Goal: Task Accomplishment & Management: Use online tool/utility

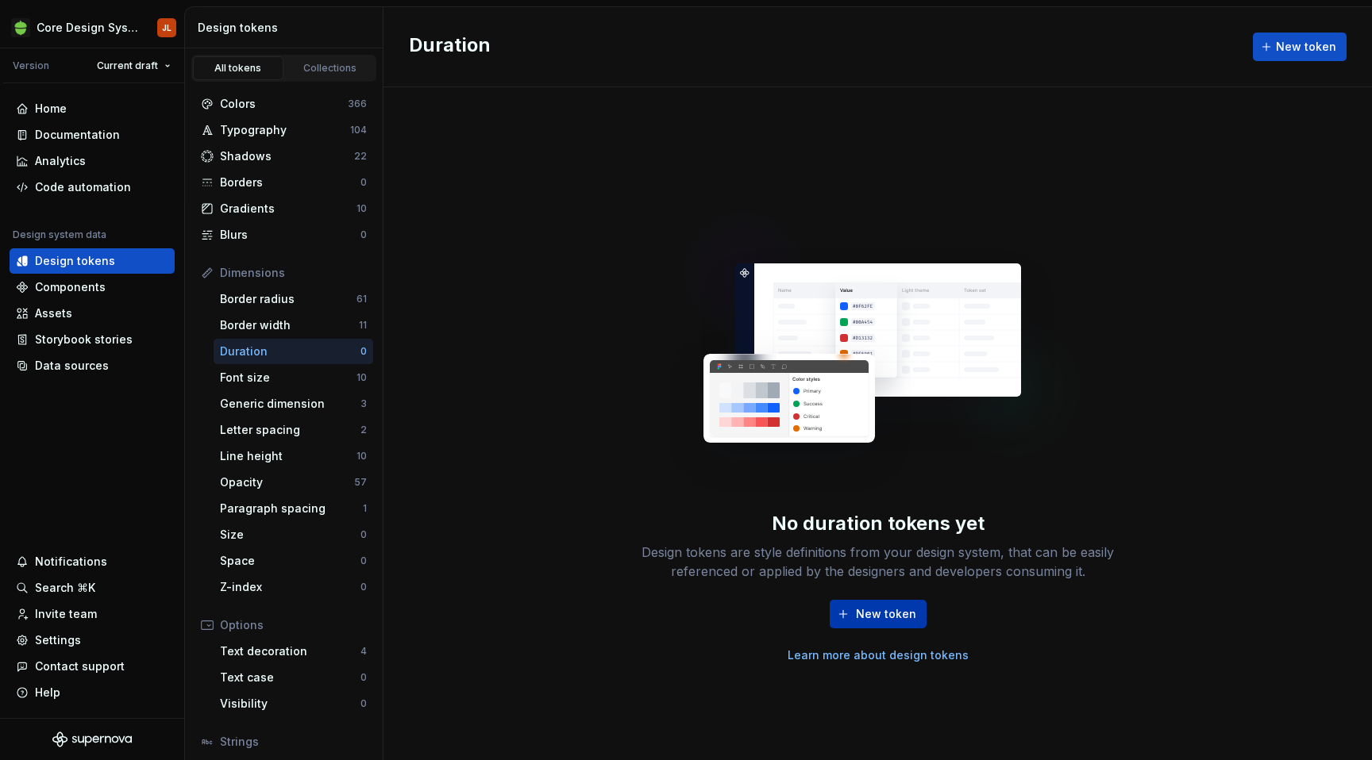
click at [908, 611] on span "New token" at bounding box center [886, 614] width 60 height 16
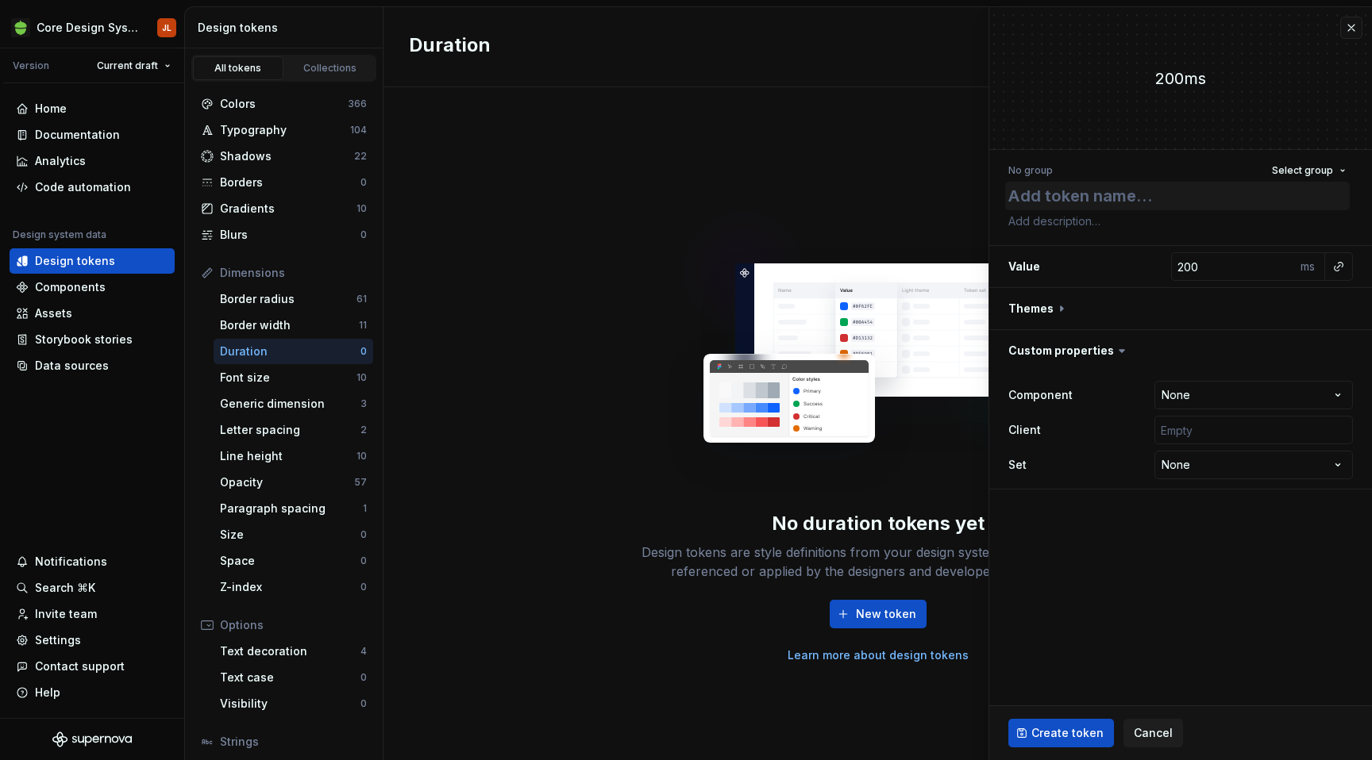
type textarea "*"
type textarea "d"
type textarea "*"
type textarea "du"
type textarea "*"
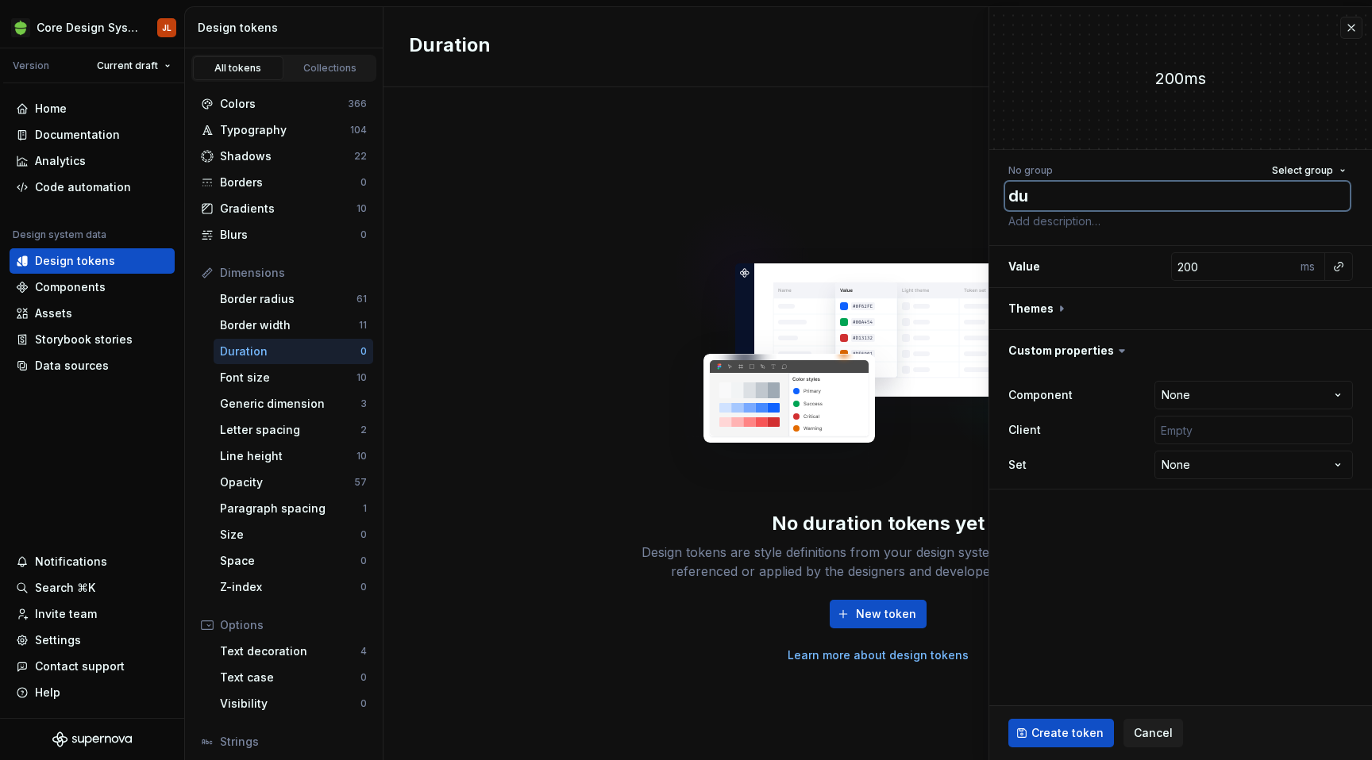
type textarea "dur"
type textarea "*"
type textarea "dura"
type textarea "*"
type textarea "durat"
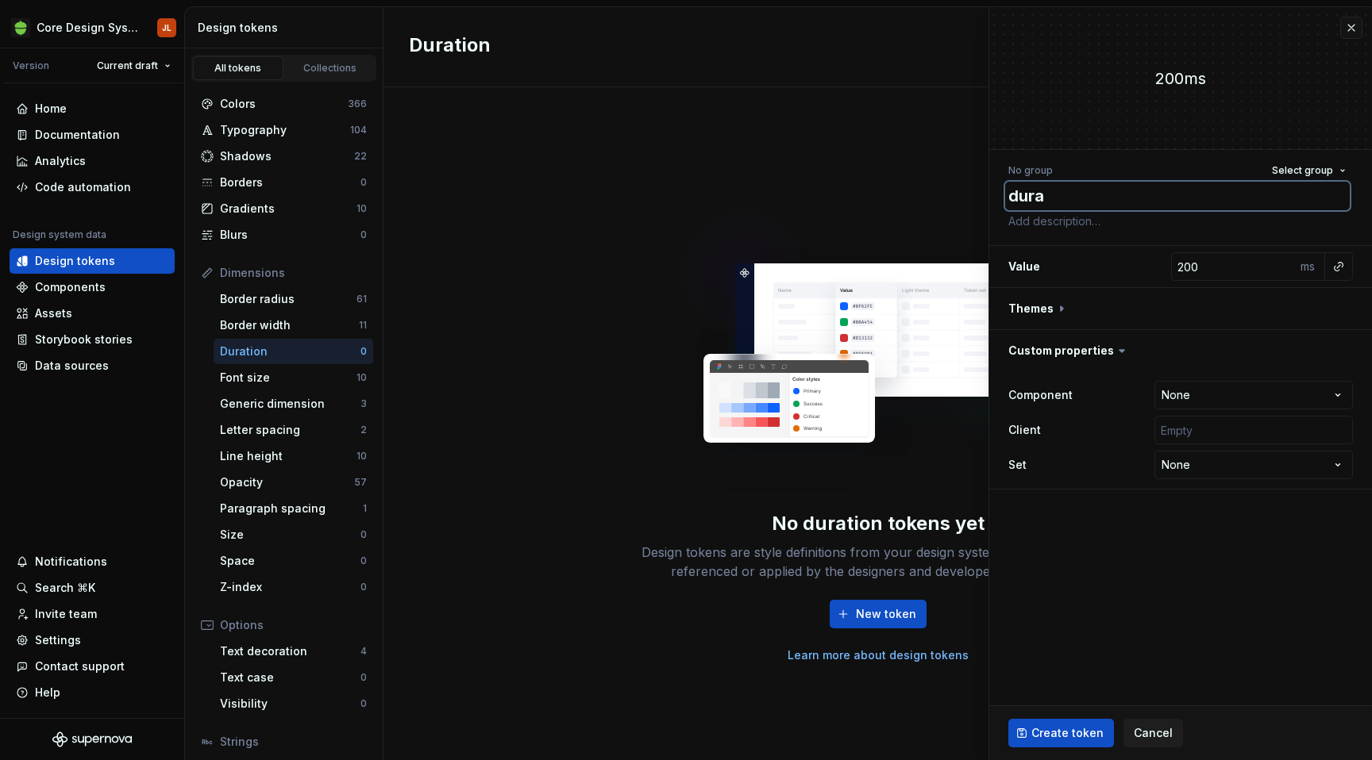
type textarea "*"
type textarea "durati"
type textarea "*"
type textarea "duratio"
type textarea "*"
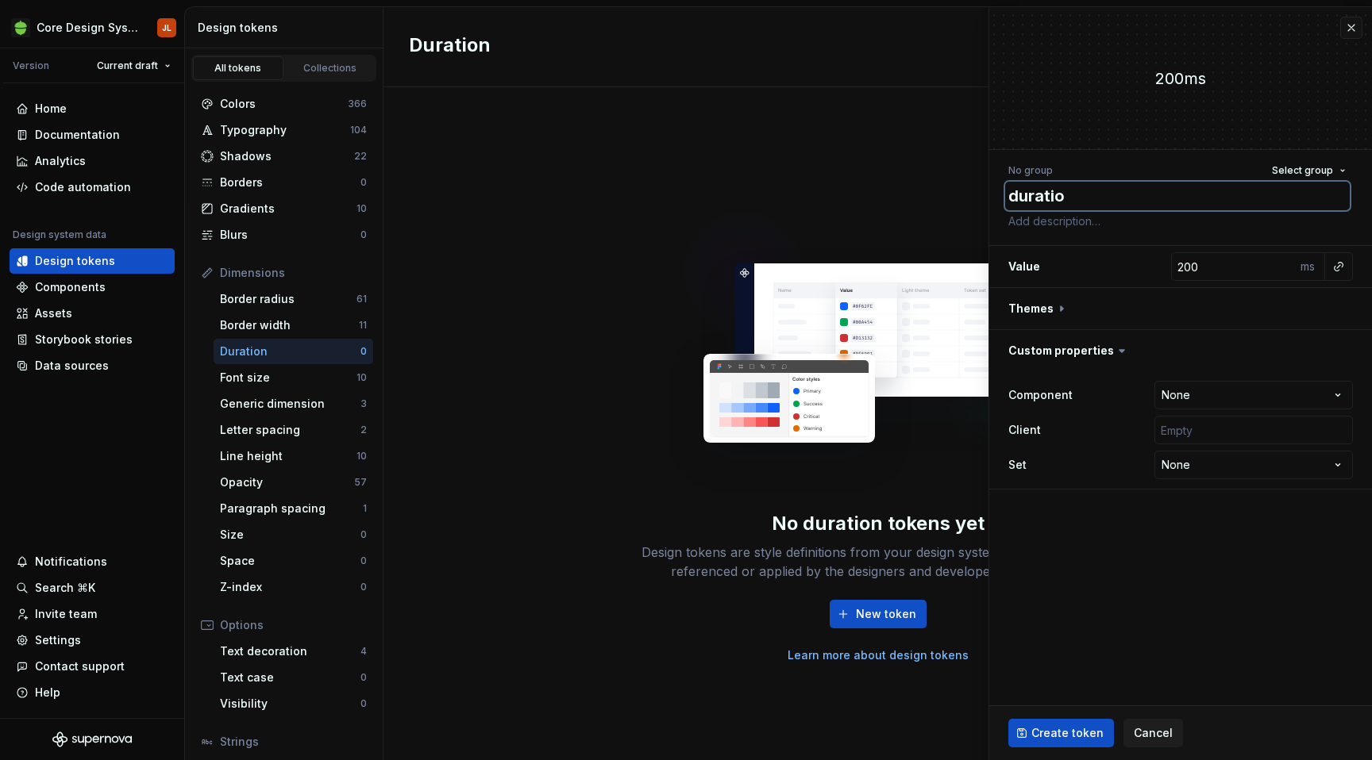
type textarea "duration"
type textarea "*"
type textarea "duration0"
type textarea "*"
type textarea "duration0"
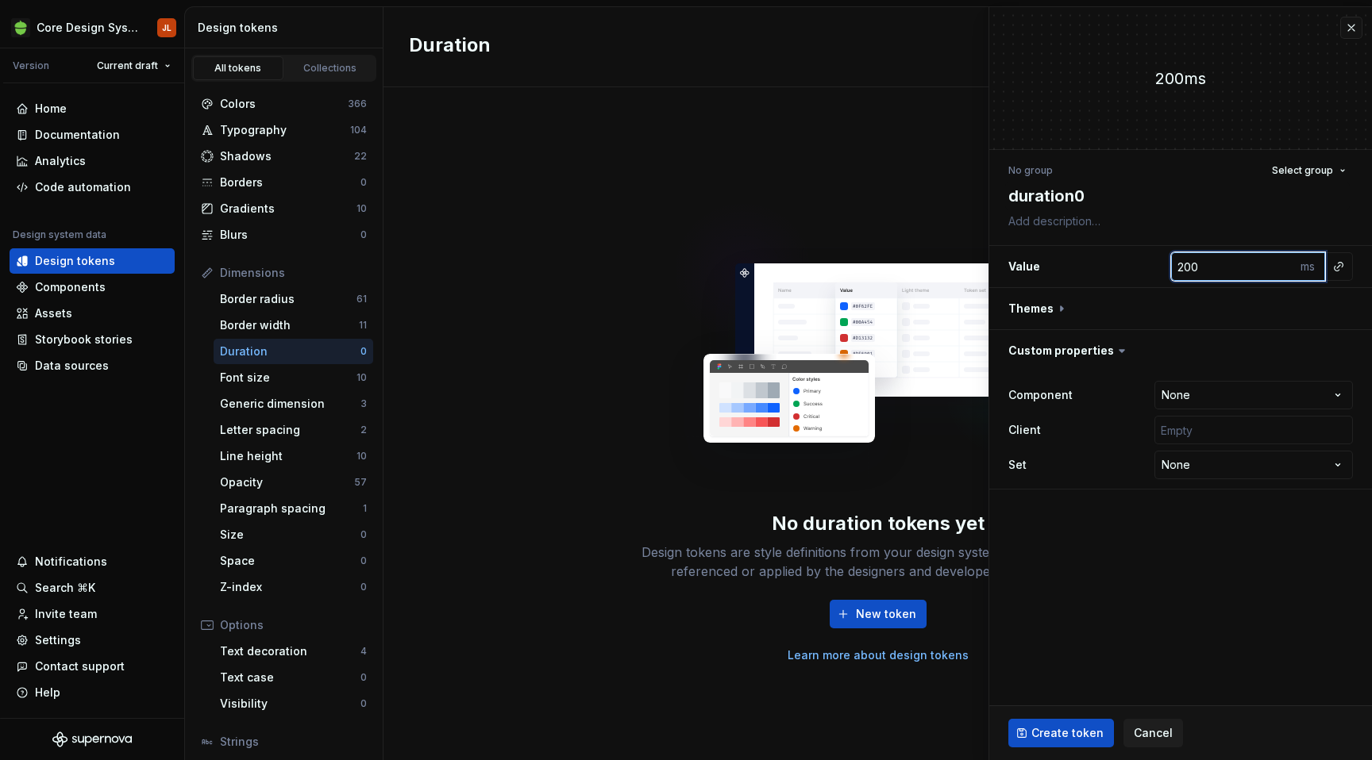
click at [1211, 272] on input "200" at bounding box center [1233, 266] width 125 height 29
type textarea "*"
type input "0"
type textarea "*"
type input "0"
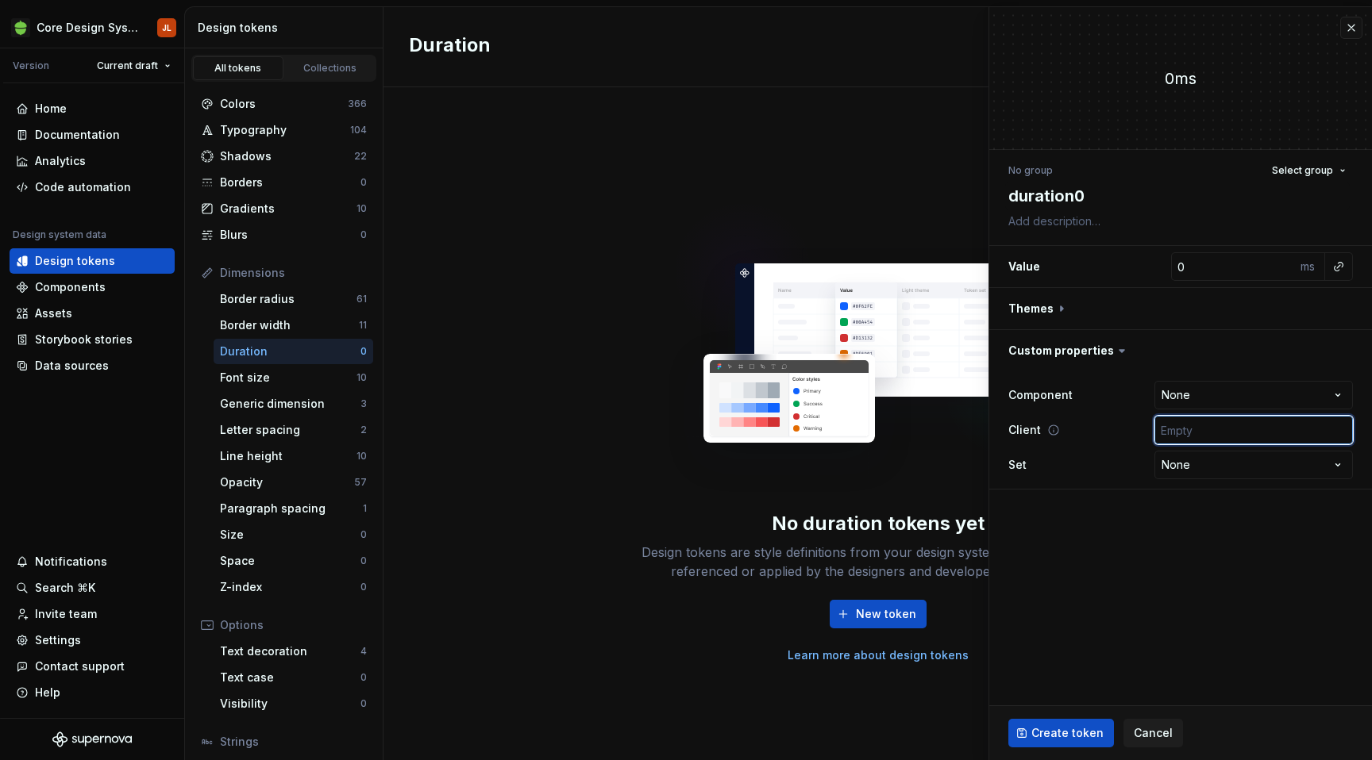
click at [1231, 439] on input "text" at bounding box center [1253, 430] width 198 height 29
type input "['android', 'ios', 'web']"
click at [1082, 736] on span "Create token" at bounding box center [1067, 733] width 72 height 16
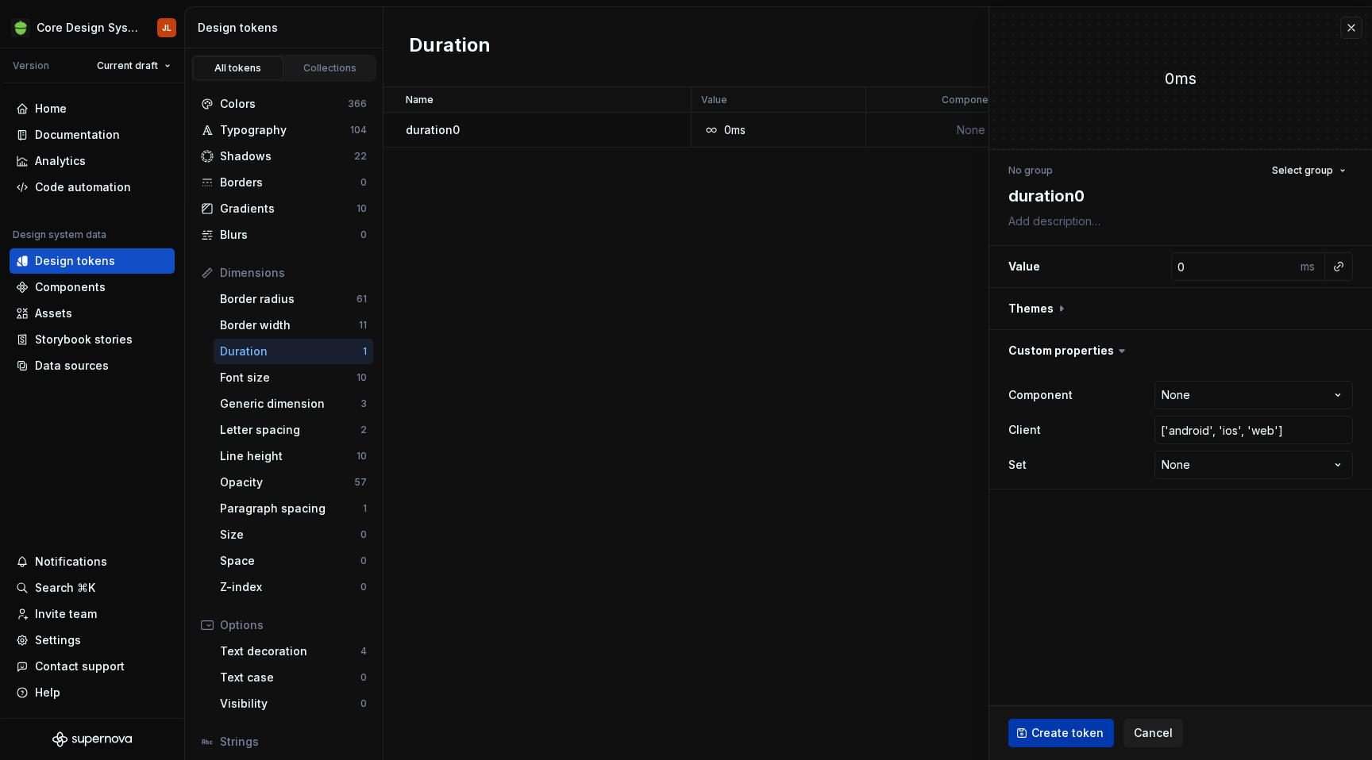
type textarea "*"
type input "200"
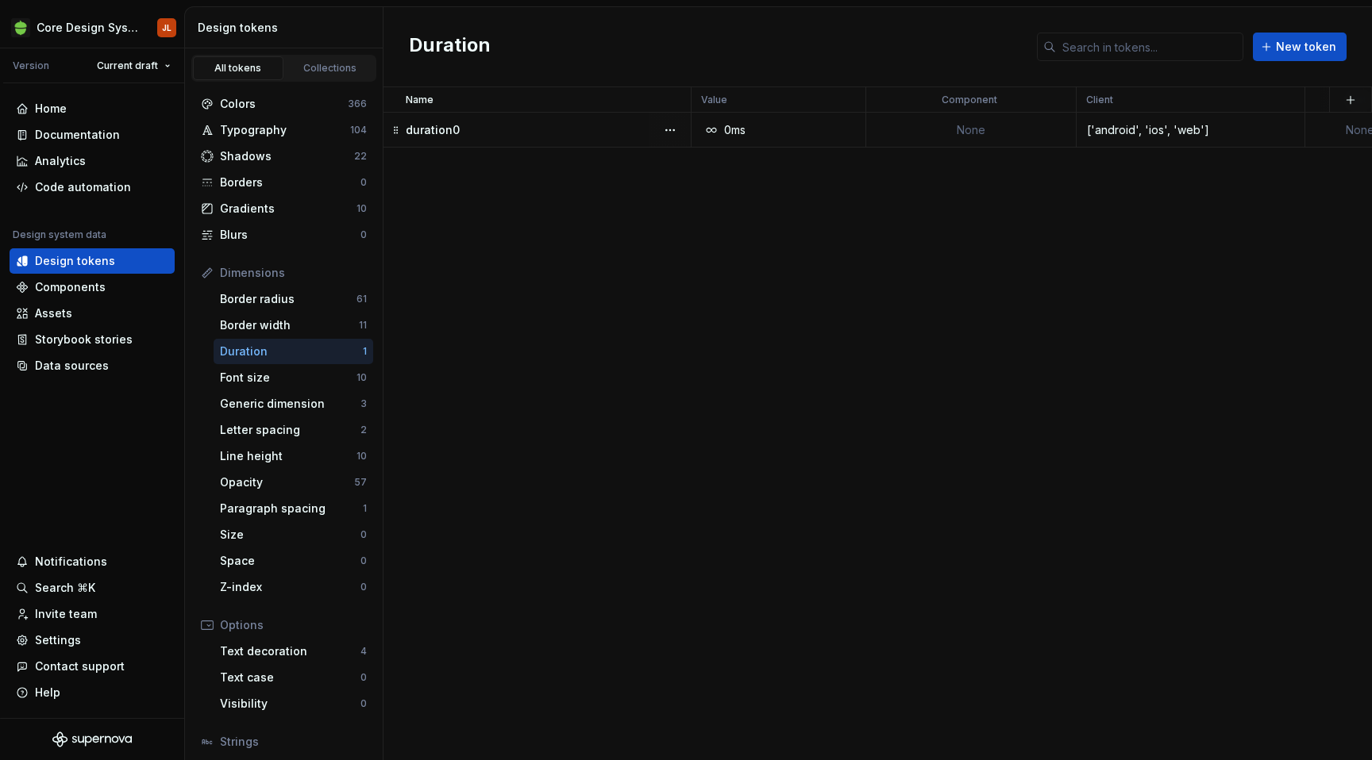
click at [714, 131] on icon at bounding box center [711, 130] width 13 height 13
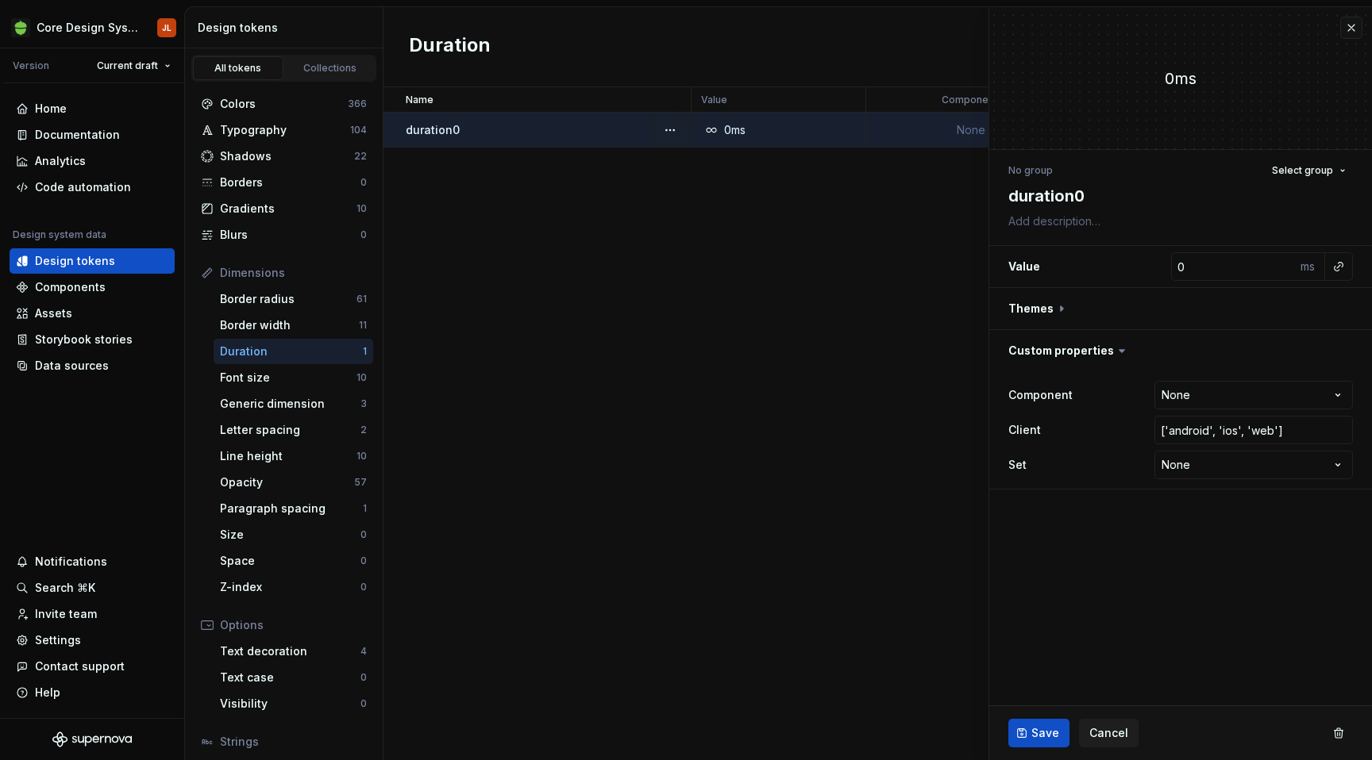
click at [825, 131] on div "0ms" at bounding box center [783, 130] width 163 height 16
click at [1349, 27] on button "button" at bounding box center [1351, 28] width 22 height 22
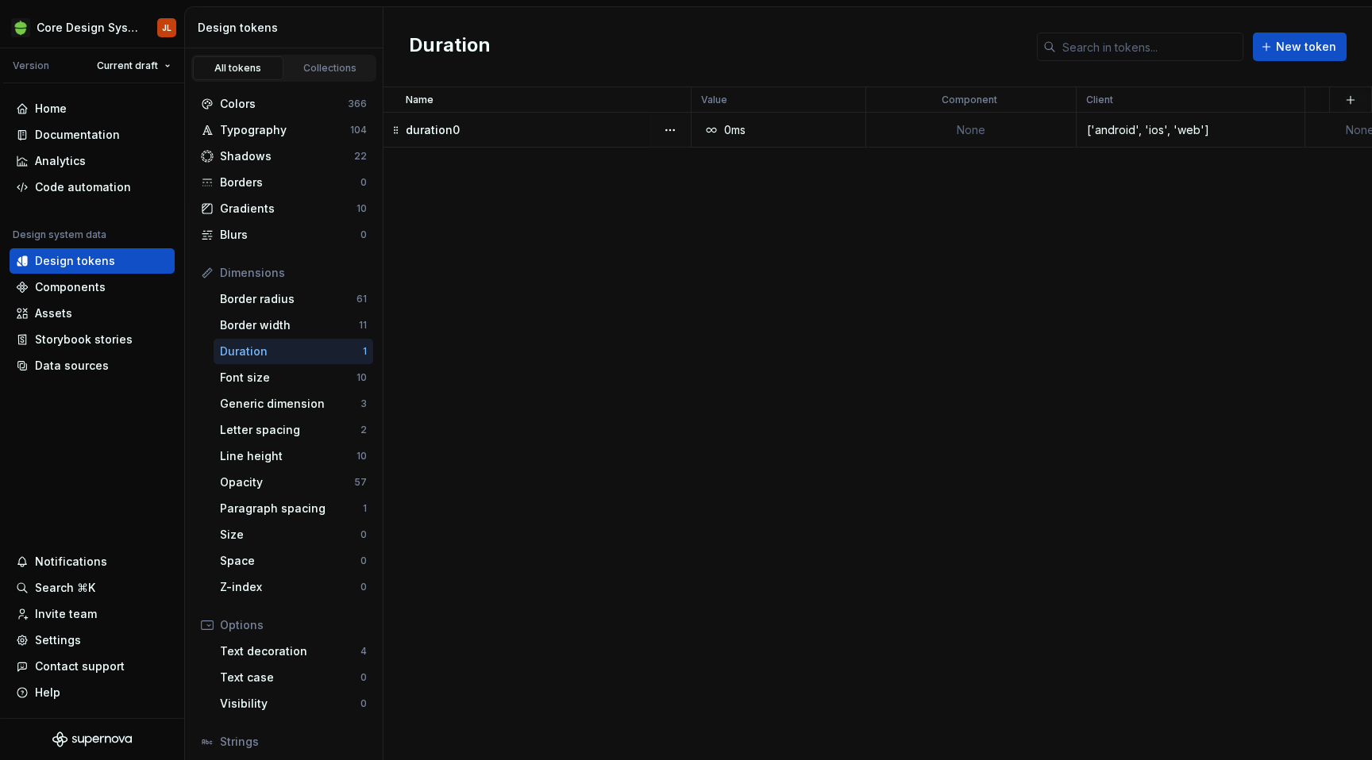
click at [570, 129] on div "duration0" at bounding box center [548, 130] width 284 height 16
click at [692, 133] on div at bounding box center [696, 130] width 10 height 35
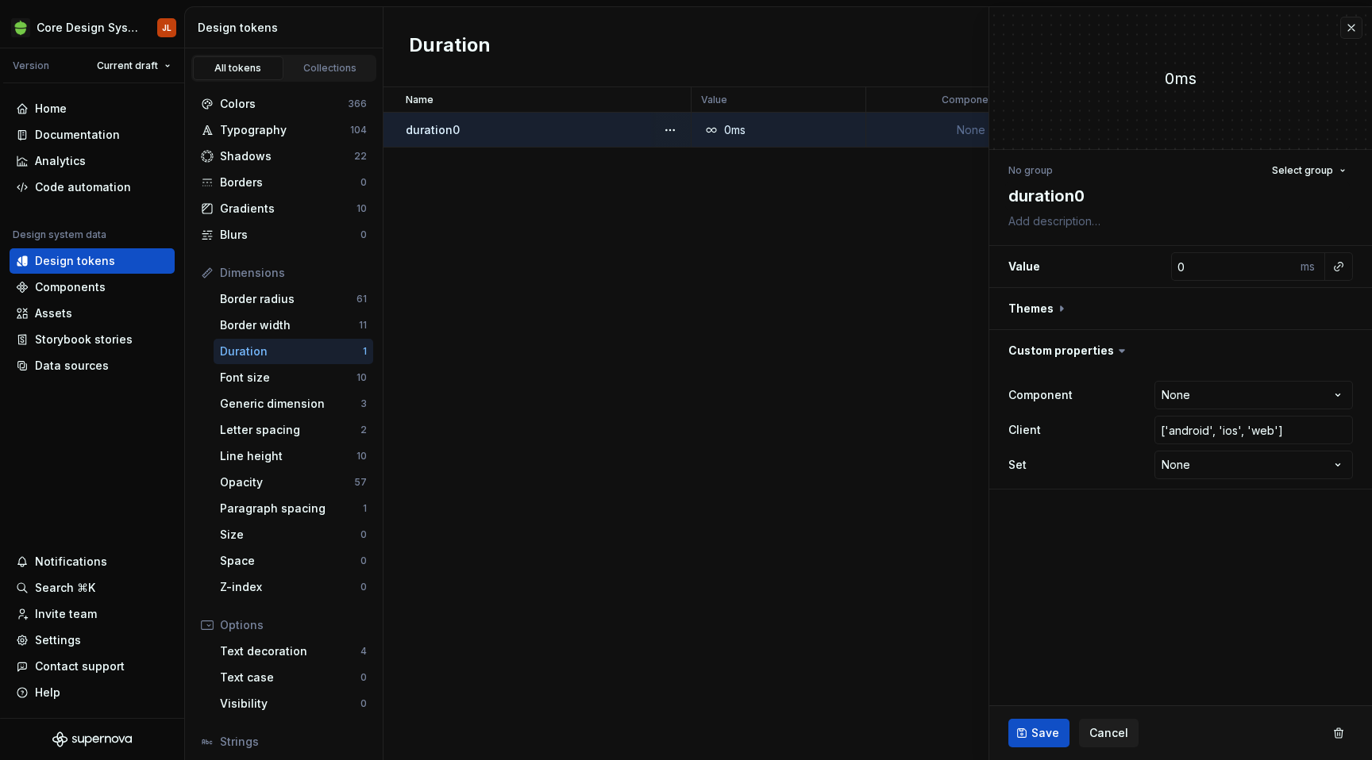
click at [658, 131] on div at bounding box center [669, 130] width 41 height 34
click at [673, 130] on button "button" at bounding box center [670, 130] width 22 height 22
click at [697, 224] on div "Delete token" at bounding box center [739, 219] width 103 height 16
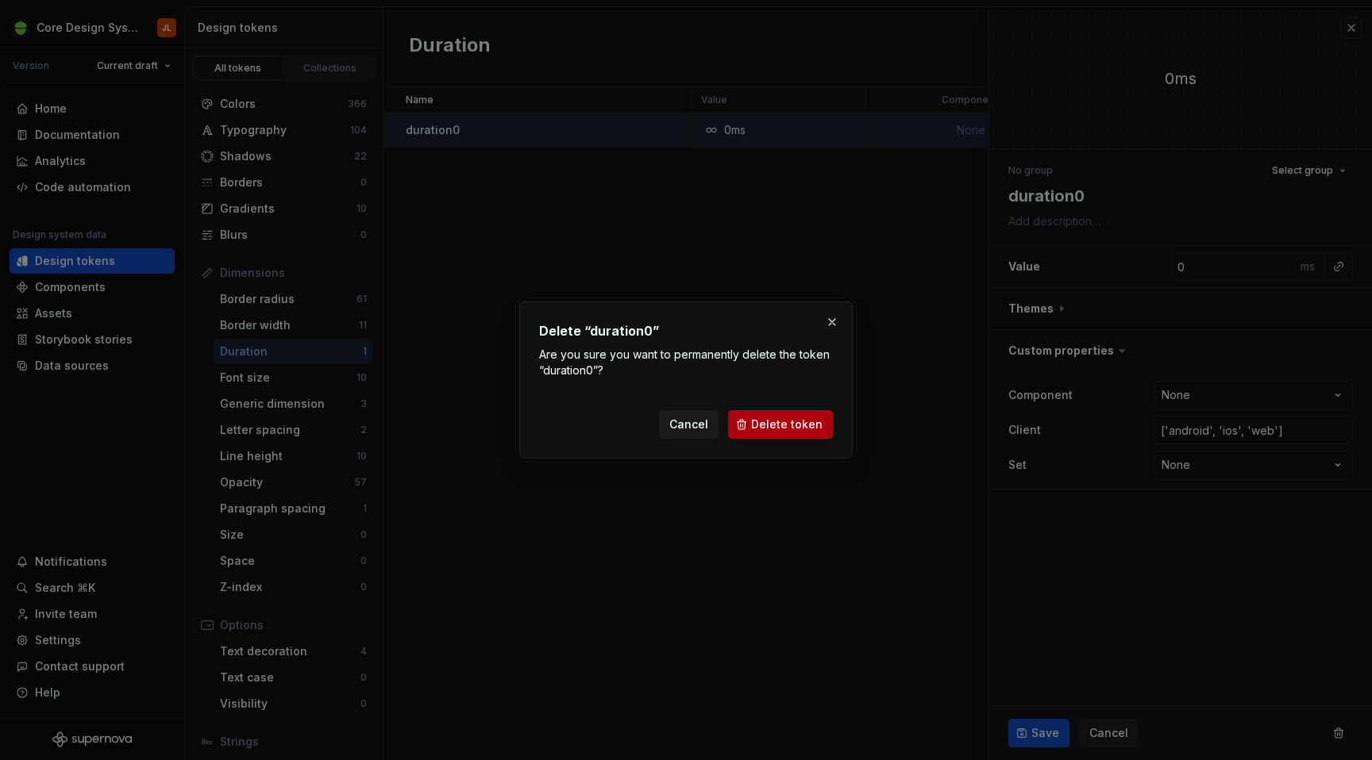
click at [795, 431] on span "Delete token" at bounding box center [786, 425] width 71 height 16
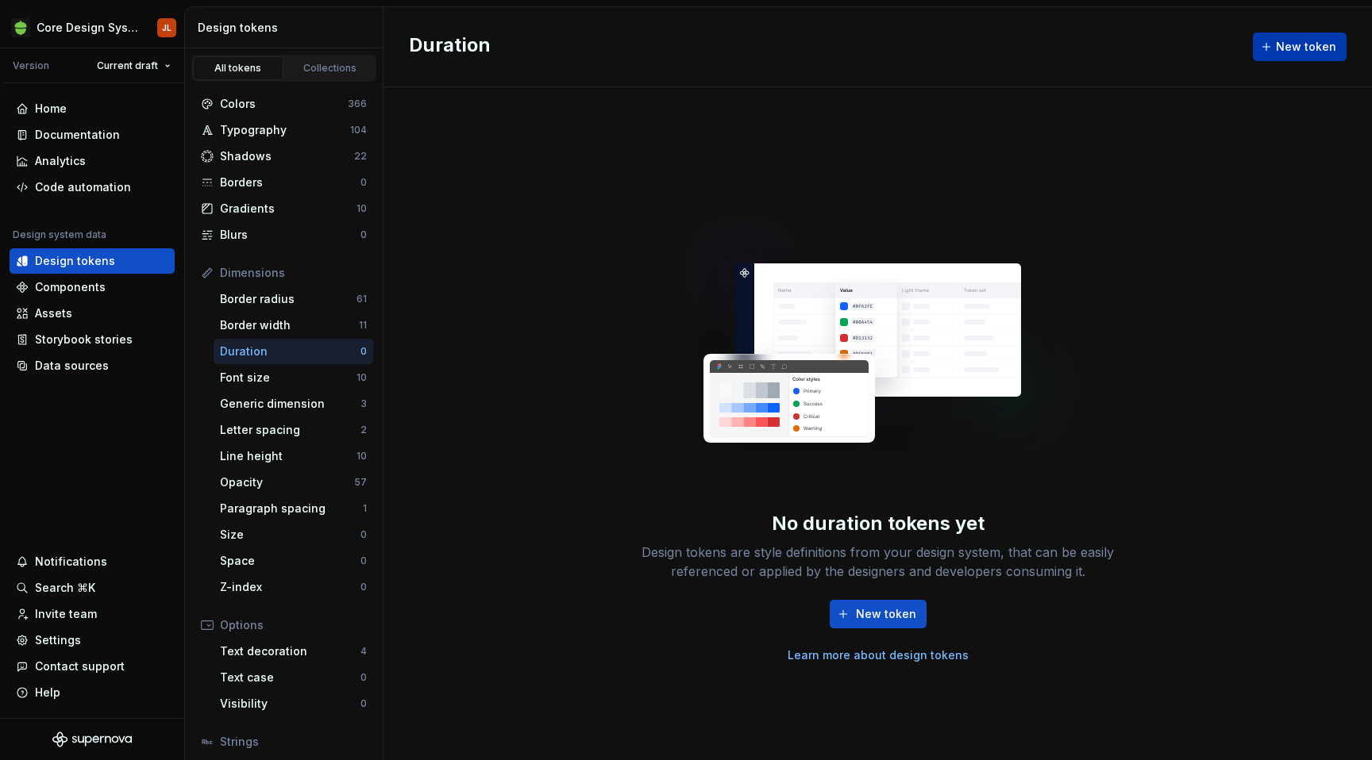
click at [1301, 50] on span "New token" at bounding box center [1306, 47] width 60 height 16
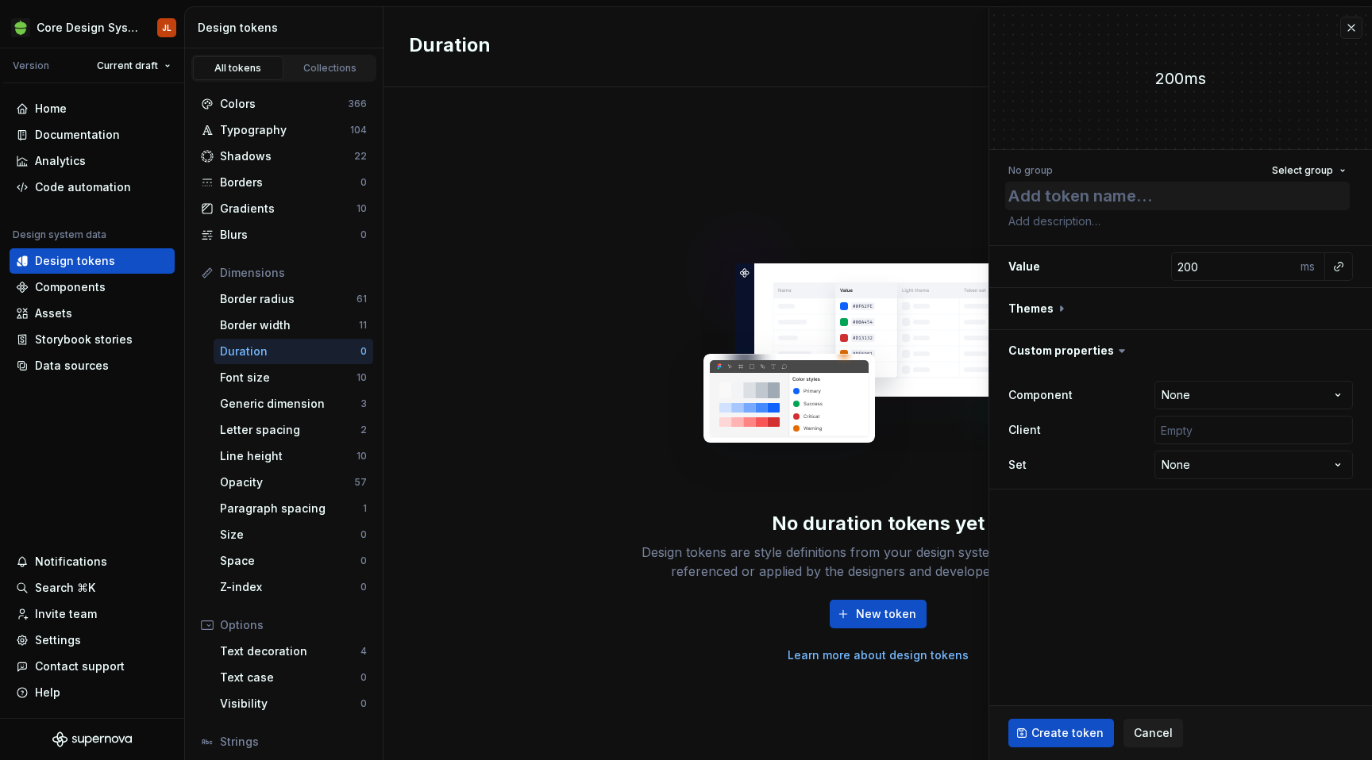
click at [1129, 198] on textarea at bounding box center [1177, 196] width 344 height 29
click at [269, 405] on div "Generic dimension" at bounding box center [290, 404] width 140 height 16
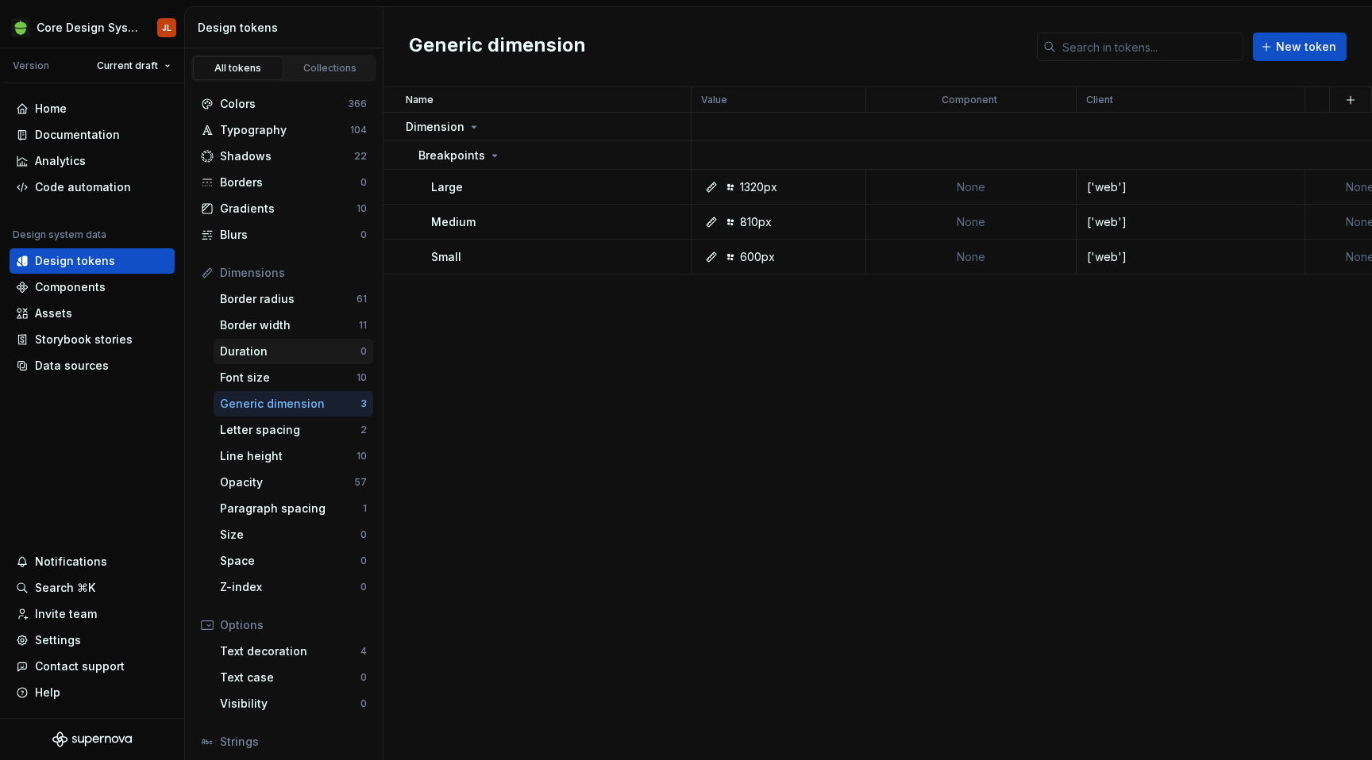
click at [271, 352] on div "Duration" at bounding box center [290, 352] width 140 height 16
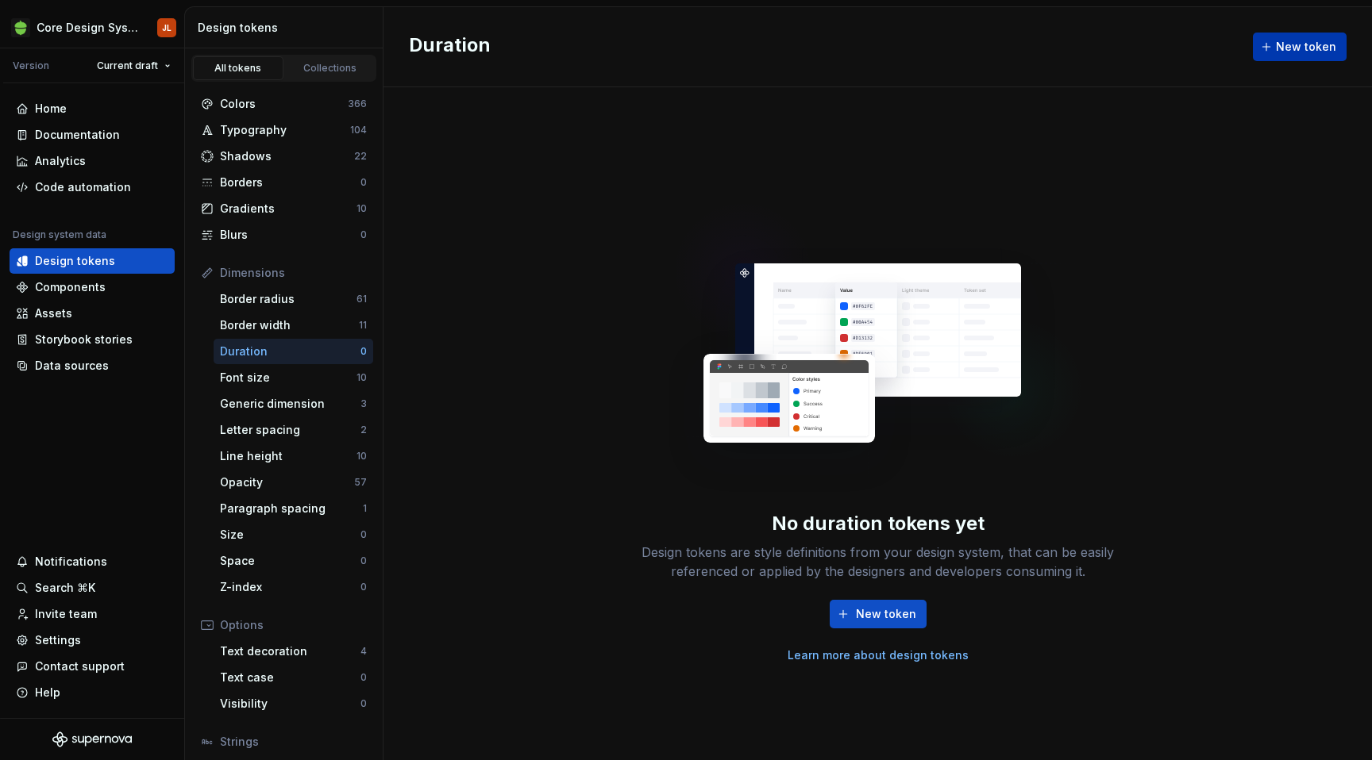
click at [1282, 42] on span "New token" at bounding box center [1306, 47] width 60 height 16
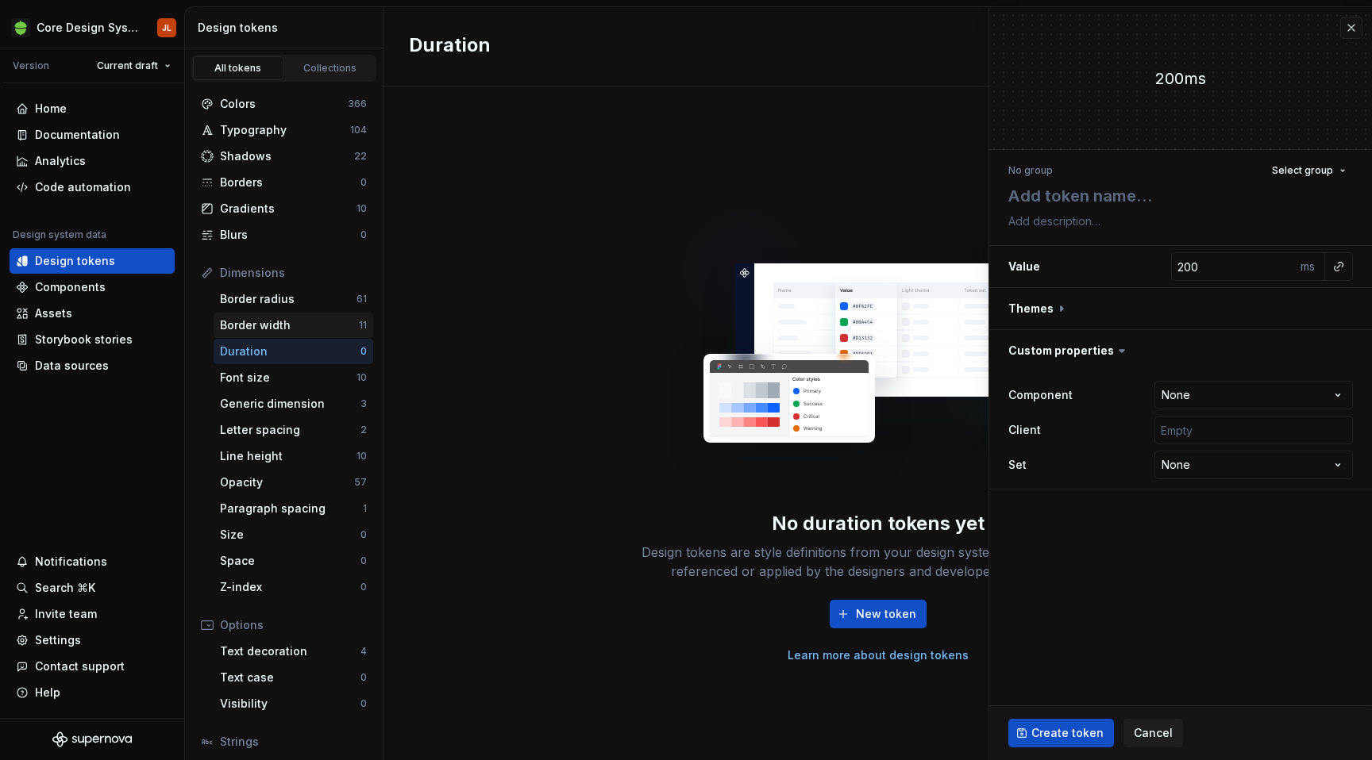
click at [248, 322] on div "Border width" at bounding box center [289, 325] width 139 height 16
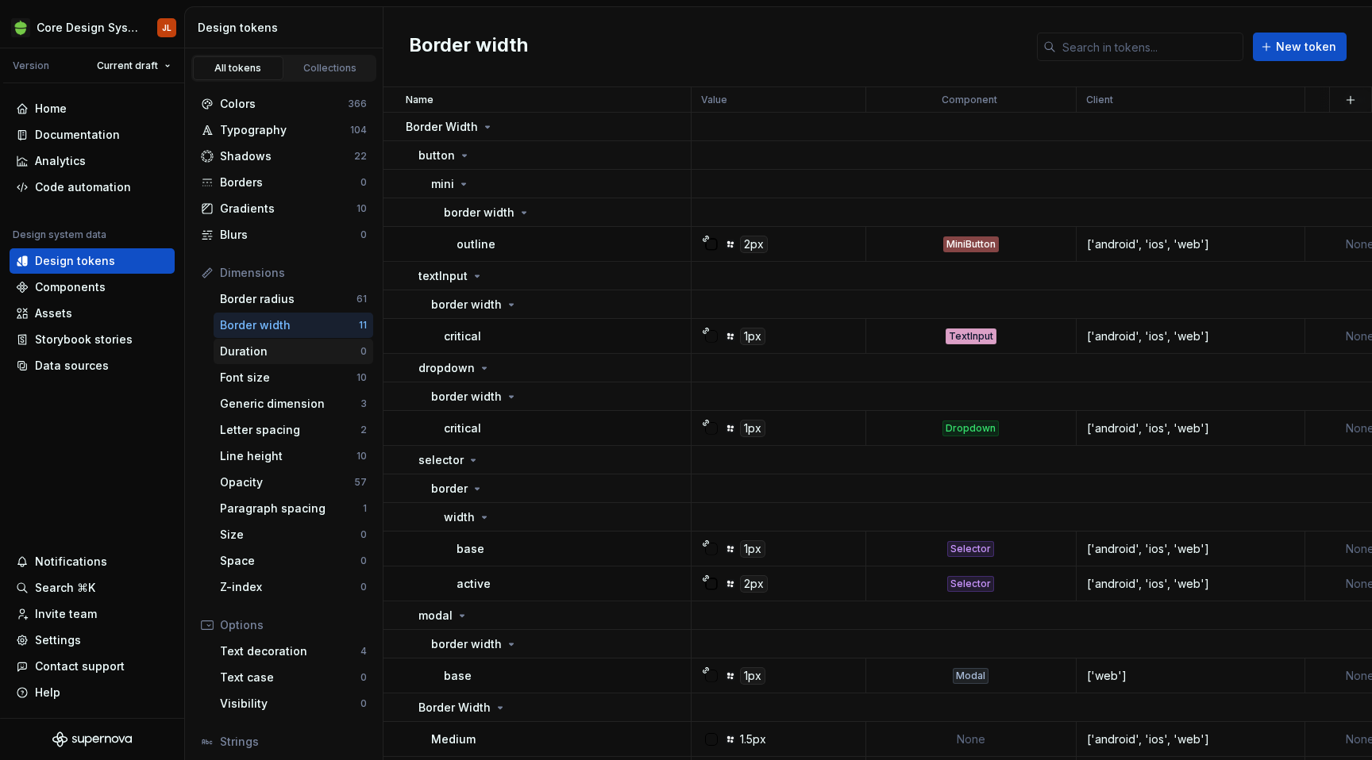
click at [269, 357] on div "Duration" at bounding box center [290, 352] width 140 height 16
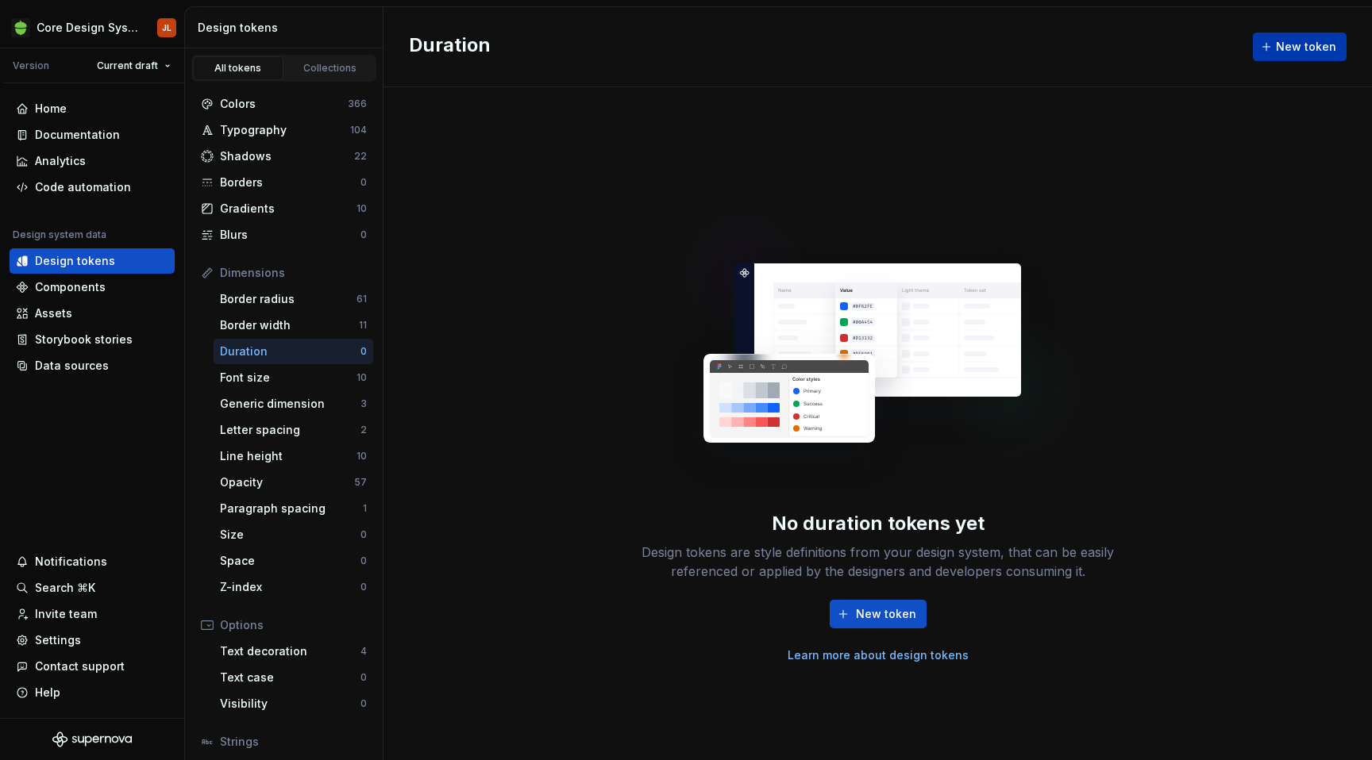
click at [1312, 48] on span "New token" at bounding box center [1306, 47] width 60 height 16
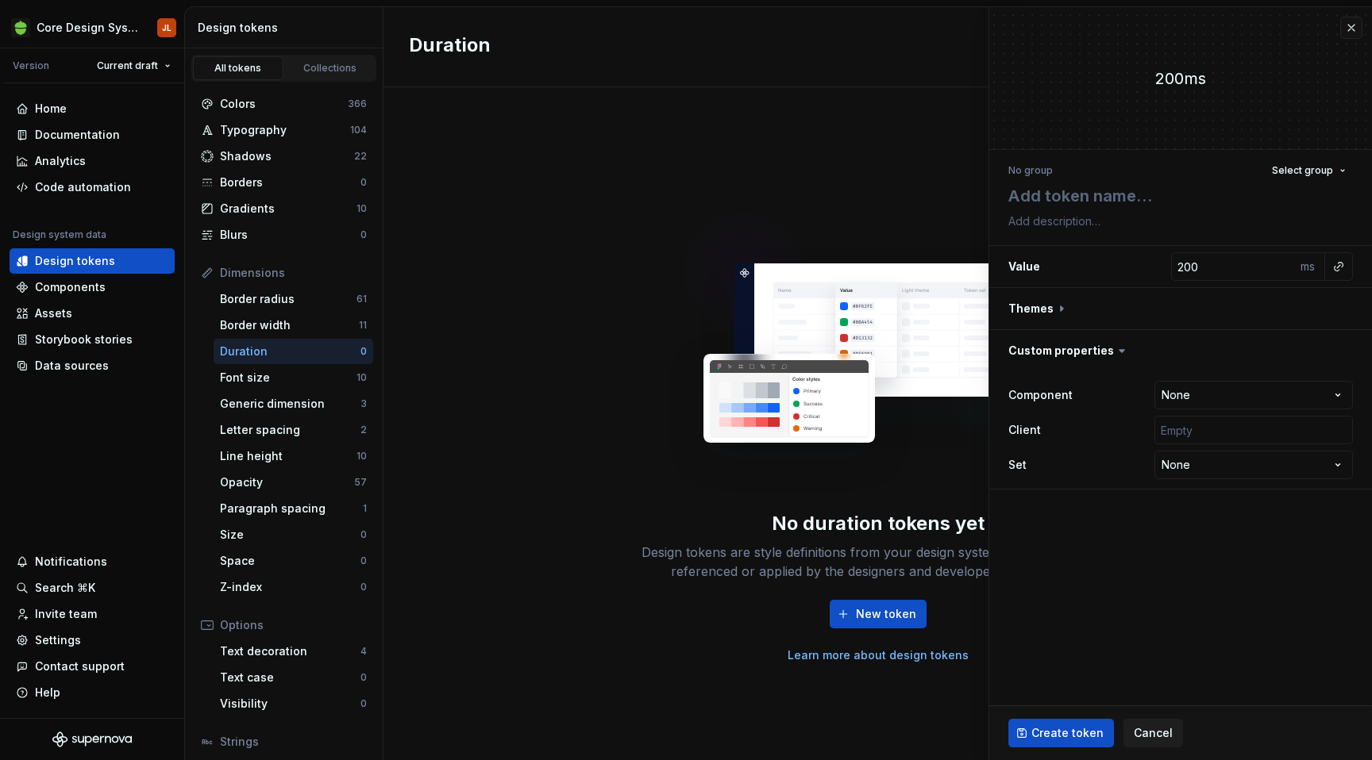
type textarea "*"
type textarea "D"
type textarea "*"
type textarea "Du"
type textarea "*"
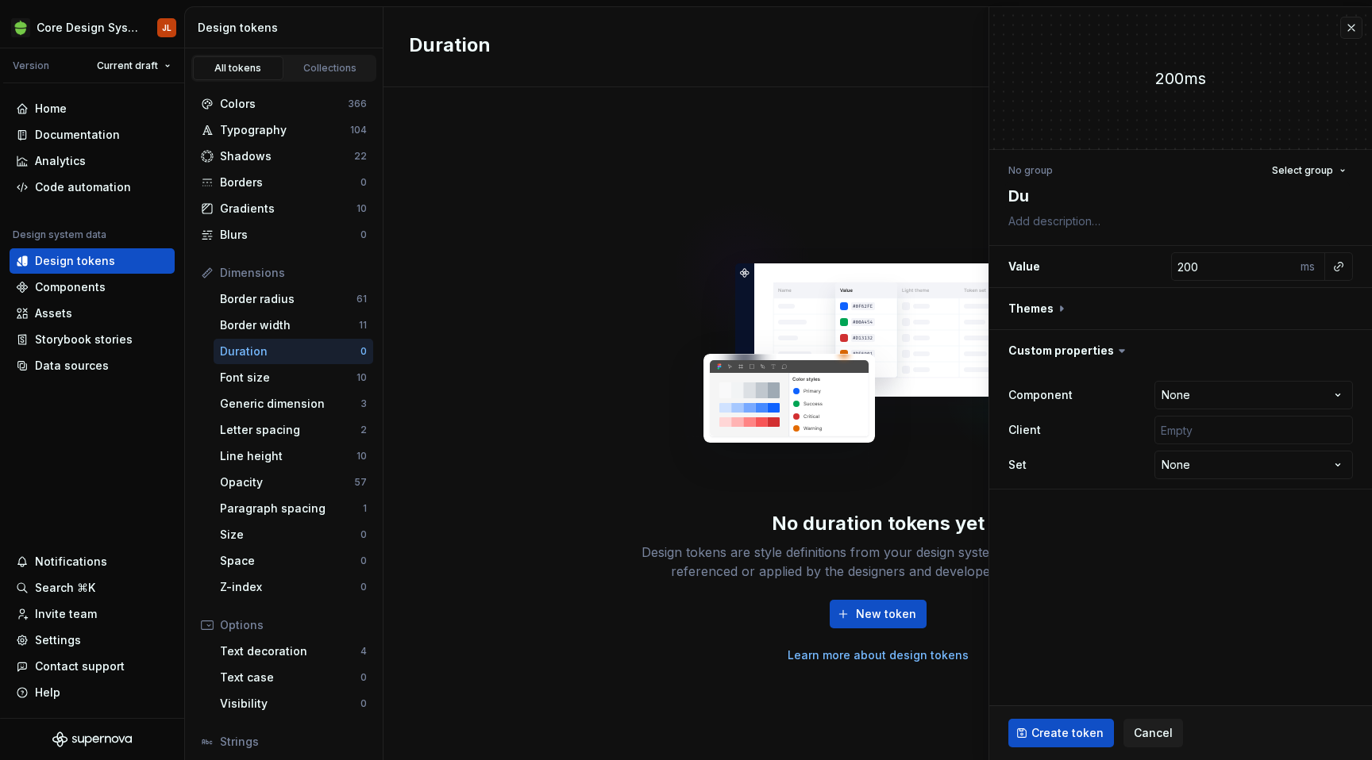
type textarea "Dur"
type textarea "*"
type textarea "Durat"
type textarea "*"
type textarea "Durati"
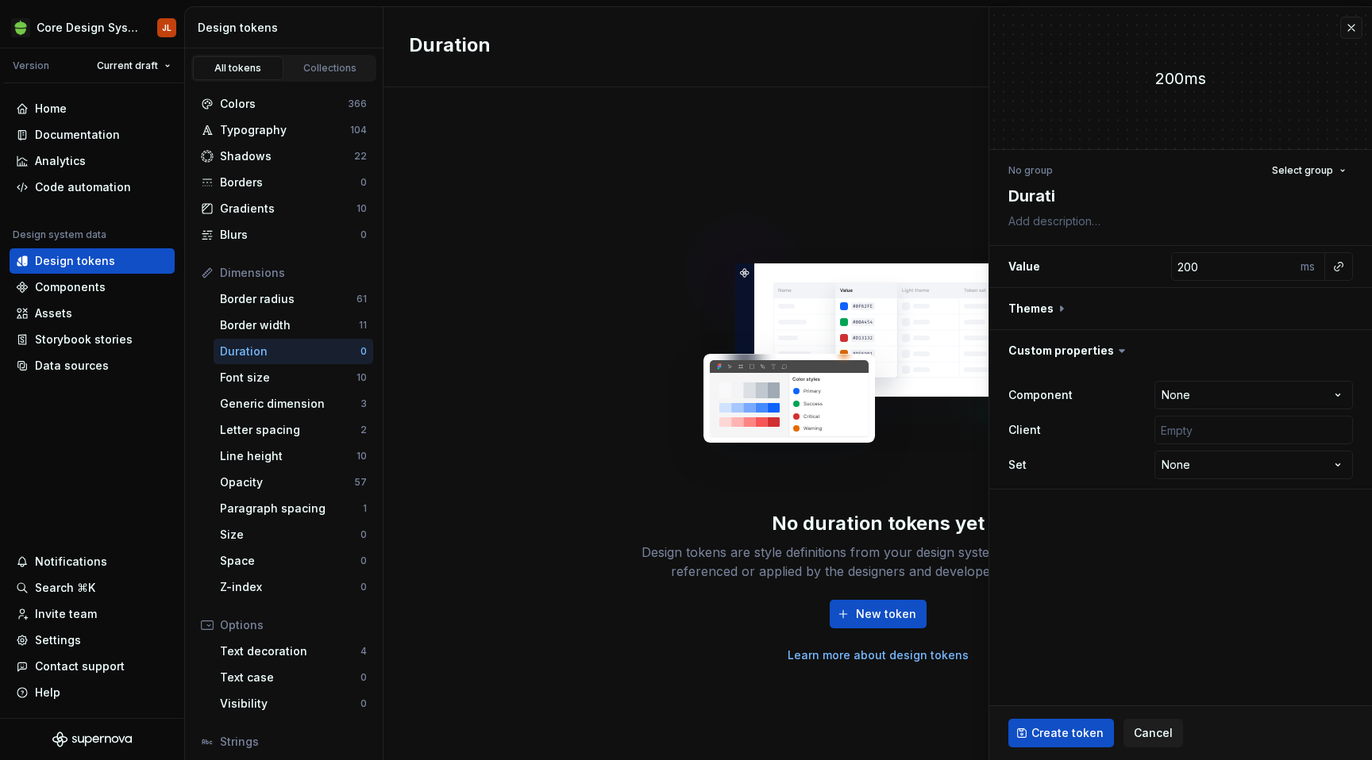
type textarea "*"
type textarea "Duratio"
type textarea "*"
type textarea "Duration"
type textarea "*"
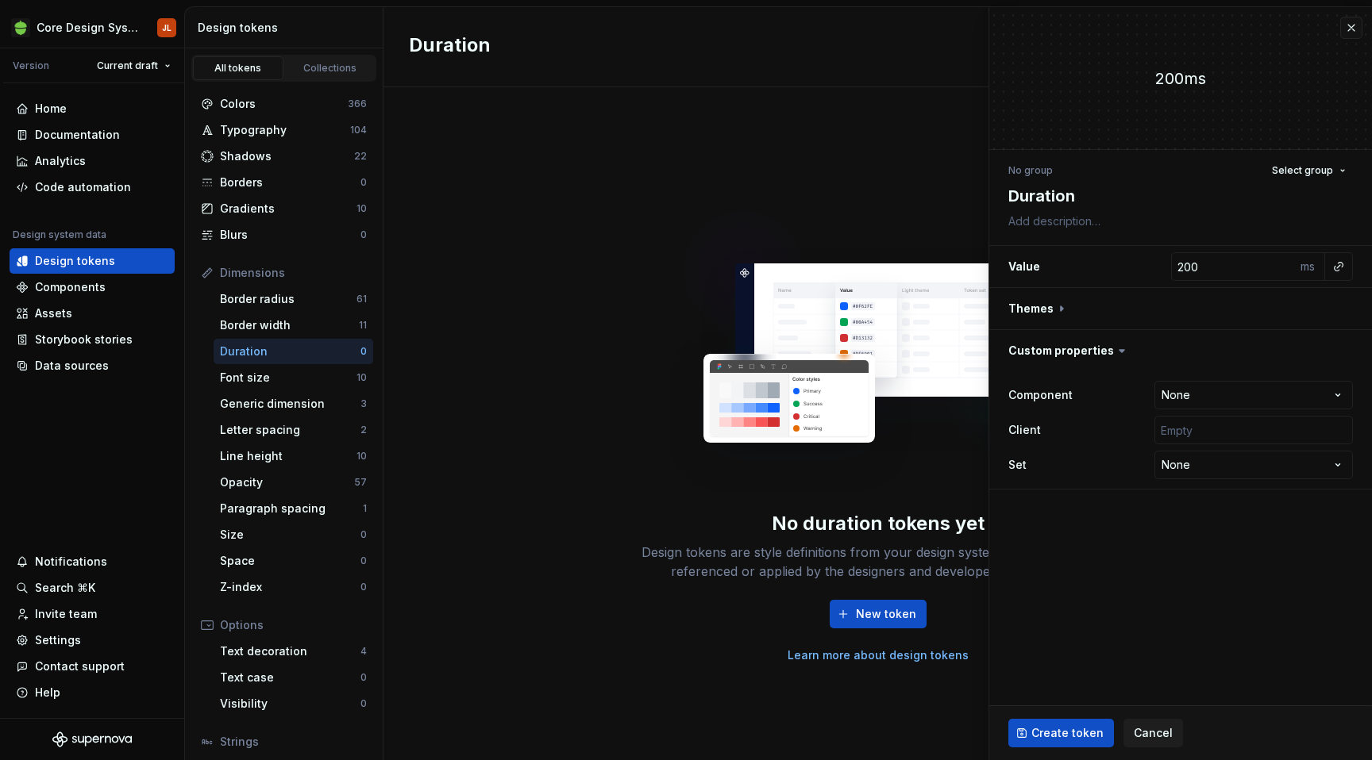
type textarea "Duration."
type textarea "*"
type textarea "Duration.d"
type textarea "*"
type textarea "Duration.du"
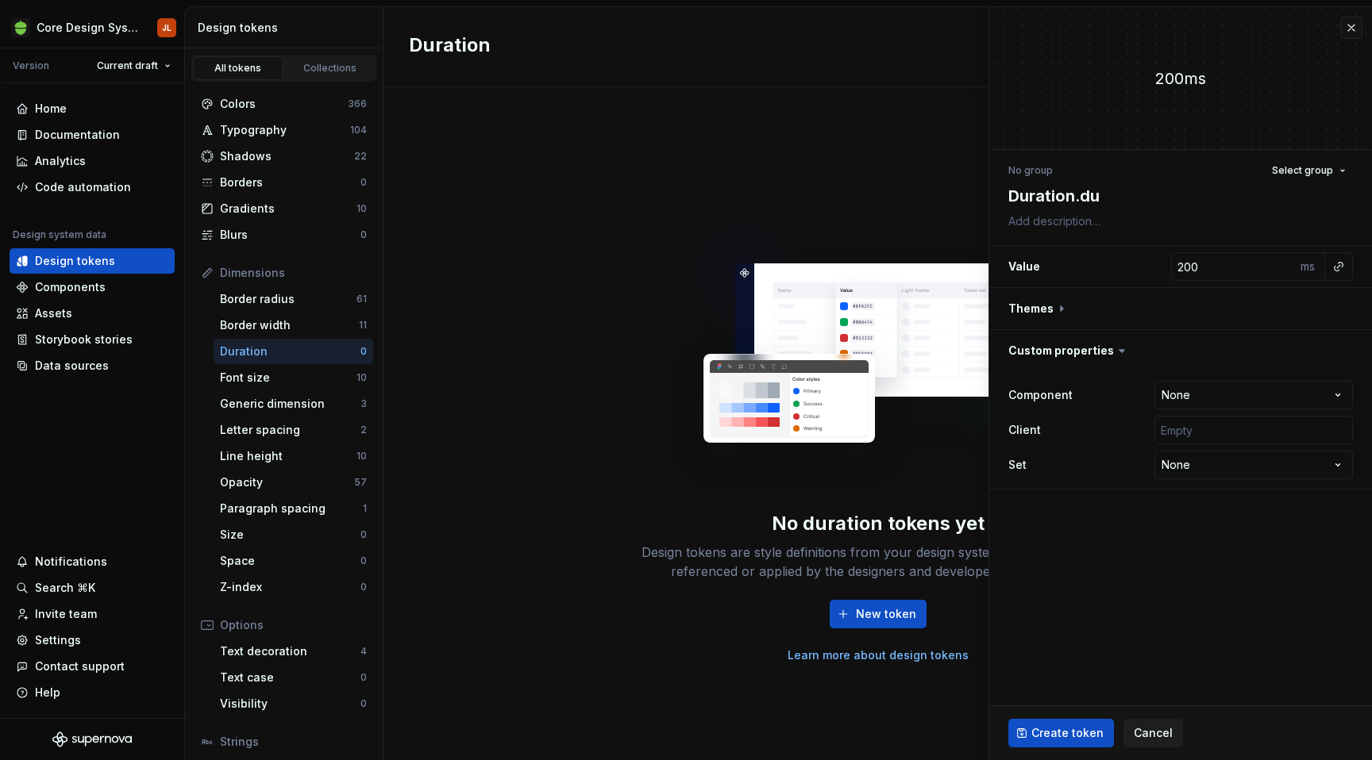
type textarea "*"
type textarea "Duration.dur"
type textarea "*"
type textarea "Duration.durat"
type textarea "*"
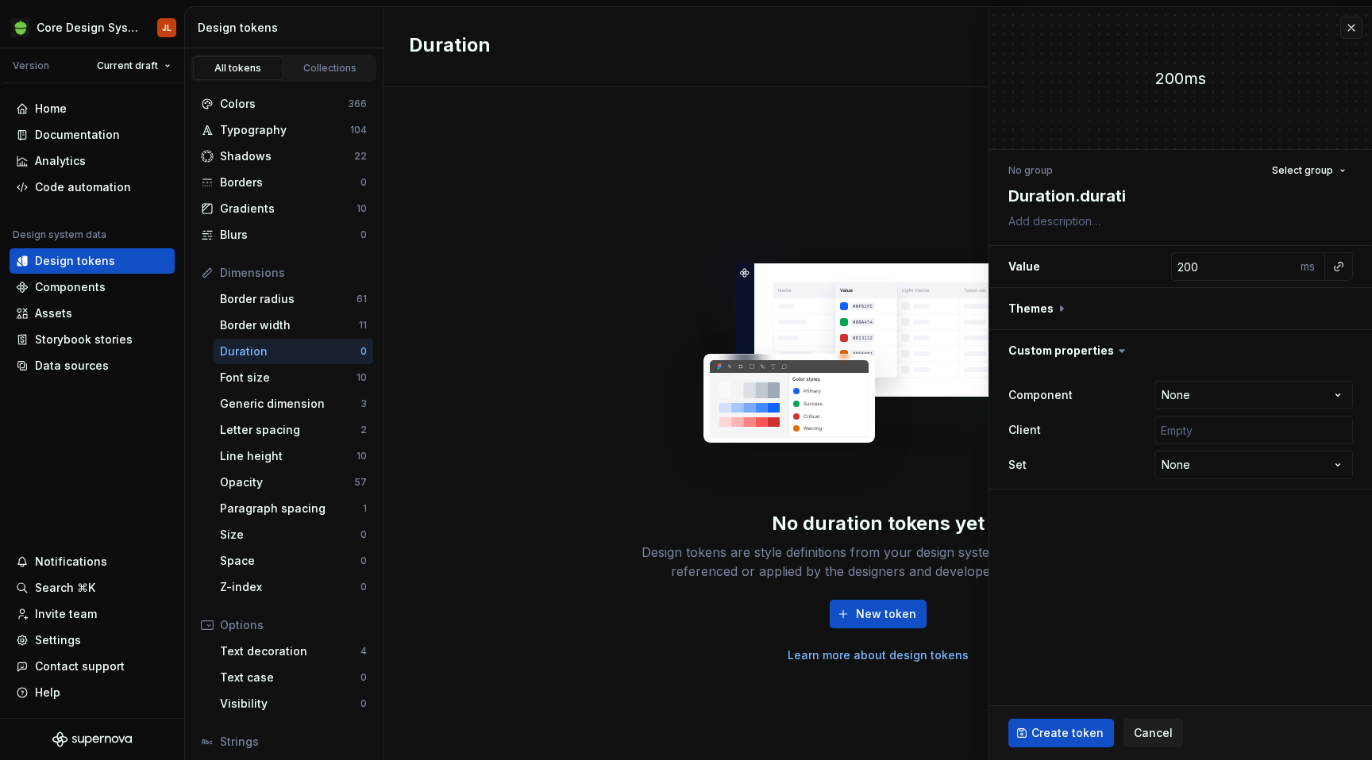
type textarea "Duration.duratio"
type textarea "*"
type textarea "Duration.duration"
type textarea "*"
type textarea "Duration.duration0"
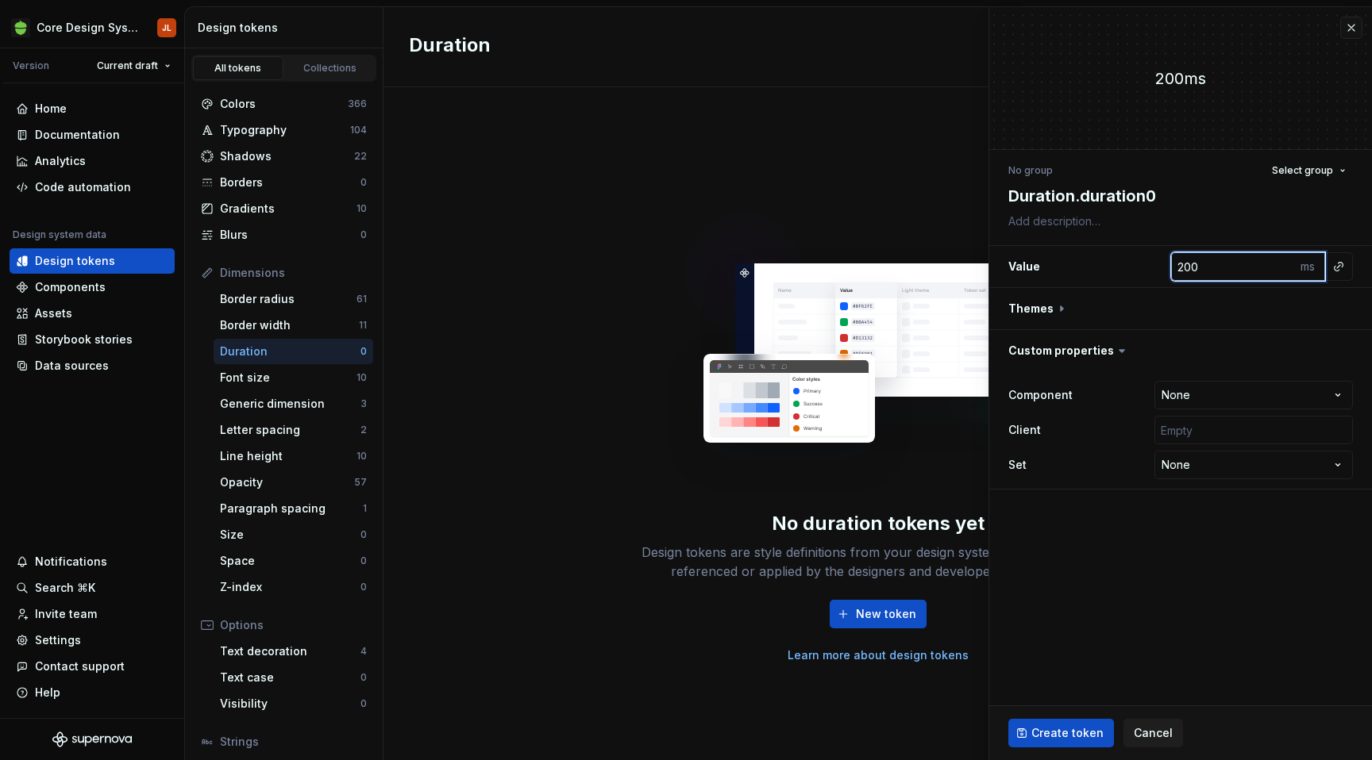
click at [1189, 270] on input "200" at bounding box center [1233, 266] width 125 height 29
type textarea "*"
type input "20"
type textarea "*"
type input "0"
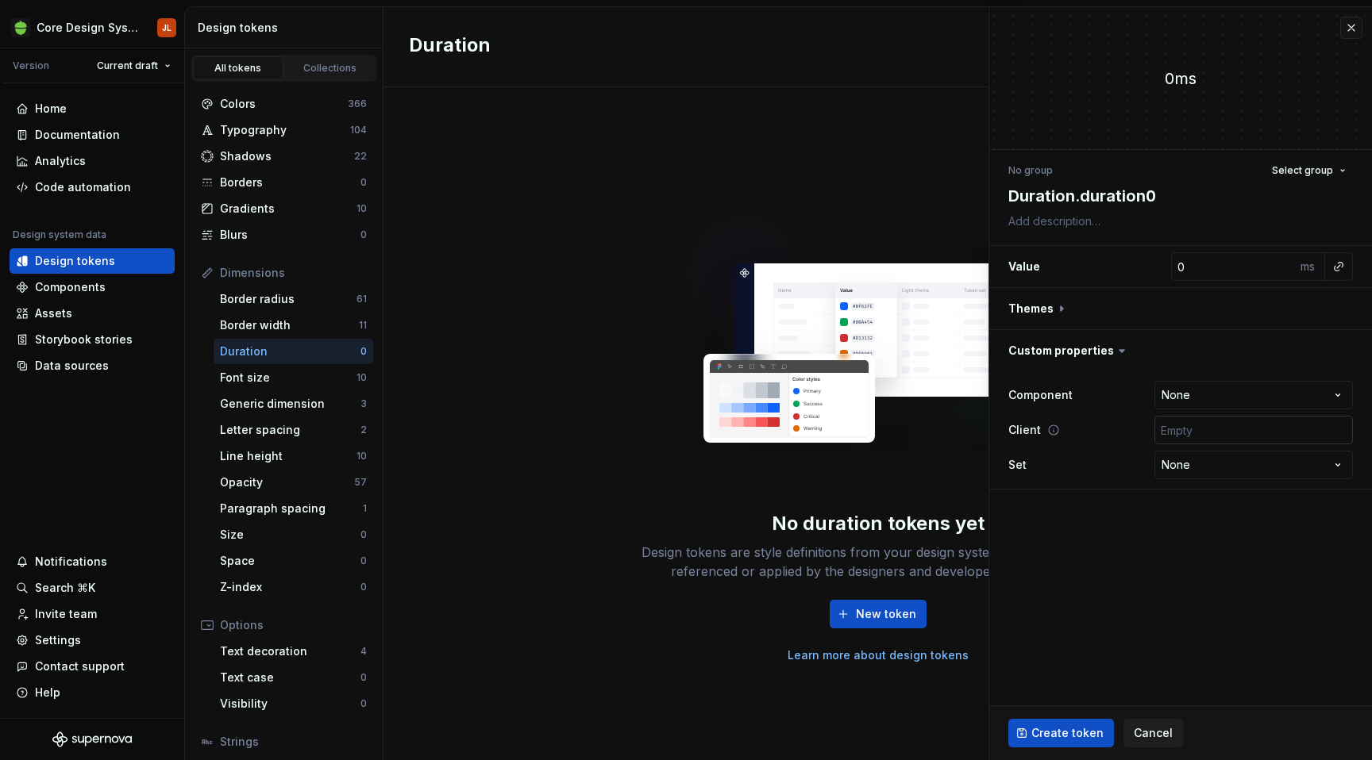
click at [1221, 425] on input "text" at bounding box center [1253, 430] width 198 height 29
type input "['android', 'ios', 'web']"
click at [1065, 725] on span "Create token" at bounding box center [1067, 733] width 72 height 16
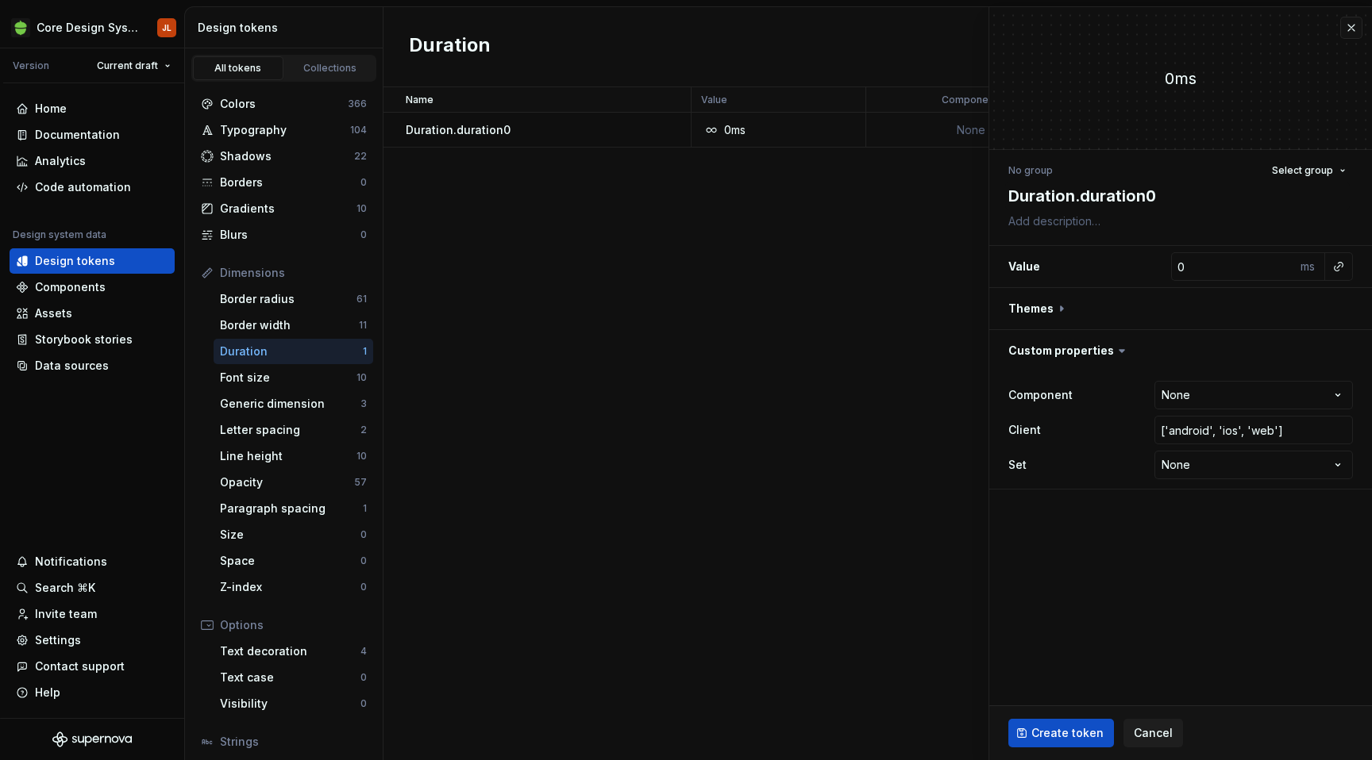
type textarea "*"
type input "200"
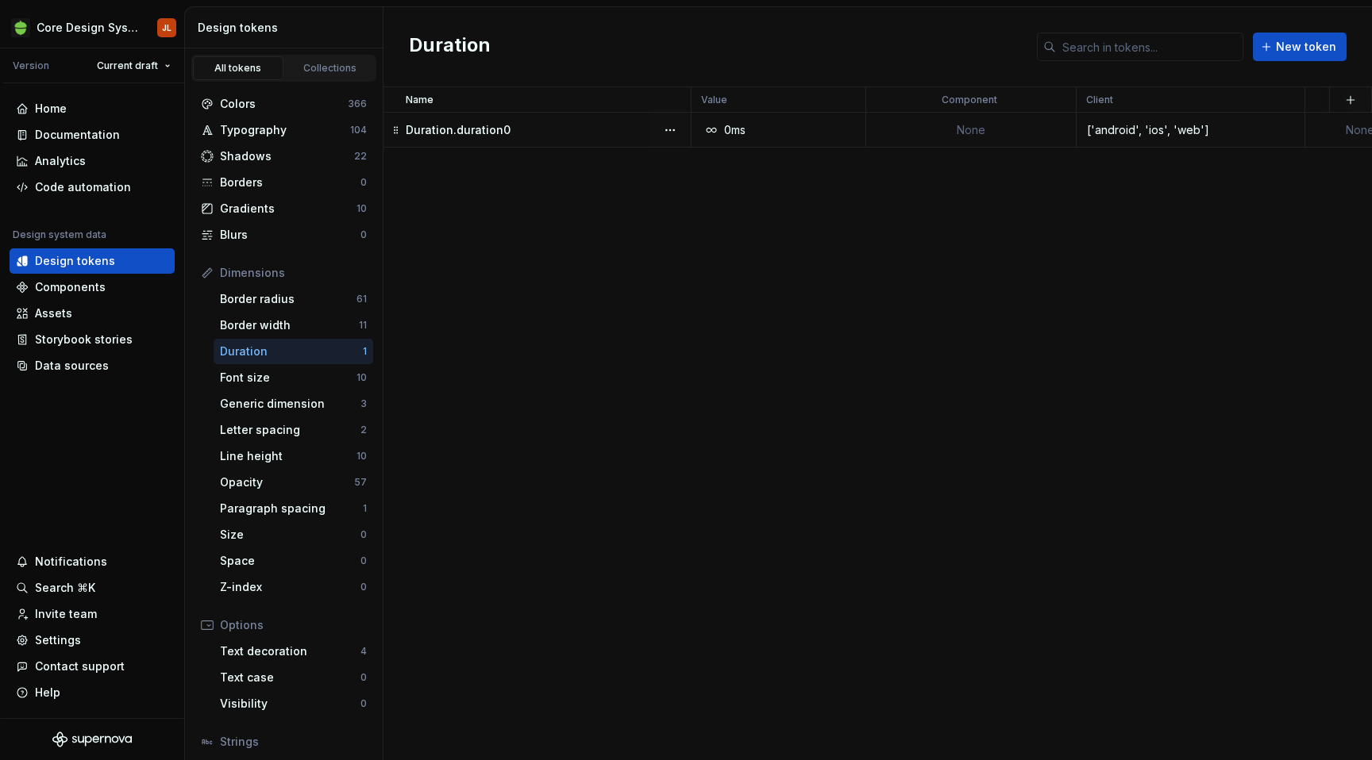
click at [397, 131] on icon at bounding box center [396, 130] width 13 height 13
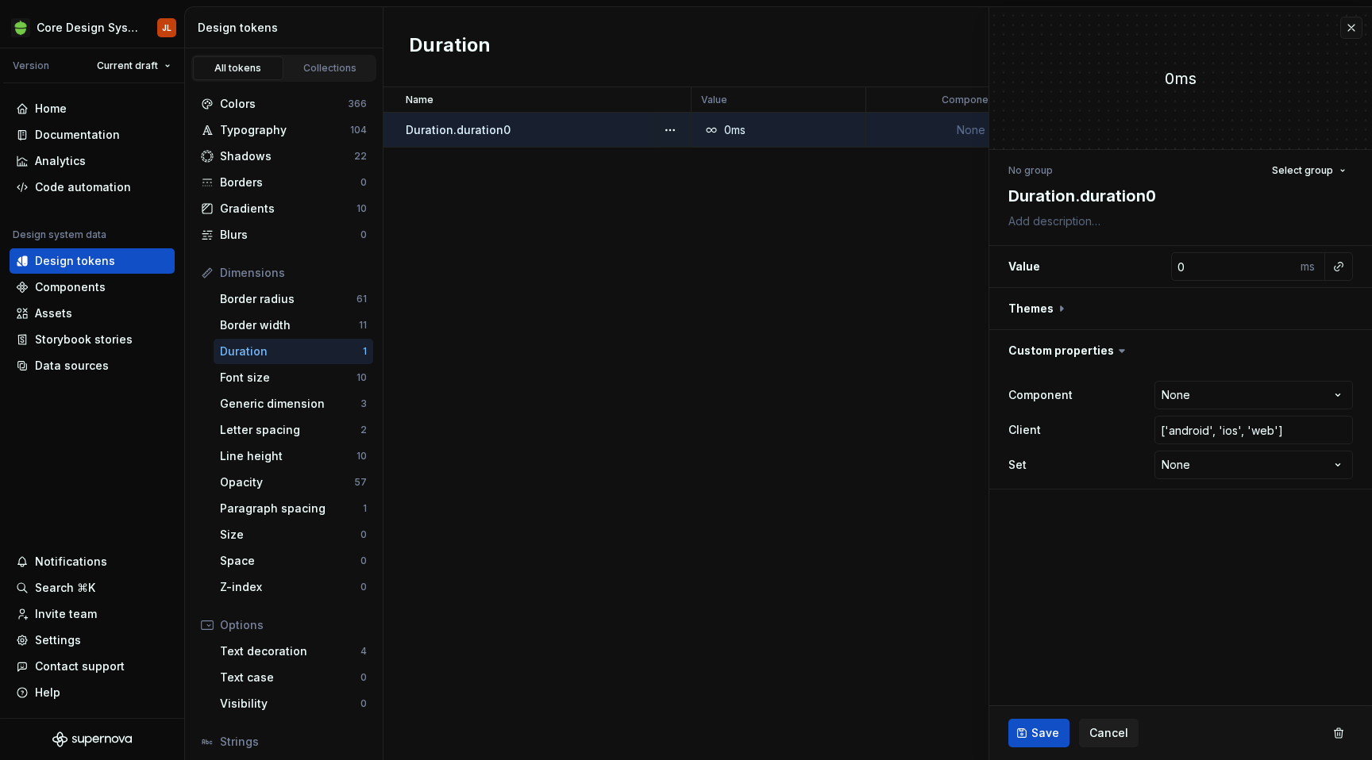
click at [637, 341] on div "Name Value Component Client Set Description Last updated Dark Mode High Contras…" at bounding box center [877, 423] width 988 height 673
click at [1350, 31] on button "button" at bounding box center [1351, 28] width 22 height 22
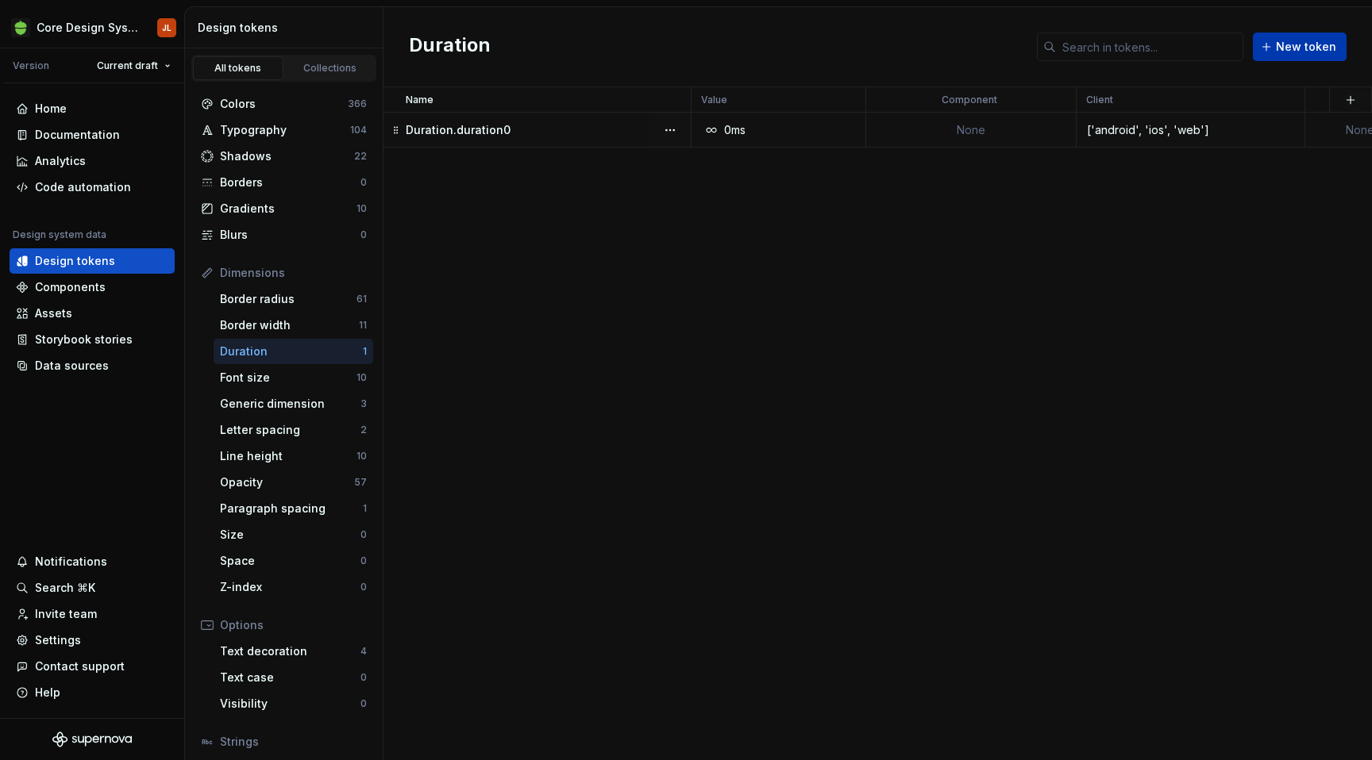
click at [1337, 45] on button "New token" at bounding box center [1300, 47] width 94 height 29
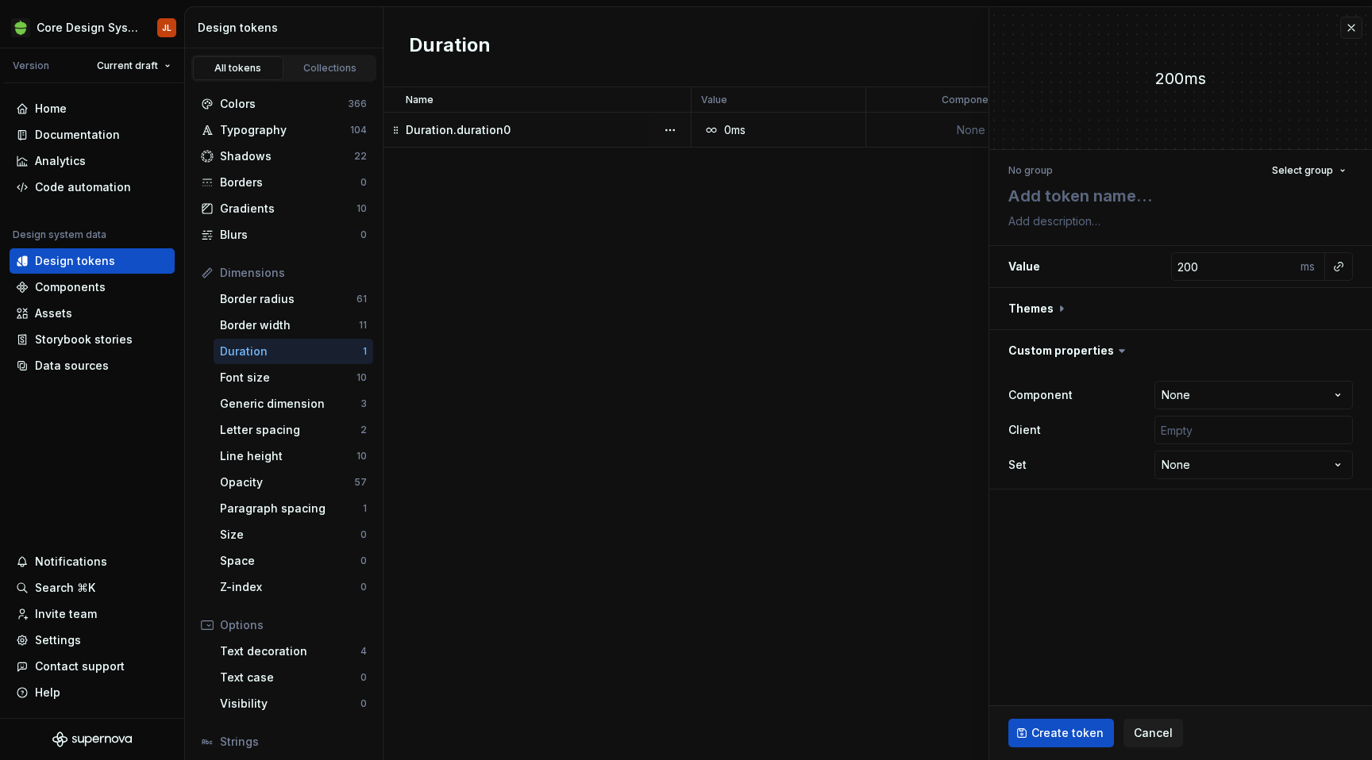
type textarea "*"
type textarea "D"
type textarea "*"
type textarea "Du"
type textarea "*"
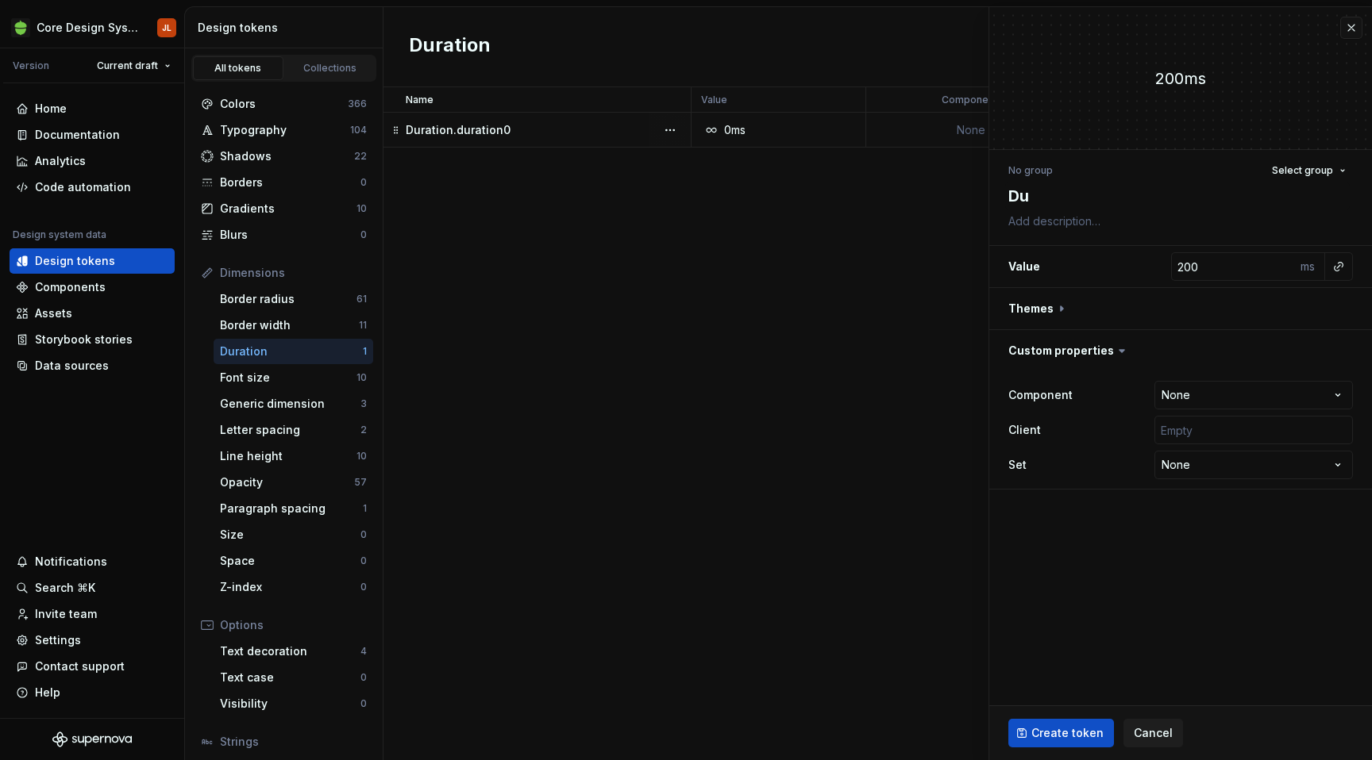
type textarea "Dur"
type textarea "*"
type textarea "Dura"
type textarea "*"
type textarea "Durat"
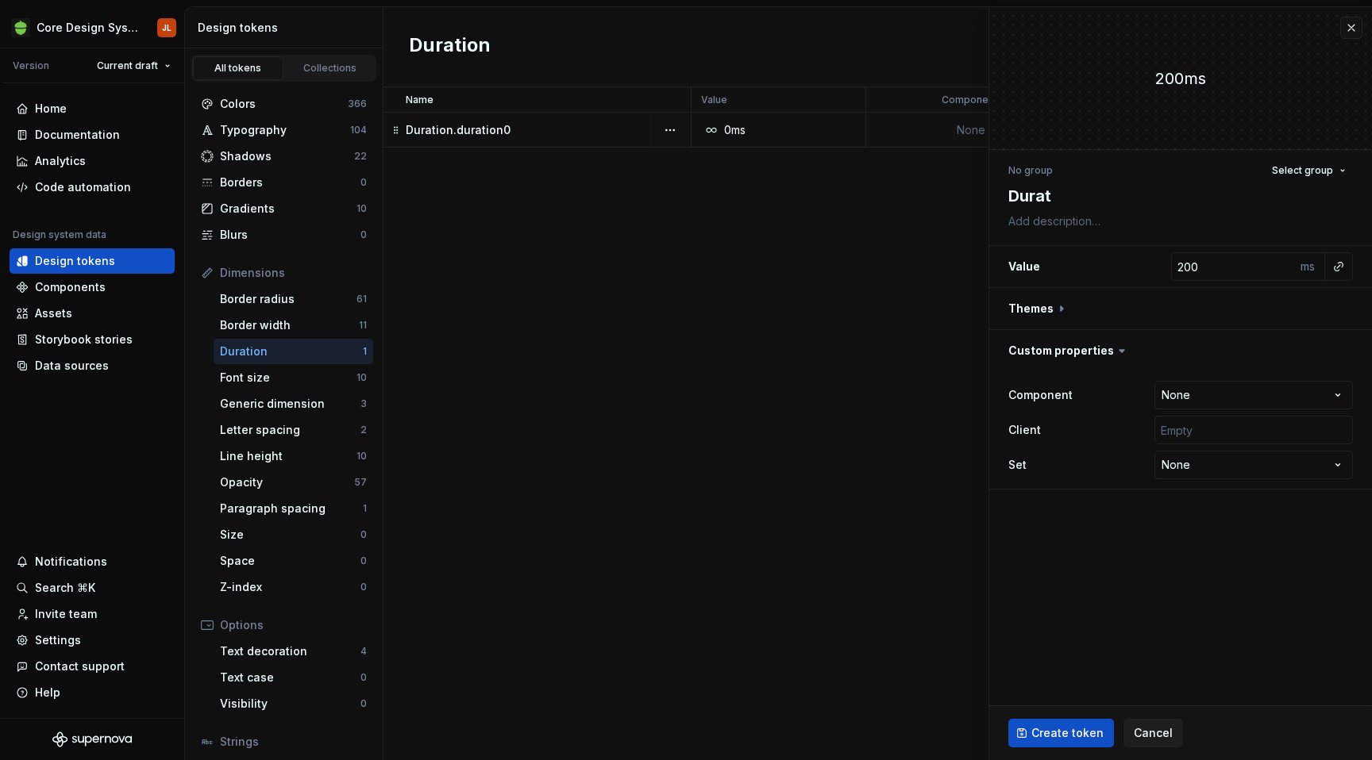
type textarea "*"
type textarea "Durati"
type textarea "*"
type textarea "Duratio"
type textarea "*"
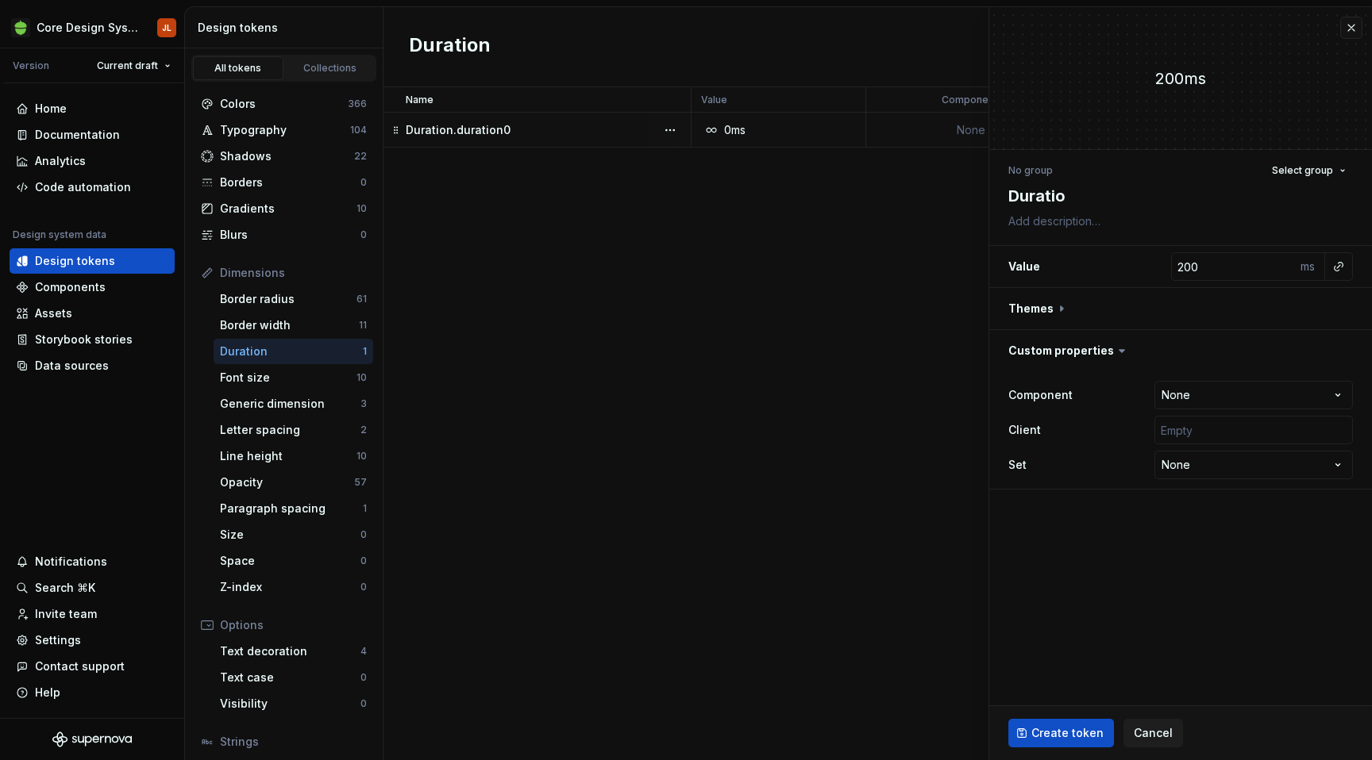
type textarea "Duration"
type textarea "*"
type textarea "Duration."
type textarea "*"
type textarea "Duration.d"
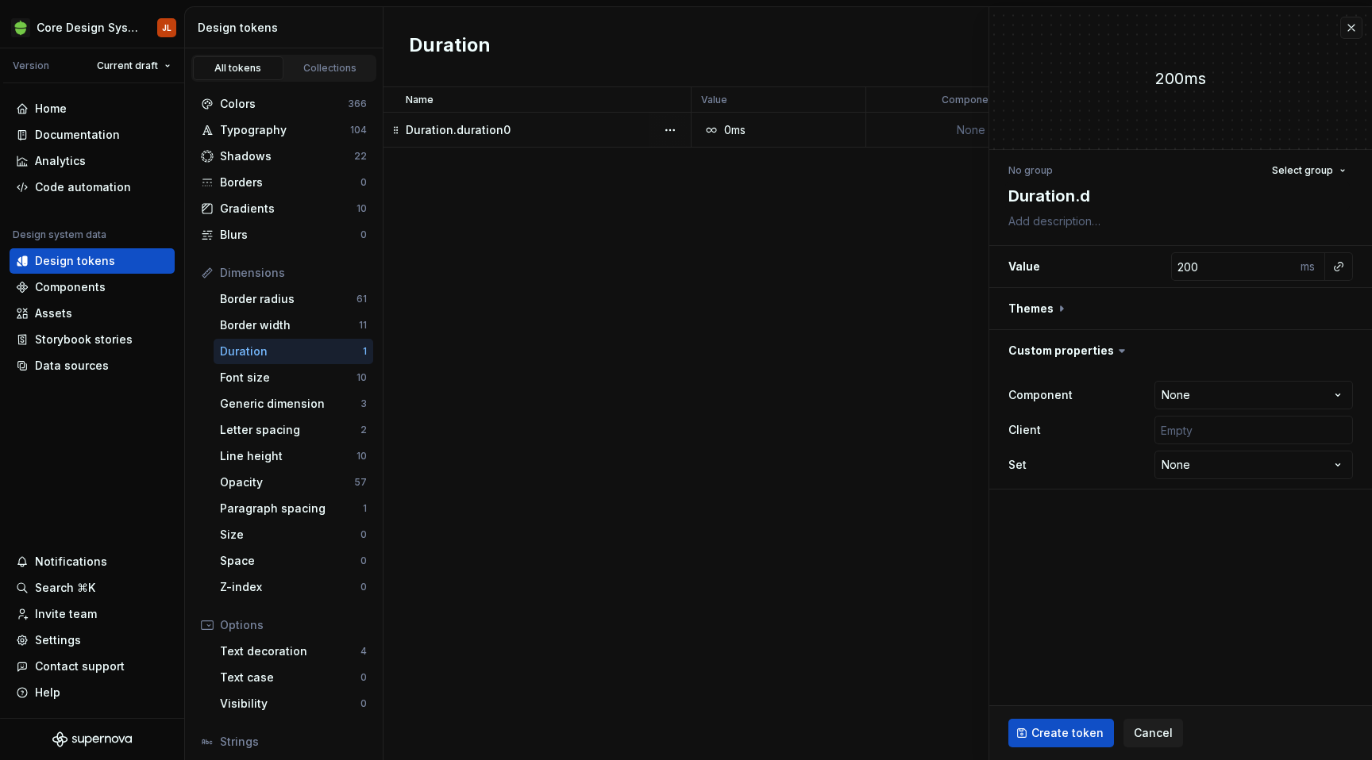
type textarea "*"
type textarea "Duration.du"
type textarea "*"
type textarea "Duration.dur"
type textarea "*"
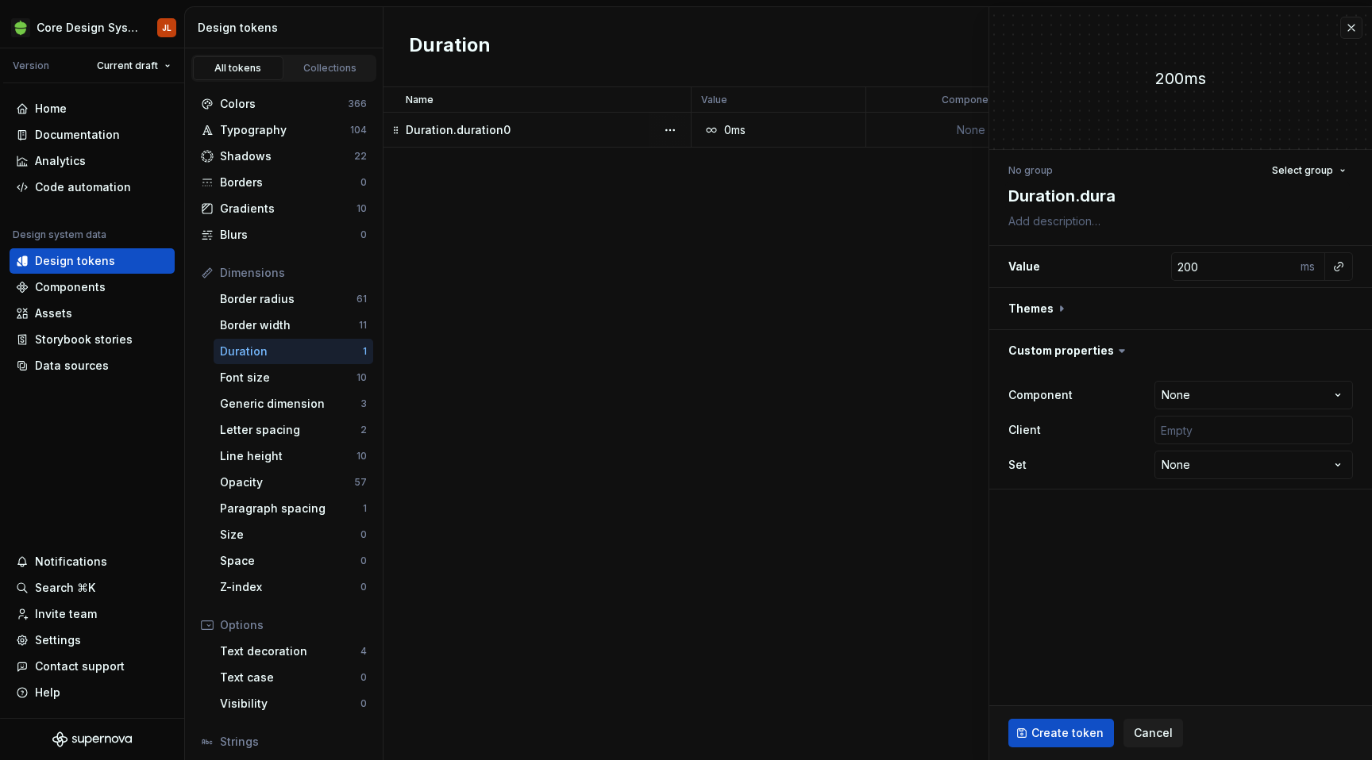
type textarea "Duration.durat"
type textarea "*"
type textarea "Duration.durati"
type textarea "*"
type textarea "Duration.duration"
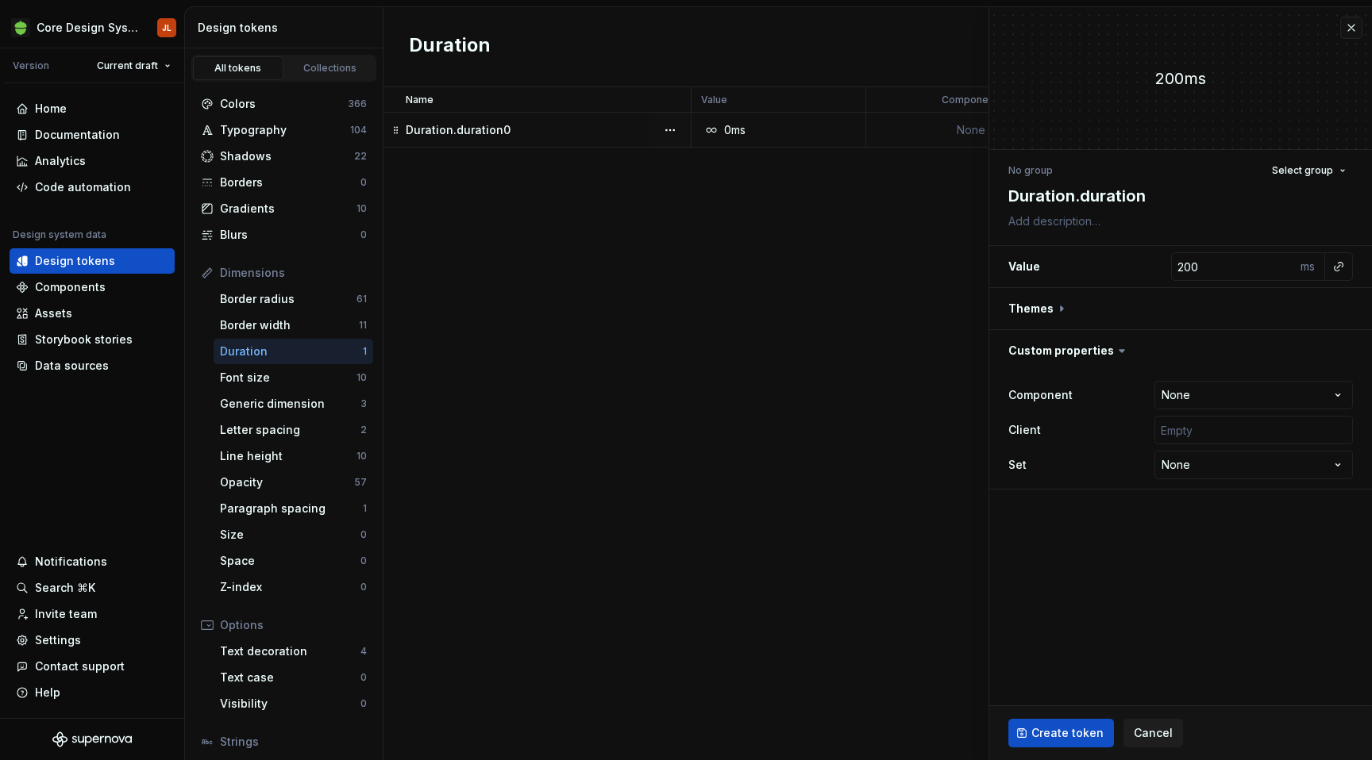
type textarea "*"
type textarea "Duration.duration"
click at [1156, 187] on textarea "Duration.duration" at bounding box center [1177, 196] width 344 height 29
type textarea "*"
type textarea "Duration.duration5"
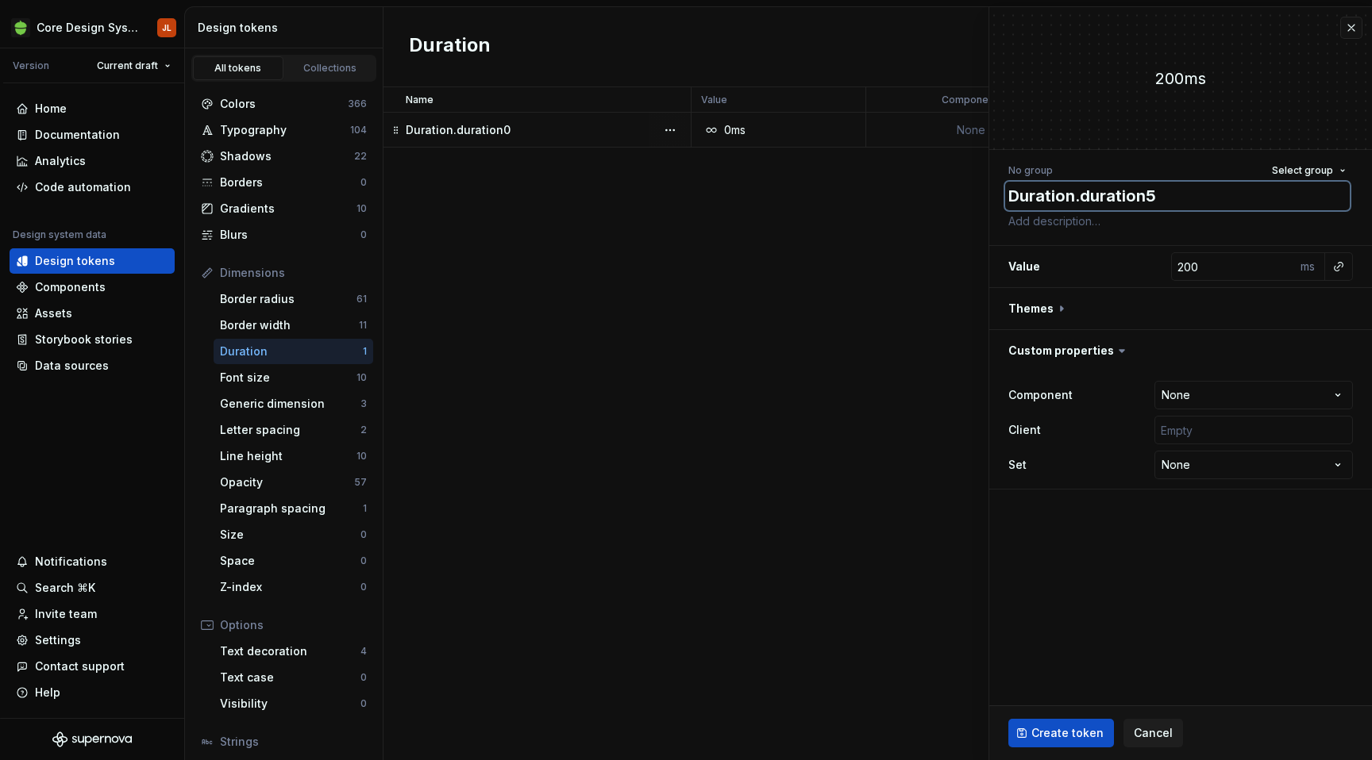
type textarea "*"
type textarea "Duration.duration50"
click at [1190, 265] on input "200" at bounding box center [1233, 266] width 125 height 29
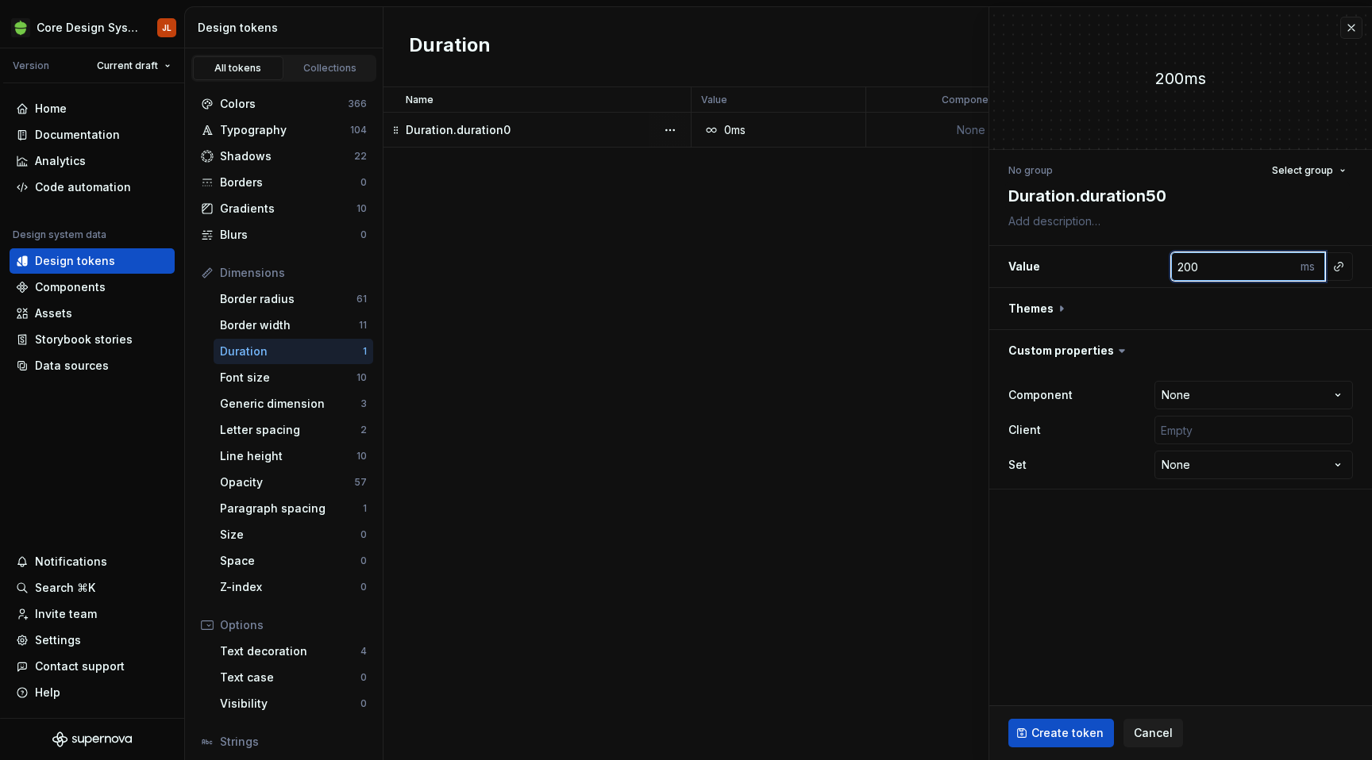
type input "5"
type textarea "*"
type input "50"
click at [1210, 431] on input "text" at bounding box center [1253, 430] width 198 height 29
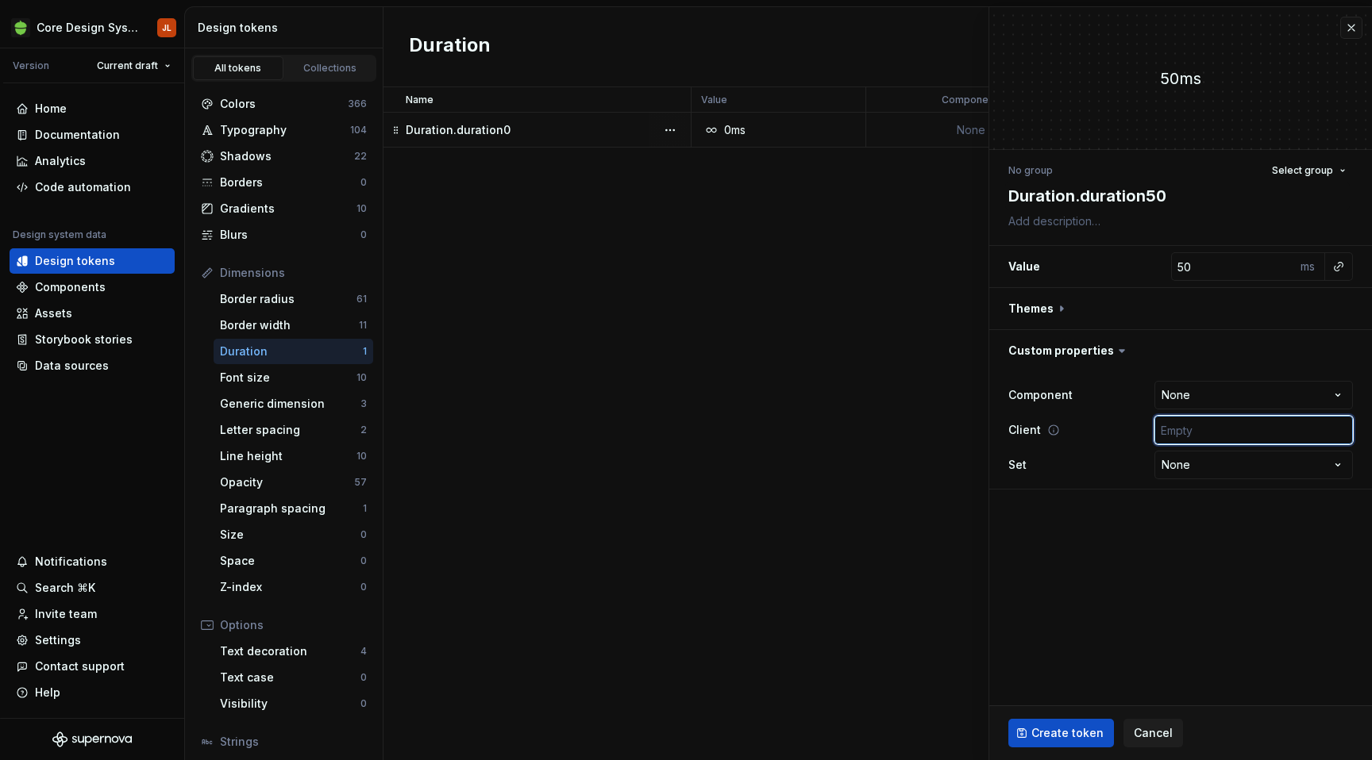
type input "['android', 'ios', 'web']"
click at [1074, 730] on span "Create token" at bounding box center [1067, 733] width 72 height 16
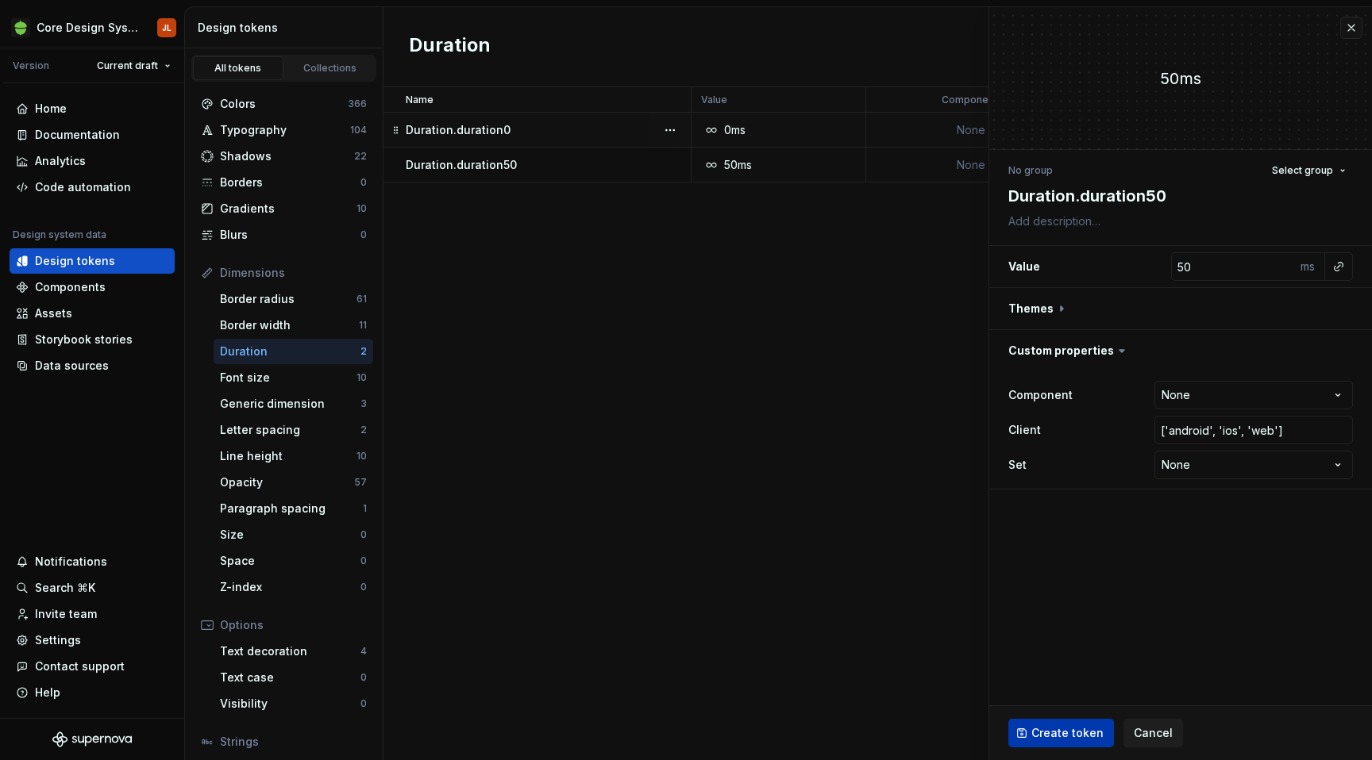
type textarea "*"
type input "200"
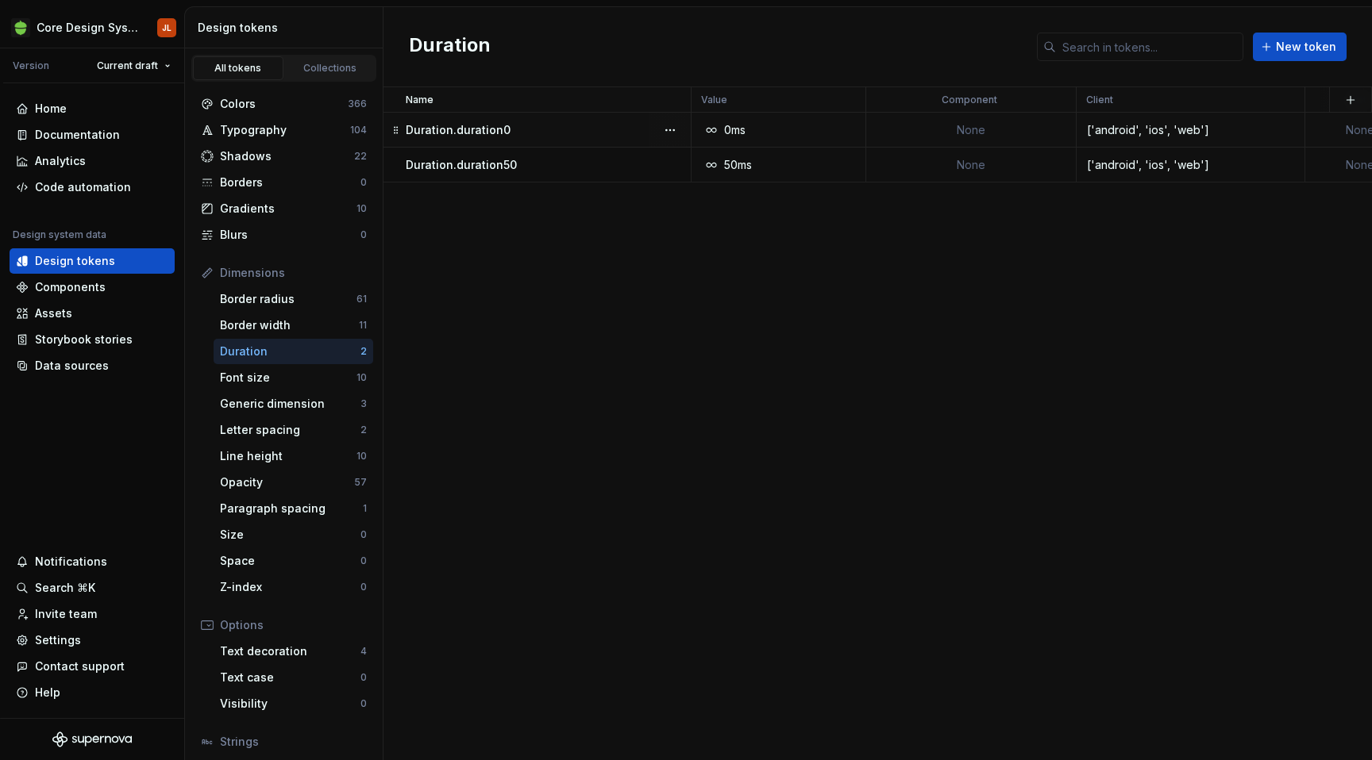
click at [473, 122] on p "Duration.duration0" at bounding box center [458, 130] width 105 height 16
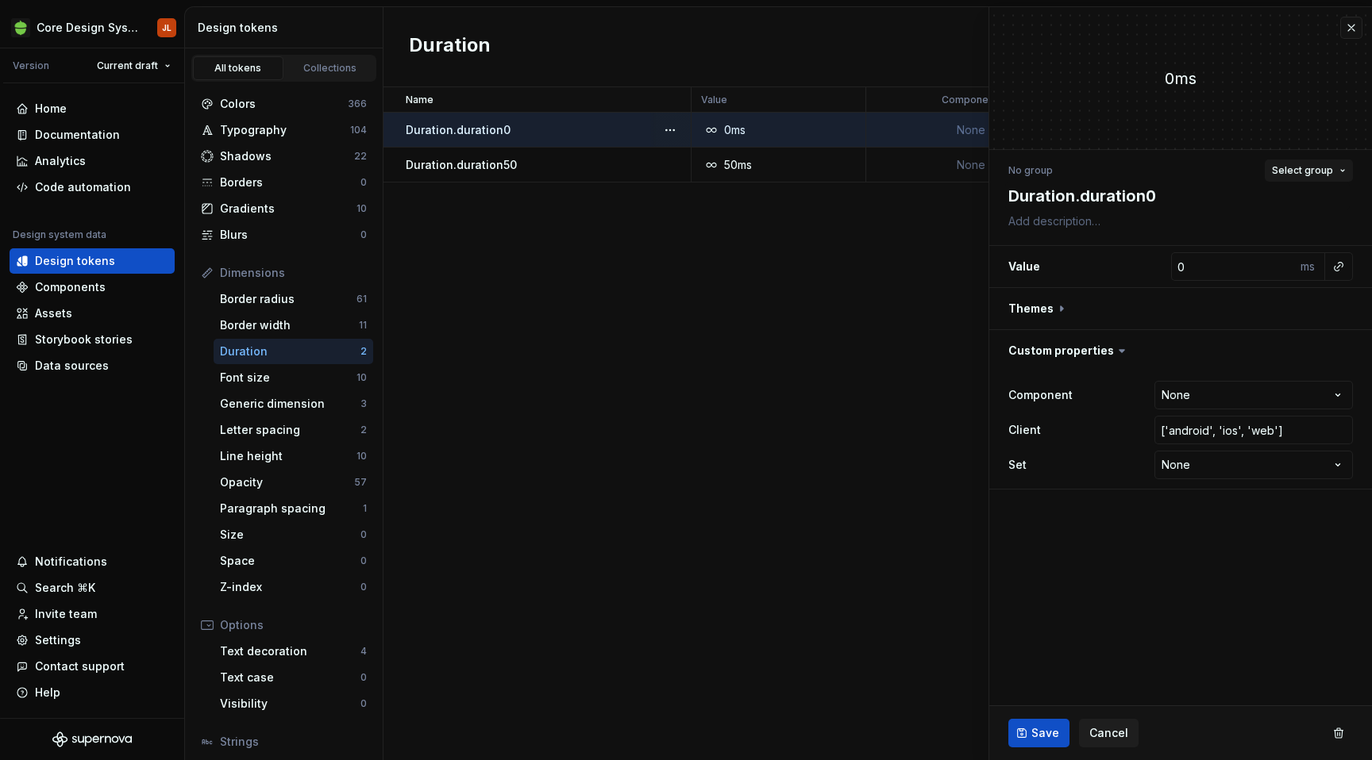
click at [1345, 171] on button "Select group" at bounding box center [1308, 171] width 88 height 22
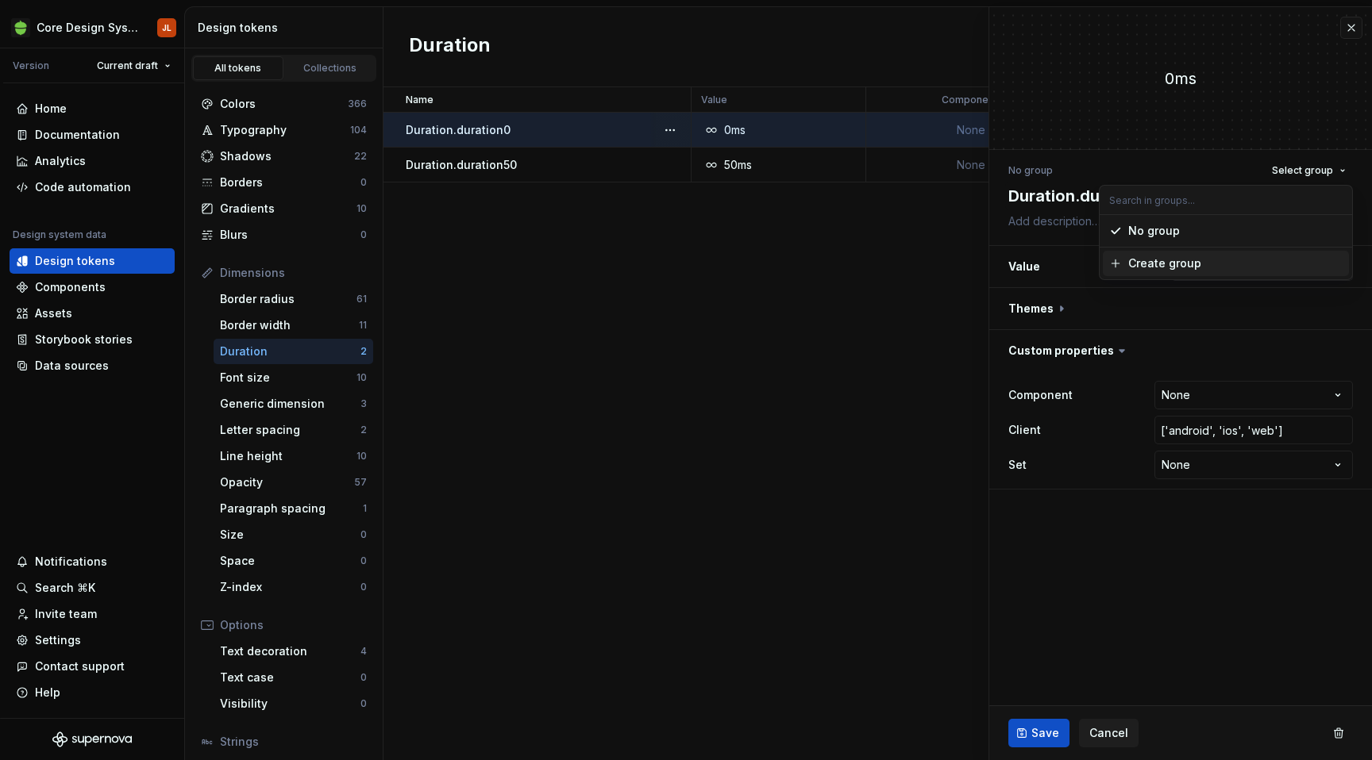
click at [1208, 268] on div "Create group" at bounding box center [1235, 264] width 214 height 16
type textarea "*"
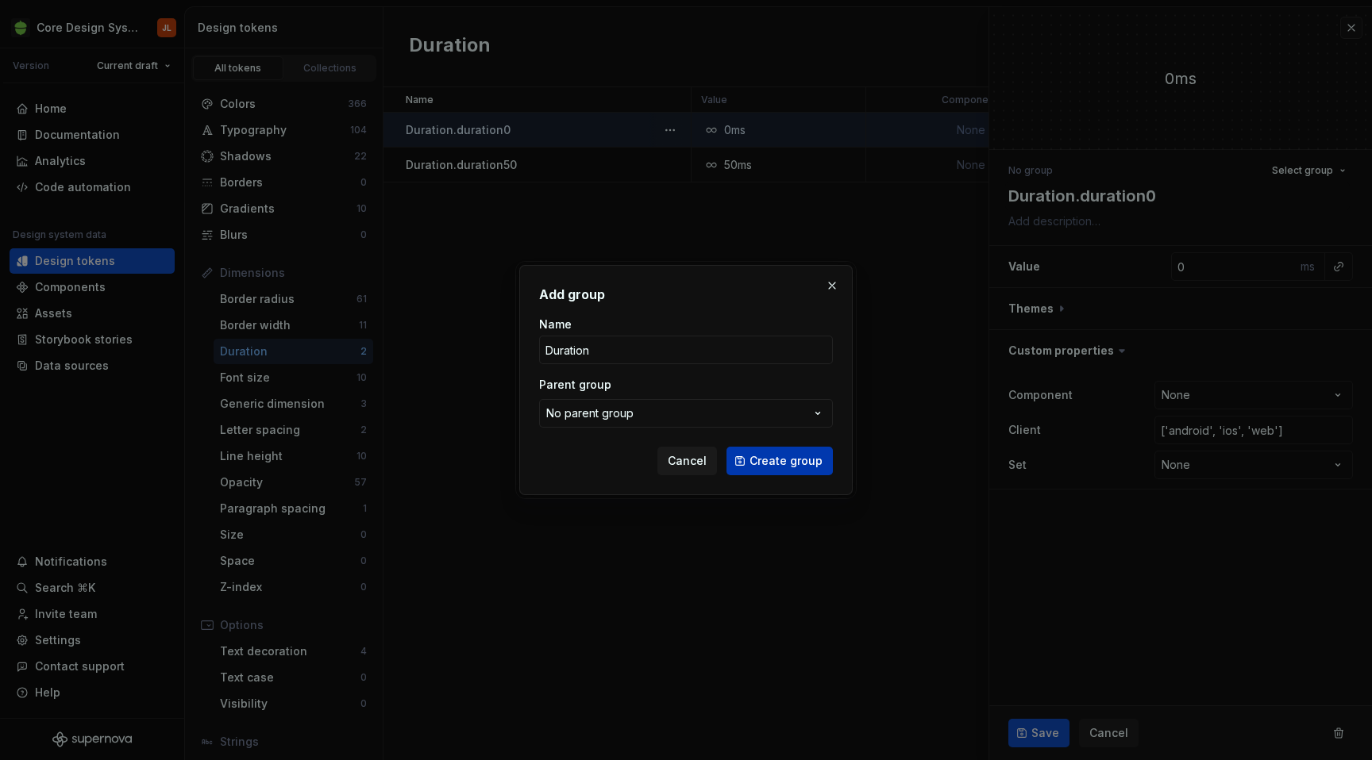
type input "Duration"
click at [810, 463] on span "Create group" at bounding box center [785, 461] width 73 height 16
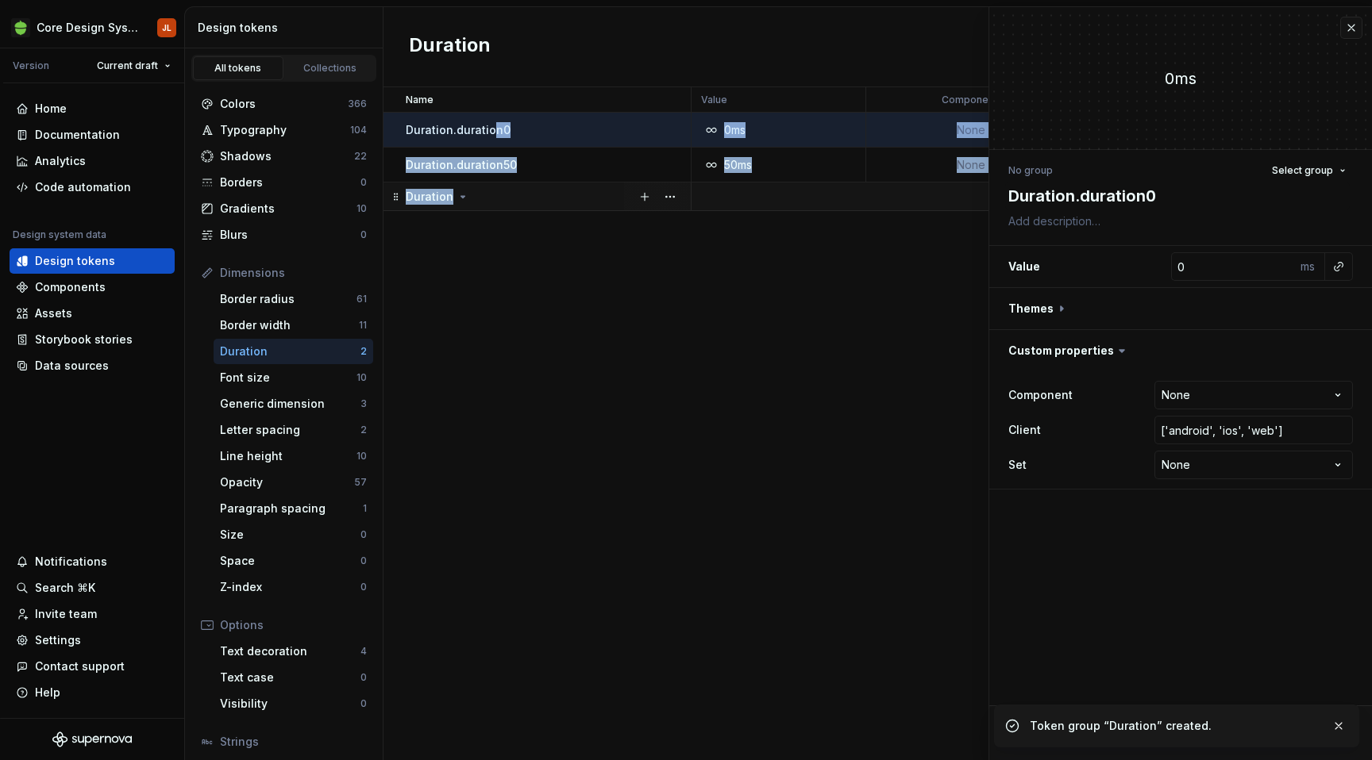
drag, startPoint x: 491, startPoint y: 124, endPoint x: 488, endPoint y: 194, distance: 70.7
click at [488, 194] on tbody "Duration.duration0 0ms None ['android', 'ios', 'web'] None 1 minute ago None No…" at bounding box center [1327, 162] width 1888 height 98
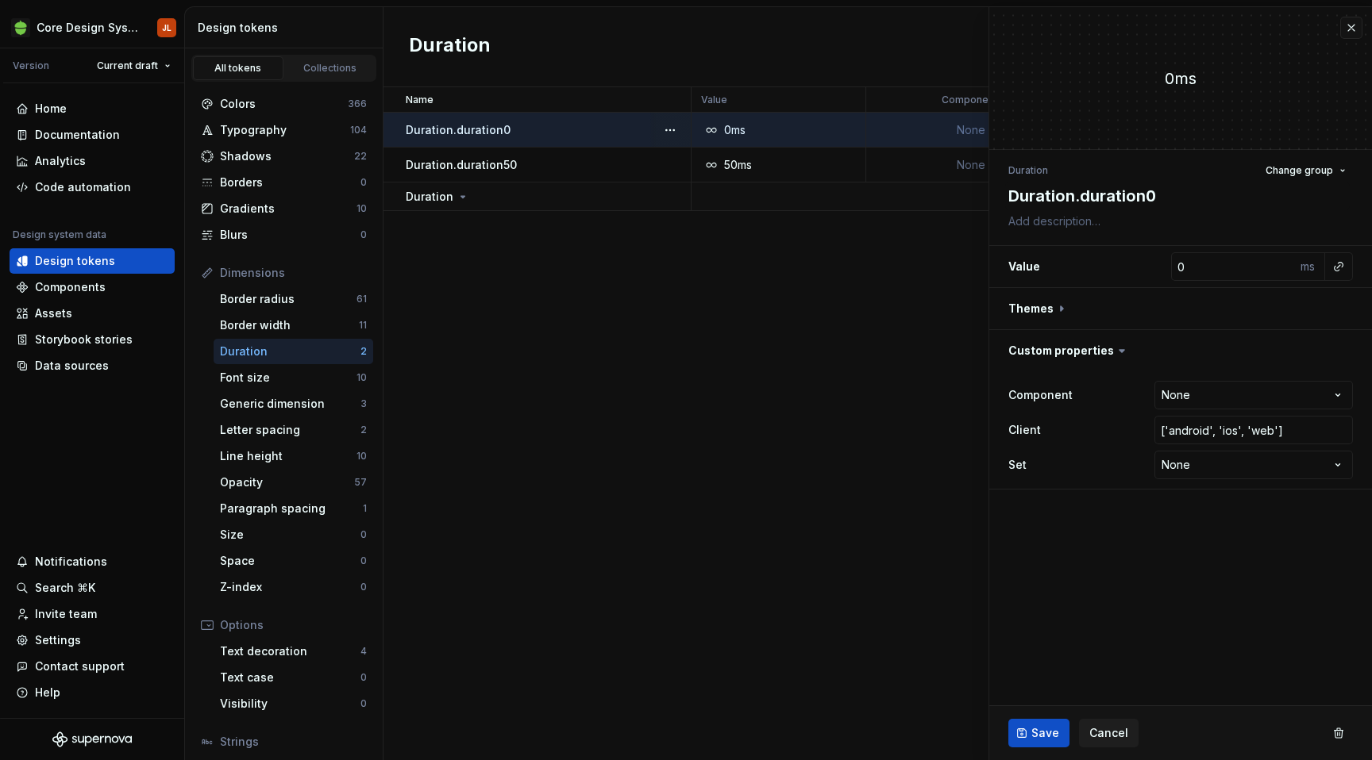
click at [397, 129] on td "Duration.duration0" at bounding box center [537, 130] width 308 height 35
click at [438, 130] on p "Duration.duration0" at bounding box center [458, 130] width 105 height 16
click at [517, 166] on div "Duration.duration50" at bounding box center [548, 165] width 284 height 16
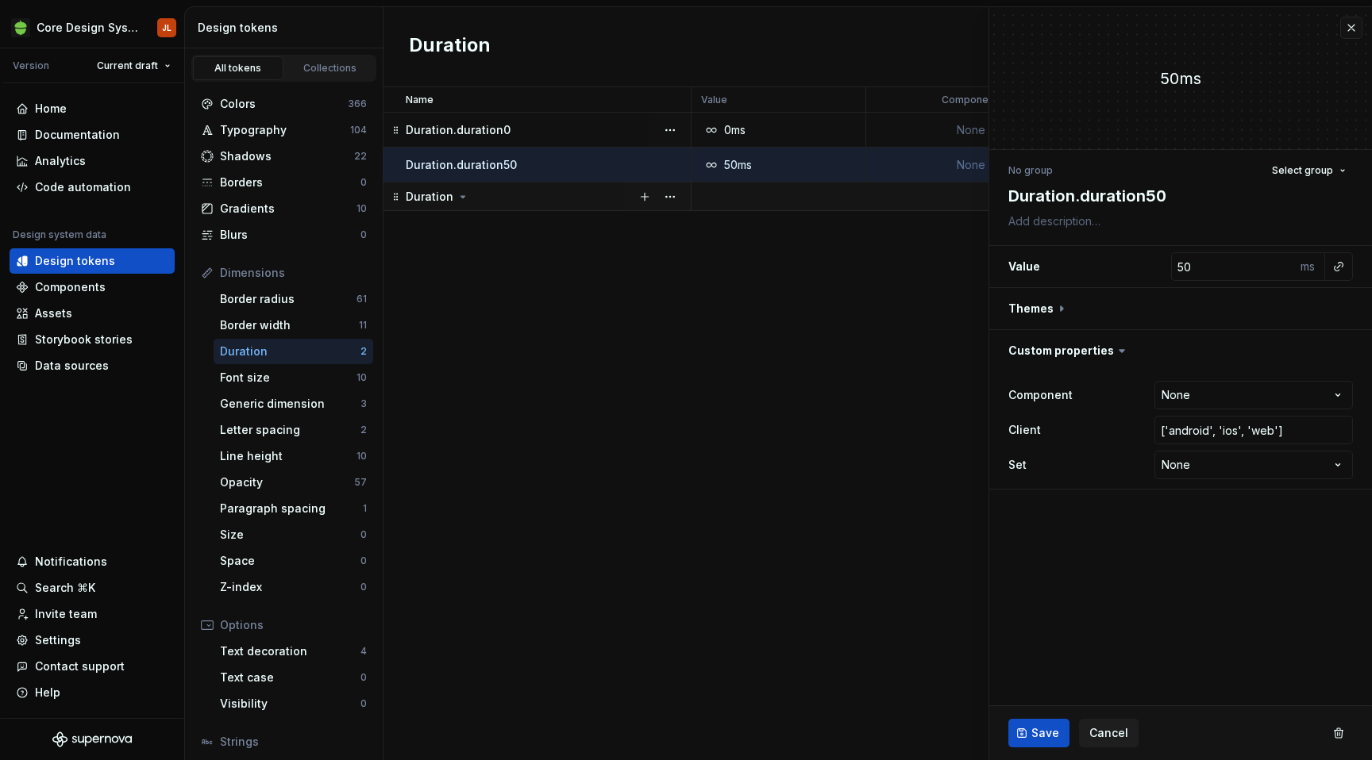
click at [461, 198] on icon at bounding box center [462, 196] width 13 height 13
click at [462, 197] on icon at bounding box center [462, 196] width 13 height 13
click at [612, 119] on td "Duration.duration0" at bounding box center [537, 130] width 308 height 35
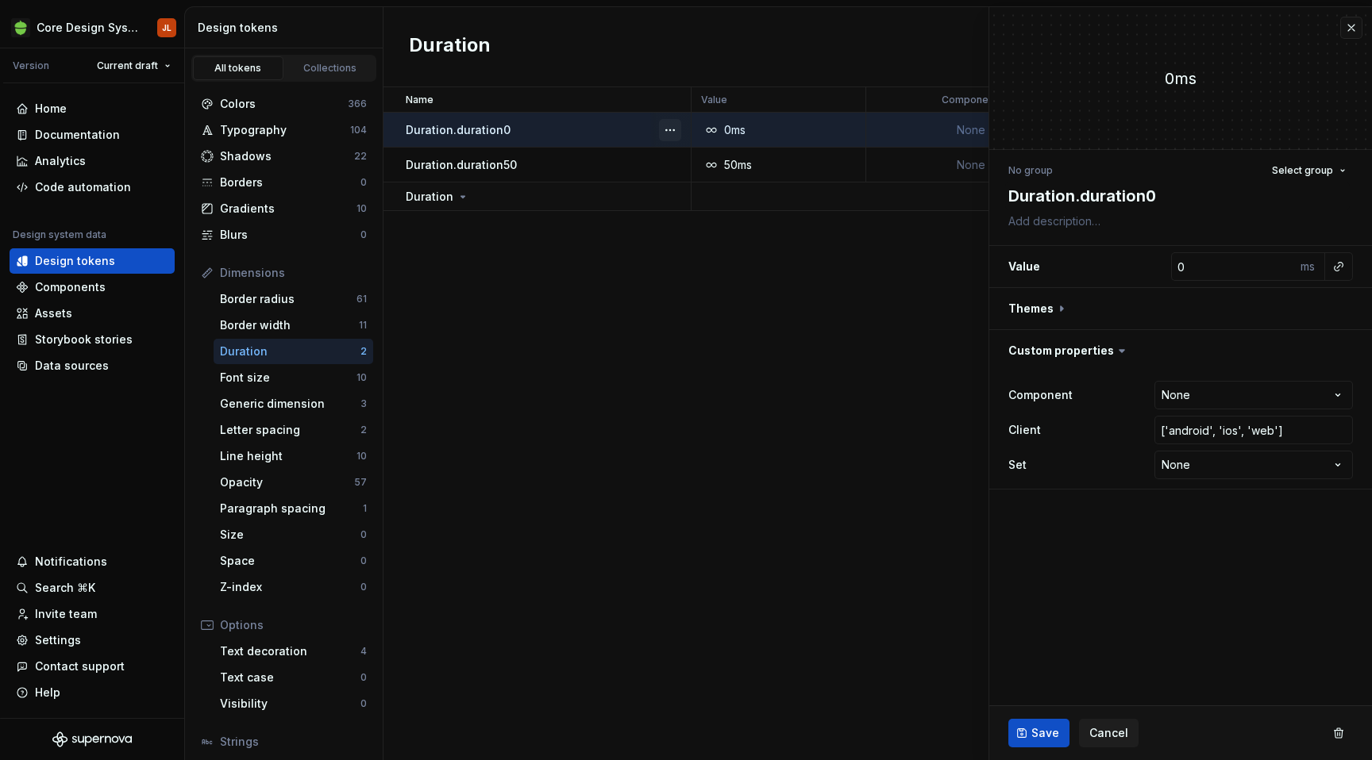
click at [672, 129] on button "button" at bounding box center [670, 130] width 22 height 22
click at [714, 215] on div "Delete token" at bounding box center [739, 219] width 103 height 16
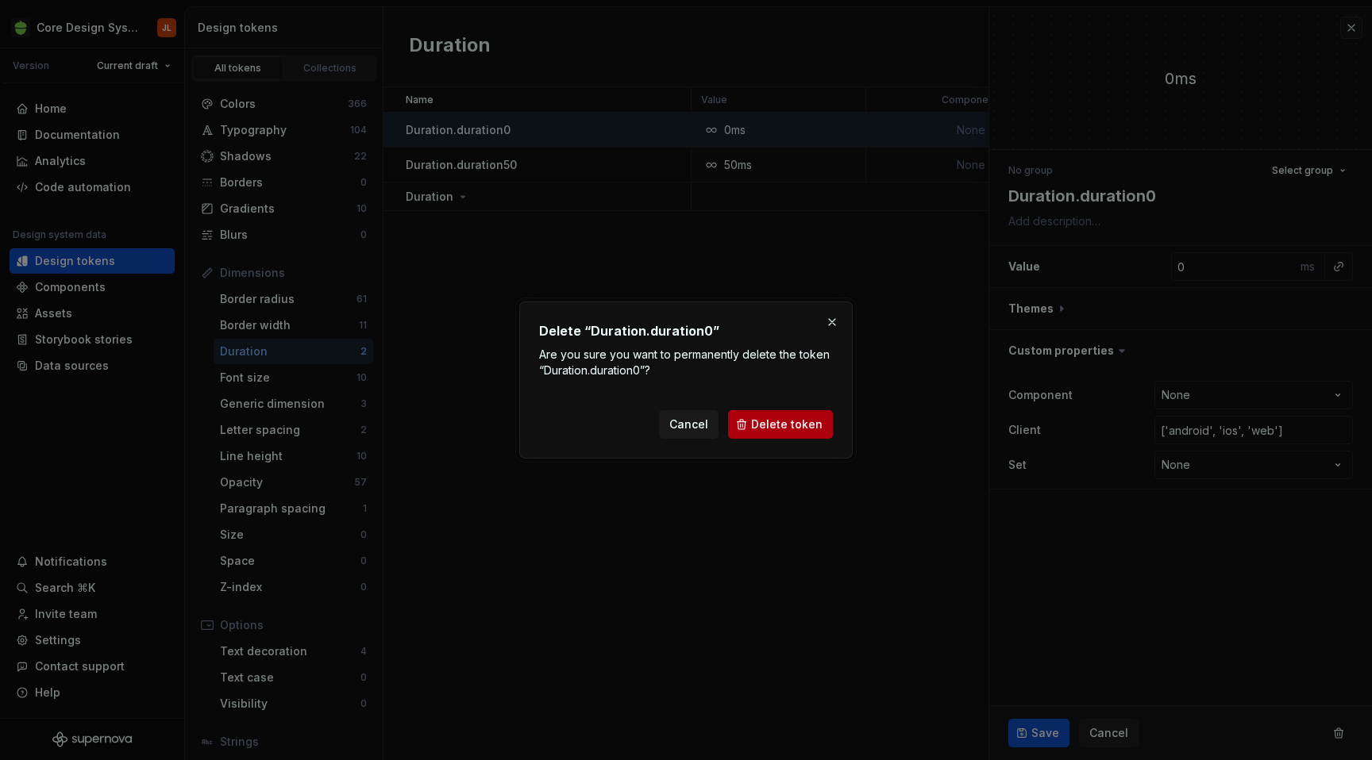
click at [799, 421] on span "Delete token" at bounding box center [786, 425] width 71 height 16
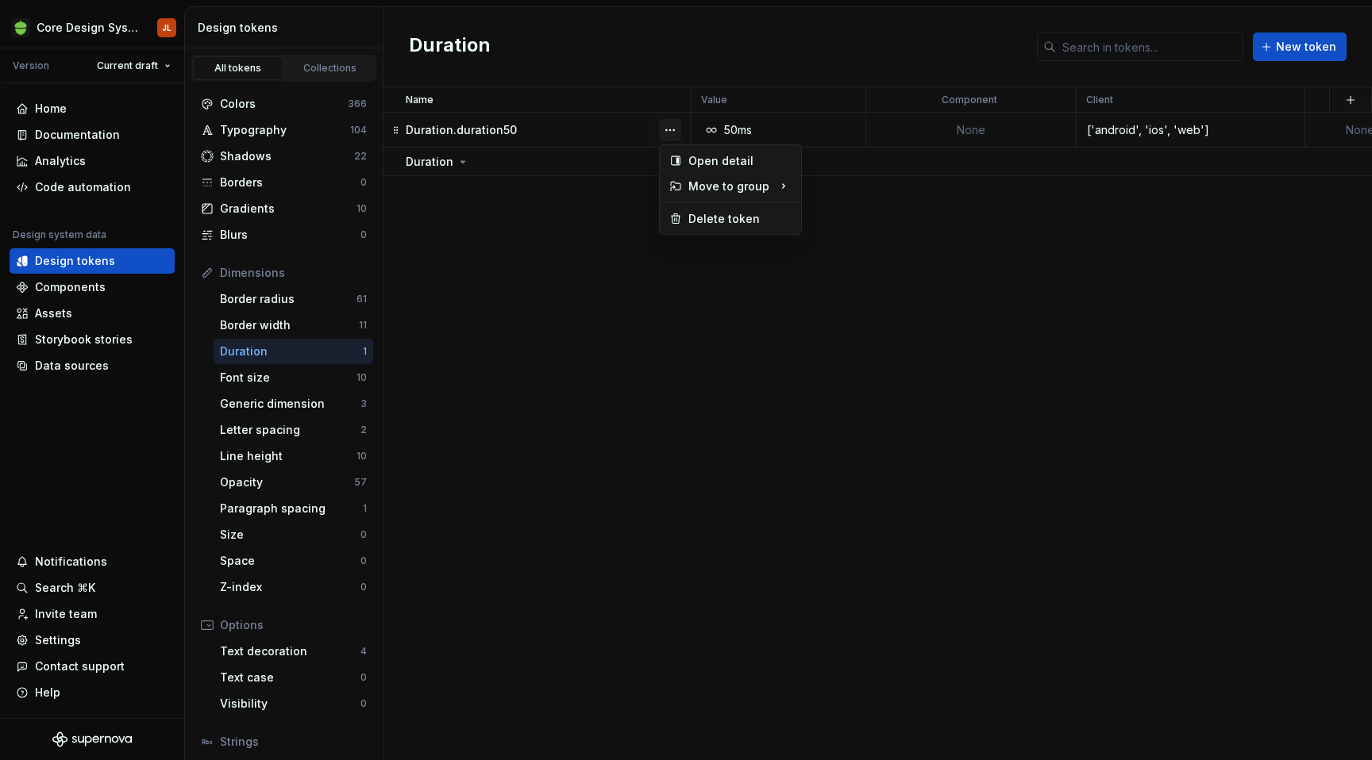
click at [669, 131] on button "button" at bounding box center [670, 130] width 22 height 22
click at [706, 224] on div "Delete token" at bounding box center [739, 219] width 103 height 16
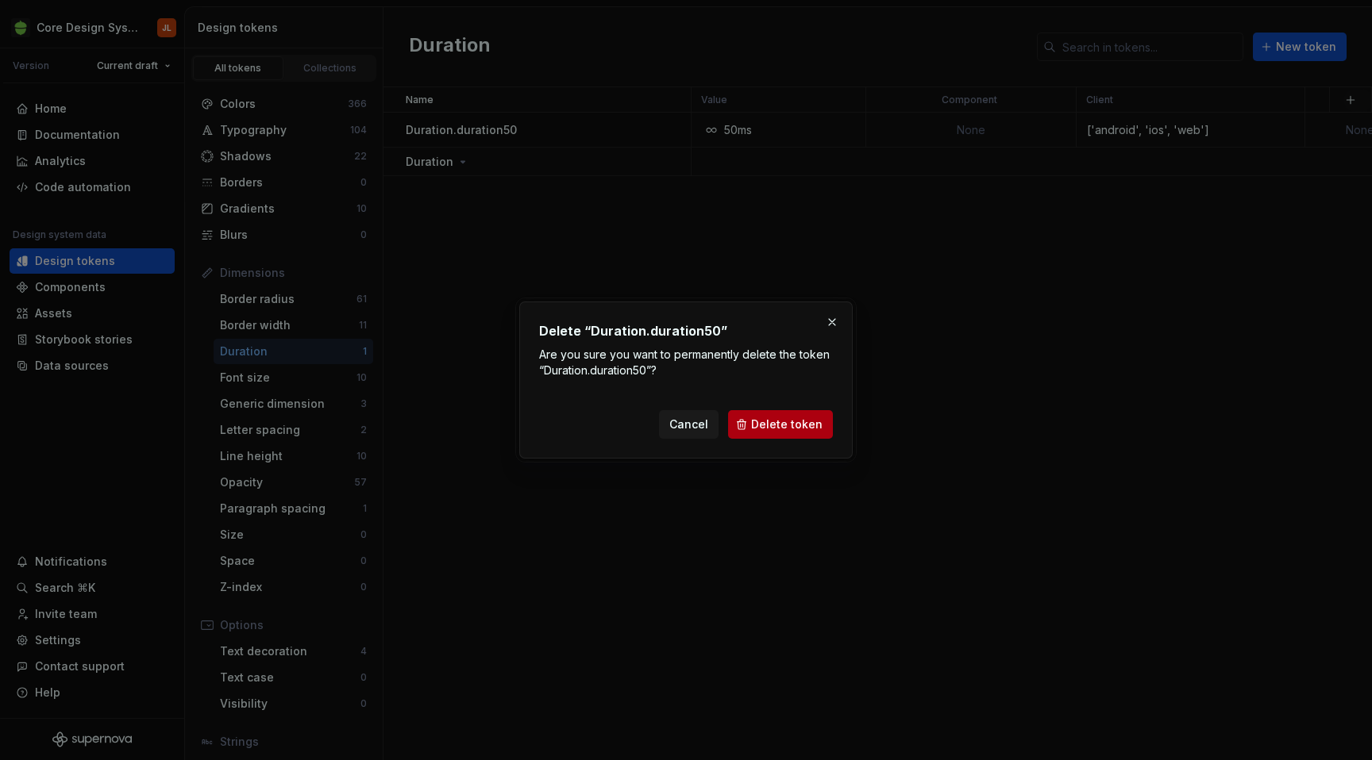
click at [767, 422] on span "Delete token" at bounding box center [786, 425] width 71 height 16
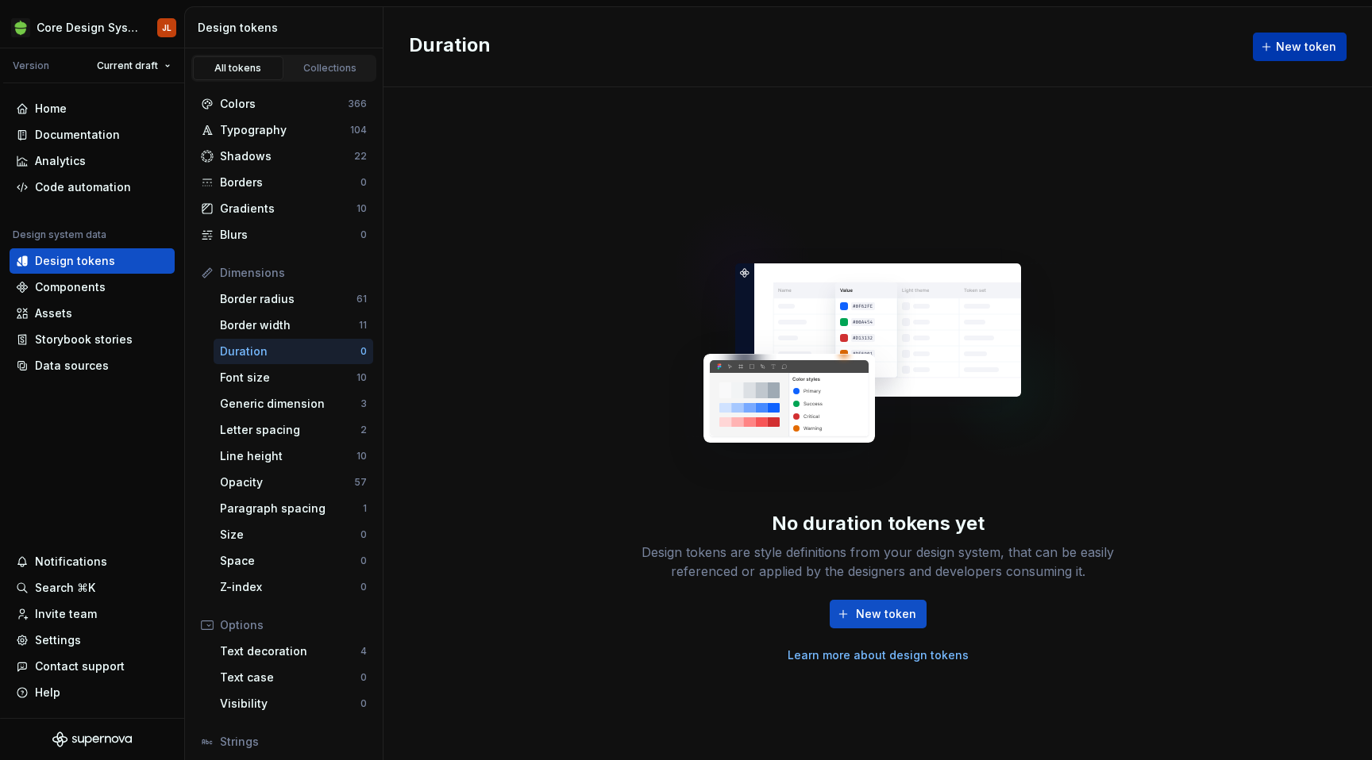
click at [1312, 44] on span "New token" at bounding box center [1306, 47] width 60 height 16
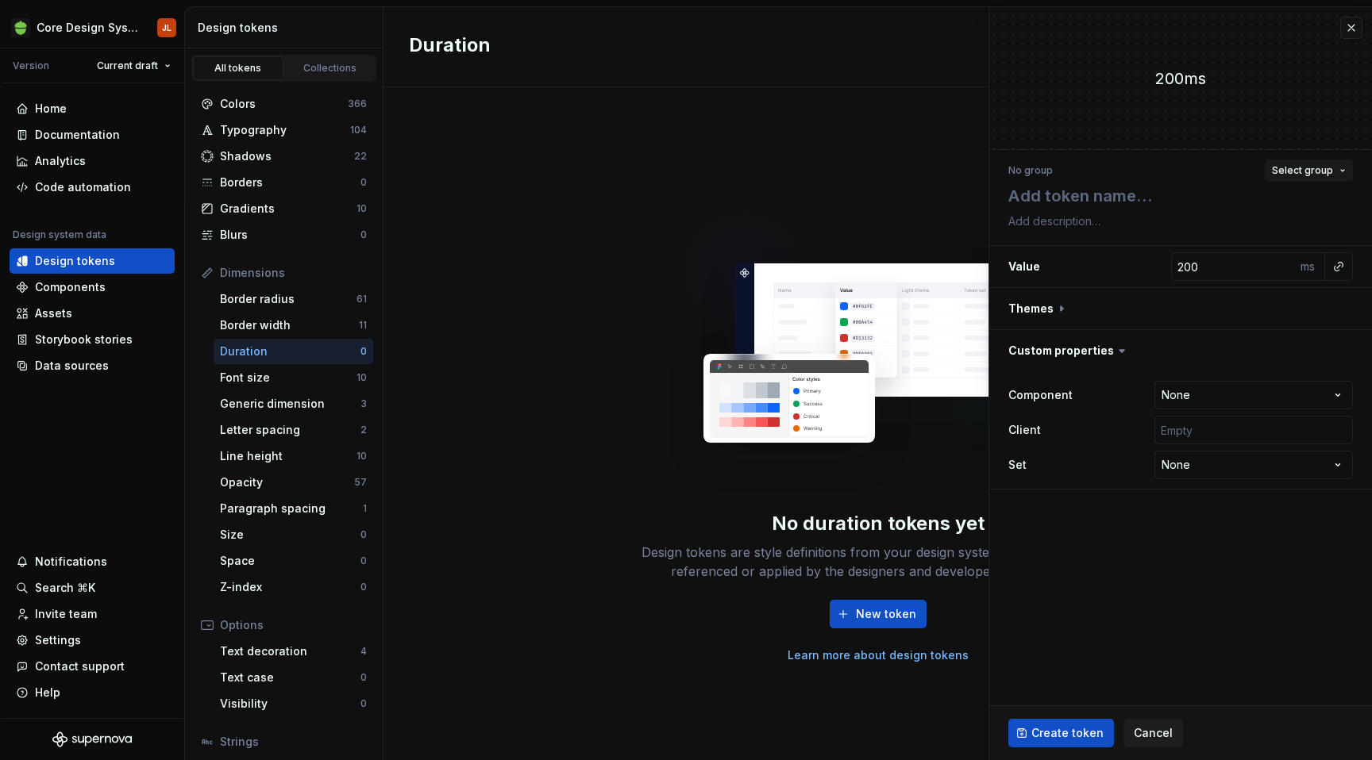
click at [1319, 167] on span "Select group" at bounding box center [1302, 170] width 61 height 13
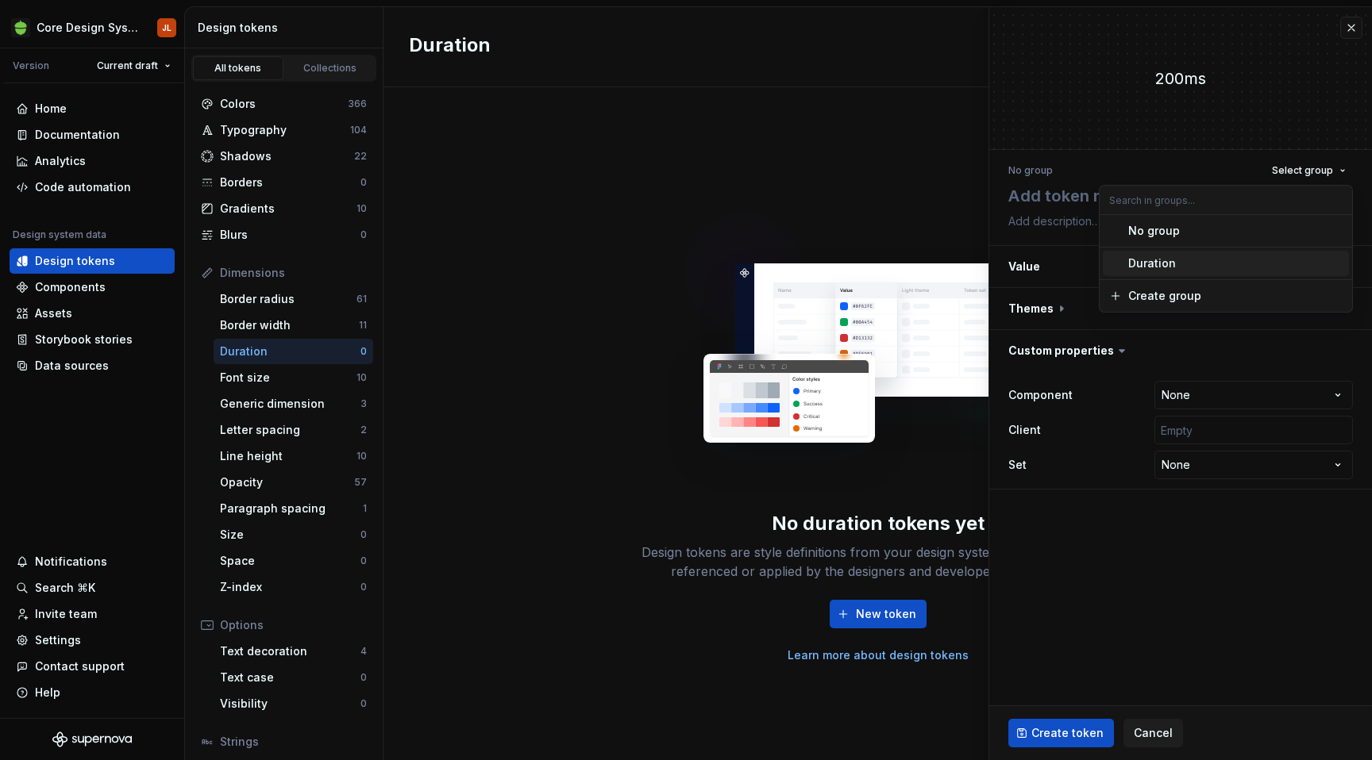
click at [1170, 259] on div "Duration" at bounding box center [1152, 264] width 48 height 16
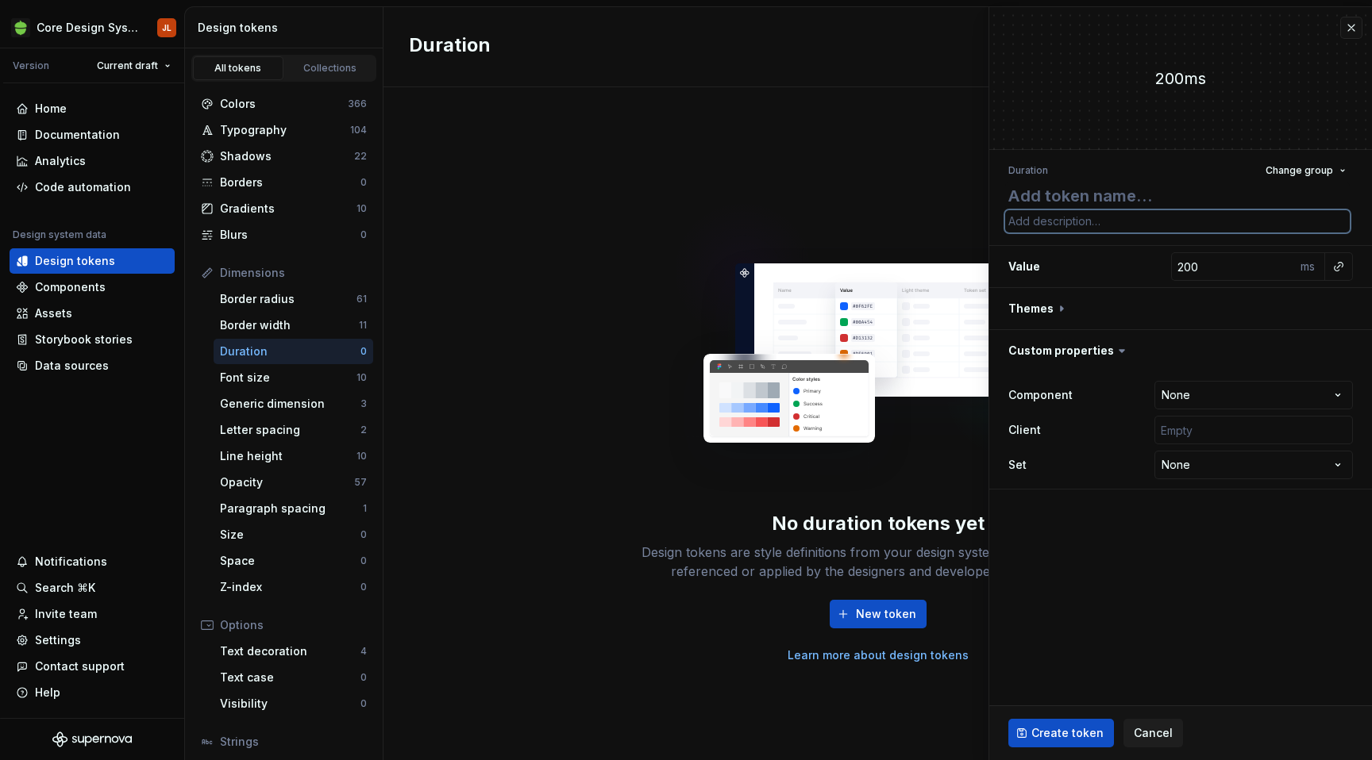
click at [1122, 227] on textarea at bounding box center [1177, 221] width 344 height 22
type textarea "*"
type textarea "d"
type textarea "*"
type textarea "du"
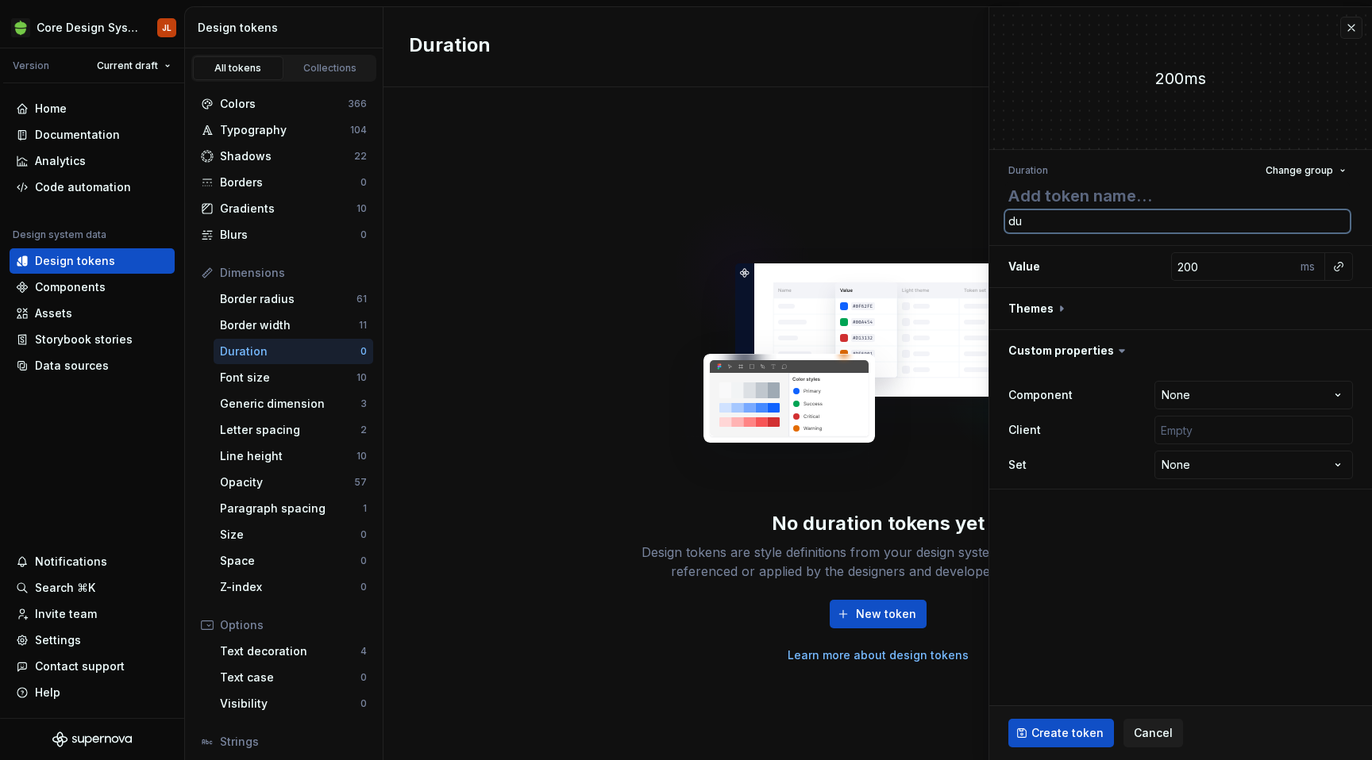
type textarea "*"
type textarea "dur"
type textarea "*"
type textarea "dura"
type textarea "*"
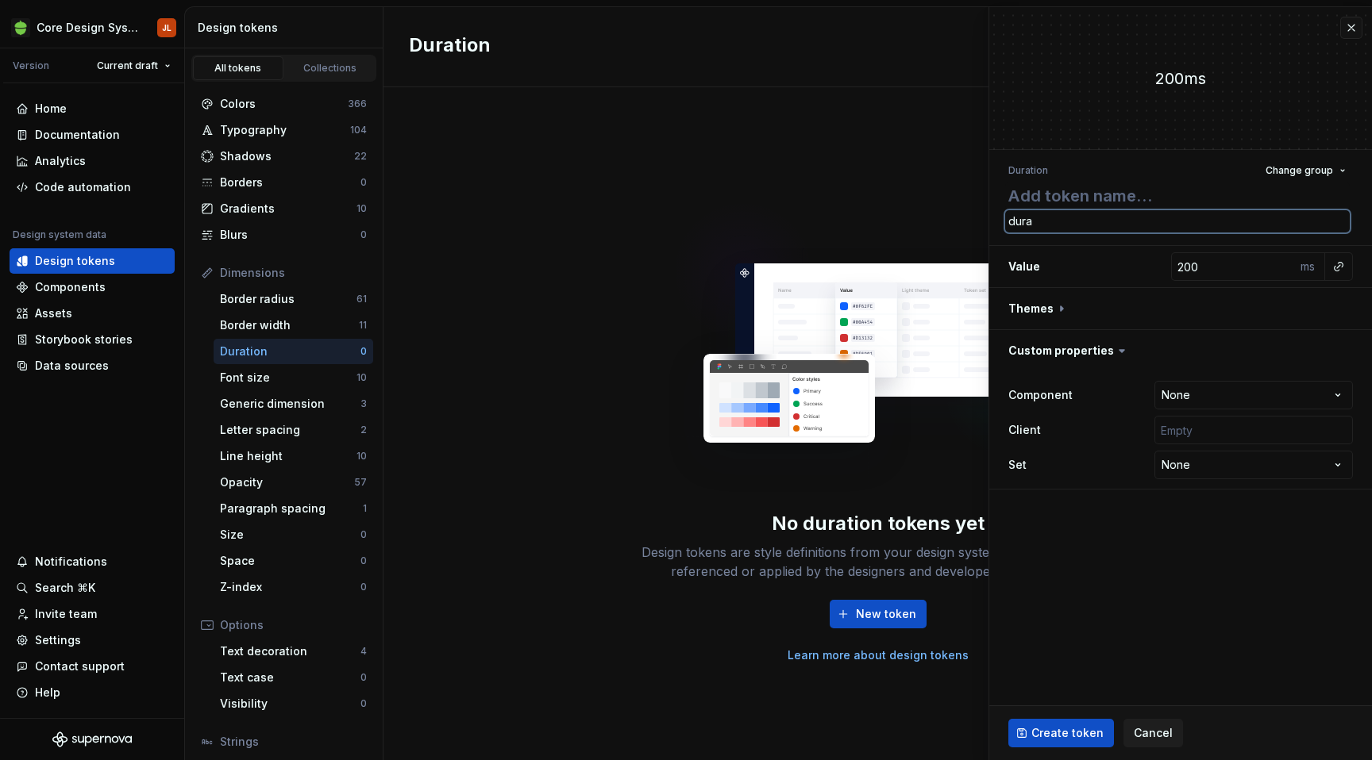
type textarea "durat"
type textarea "*"
type textarea "durati"
type textarea "*"
type textarea "duratio"
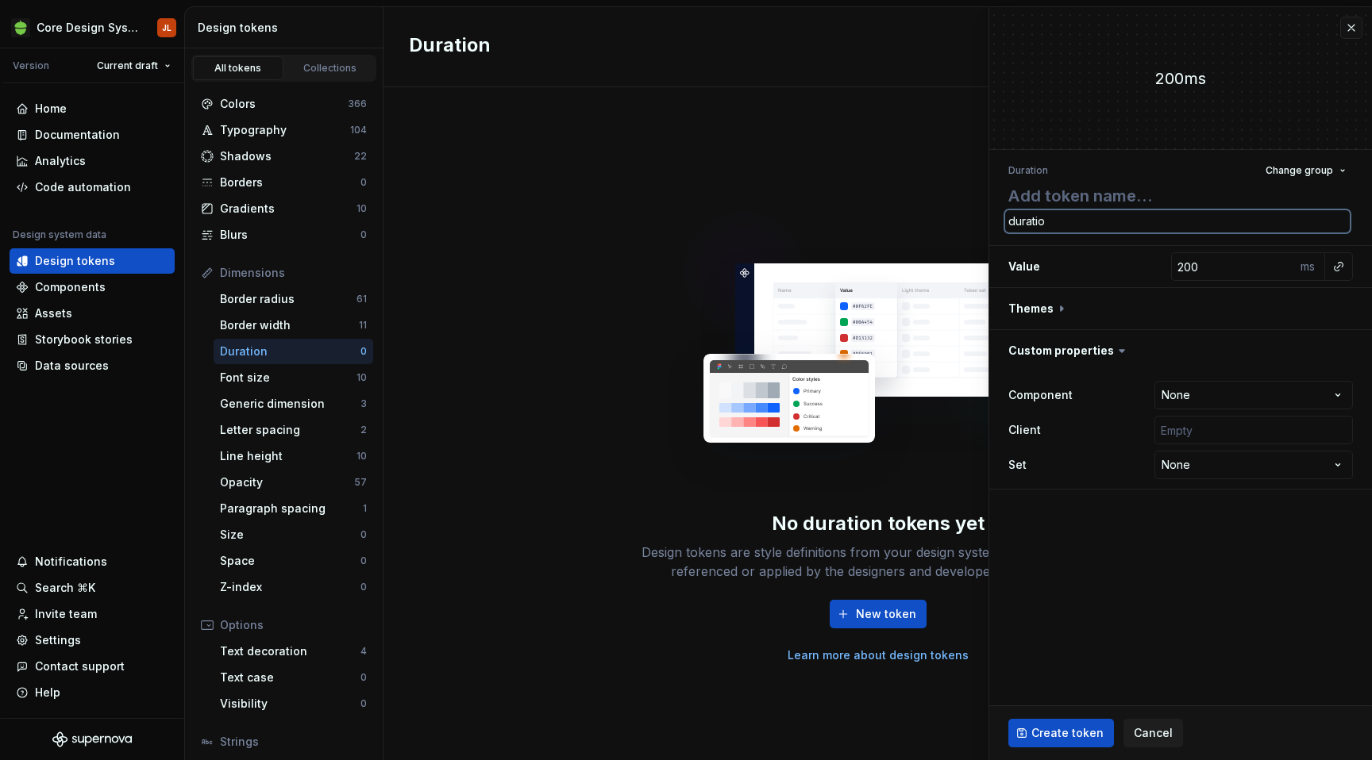
type textarea "*"
type textarea "duration"
type textarea "*"
type textarea "duration0"
click at [1189, 266] on input "200" at bounding box center [1233, 266] width 125 height 29
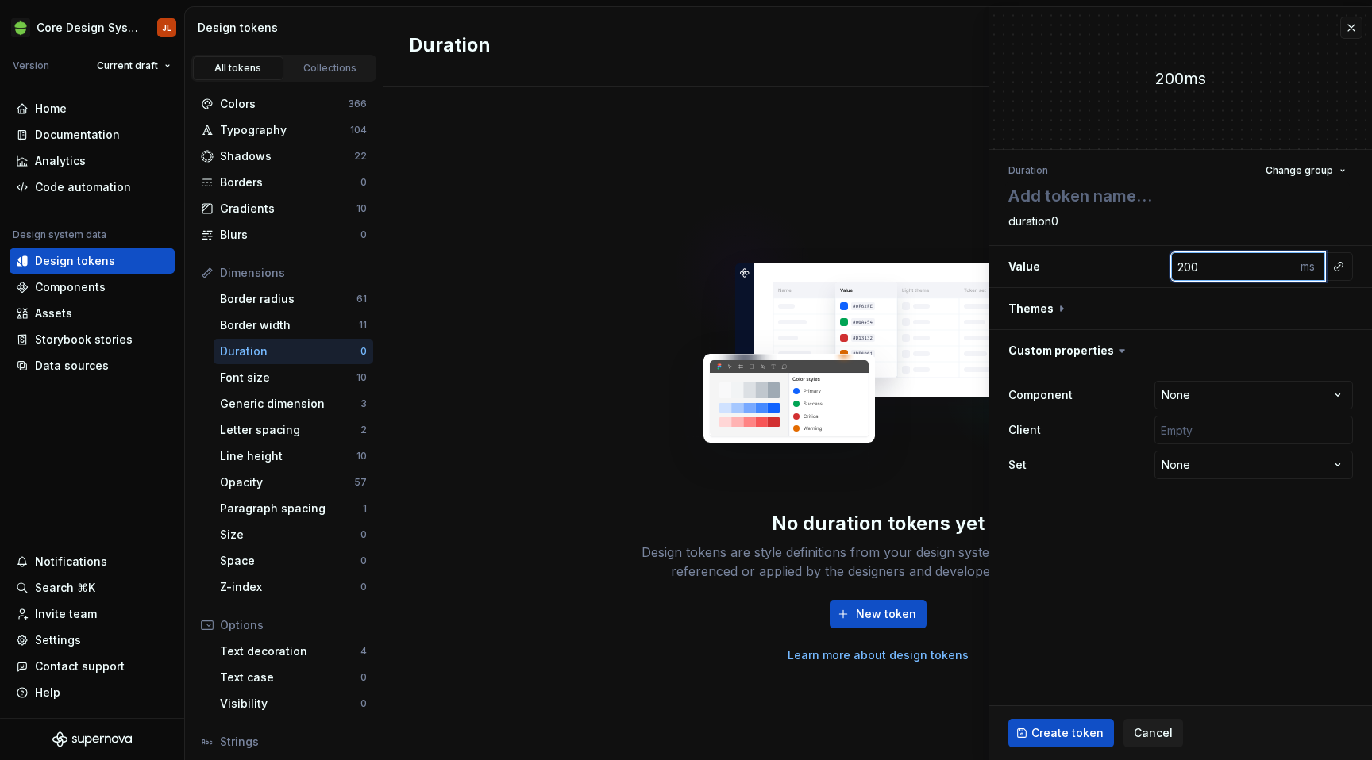
type textarea "*"
type input "0"
click at [1195, 433] on input "text" at bounding box center [1253, 430] width 198 height 29
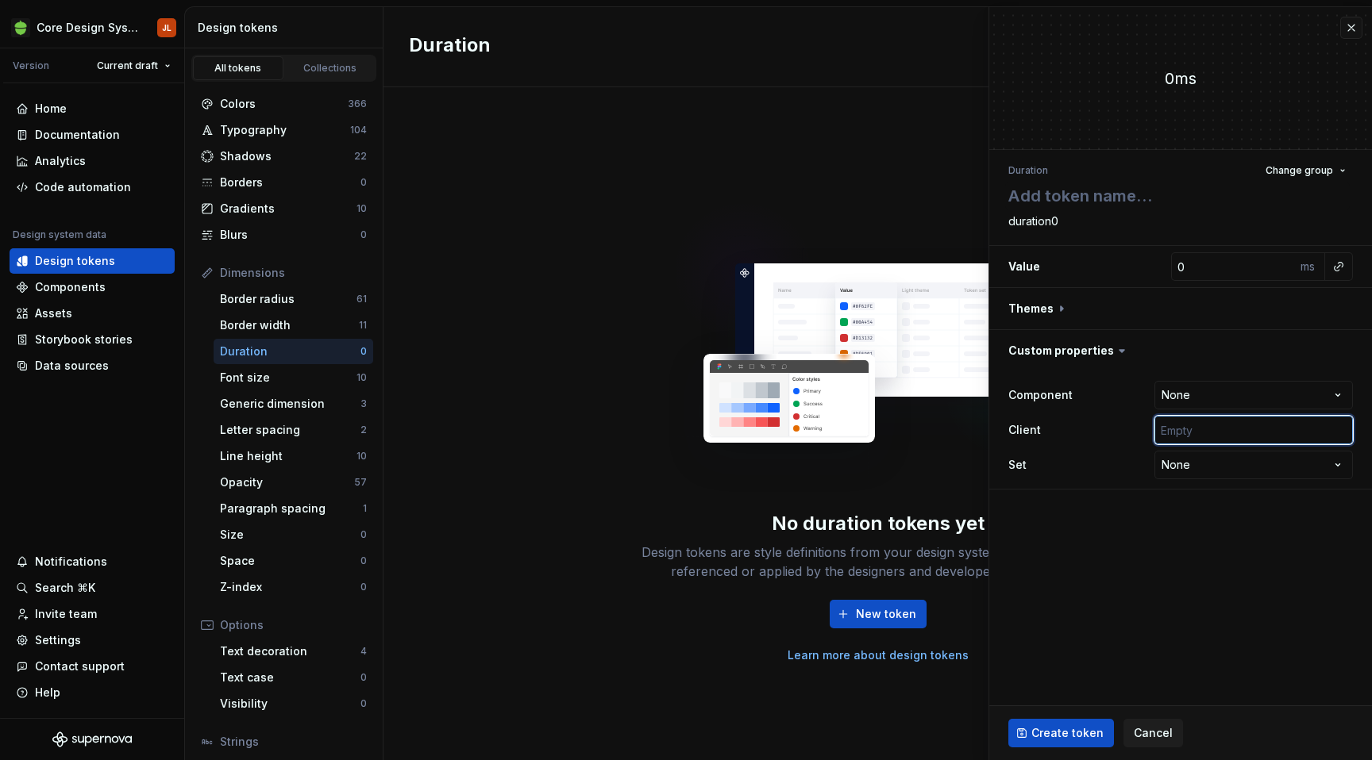
type input "['android', 'ios', 'web']"
click at [1076, 737] on span "Create token" at bounding box center [1067, 733] width 72 height 16
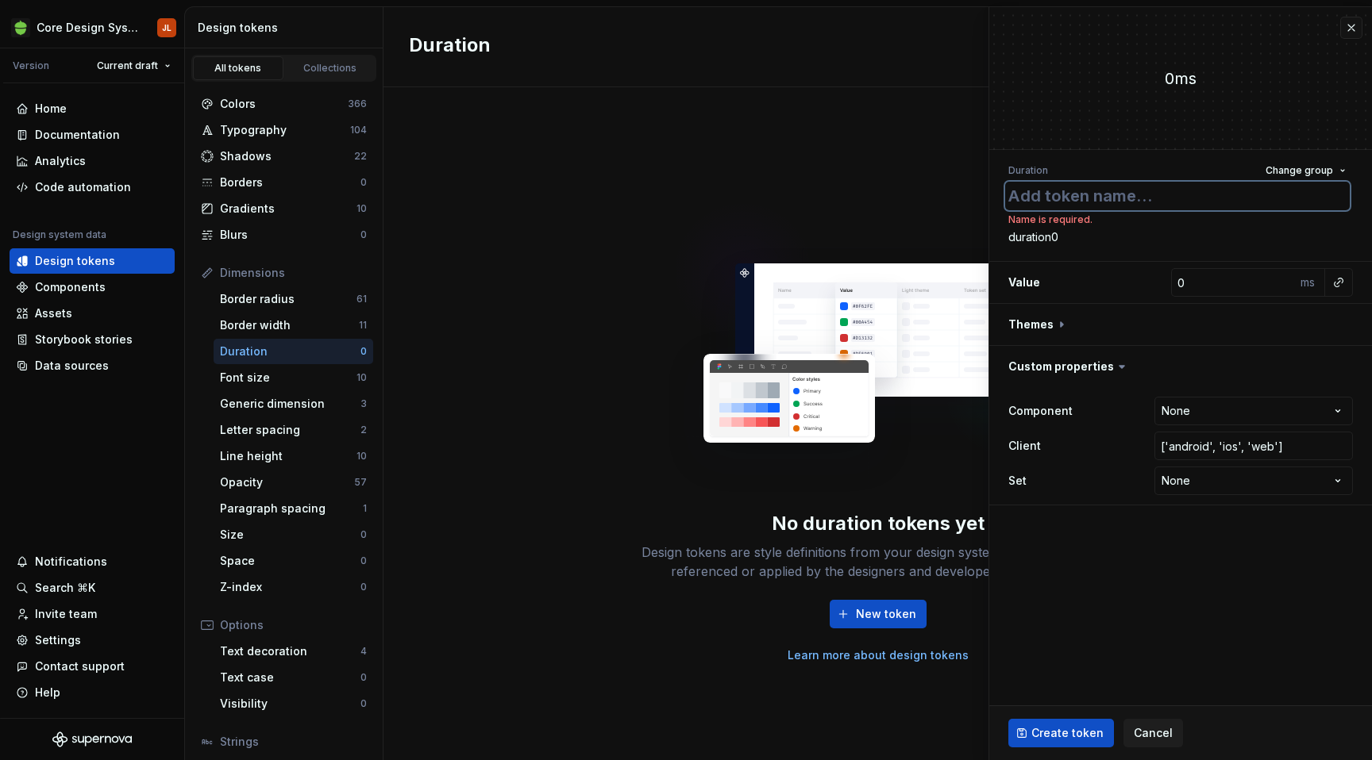
click at [1087, 193] on textarea at bounding box center [1177, 196] width 344 height 29
type textarea "*"
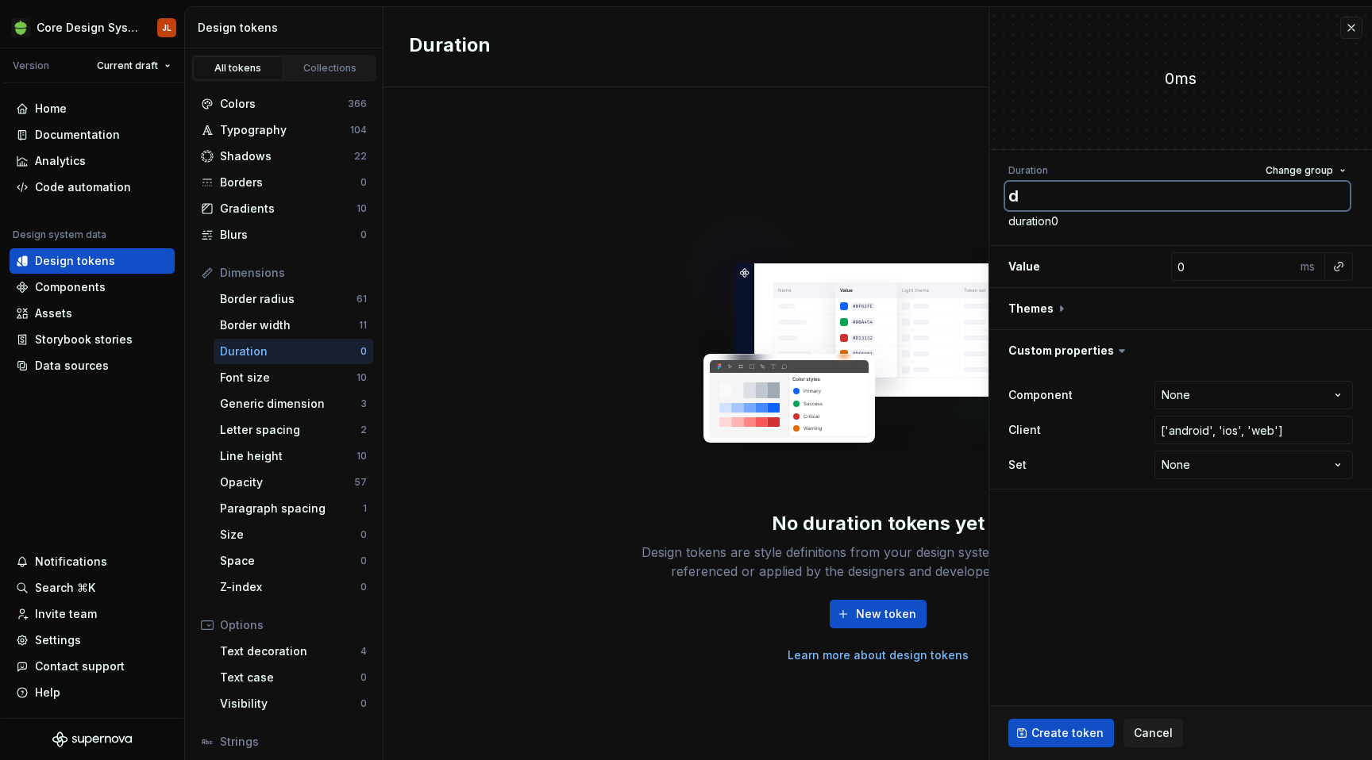
type textarea "du"
type textarea "*"
type textarea "dur"
type textarea "*"
type textarea "dura"
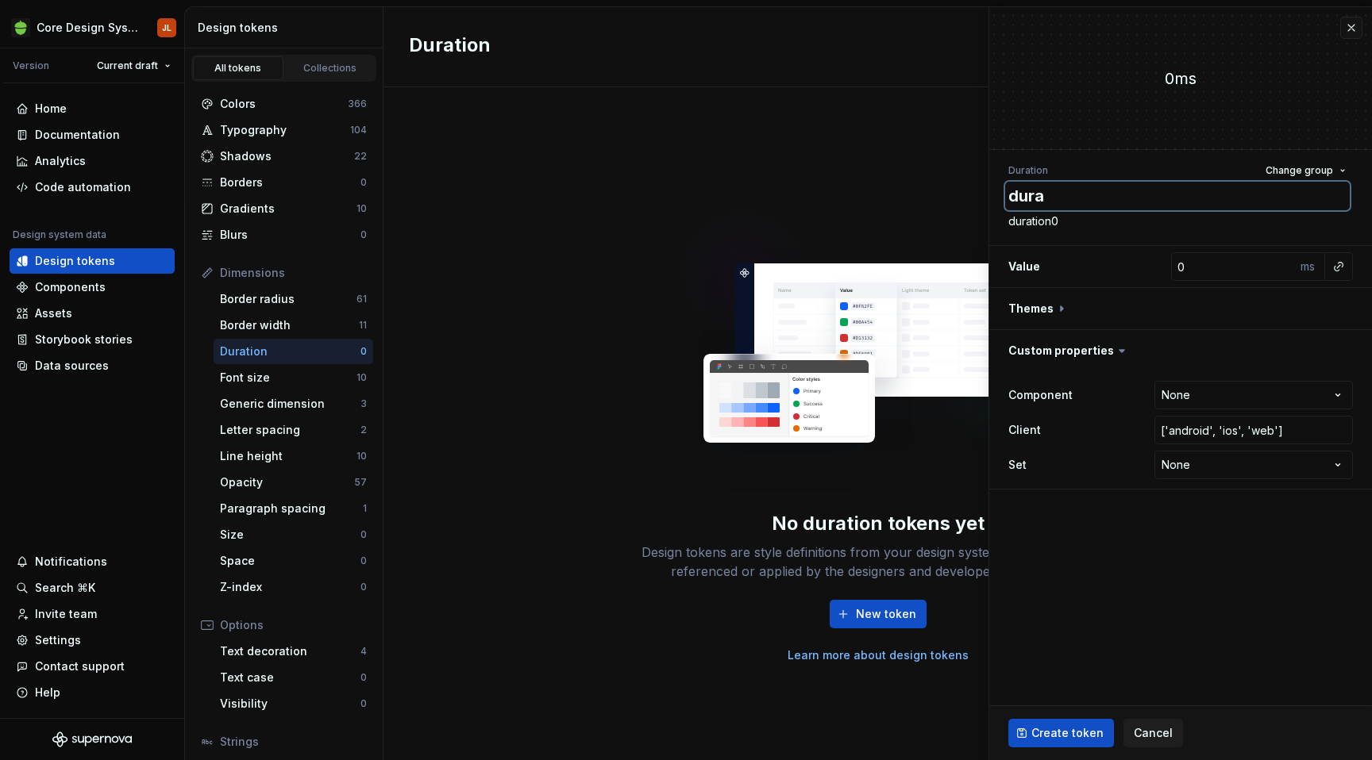
type textarea "*"
type textarea "durat"
type textarea "*"
type textarea "durati"
type textarea "*"
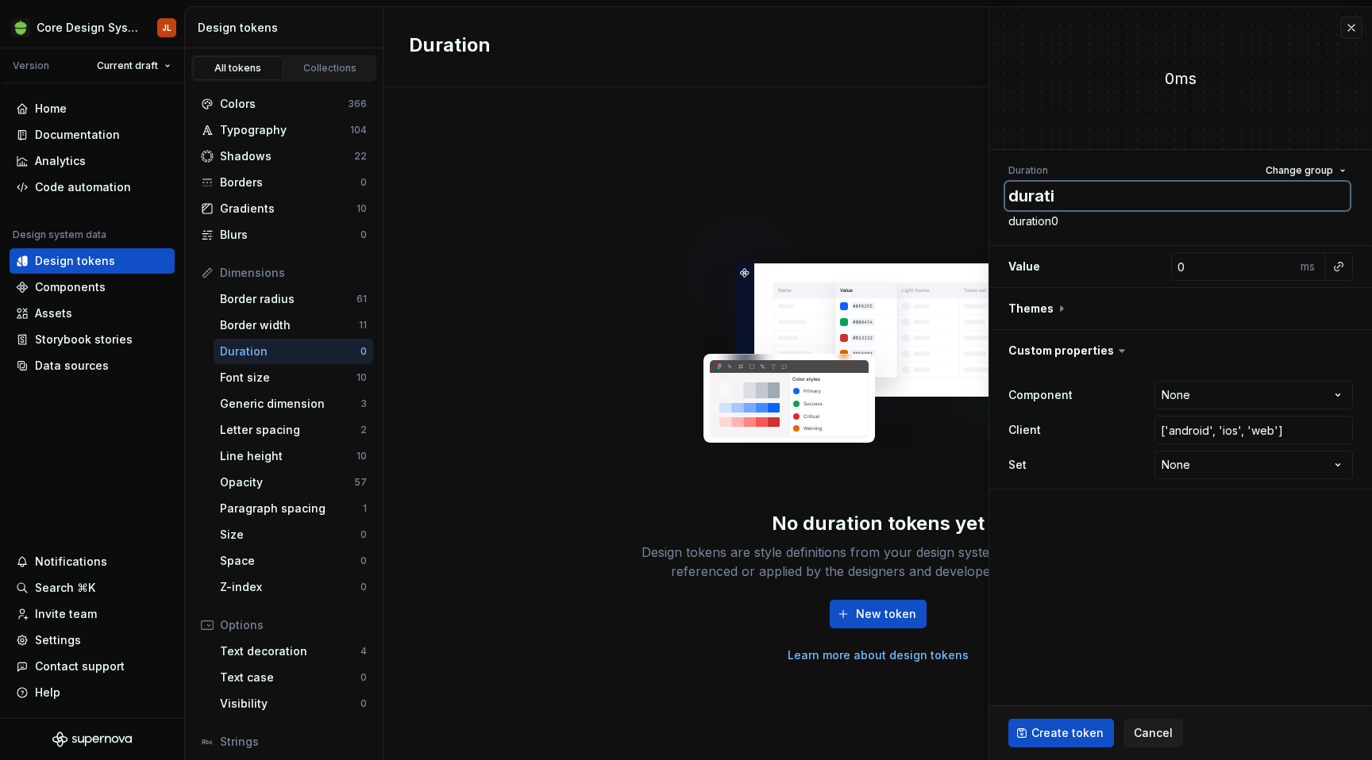
type textarea "duratio"
type textarea "*"
type textarea "duration"
type textarea "*"
type textarea "duration0"
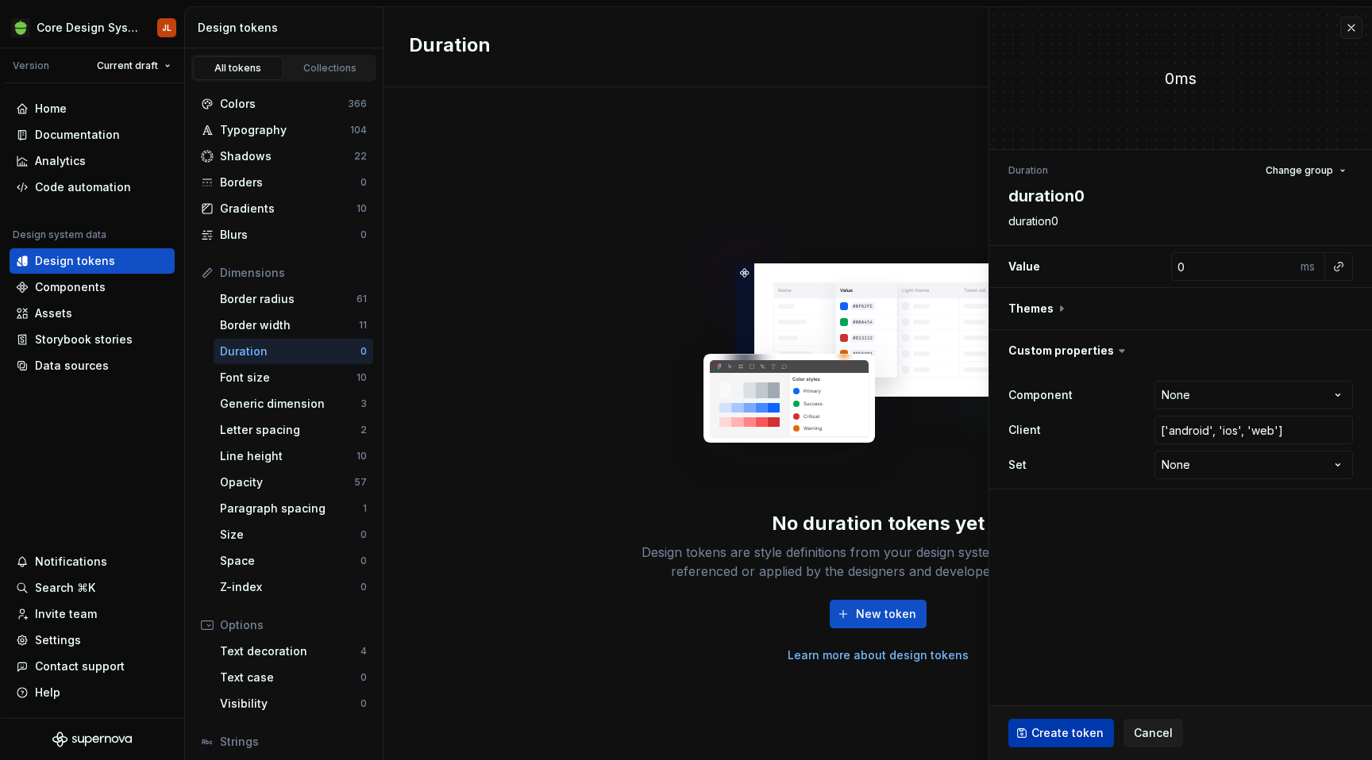
click at [1082, 728] on span "Create token" at bounding box center [1067, 733] width 72 height 16
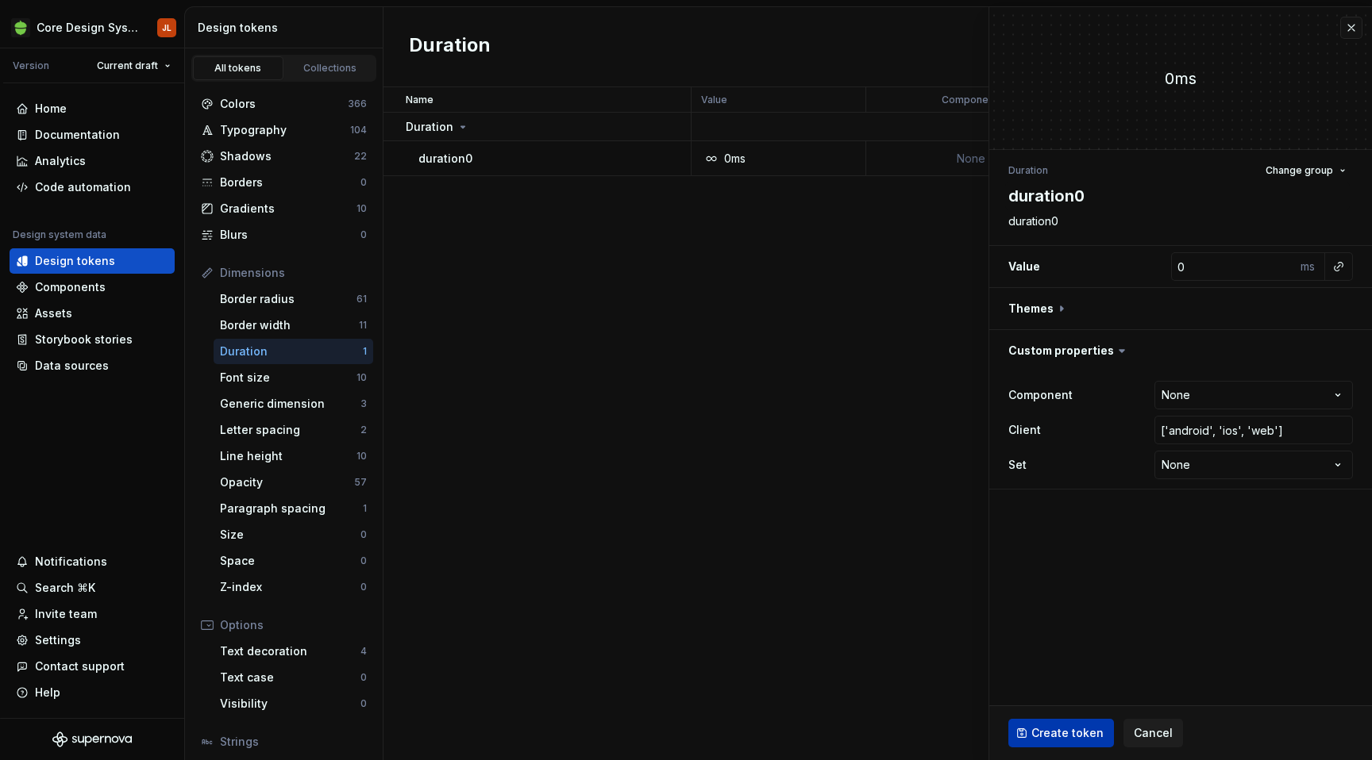
type textarea "*"
type input "200"
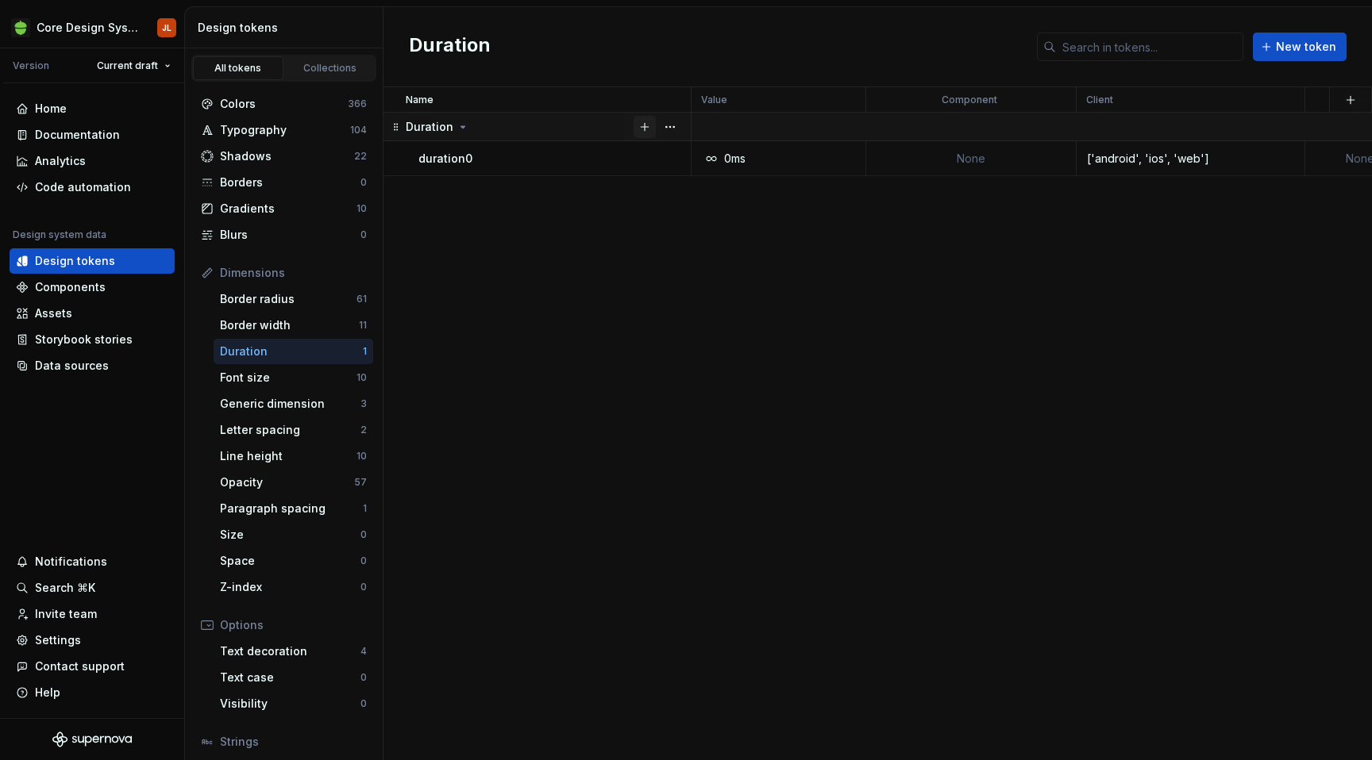
click at [645, 128] on button "button" at bounding box center [644, 127] width 22 height 22
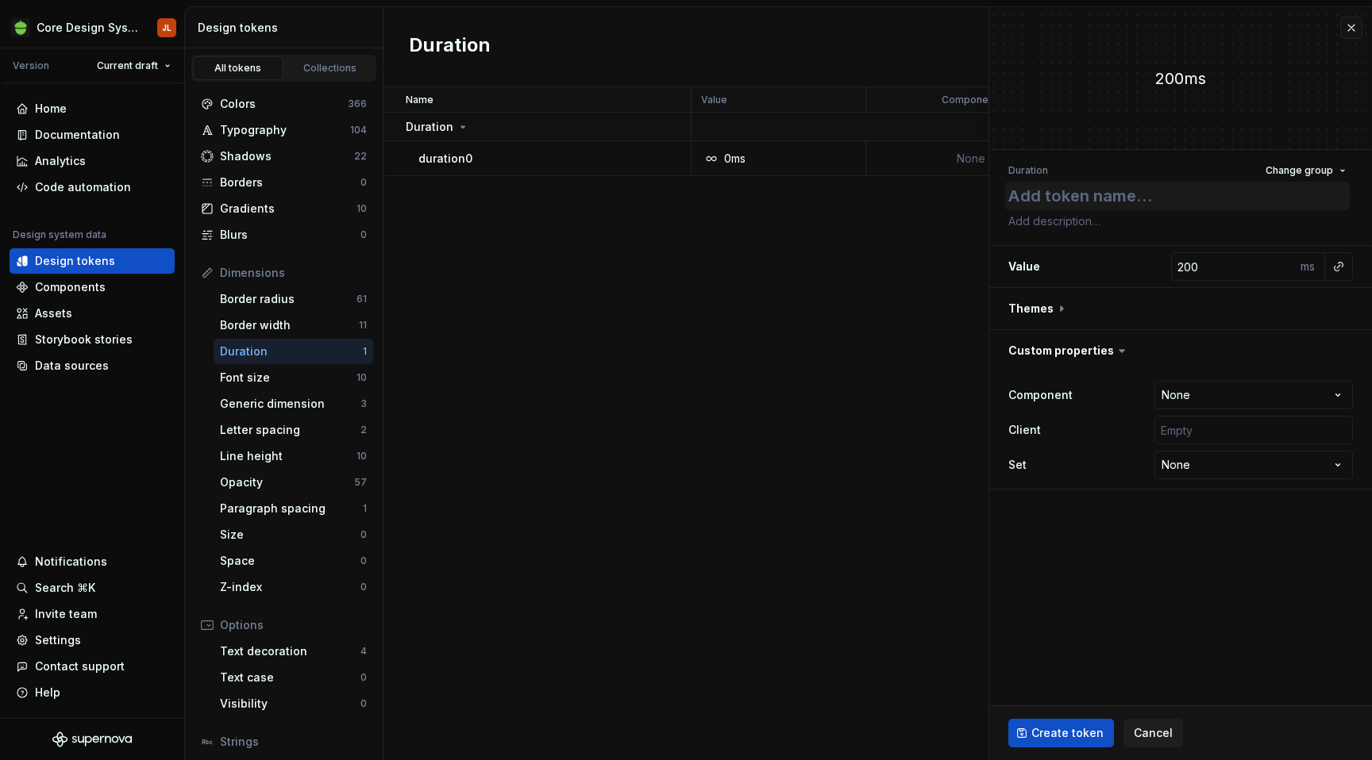
type textarea "*"
type textarea "d"
type textarea "*"
type textarea "du"
type textarea "*"
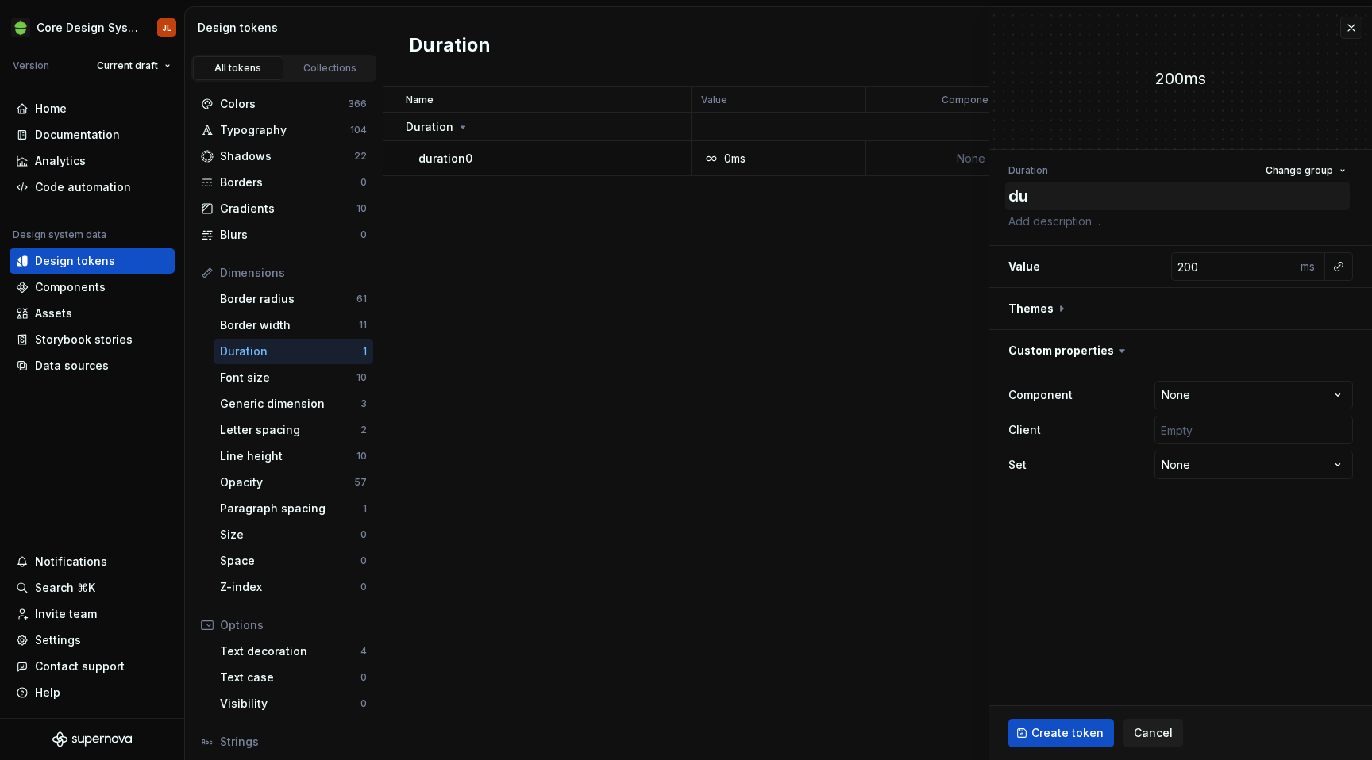
type textarea "dur"
type textarea "*"
type textarea "dura"
type textarea "*"
type textarea "durat"
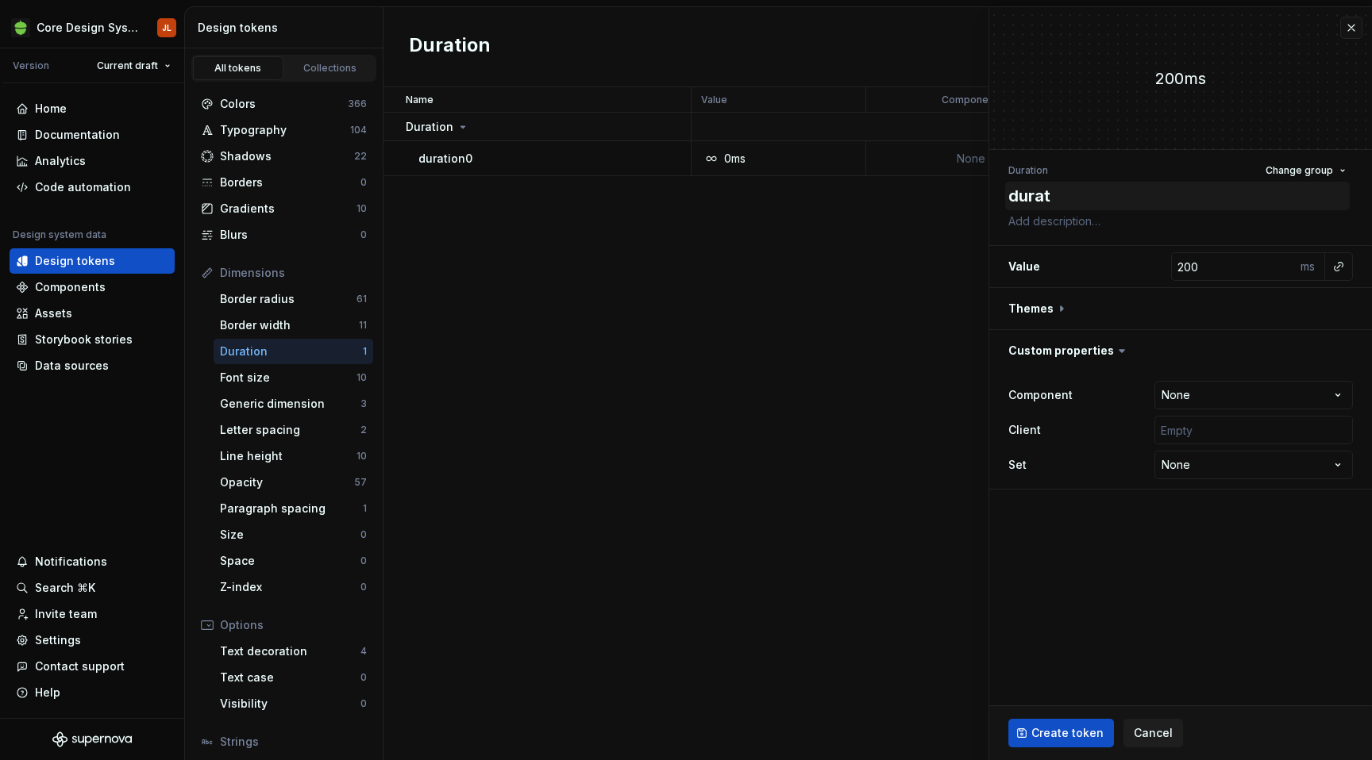
type textarea "*"
type textarea "durati"
type textarea "*"
type textarea "duratio"
type textarea "*"
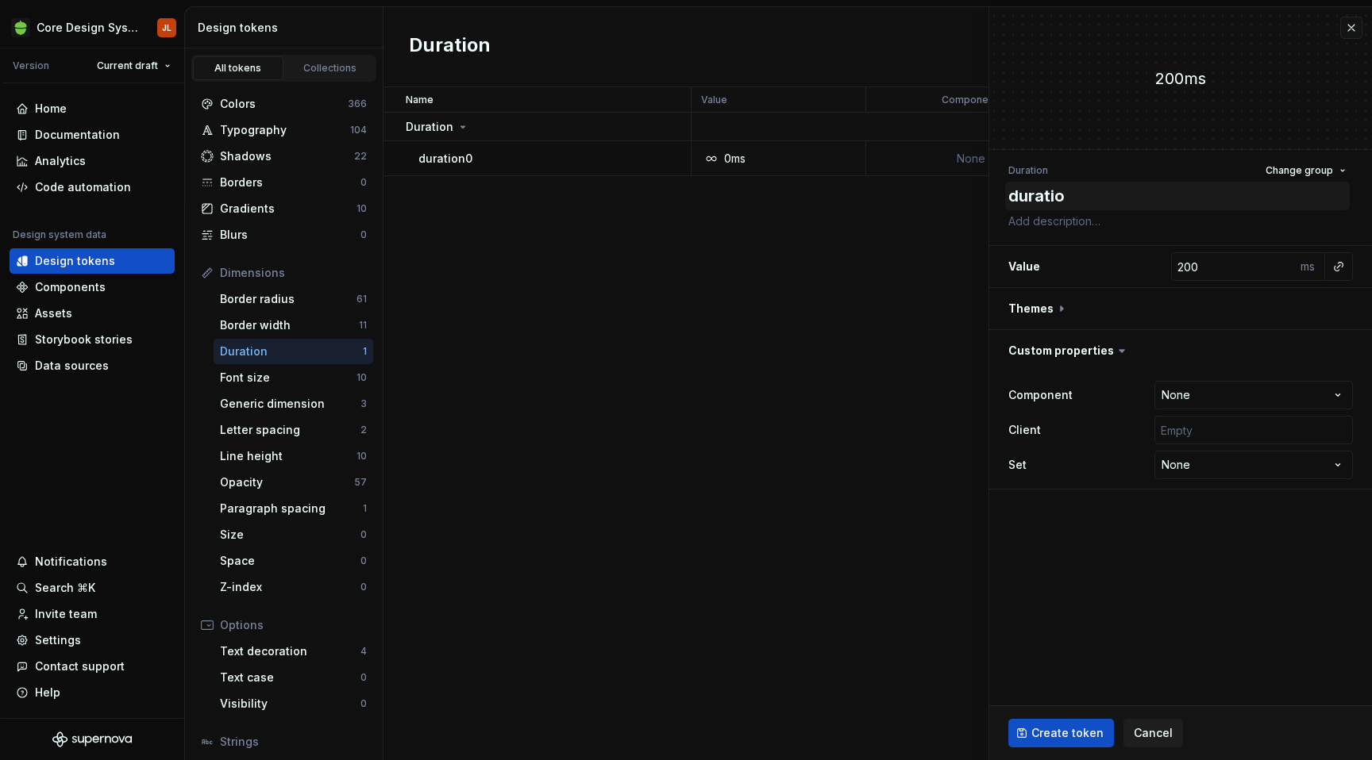
type textarea "duration"
type textarea "*"
type textarea "duration5"
type textarea "*"
type textarea "duration50"
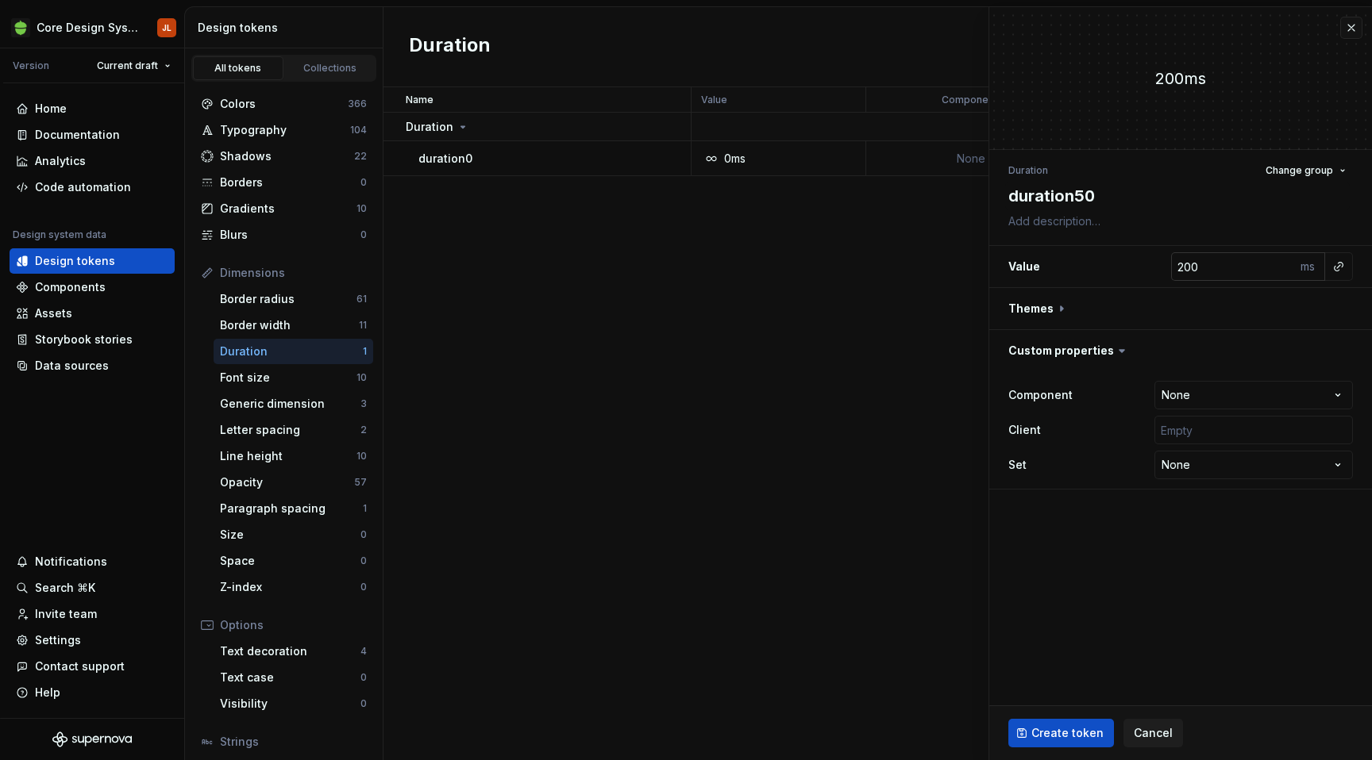
click at [1187, 265] on input "200" at bounding box center [1233, 266] width 125 height 29
type textarea "*"
type input "0"
type textarea "*"
type input "50"
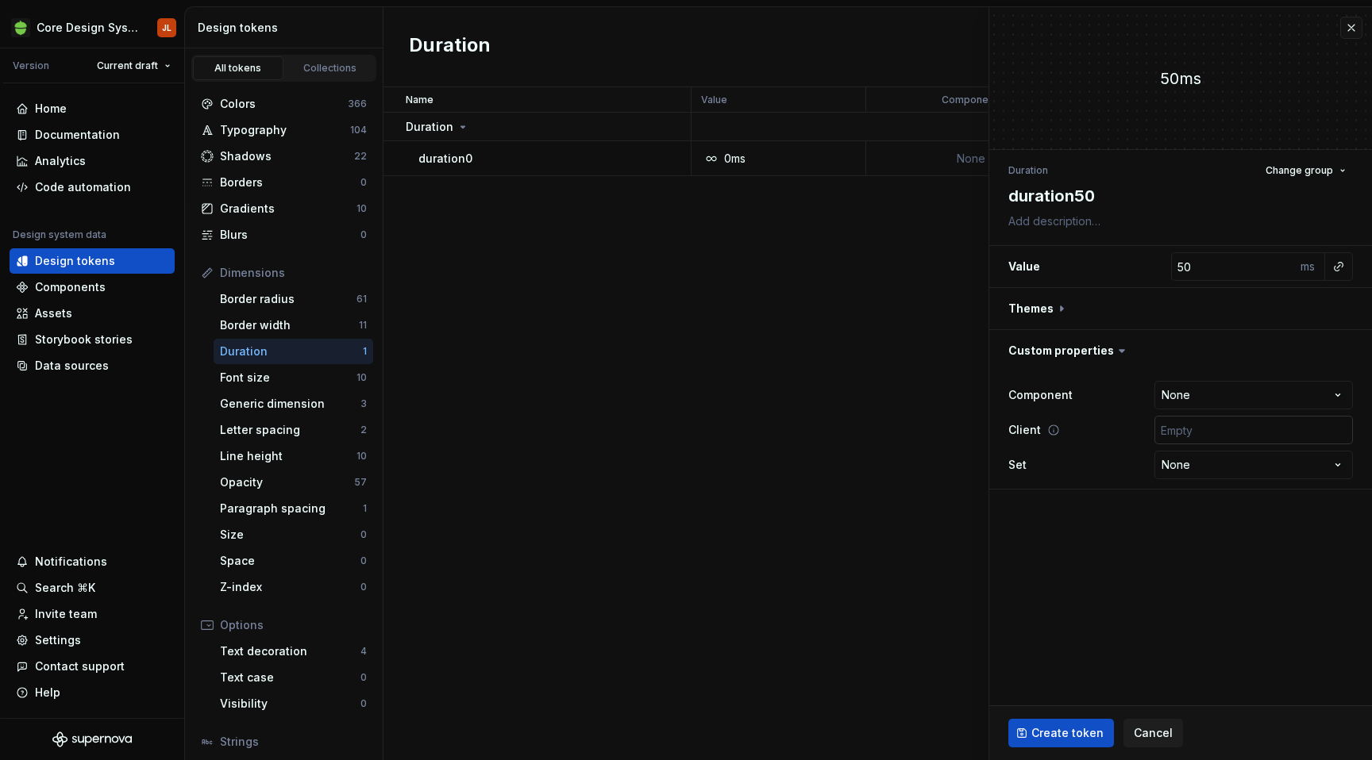
click at [1270, 427] on input "text" at bounding box center [1253, 430] width 198 height 29
type input "['android', 'ios', 'web']"
click at [1074, 734] on span "Create token" at bounding box center [1067, 733] width 72 height 16
type textarea "*"
type input "200"
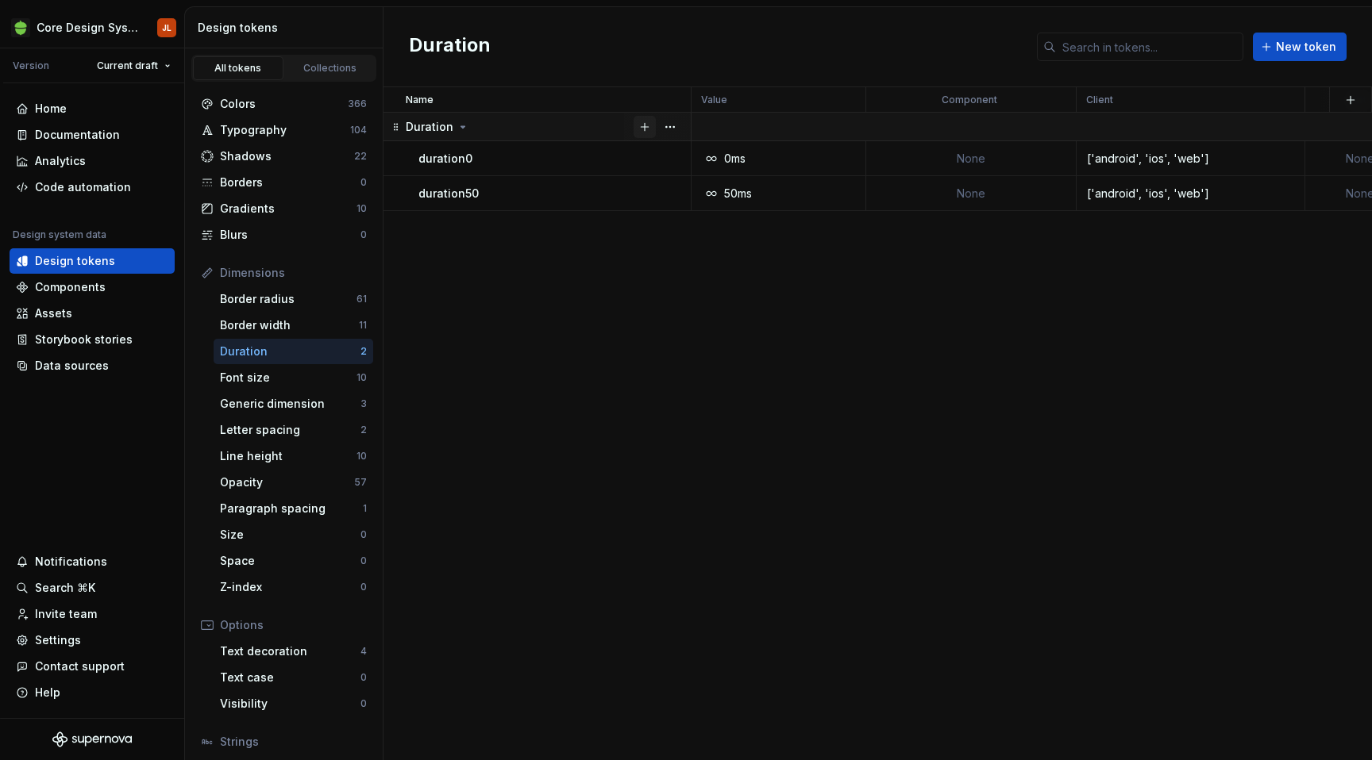
click at [645, 125] on button "button" at bounding box center [644, 127] width 22 height 22
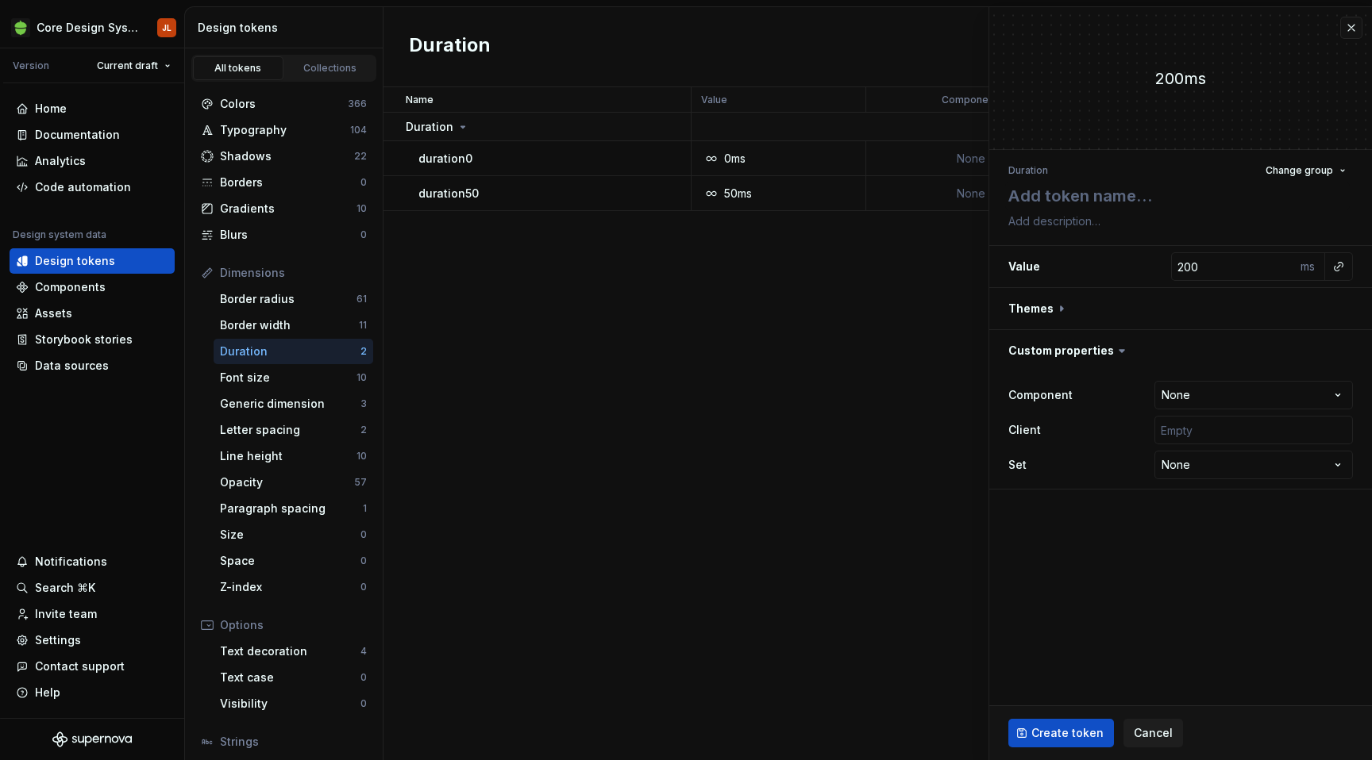
type textarea "*"
type textarea "du"
type textarea "*"
type textarea "dur"
type textarea "*"
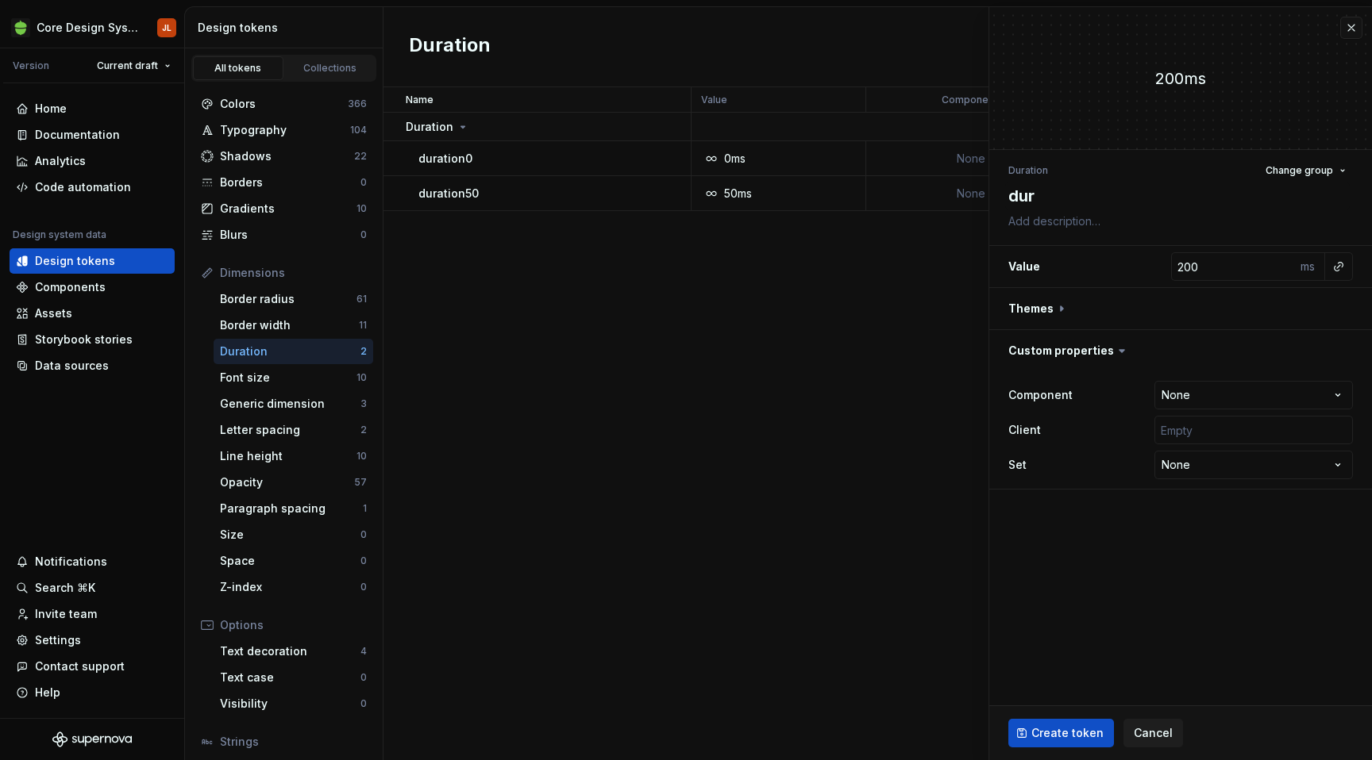
type textarea "dura"
type textarea "*"
type textarea "durat"
type textarea "*"
type textarea "durati"
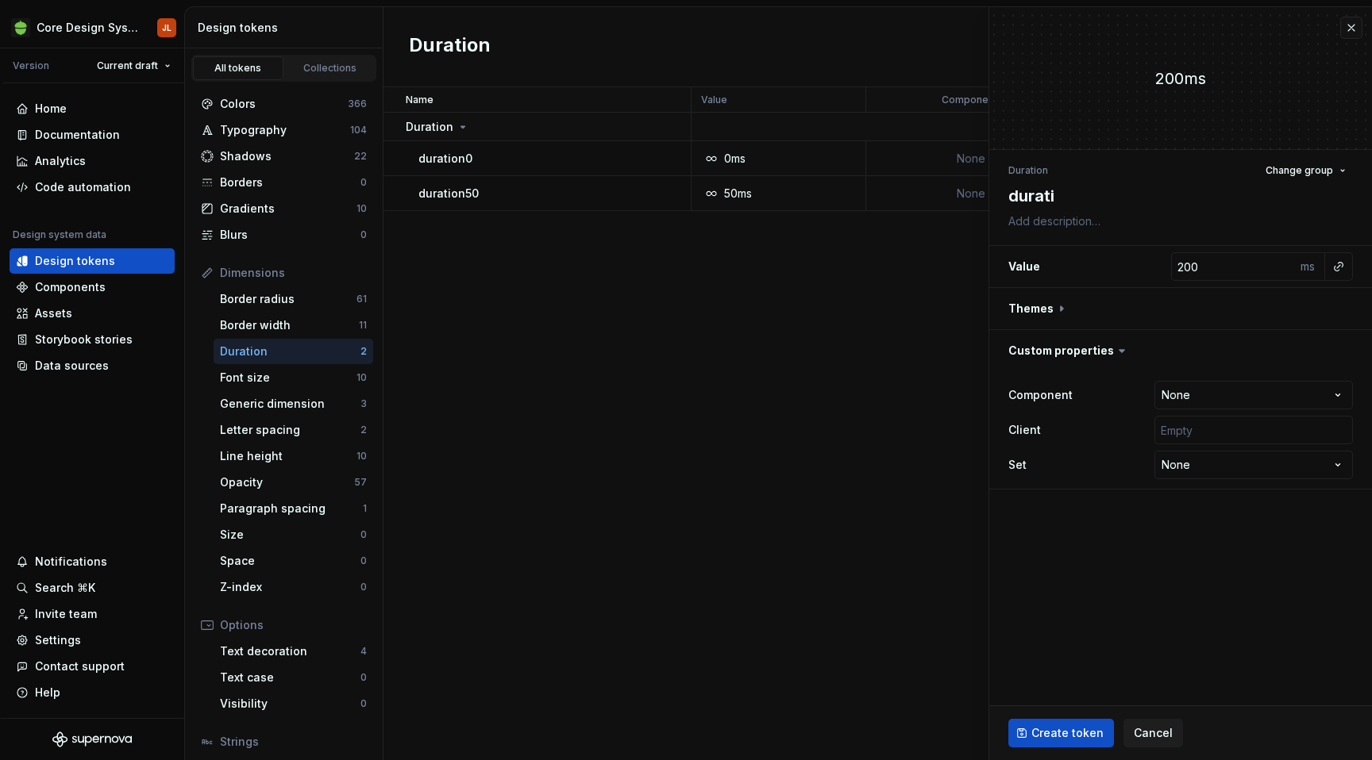
type textarea "*"
type textarea "duratio"
type textarea "*"
type textarea "duration"
type textarea "*"
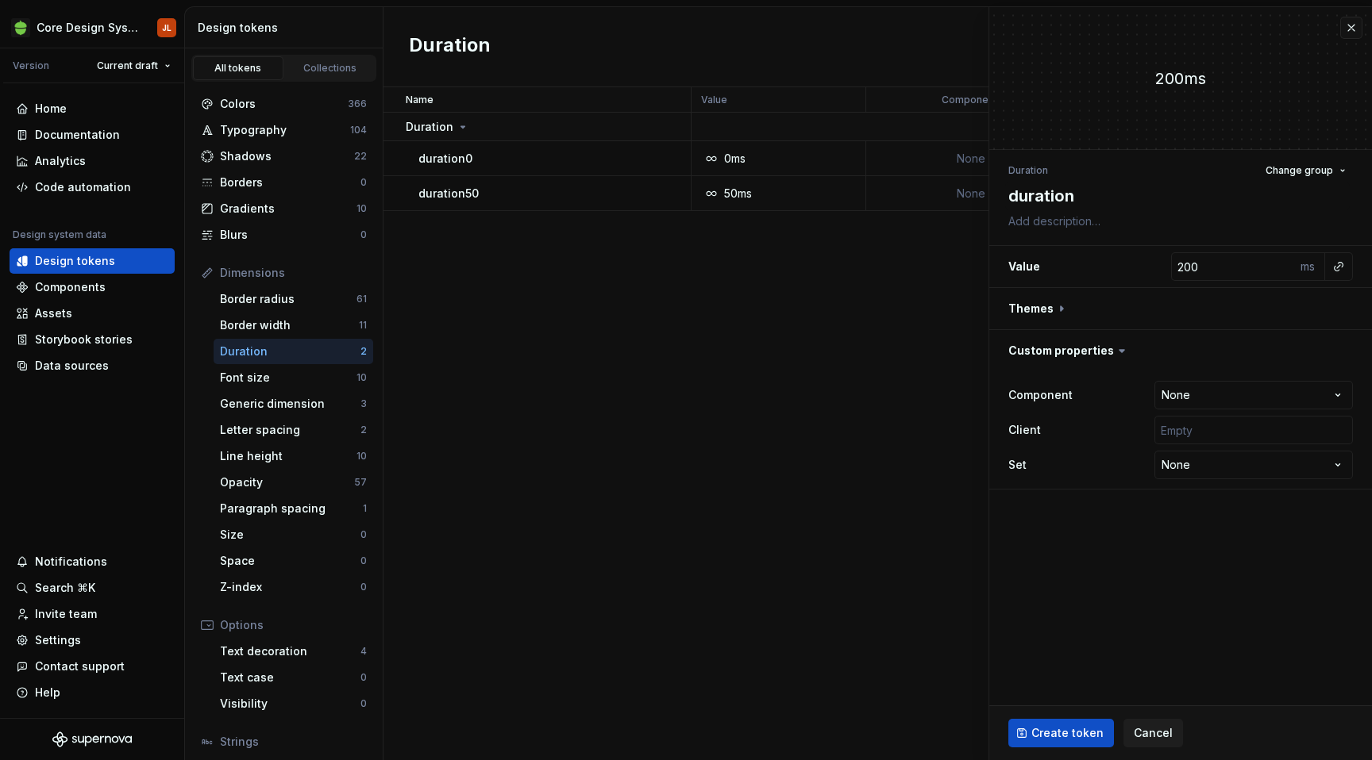
type textarea "duration7"
type textarea "*"
type textarea "duration70"
type textarea "*"
type textarea "duration700"
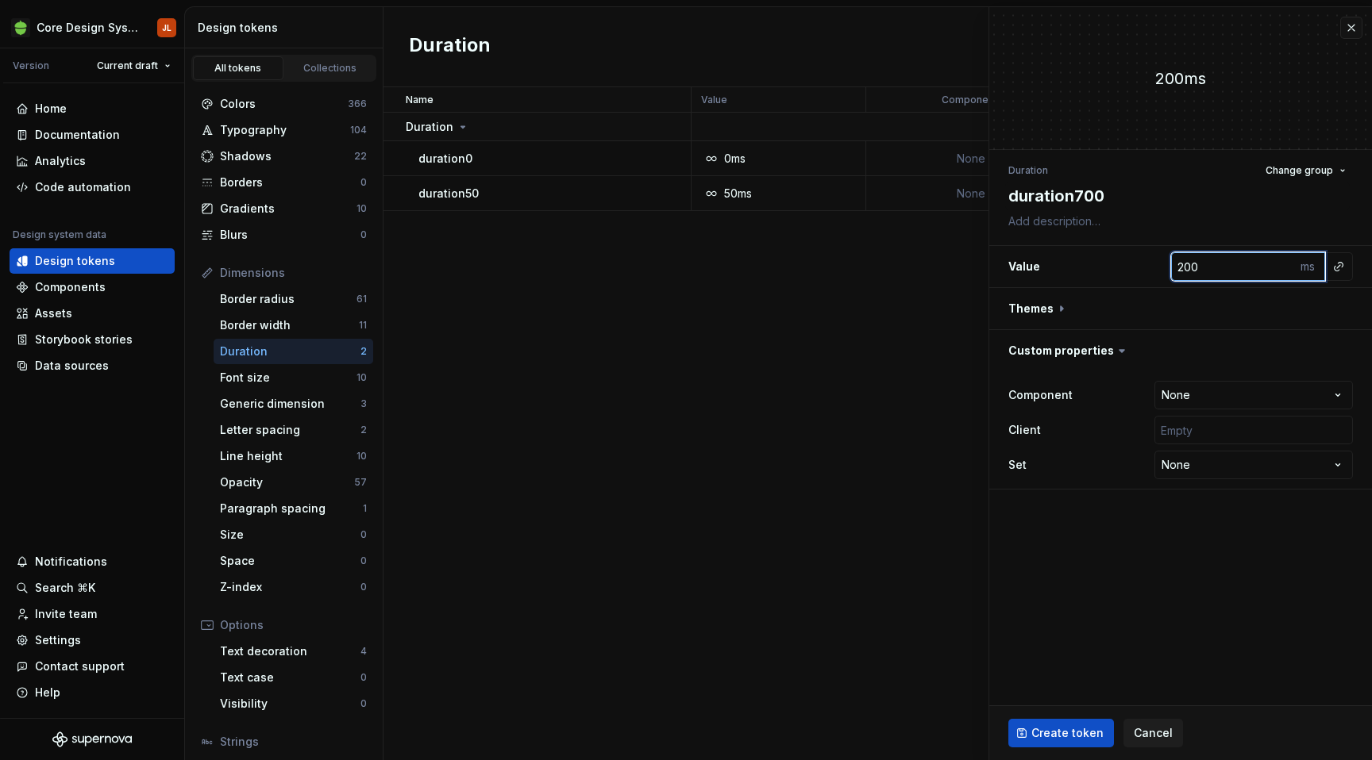
click at [1184, 264] on input "200" at bounding box center [1233, 266] width 125 height 29
click at [1294, 399] on html "Core Design System JL Version Current draft Home Documentation Analytics Code a…" at bounding box center [686, 380] width 1372 height 760
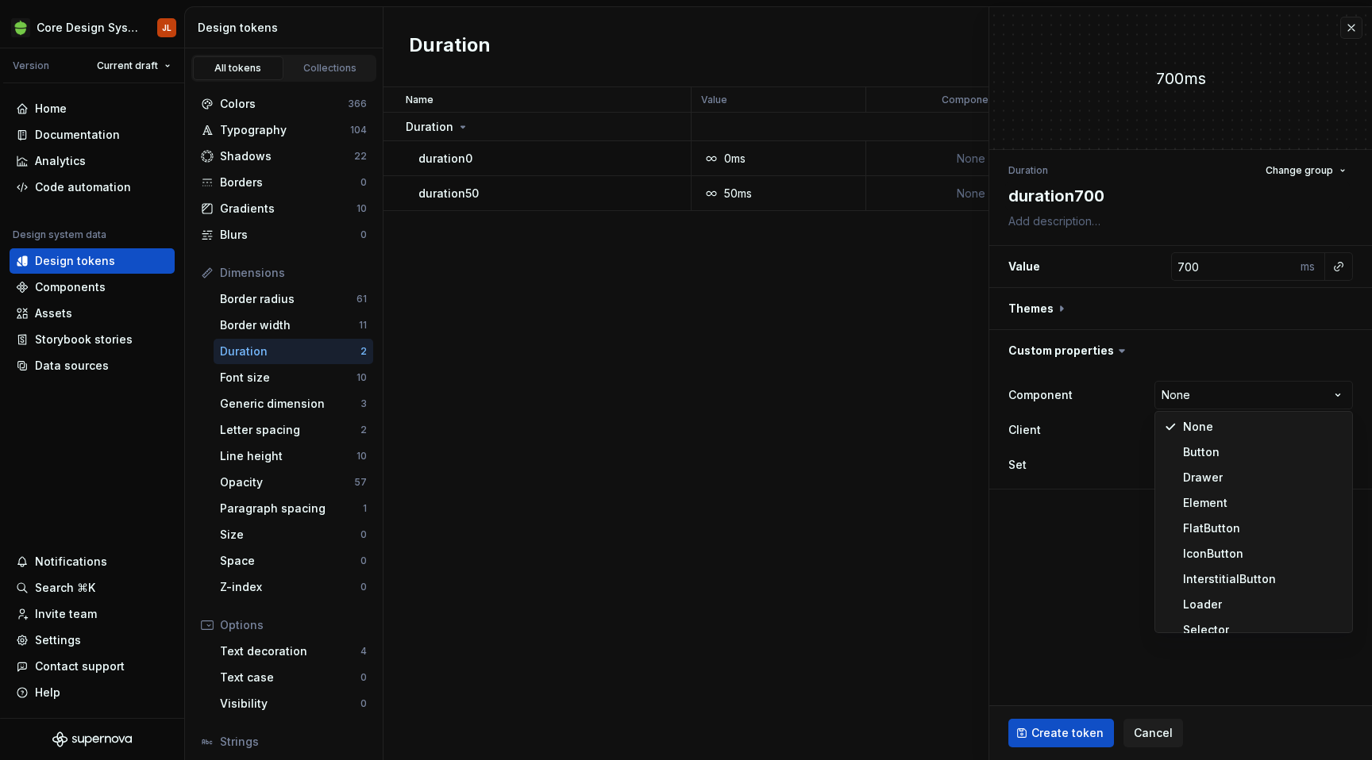
click at [1295, 394] on html "Core Design System JL Version Current draft Home Documentation Analytics Code a…" at bounding box center [686, 380] width 1372 height 760
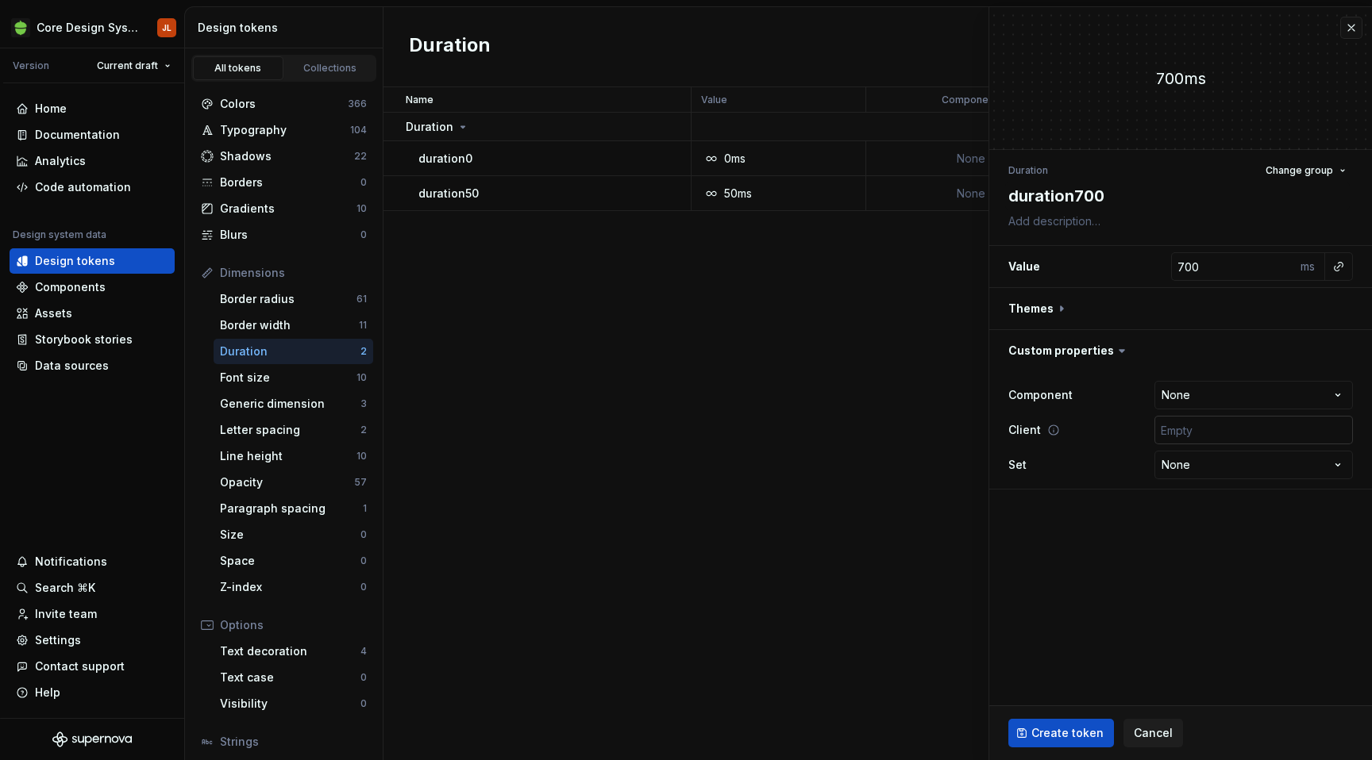
click at [1273, 434] on input "text" at bounding box center [1253, 430] width 198 height 29
click at [1070, 726] on span "Create token" at bounding box center [1067, 733] width 72 height 16
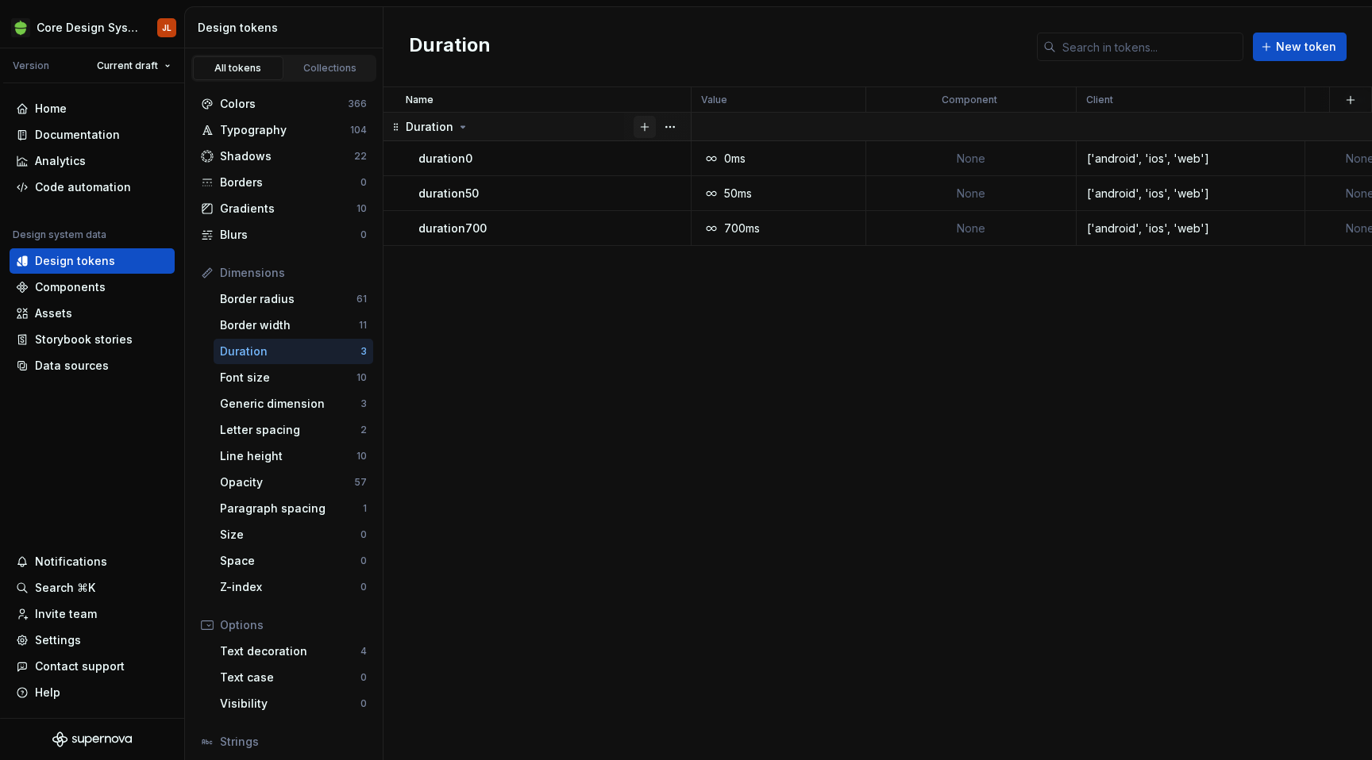
click at [644, 125] on button "button" at bounding box center [644, 127] width 22 height 22
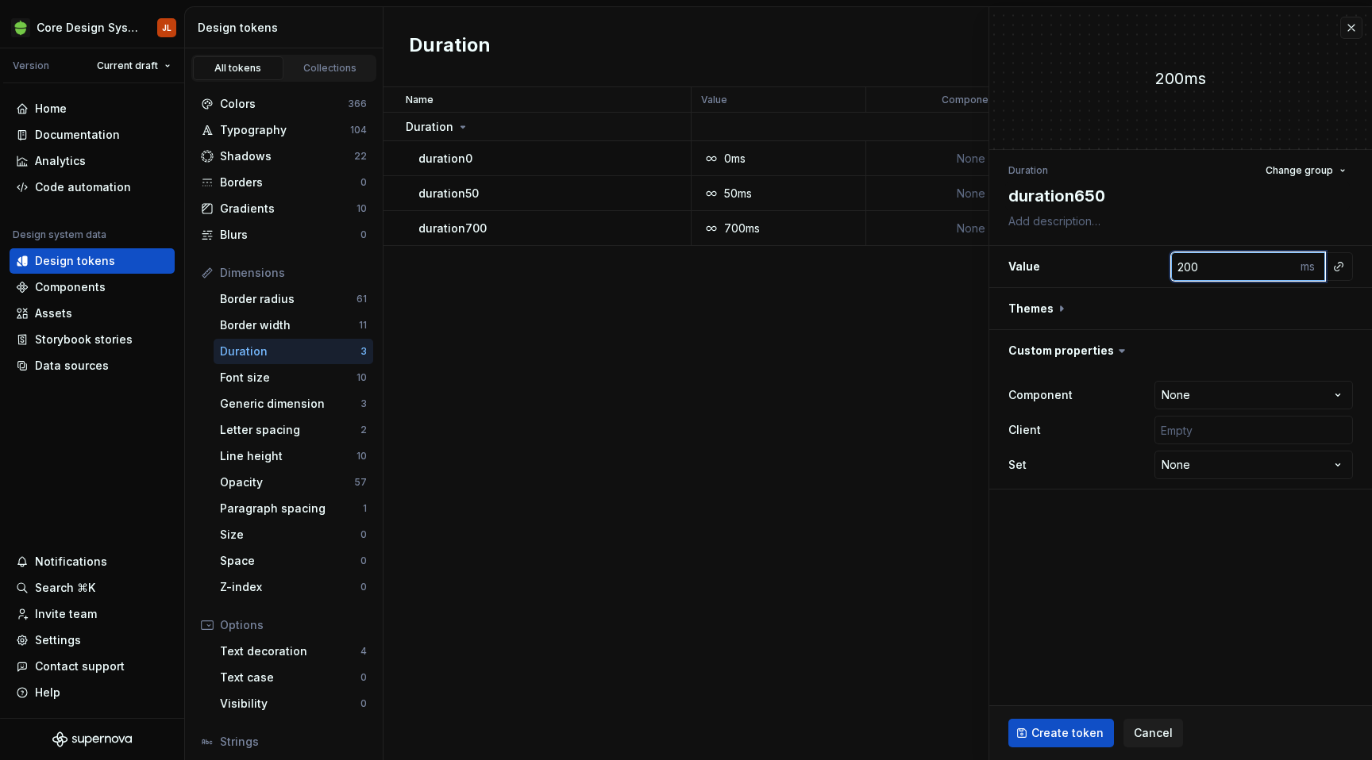
click at [1190, 269] on input "200" at bounding box center [1233, 266] width 125 height 29
click at [1222, 427] on input "text" at bounding box center [1253, 430] width 198 height 29
click at [1086, 733] on span "Create token" at bounding box center [1067, 733] width 72 height 16
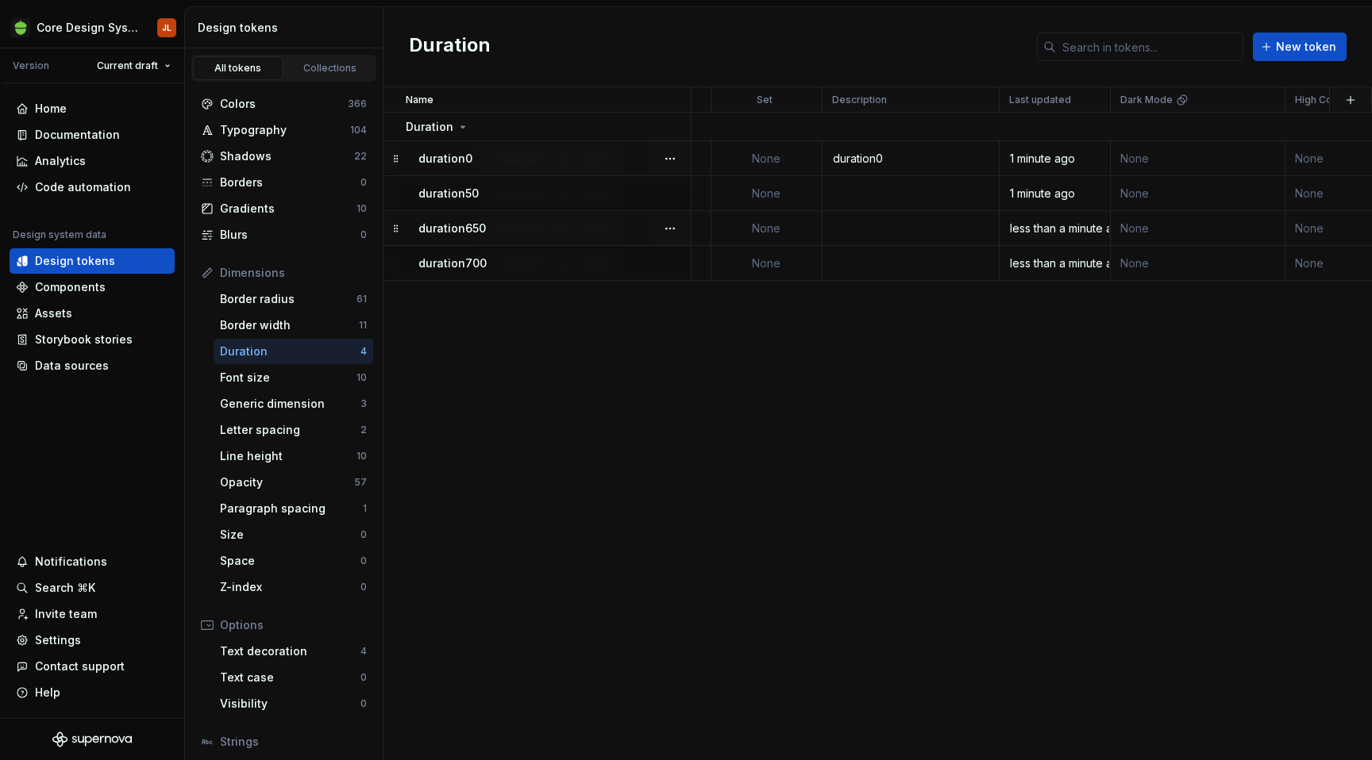
scroll to position [0, 579]
click at [902, 156] on div "duration0" at bounding box center [924, 159] width 175 height 16
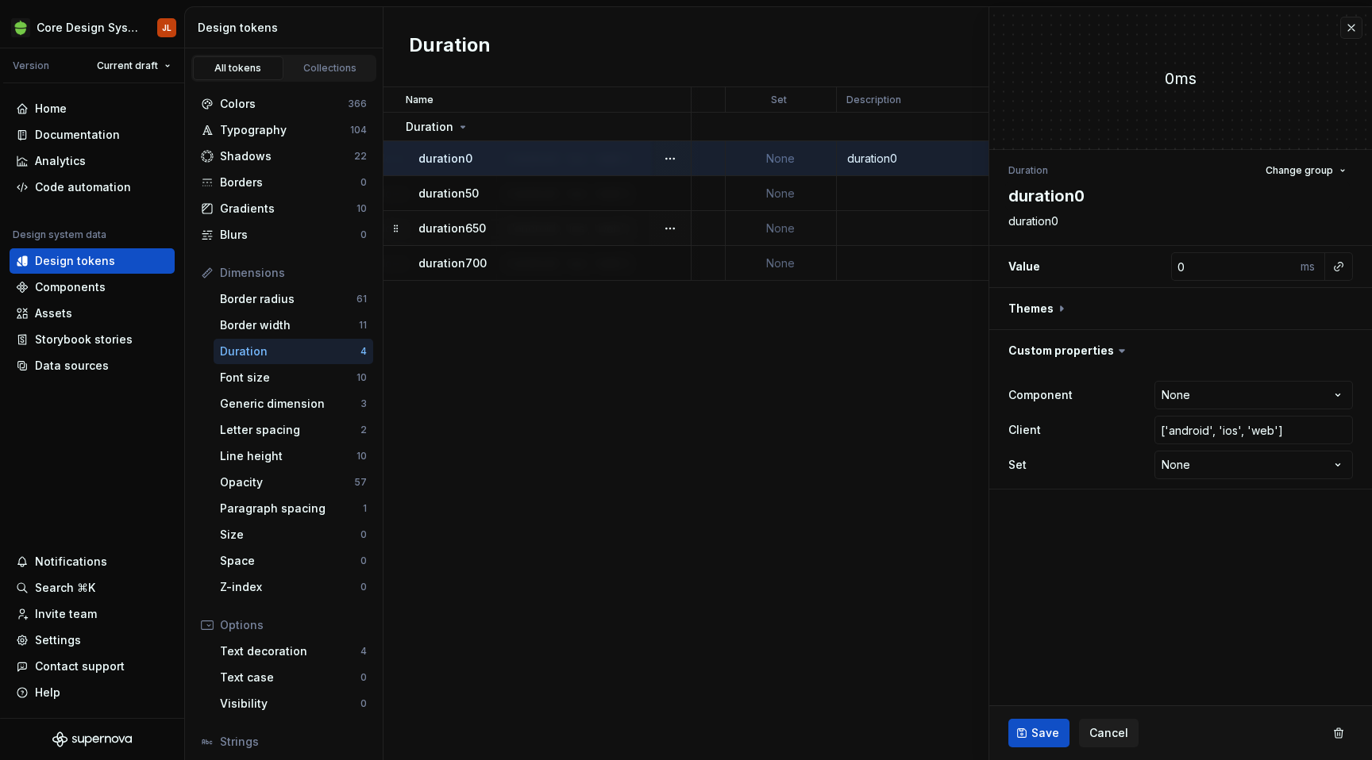
click at [902, 156] on div "duration0" at bounding box center [924, 159] width 175 height 16
click at [895, 157] on div "duration0" at bounding box center [924, 159] width 175 height 16
type textarea "*"
click at [1068, 221] on textarea "duration0" at bounding box center [1177, 221] width 344 height 22
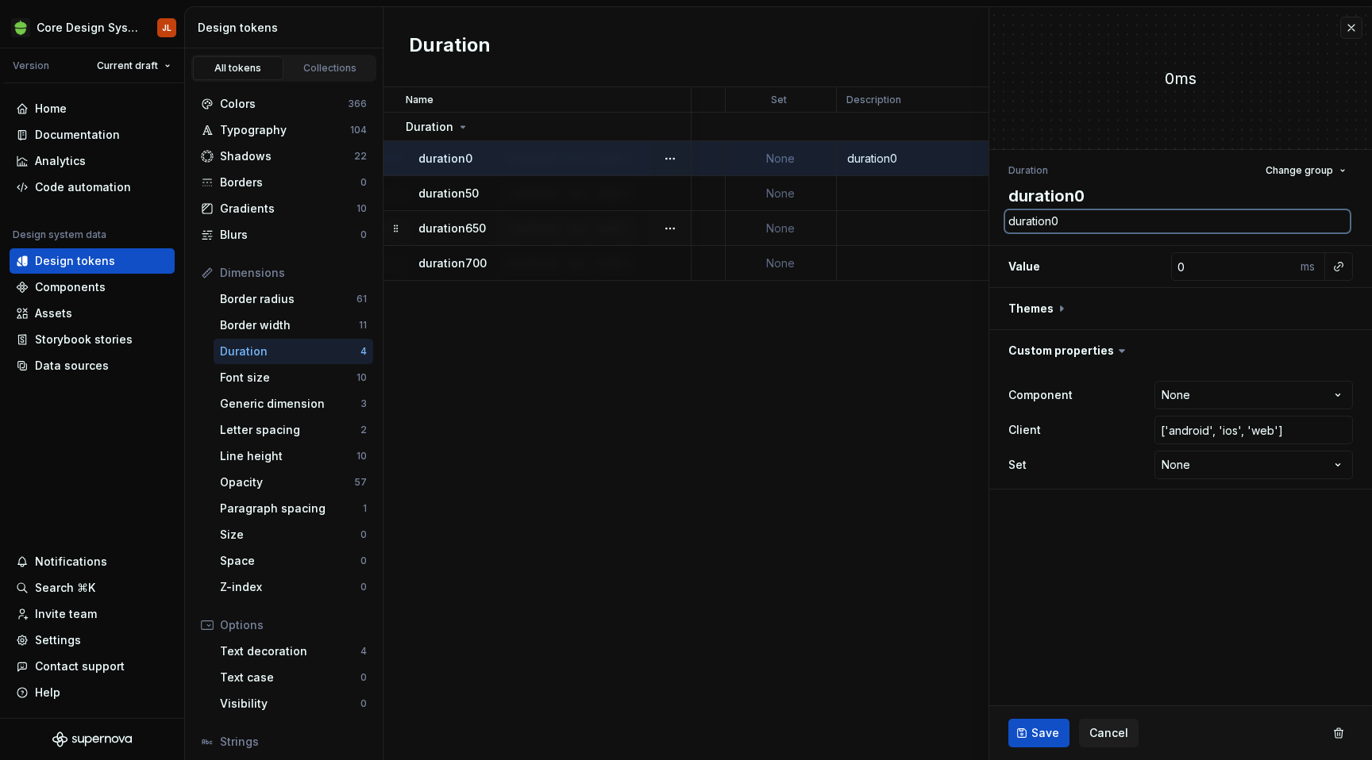
type textarea "*"
click at [1031, 725] on span "Save" at bounding box center [1045, 733] width 28 height 16
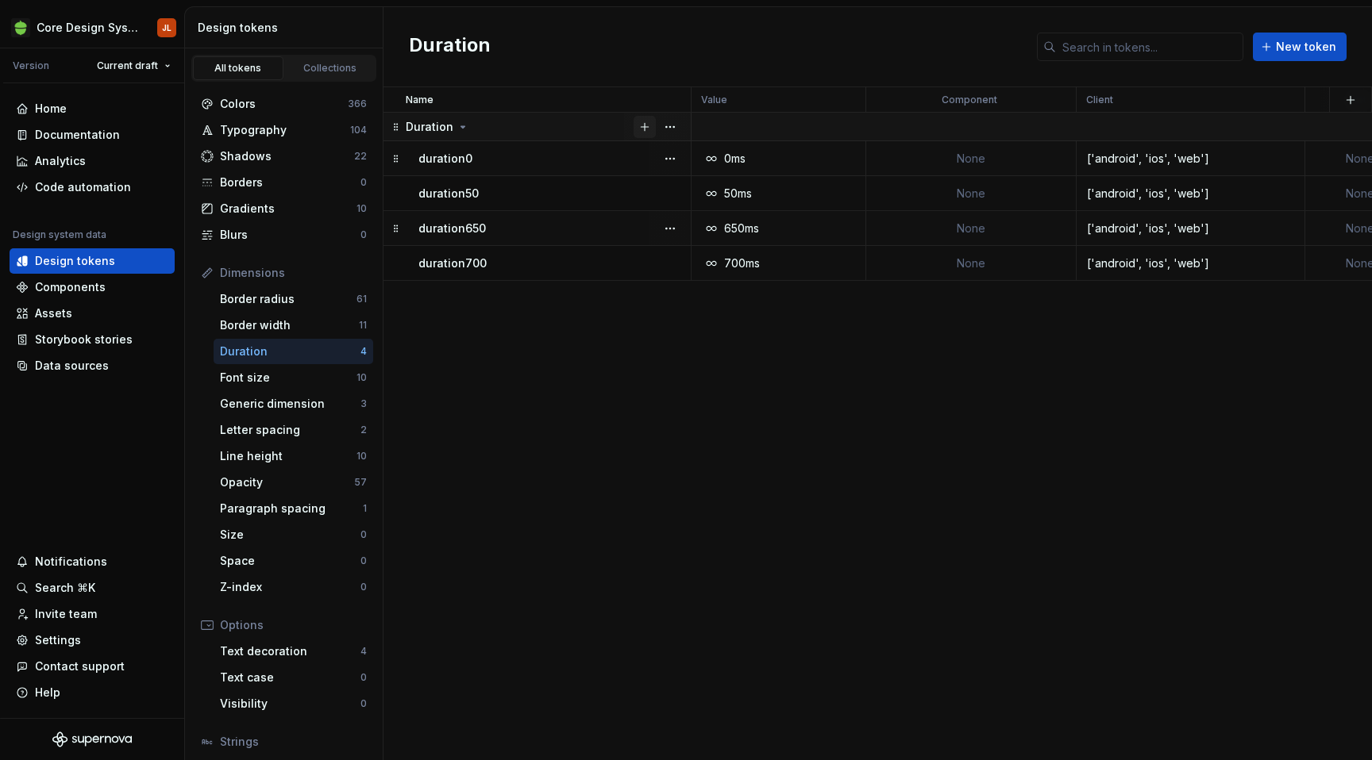
click at [645, 127] on button "button" at bounding box center [644, 127] width 22 height 22
type textarea "*"
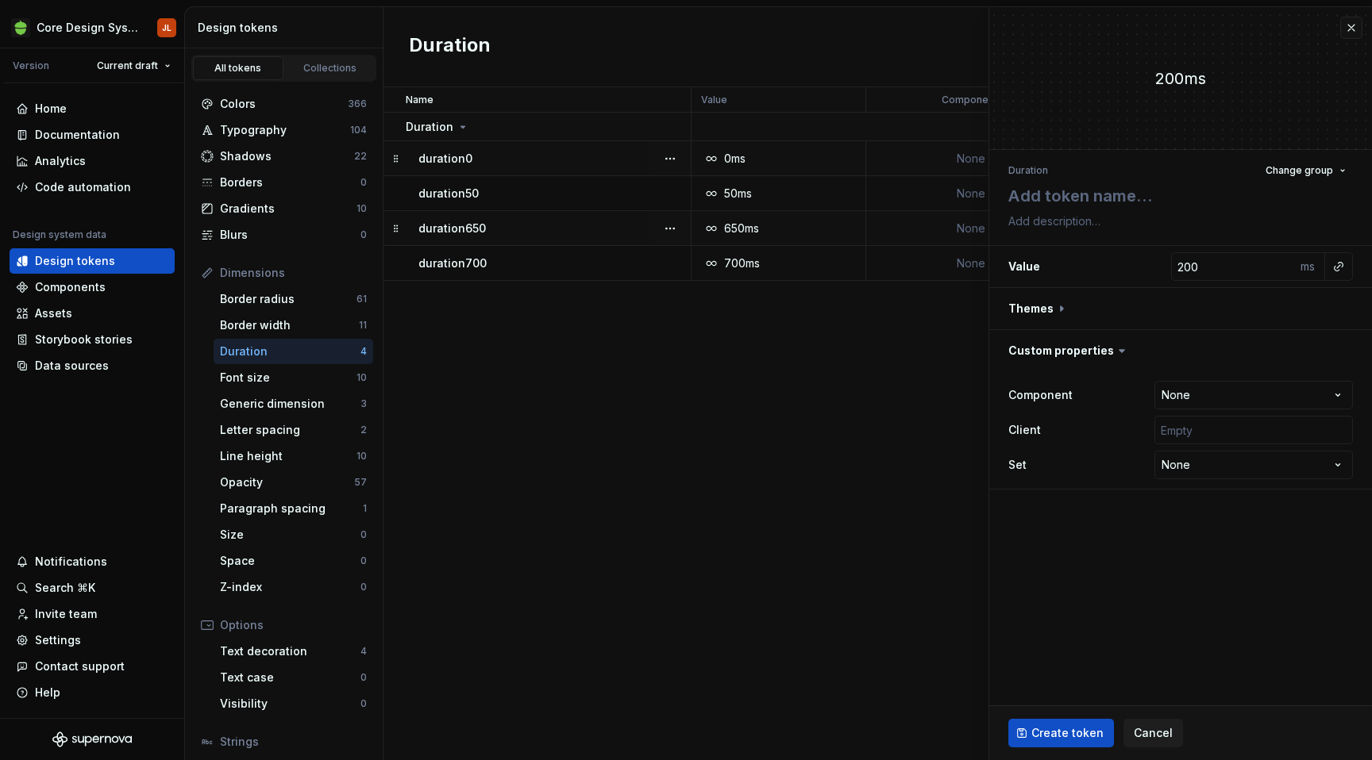
type textarea "d"
type textarea "*"
type textarea "du"
type textarea "*"
type textarea "dur"
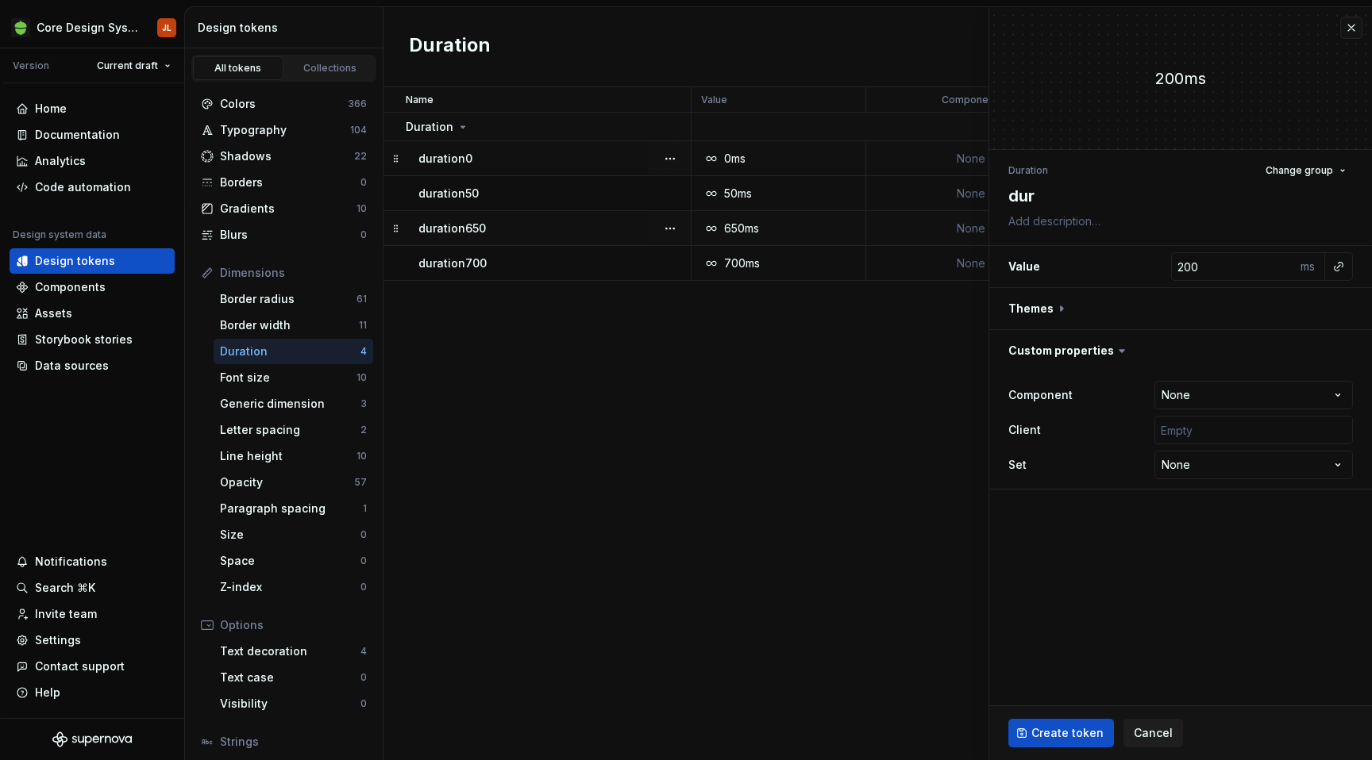
type textarea "*"
type textarea "durat"
type textarea "*"
type textarea "durati"
type textarea "*"
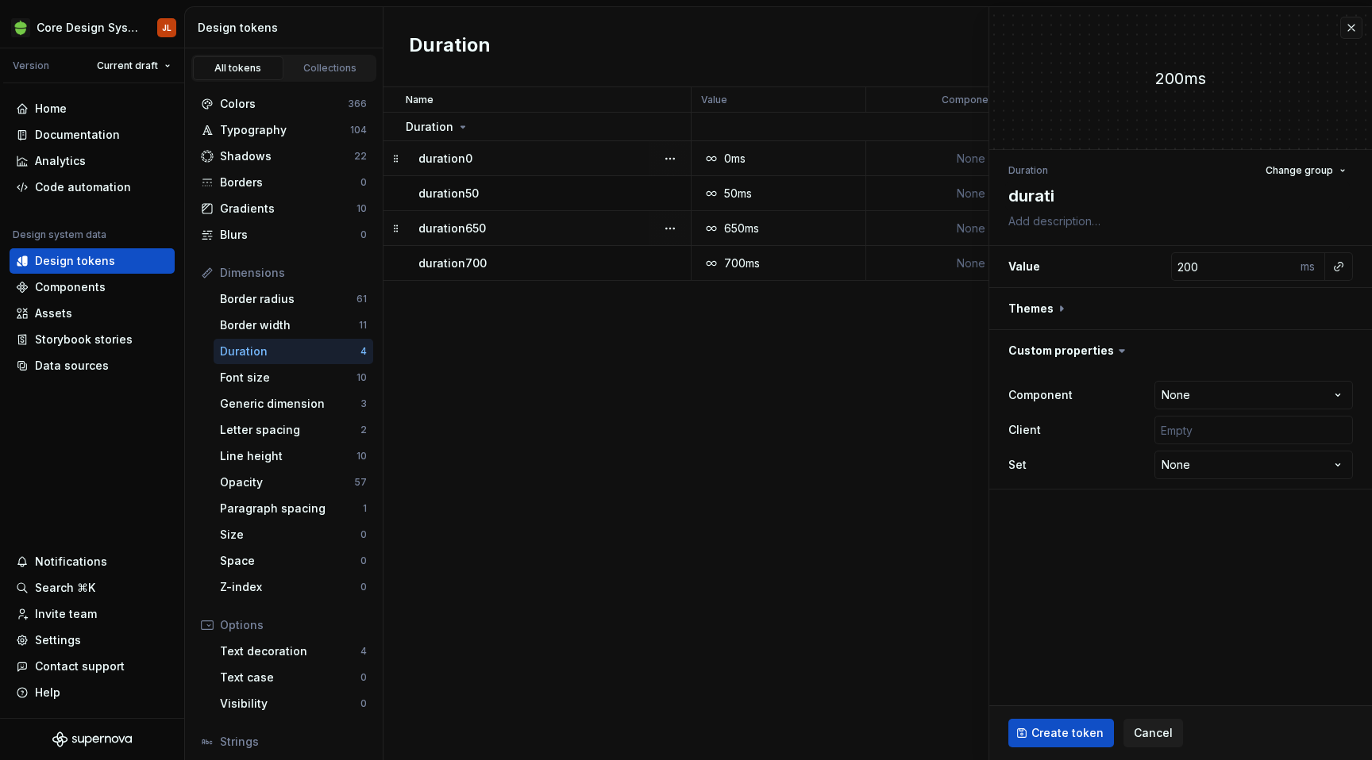
type textarea "duratio"
type textarea "*"
type textarea "duration"
type textarea "*"
type textarea "duration1"
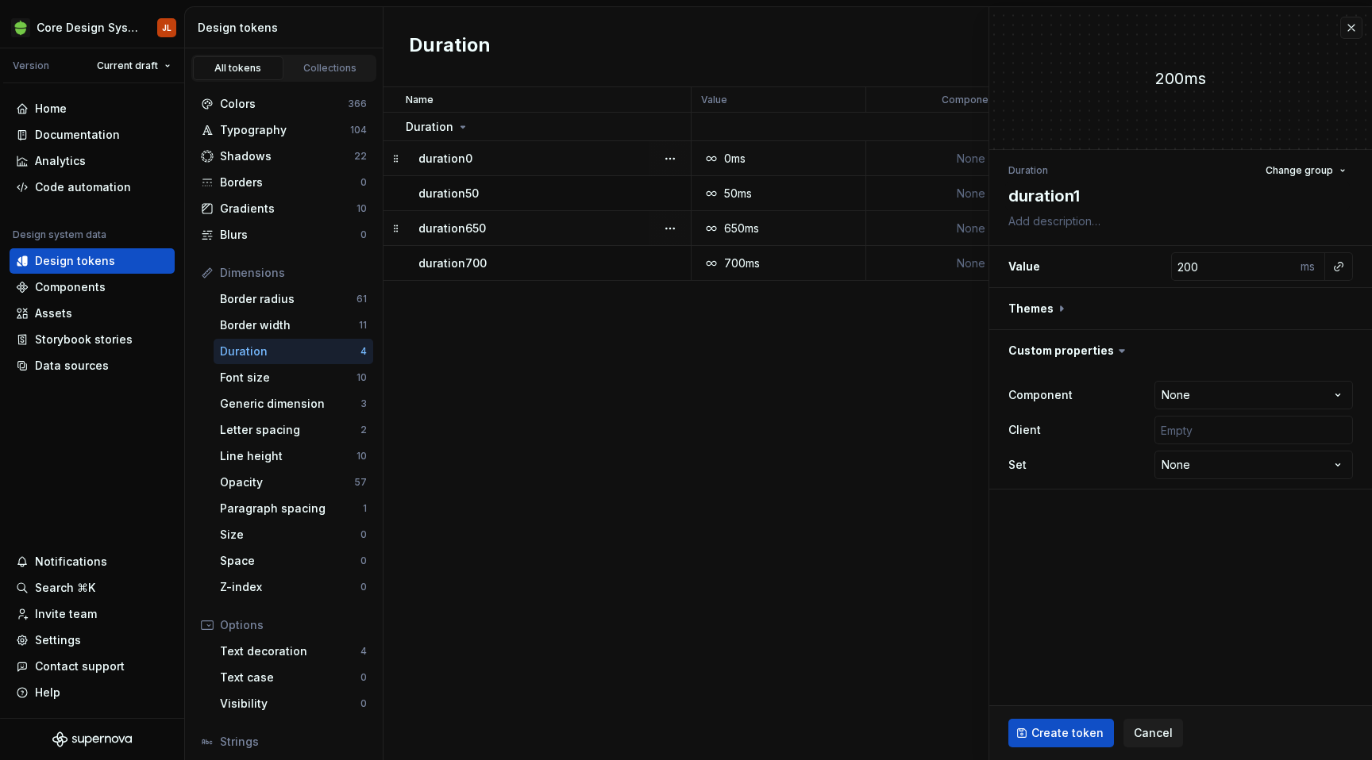
type textarea "*"
type textarea "duration10"
type textarea "*"
type textarea "duration100"
click at [1186, 267] on input "200" at bounding box center [1233, 266] width 125 height 29
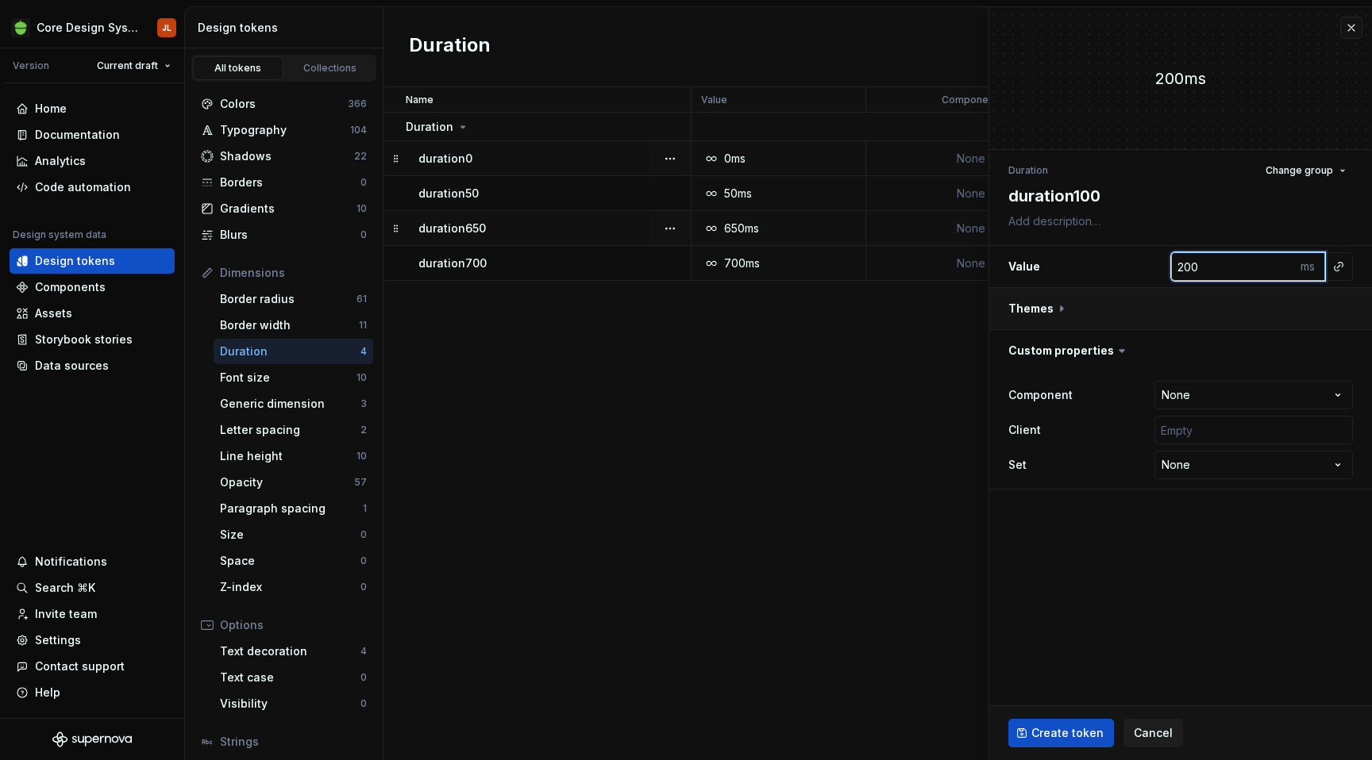
type textarea "*"
type input "00"
type textarea "*"
type input "100"
click at [1221, 427] on input "text" at bounding box center [1253, 430] width 198 height 29
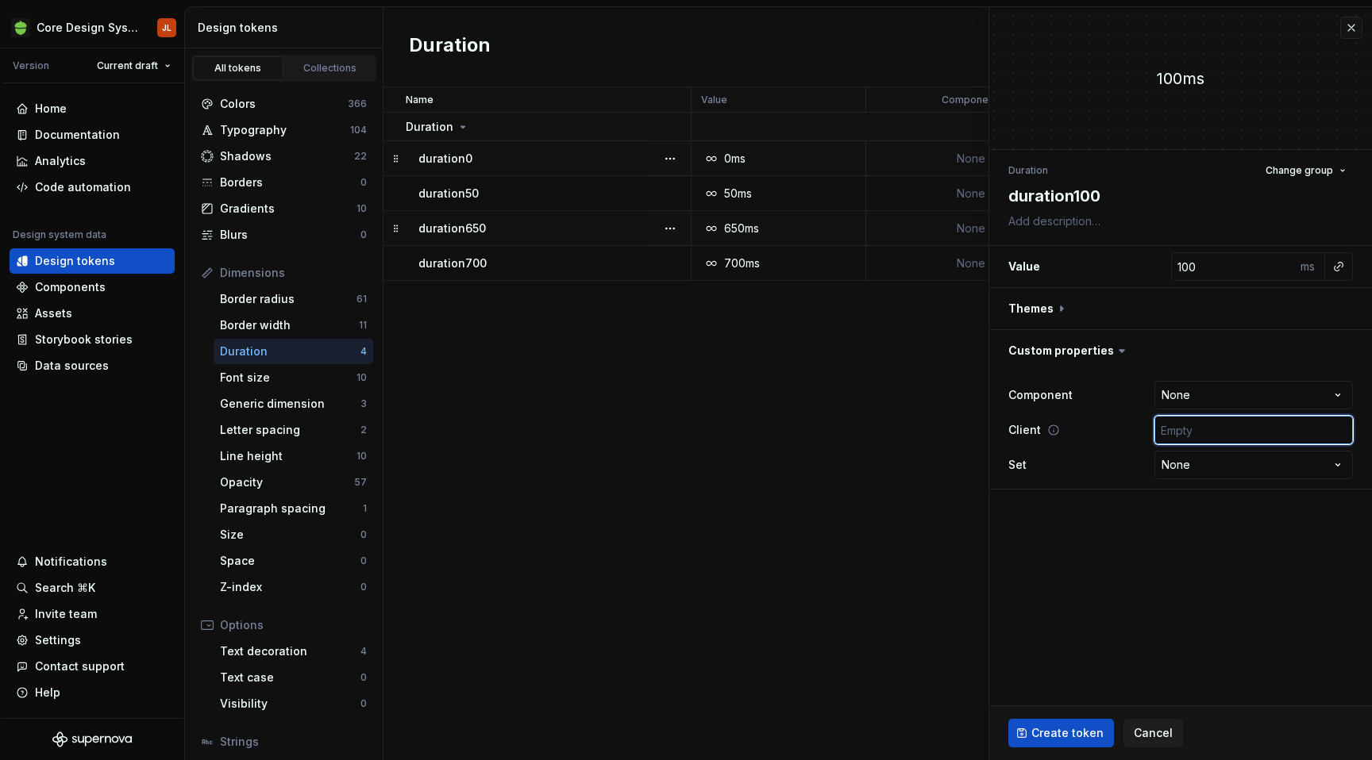
type input "['android', 'ios', 'web']"
click at [1041, 733] on span "Create token" at bounding box center [1067, 733] width 72 height 16
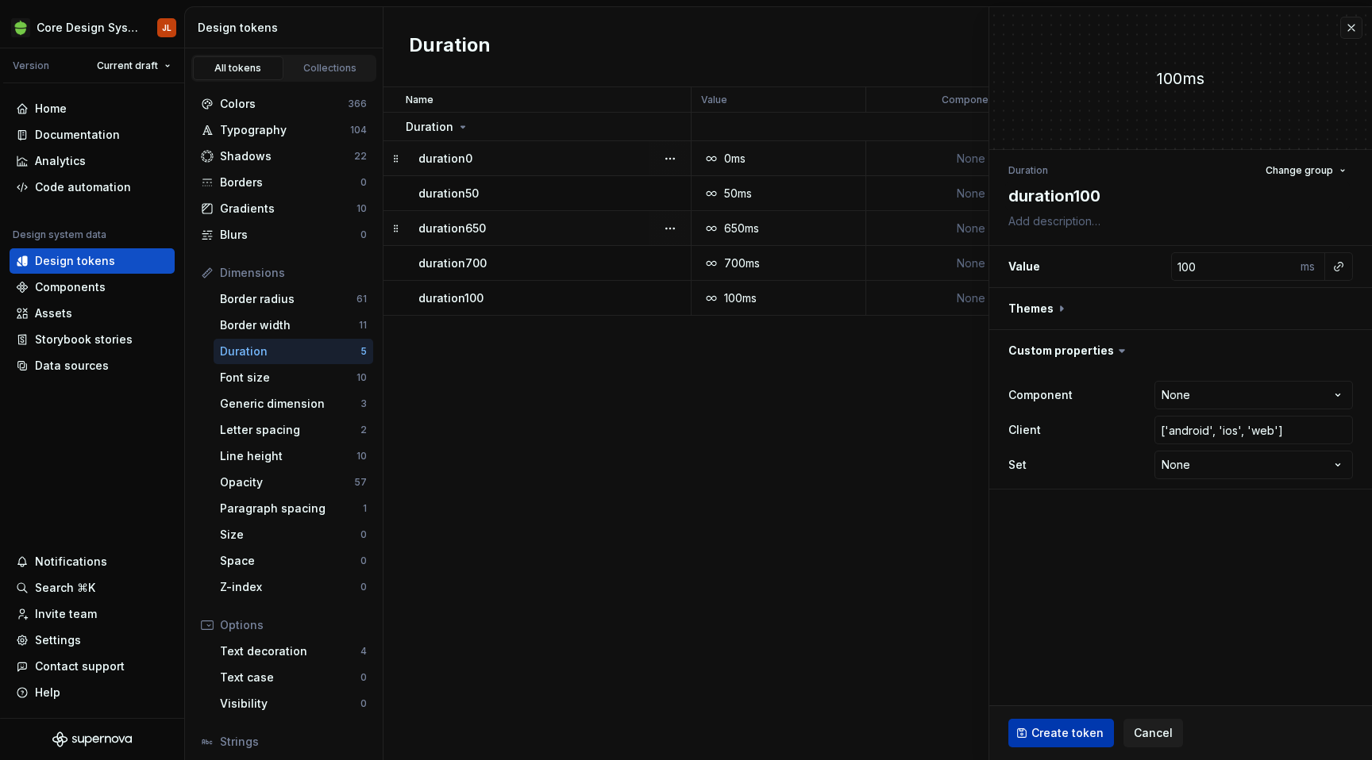
type textarea "*"
type input "200"
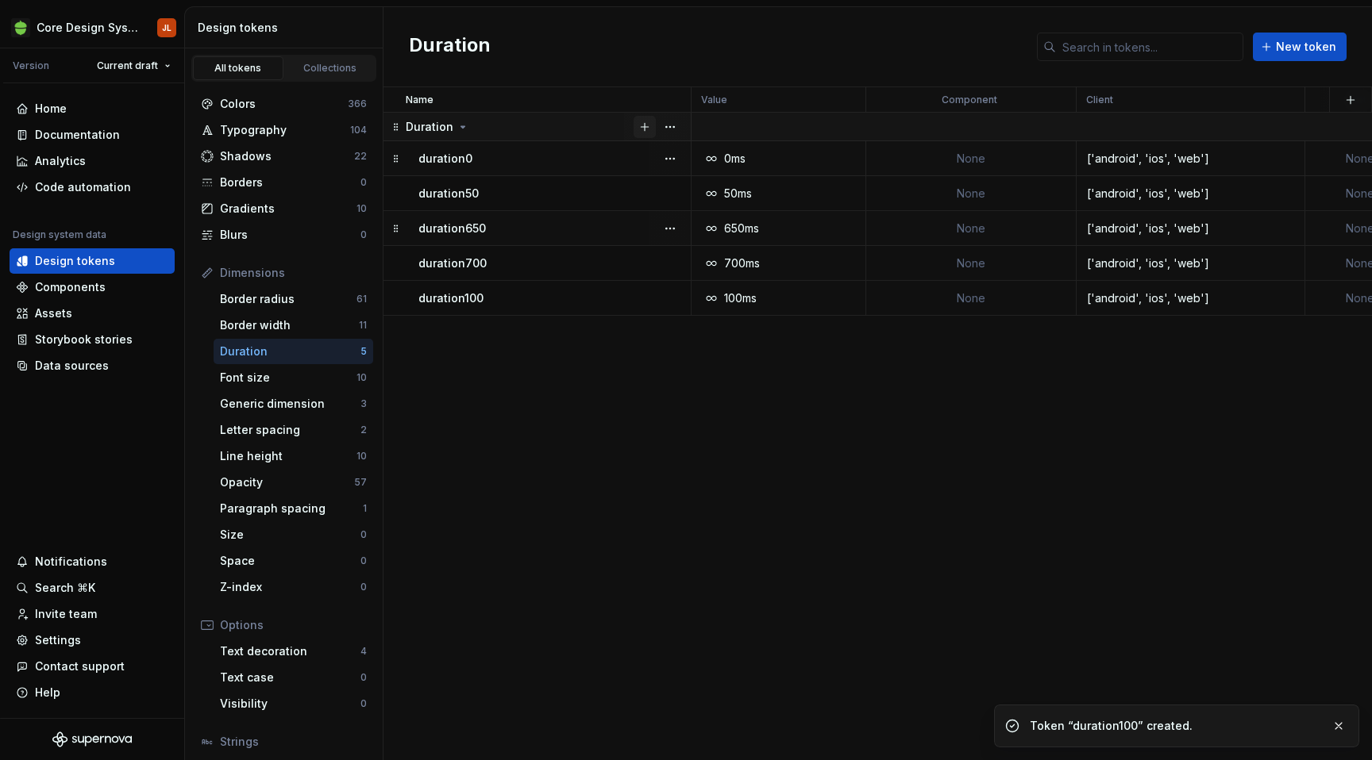
click at [642, 128] on button "button" at bounding box center [644, 127] width 22 height 22
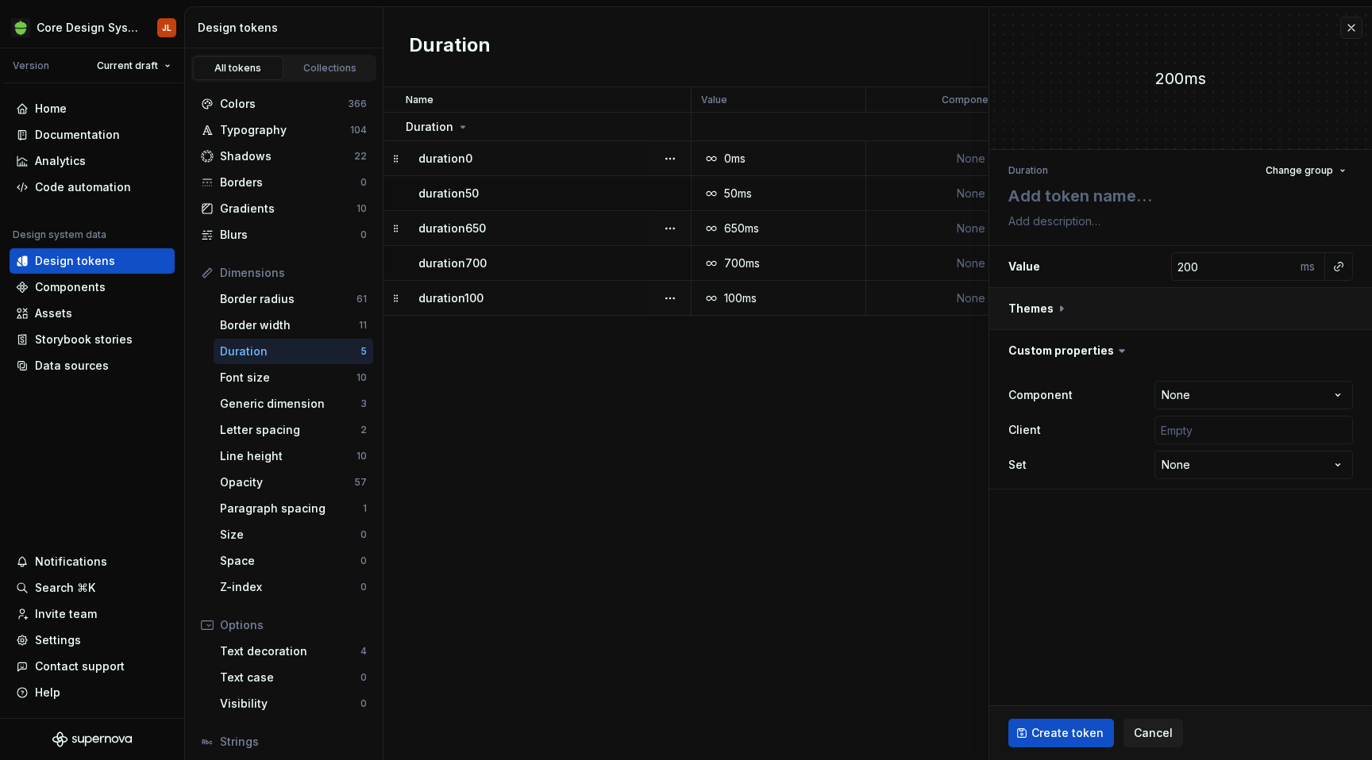
type textarea "*"
type textarea "d"
type textarea "*"
type textarea "du"
type textarea "*"
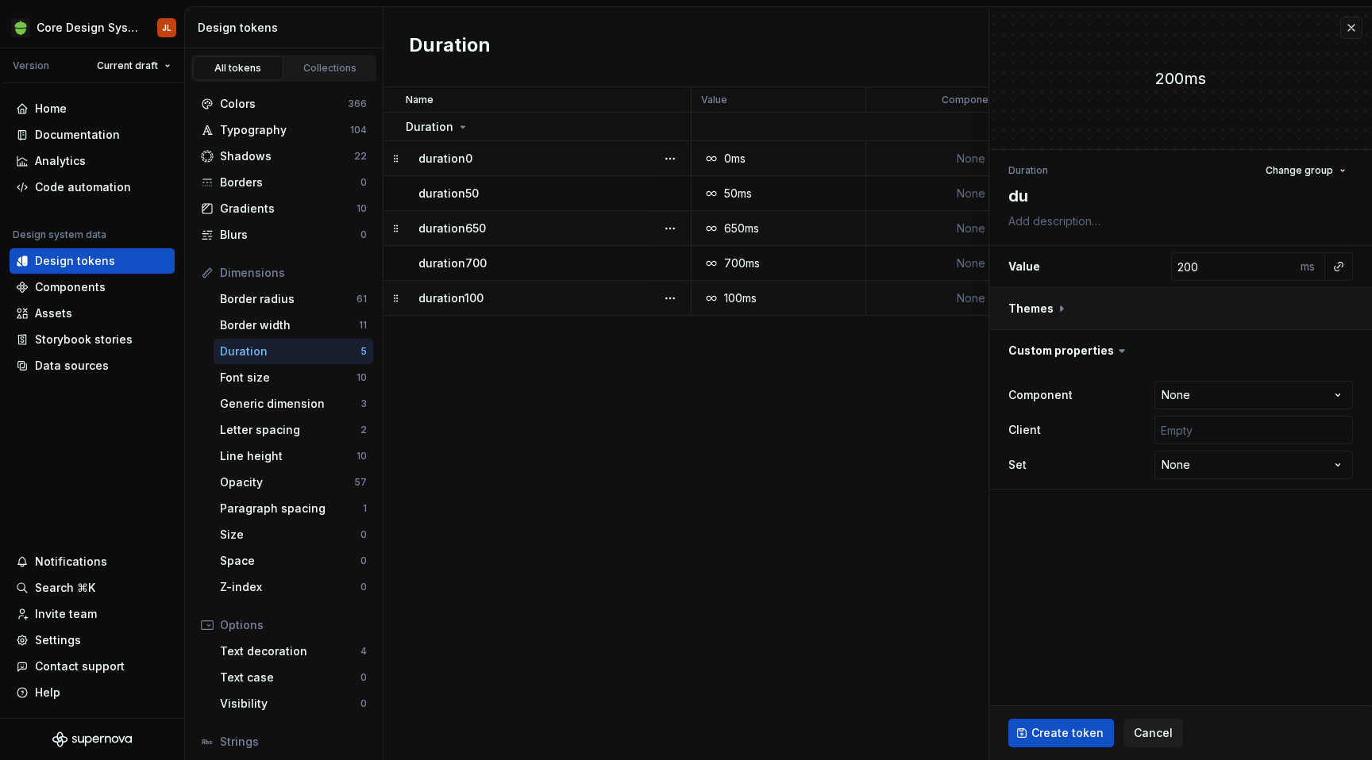
type textarea "dur"
type textarea "*"
type textarea "dura"
type textarea "*"
type textarea "durat"
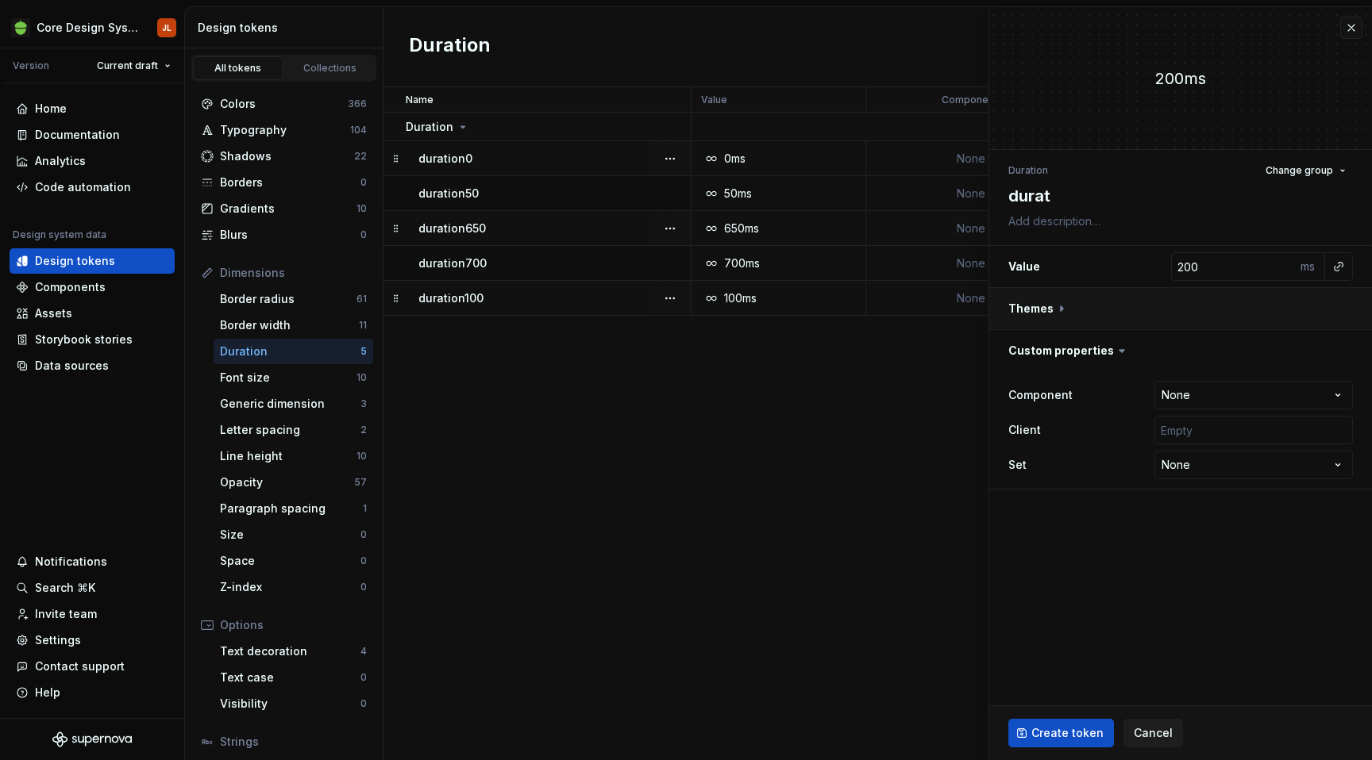
type textarea "*"
type textarea "durati"
type textarea "*"
type textarea "duratio"
type textarea "*"
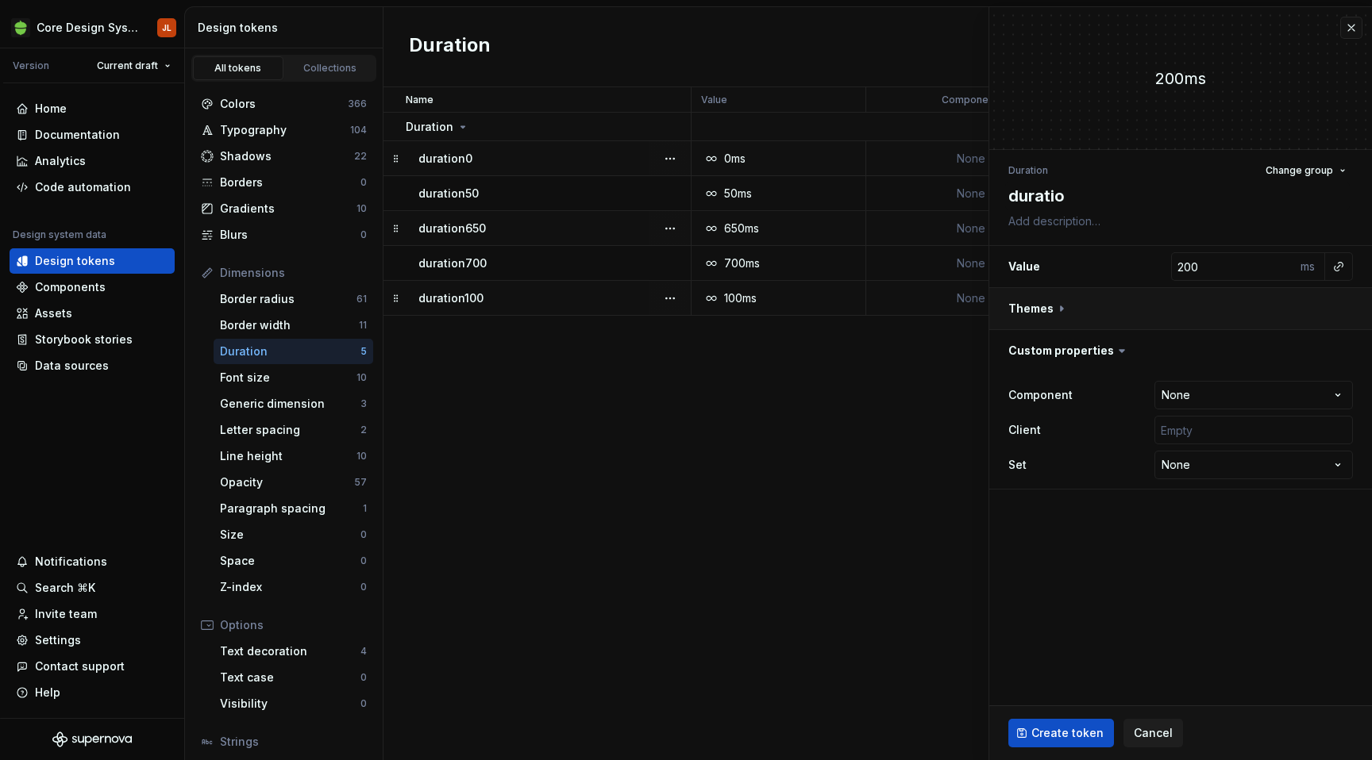
type textarea "duration"
type textarea "*"
type textarea "duration1"
type textarea "*"
type textarea "duration15"
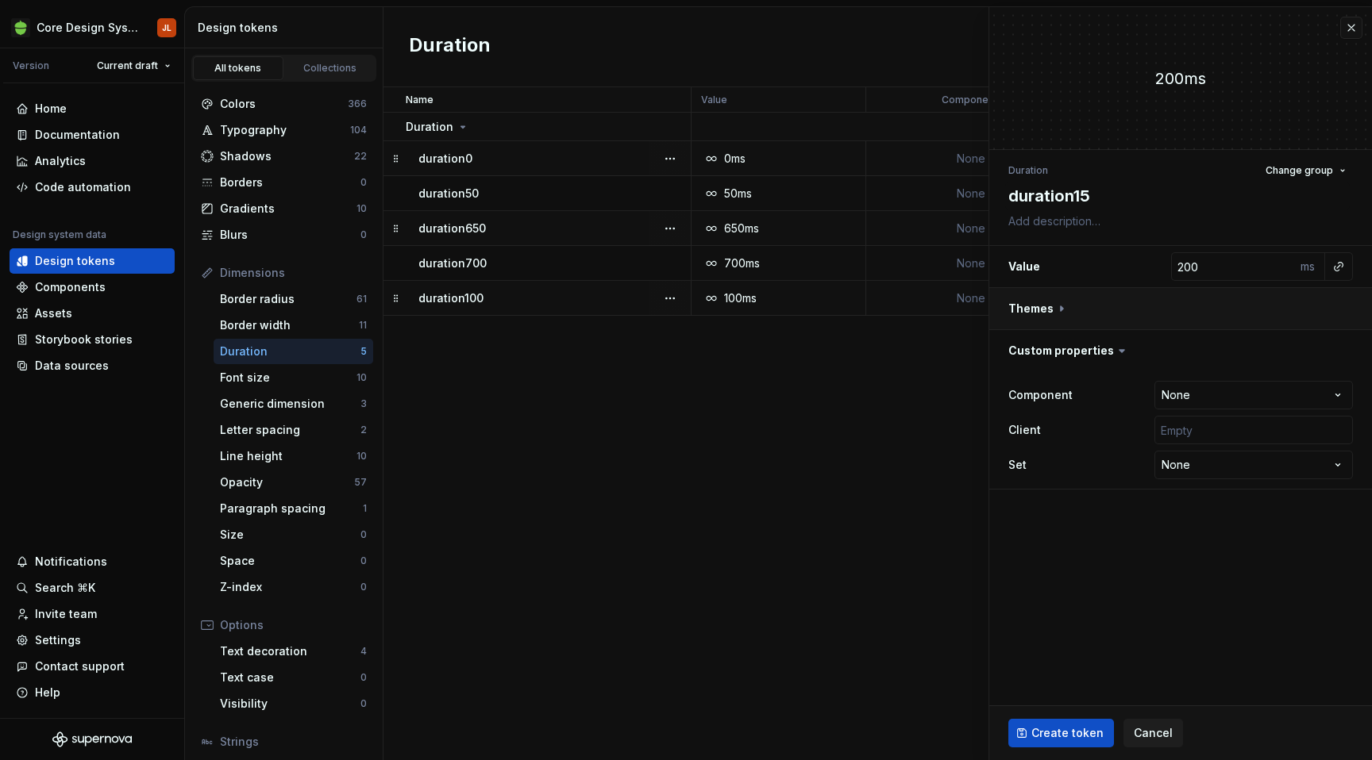
type textarea "*"
type textarea "duration150"
click at [1190, 268] on input "200" at bounding box center [1233, 266] width 125 height 29
type textarea "*"
type input "1"
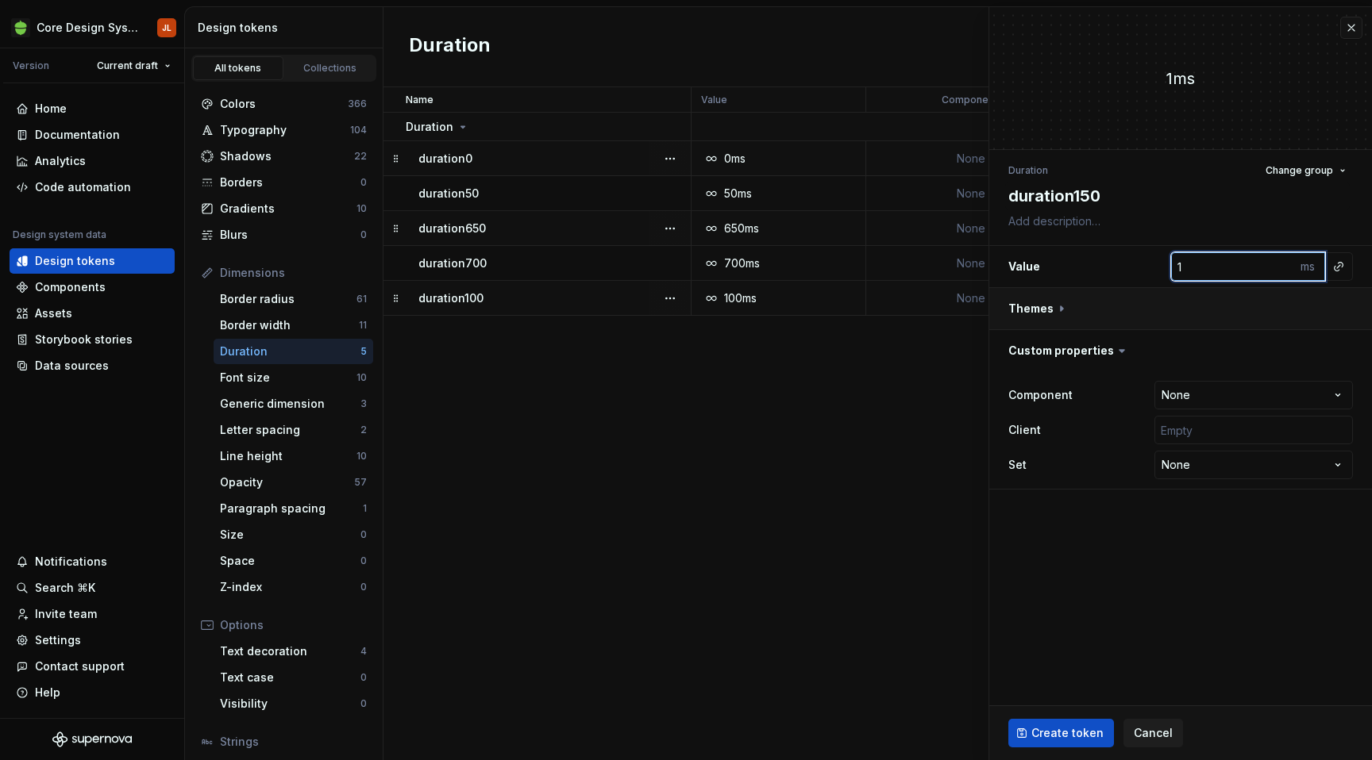
type textarea "*"
type input "15"
type textarea "*"
type input "150"
click at [1231, 424] on input "text" at bounding box center [1253, 430] width 198 height 29
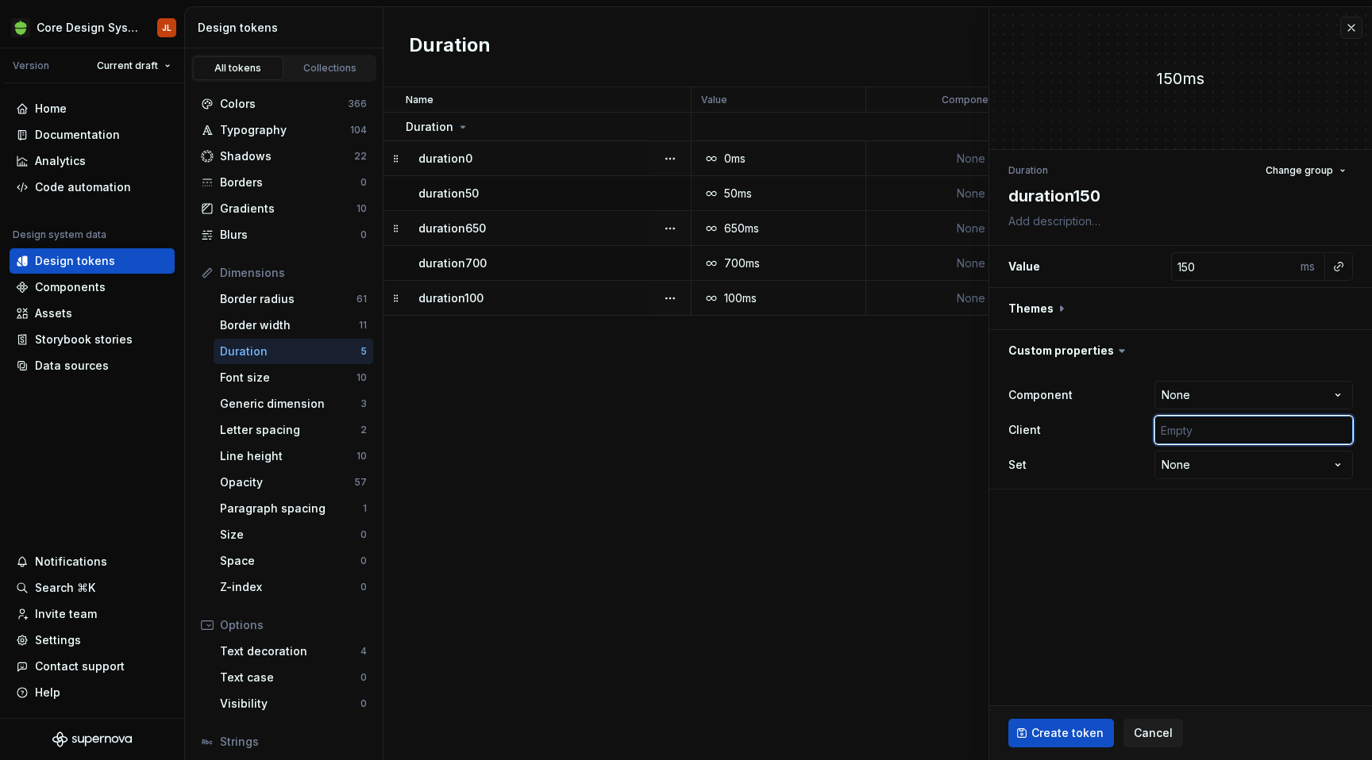
type input "['android', 'ios', 'web']"
click at [1079, 733] on span "Create token" at bounding box center [1067, 733] width 72 height 16
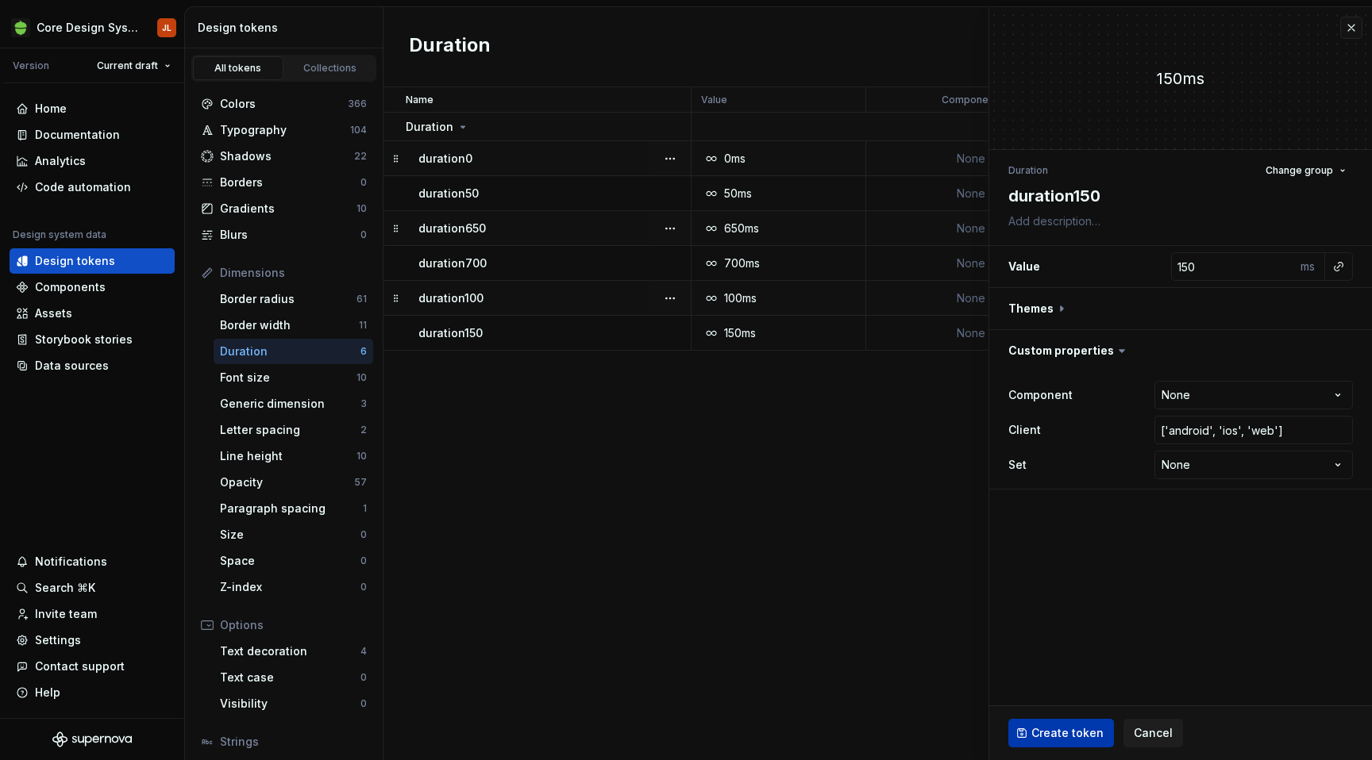
type textarea "*"
type input "200"
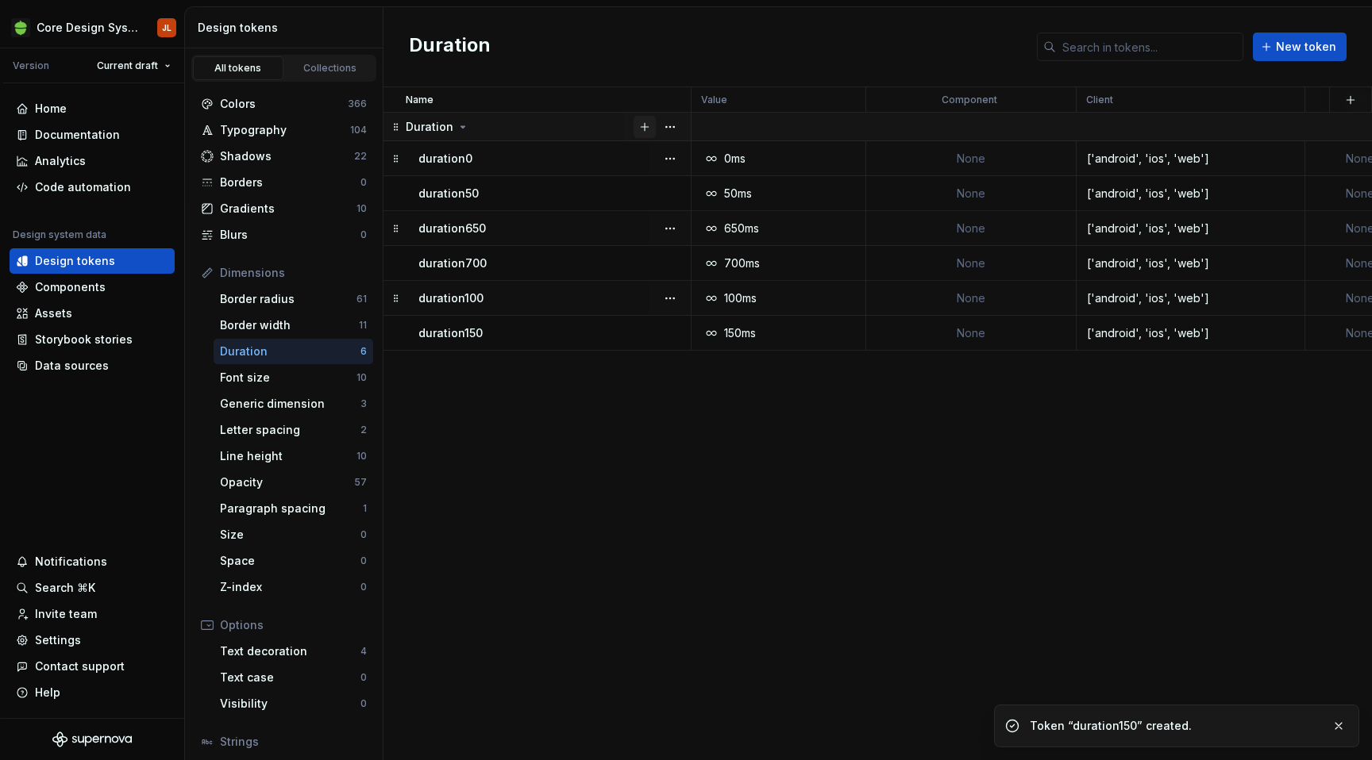
click at [646, 127] on button "button" at bounding box center [644, 127] width 22 height 22
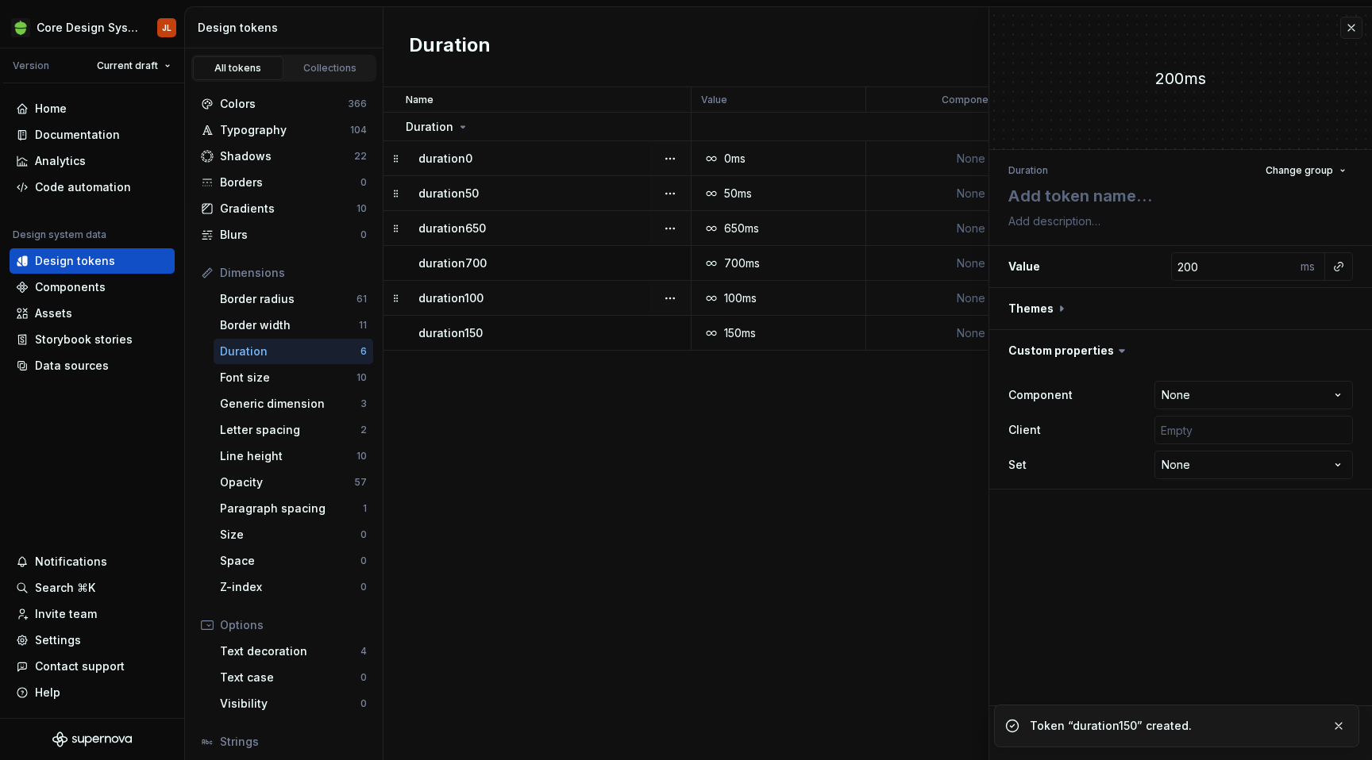
type textarea "*"
type textarea "du"
type textarea "*"
type textarea "dur"
type textarea "*"
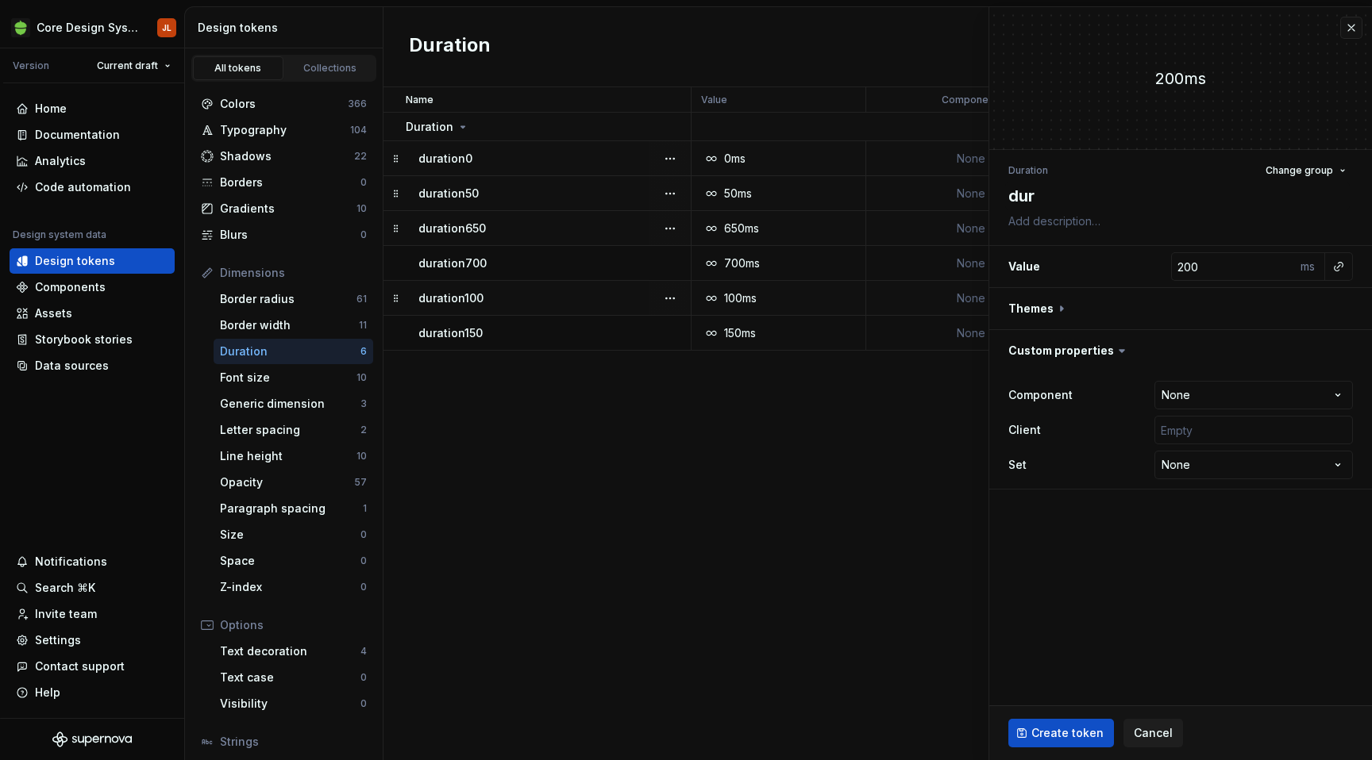
type textarea "dura"
type textarea "*"
type textarea "durati"
type textarea "*"
type textarea "duratio"
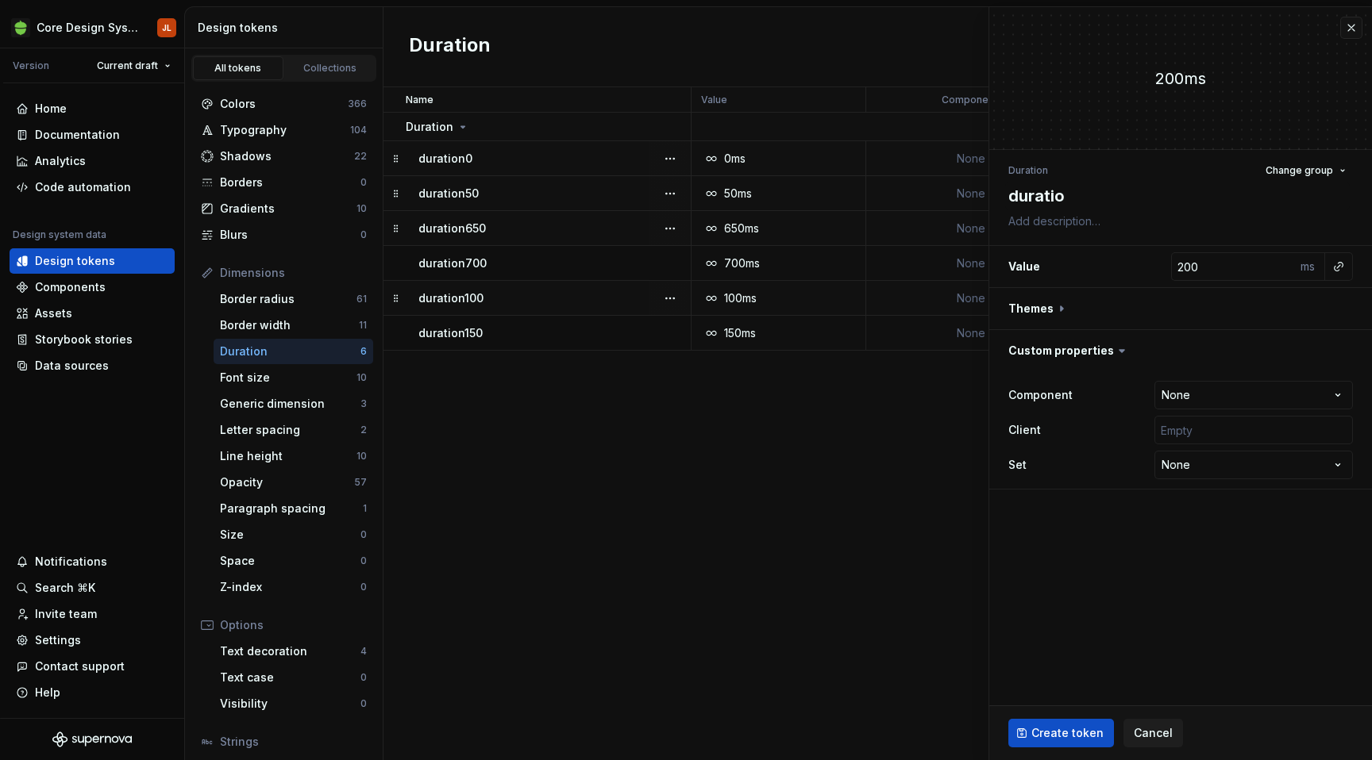
type textarea "*"
type textarea "duration"
type textarea "*"
type textarea "duration2"
type textarea "*"
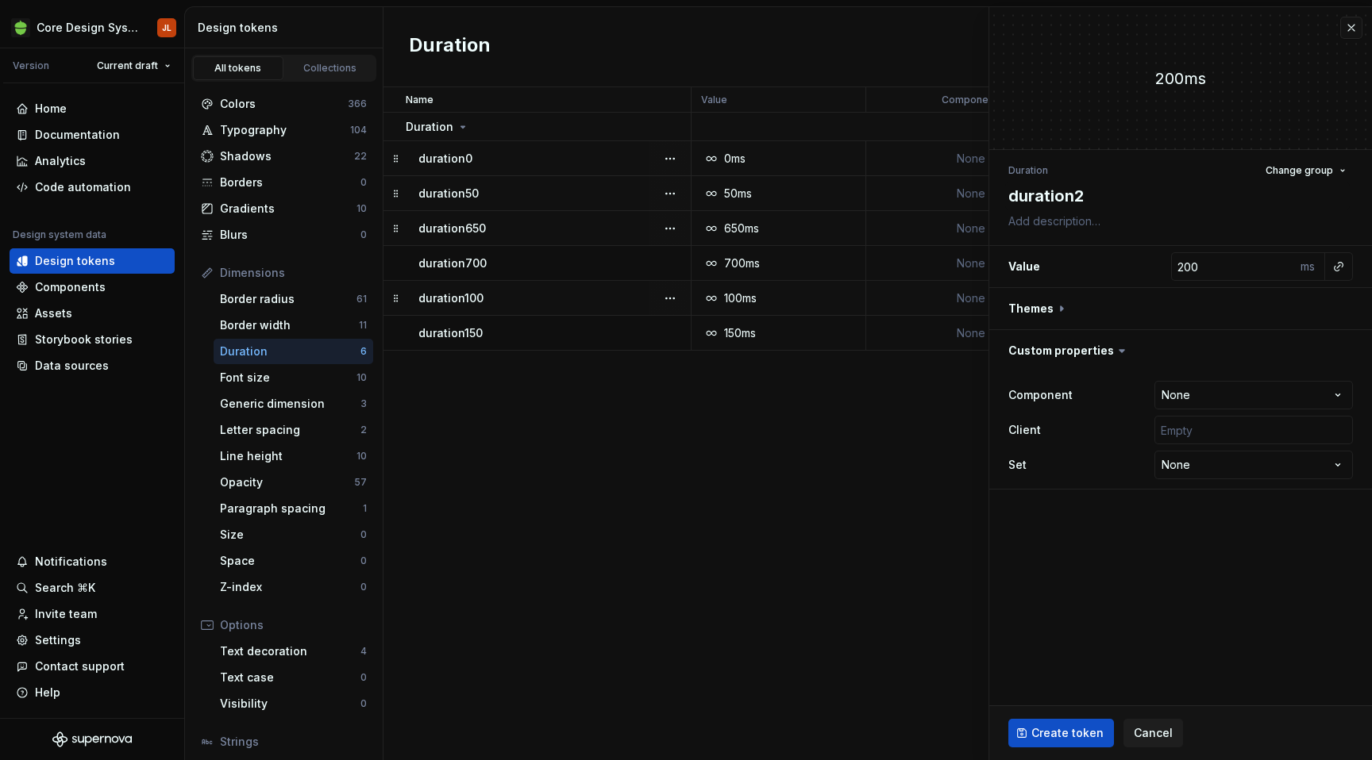
type textarea "duration20"
type textarea "*"
type textarea "duration200"
click at [1197, 429] on input "text" at bounding box center [1253, 430] width 198 height 29
type input "['android', 'ios', 'web']"
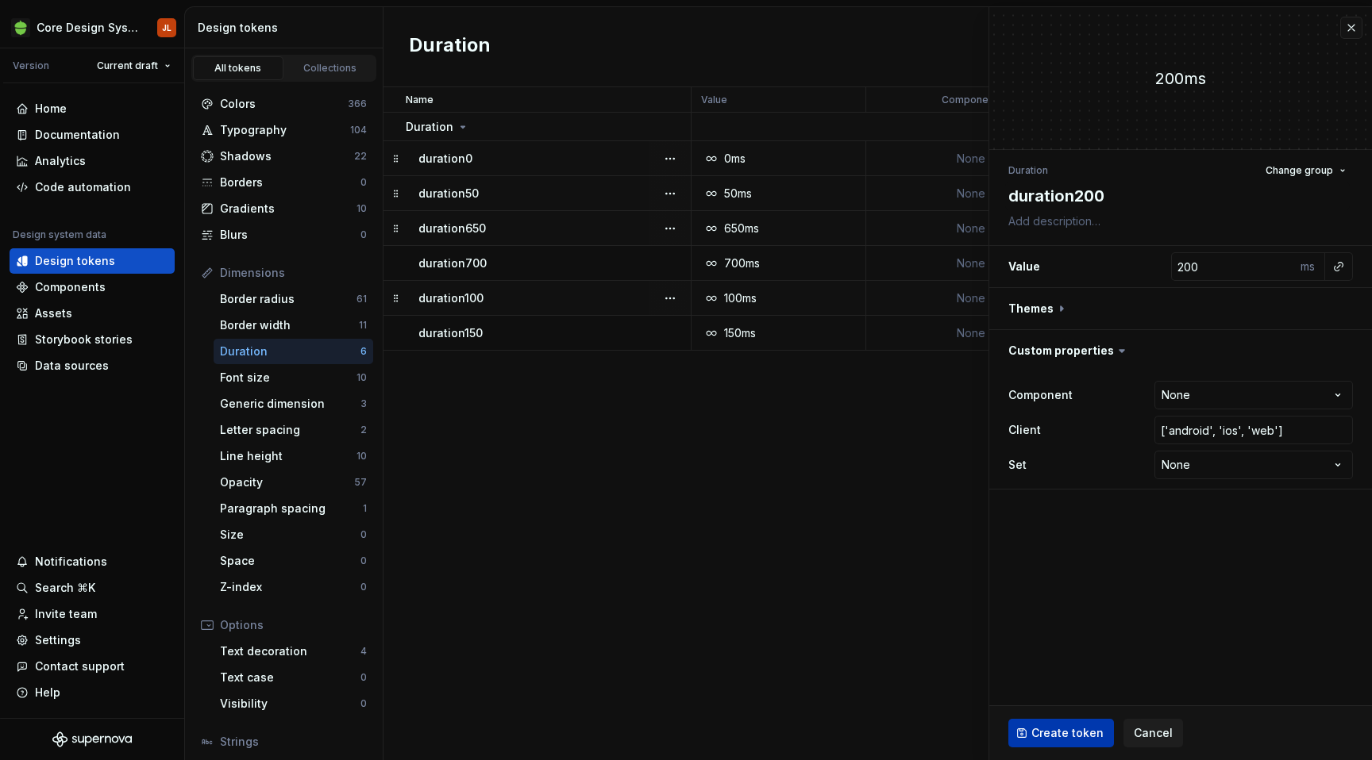
click at [1072, 732] on span "Create token" at bounding box center [1067, 733] width 72 height 16
type textarea "*"
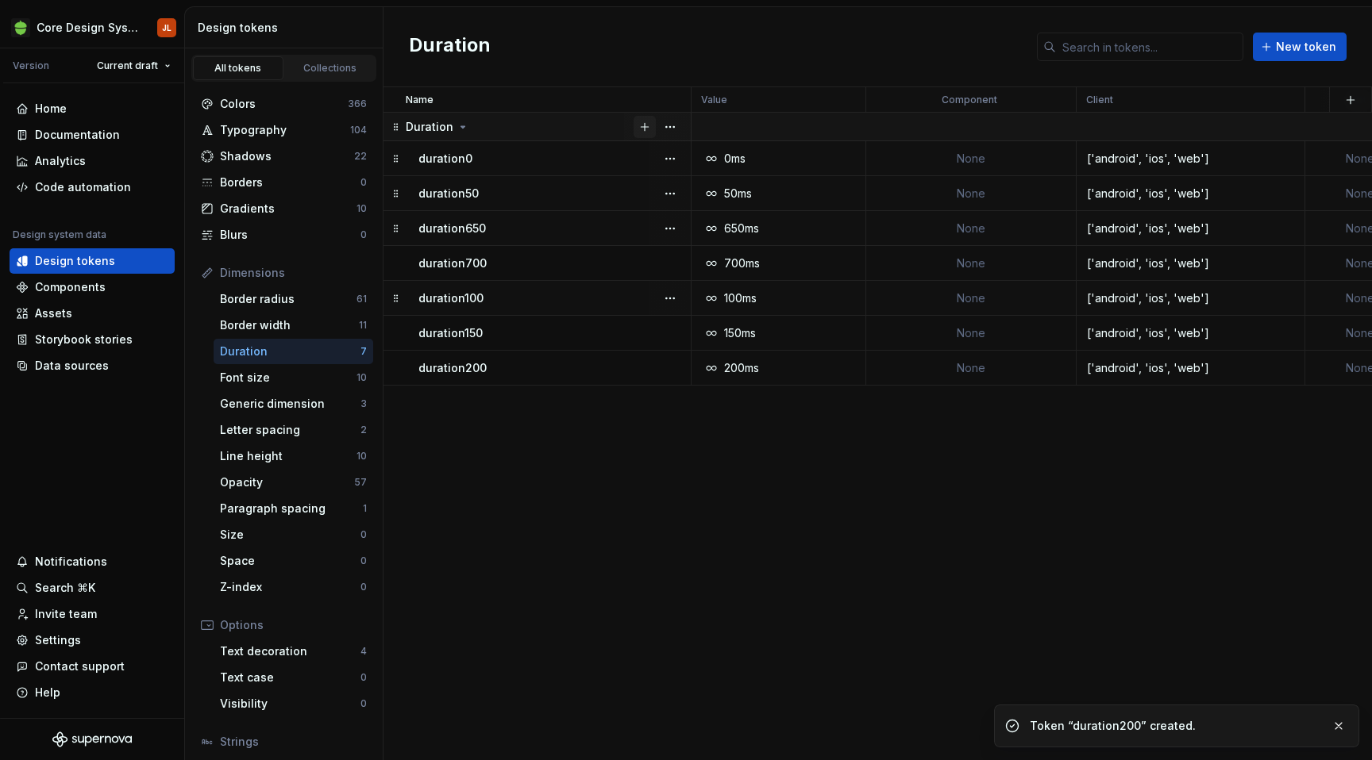
click at [642, 128] on button "button" at bounding box center [644, 127] width 22 height 22
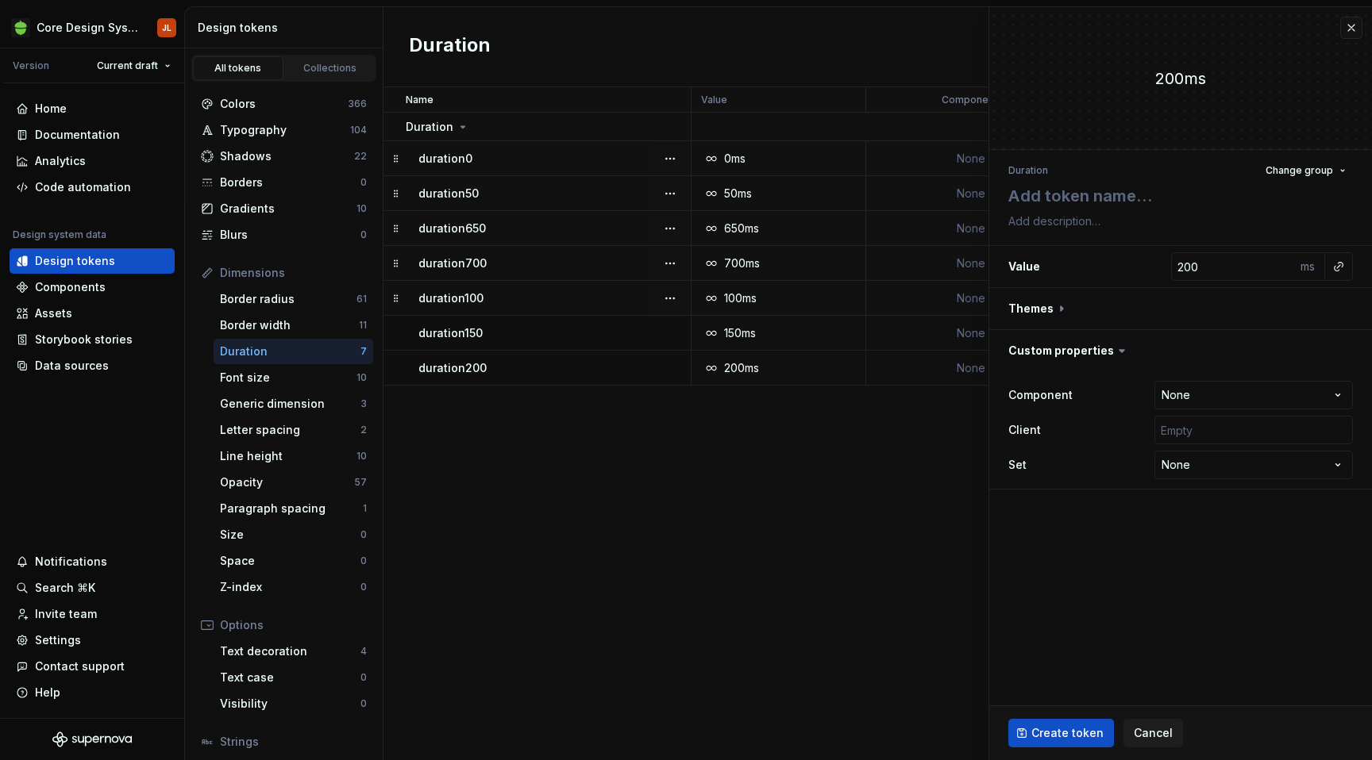
type textarea "*"
type textarea "d"
type textarea "*"
type textarea "du"
type textarea "*"
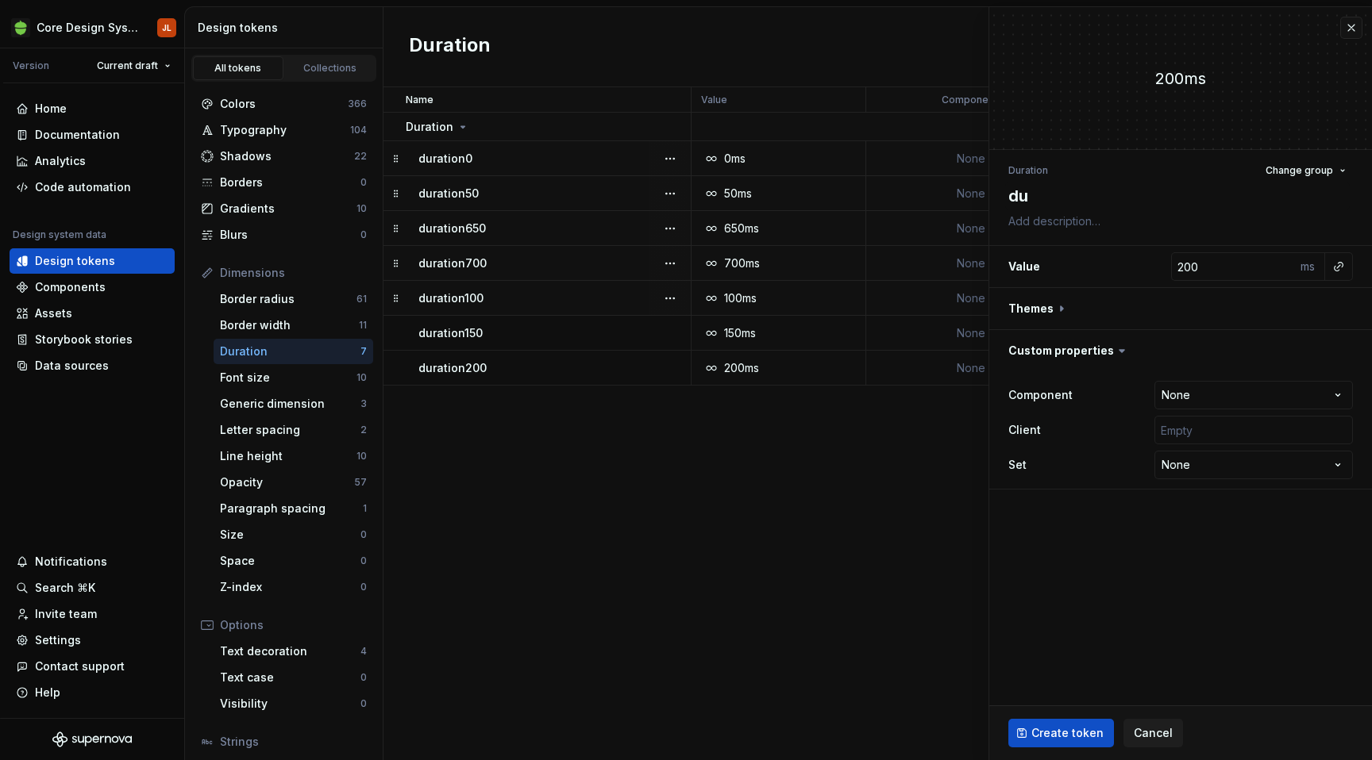
type textarea "dur"
type textarea "*"
type textarea "dura"
type textarea "*"
type textarea "durat"
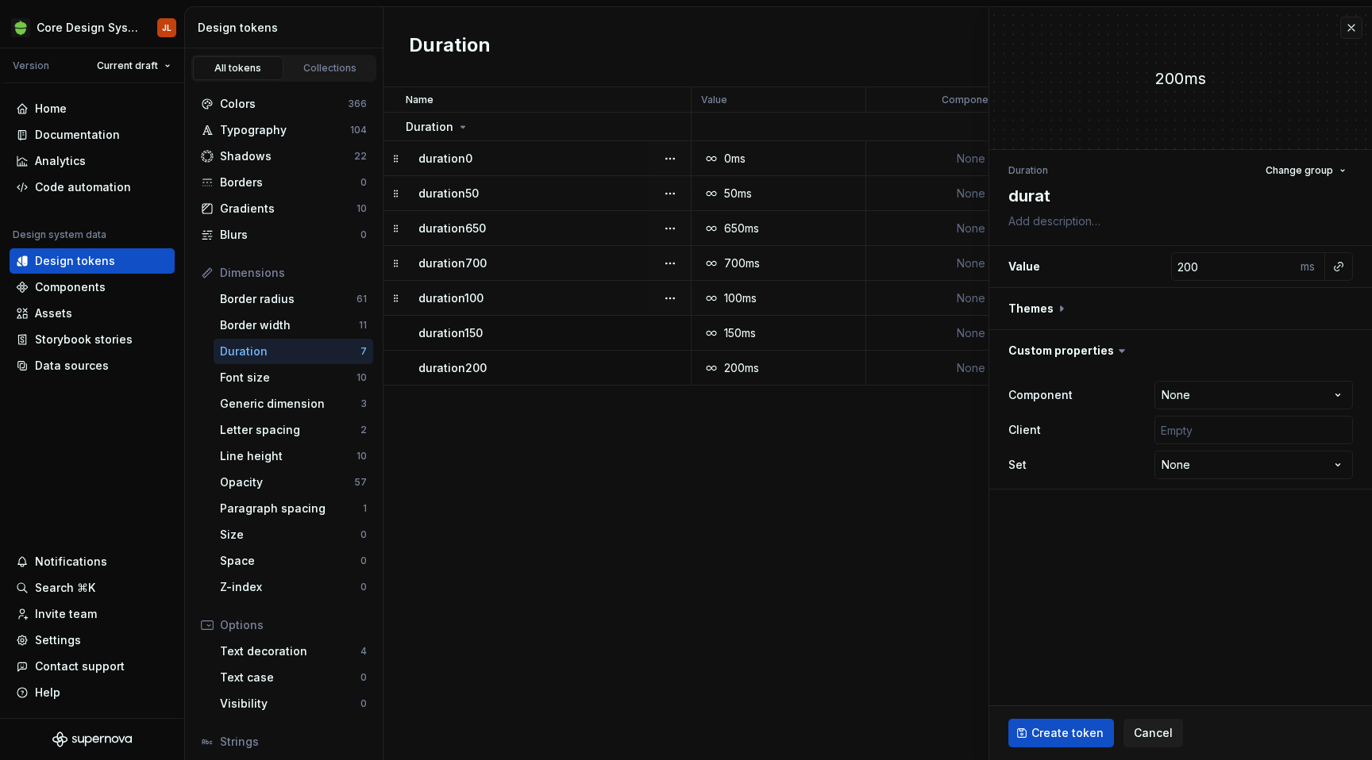
type textarea "*"
type textarea "durati"
type textarea "*"
type textarea "duratio"
type textarea "*"
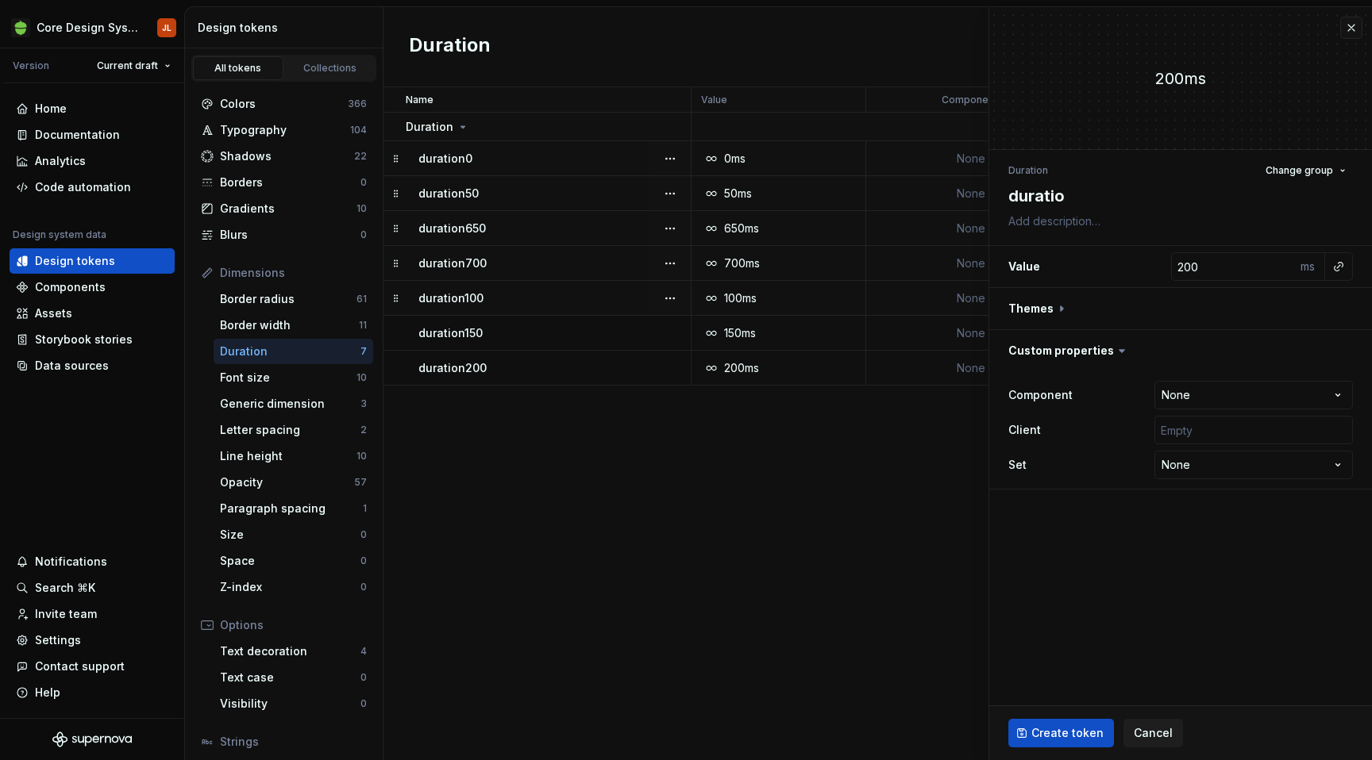
type textarea "duration"
type textarea "*"
type textarea "duration2"
type textarea "*"
type textarea "duration25"
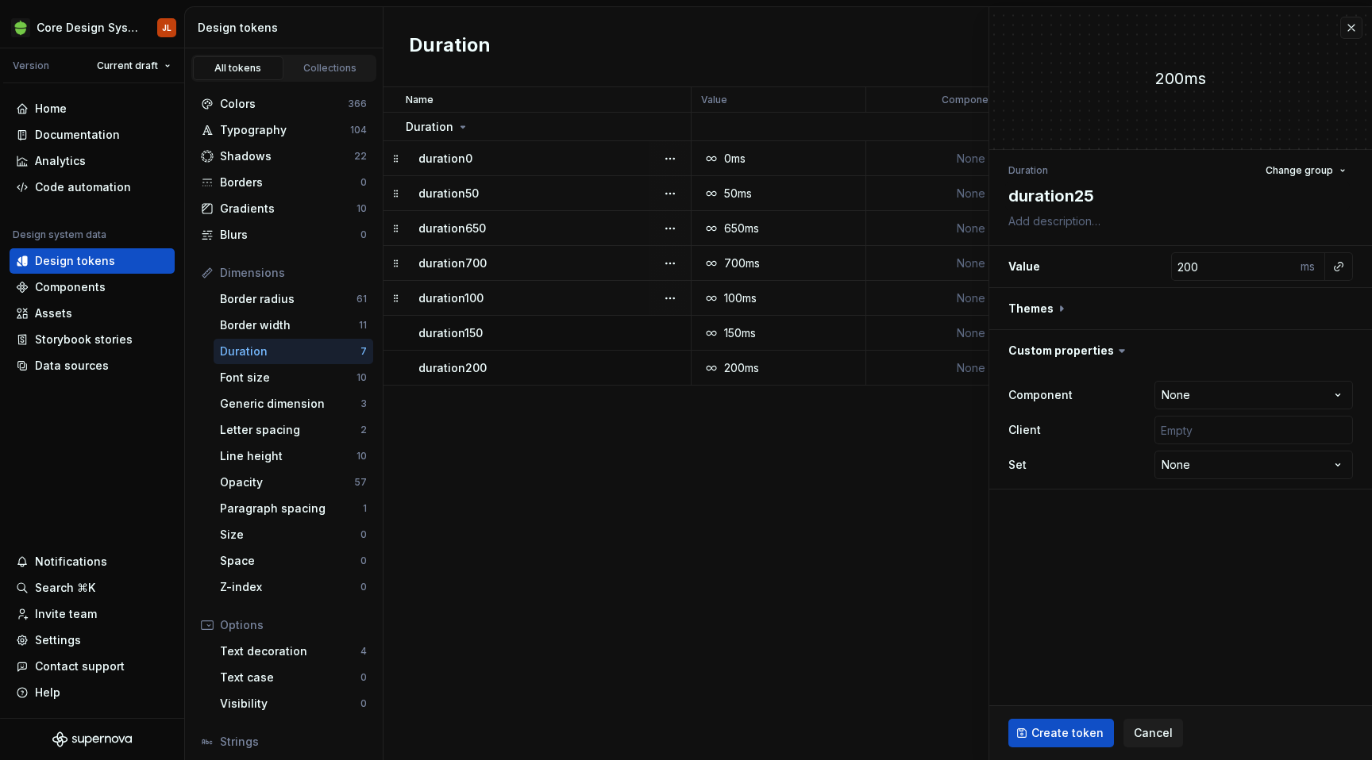
type textarea "*"
type textarea "duration250"
click at [1188, 439] on input "text" at bounding box center [1253, 430] width 198 height 29
type input "['android', 'ios', 'web']"
click at [1190, 264] on input "200" at bounding box center [1233, 266] width 125 height 29
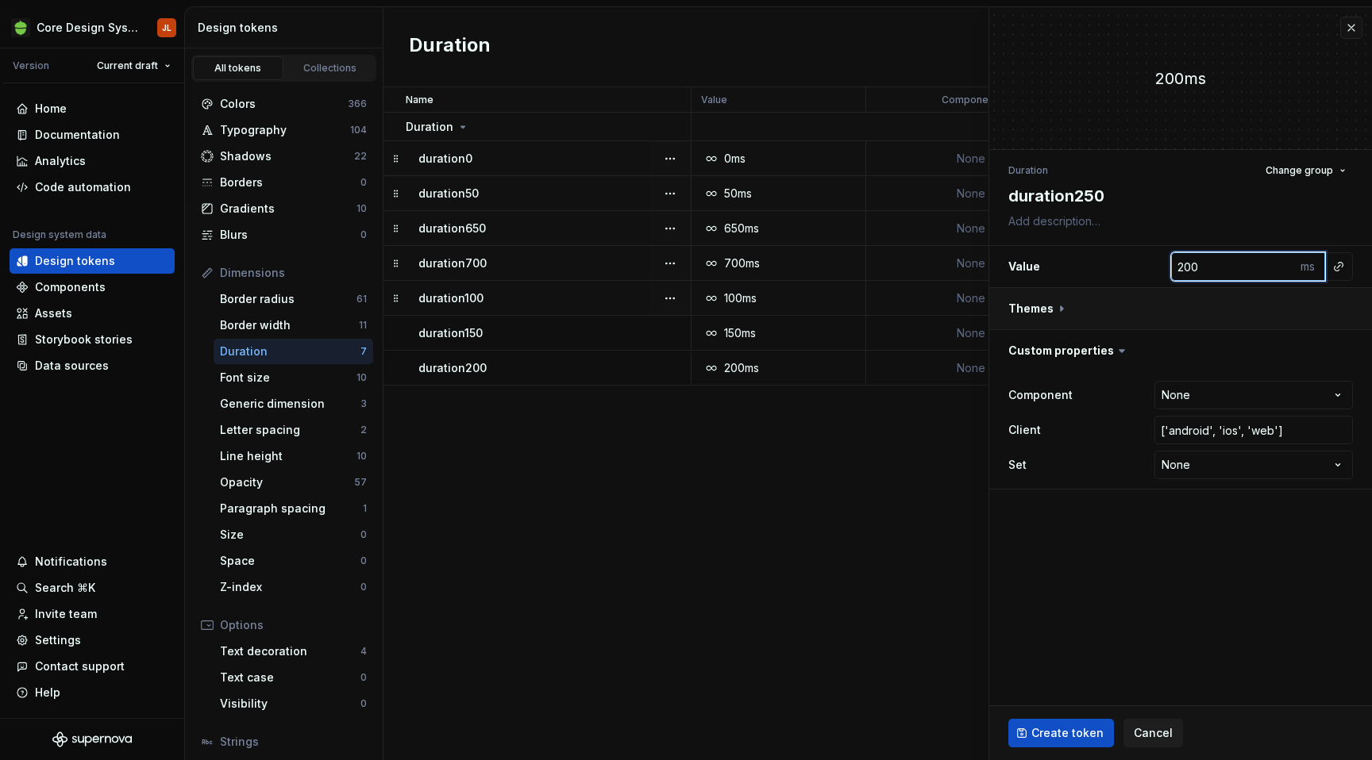
type textarea "*"
type input "2"
type textarea "*"
type input "25"
type textarea "*"
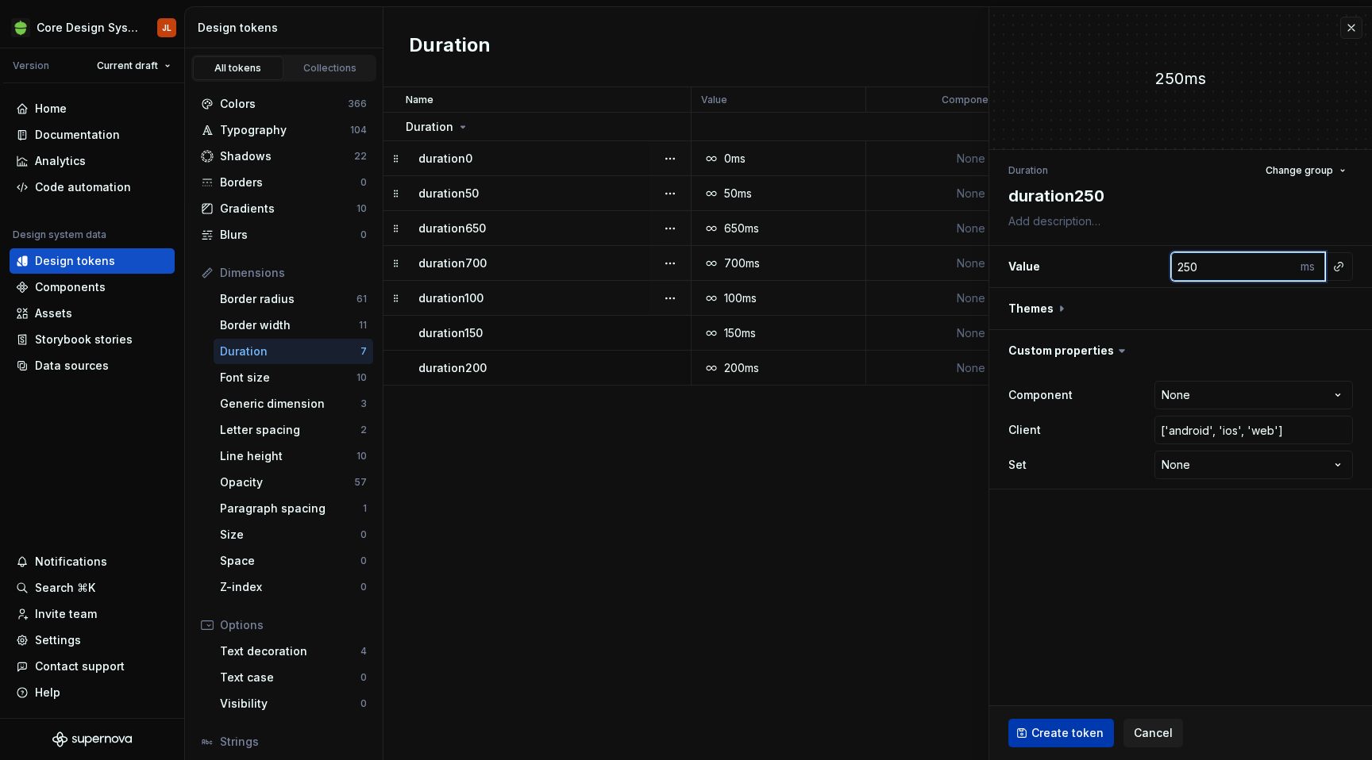
type input "250"
click at [1064, 729] on span "Create token" at bounding box center [1067, 733] width 72 height 16
type textarea "*"
type input "200"
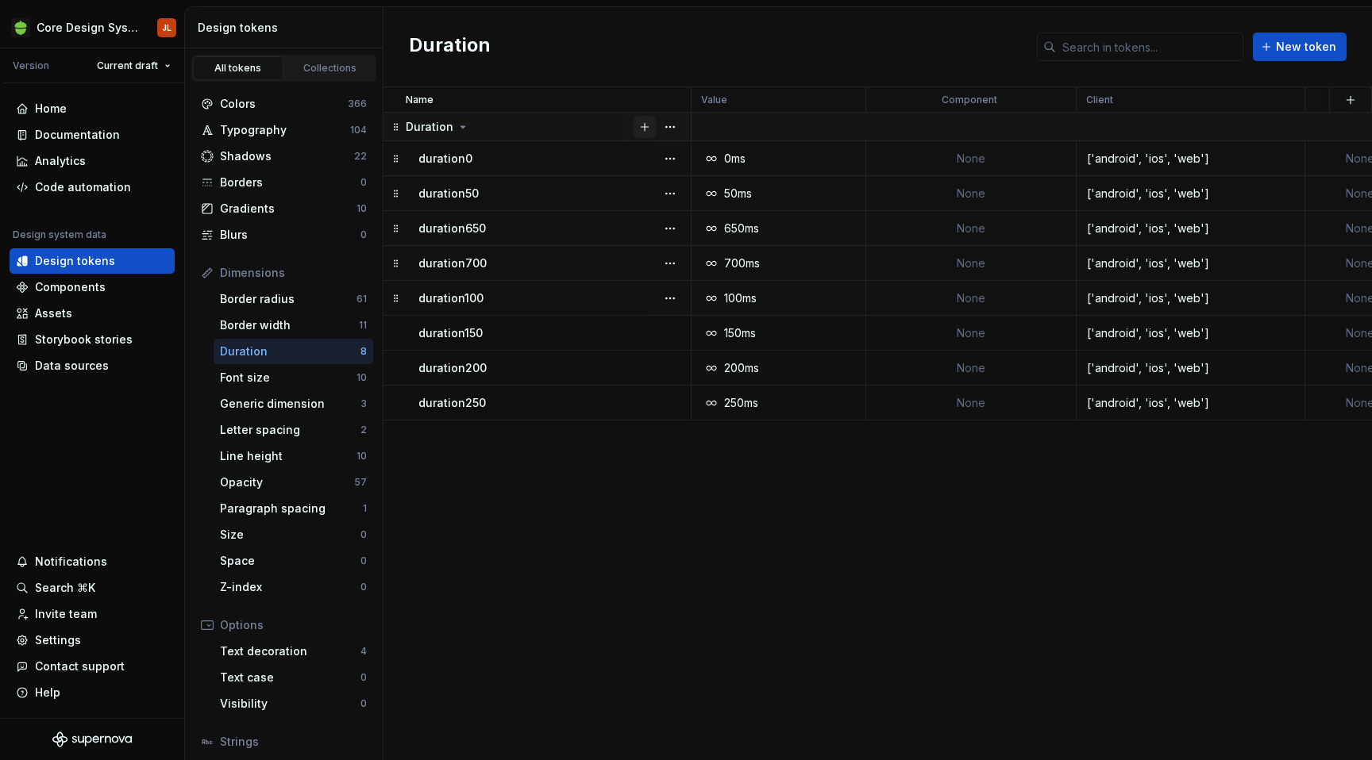
click at [640, 126] on button "button" at bounding box center [644, 127] width 22 height 22
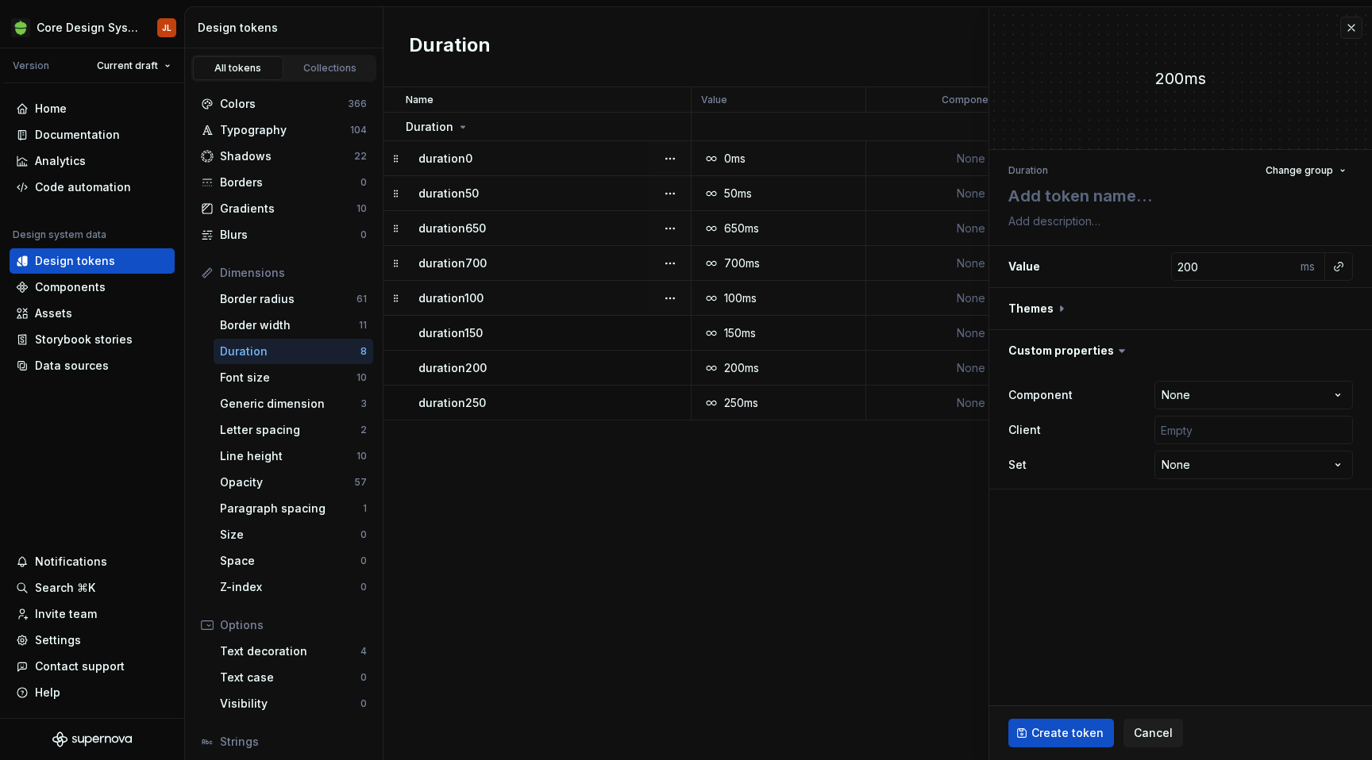
type textarea "*"
type textarea "d"
type textarea "*"
type textarea "du"
type textarea "*"
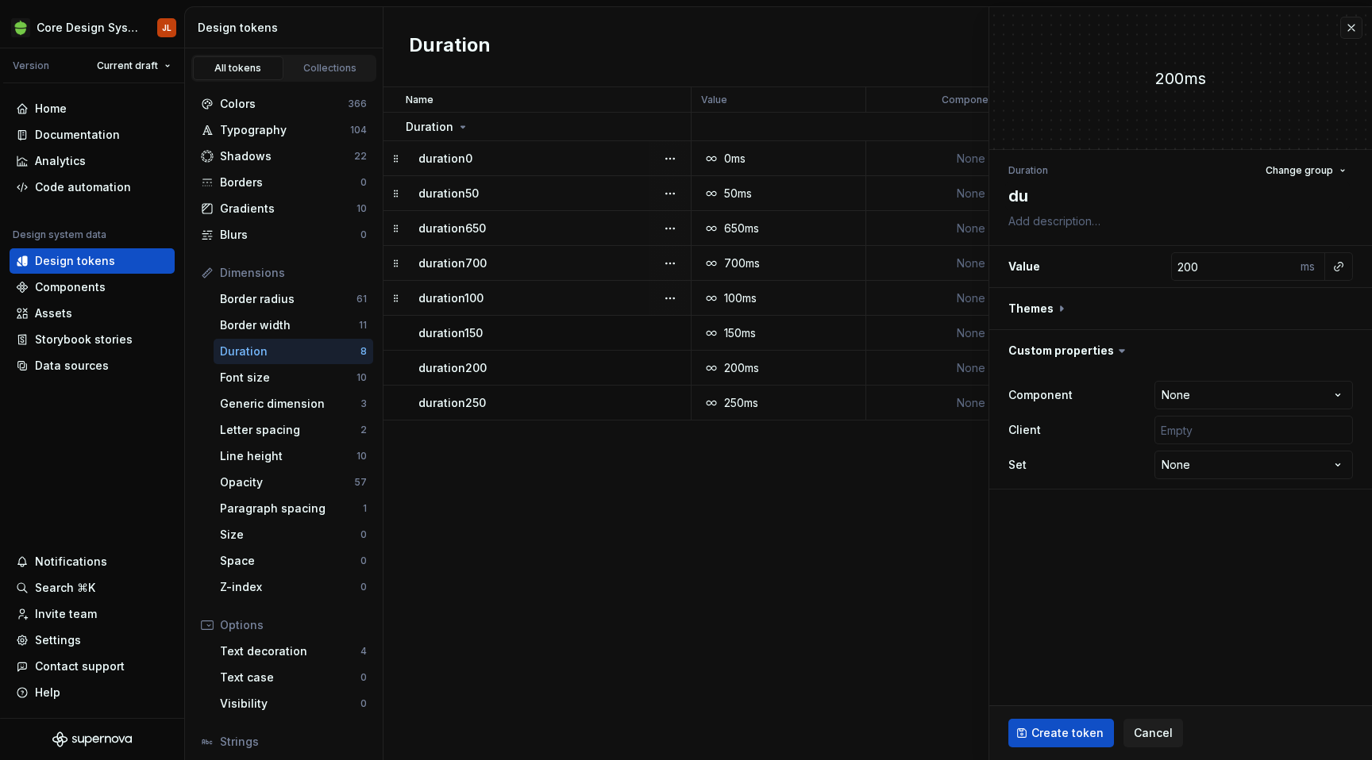
type textarea "dur"
type textarea "*"
type textarea "dura"
type textarea "*"
type textarea "durat"
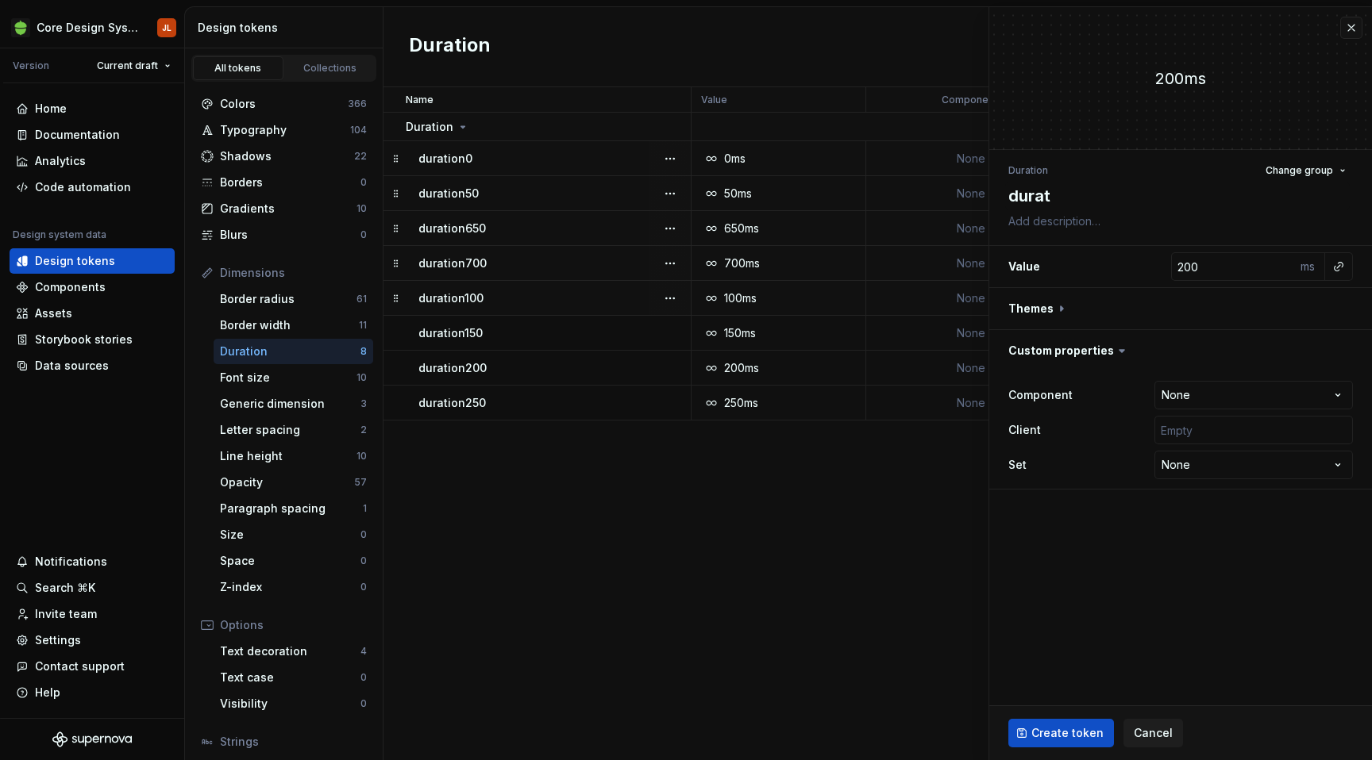
type textarea "*"
type textarea "durati"
type textarea "*"
type textarea "duration"
type textarea "*"
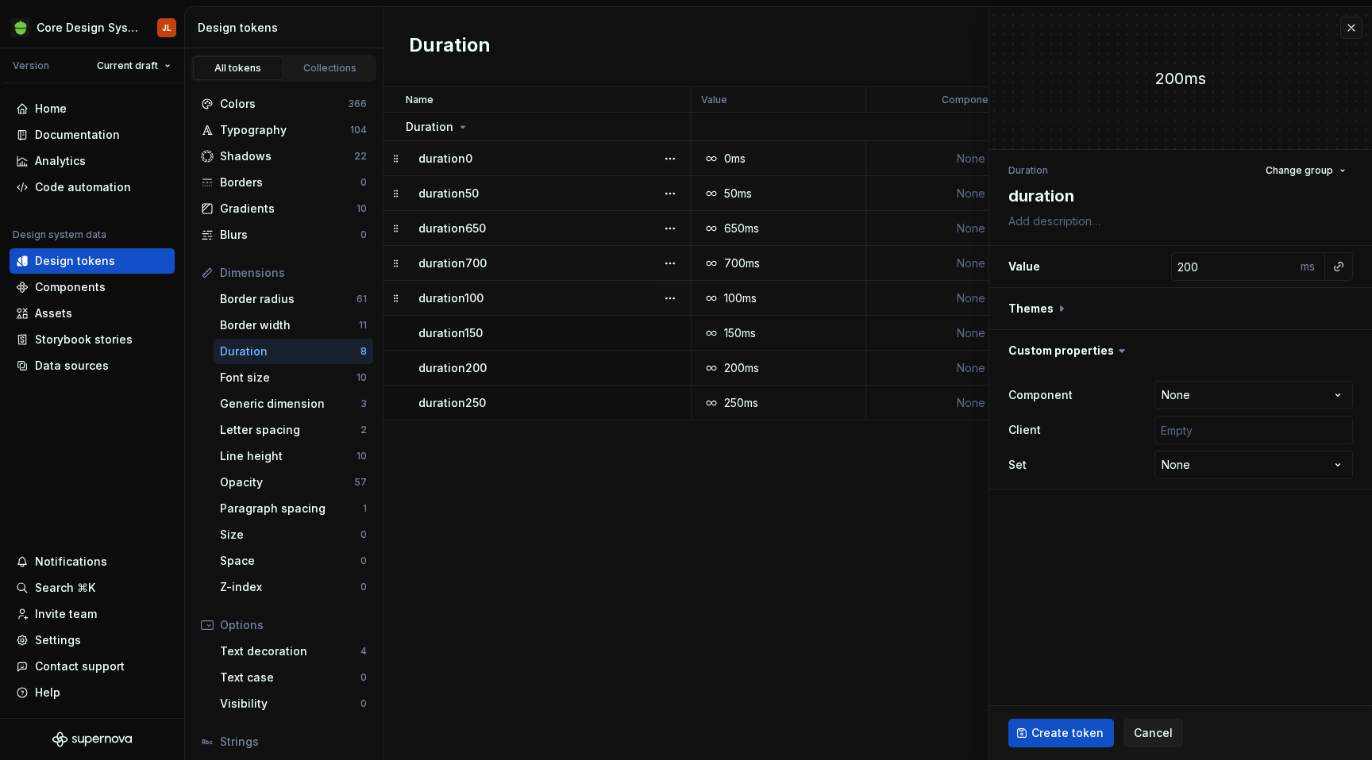
type textarea "duration3"
type textarea "*"
type textarea "duration30"
type textarea "*"
type textarea "duration300"
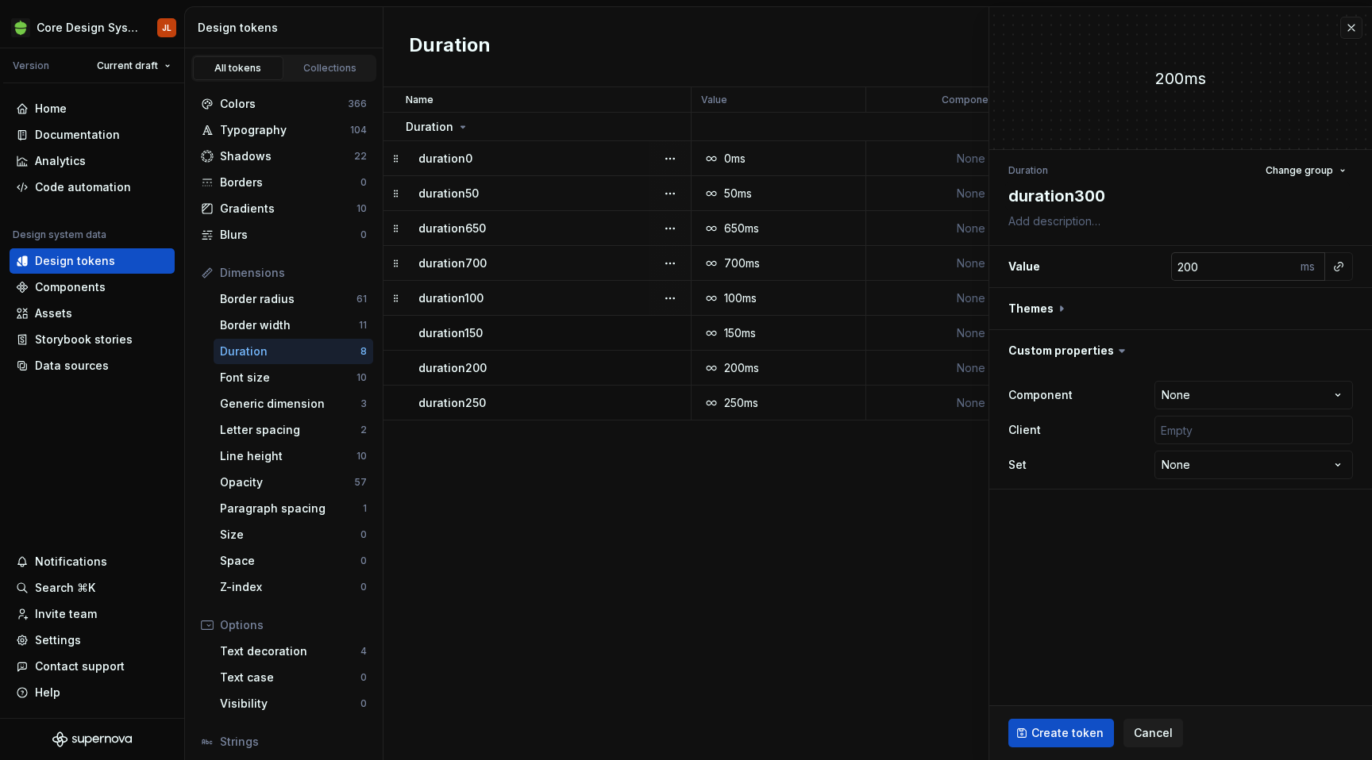
click at [1183, 267] on input "200" at bounding box center [1233, 266] width 125 height 29
type textarea "*"
type input "3"
type textarea "*"
type input "30"
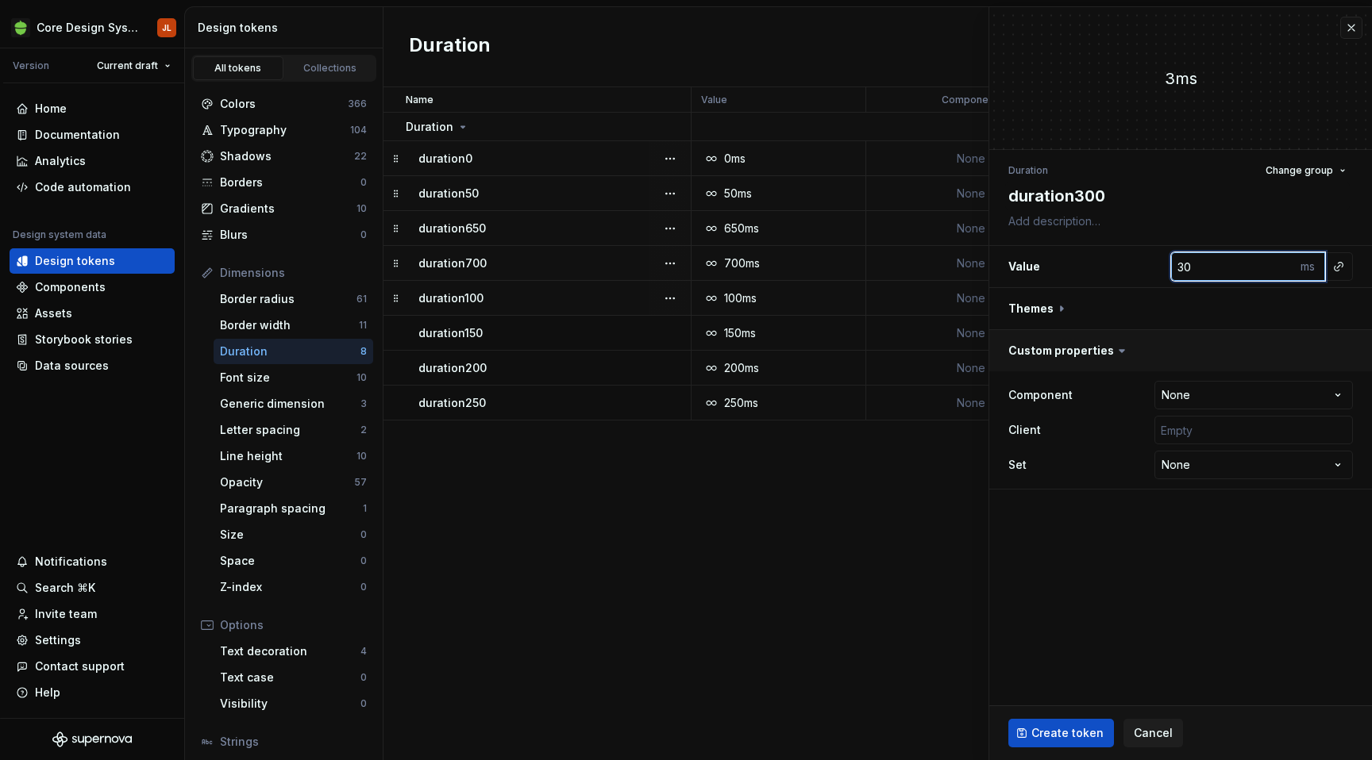
type textarea "*"
type input "300"
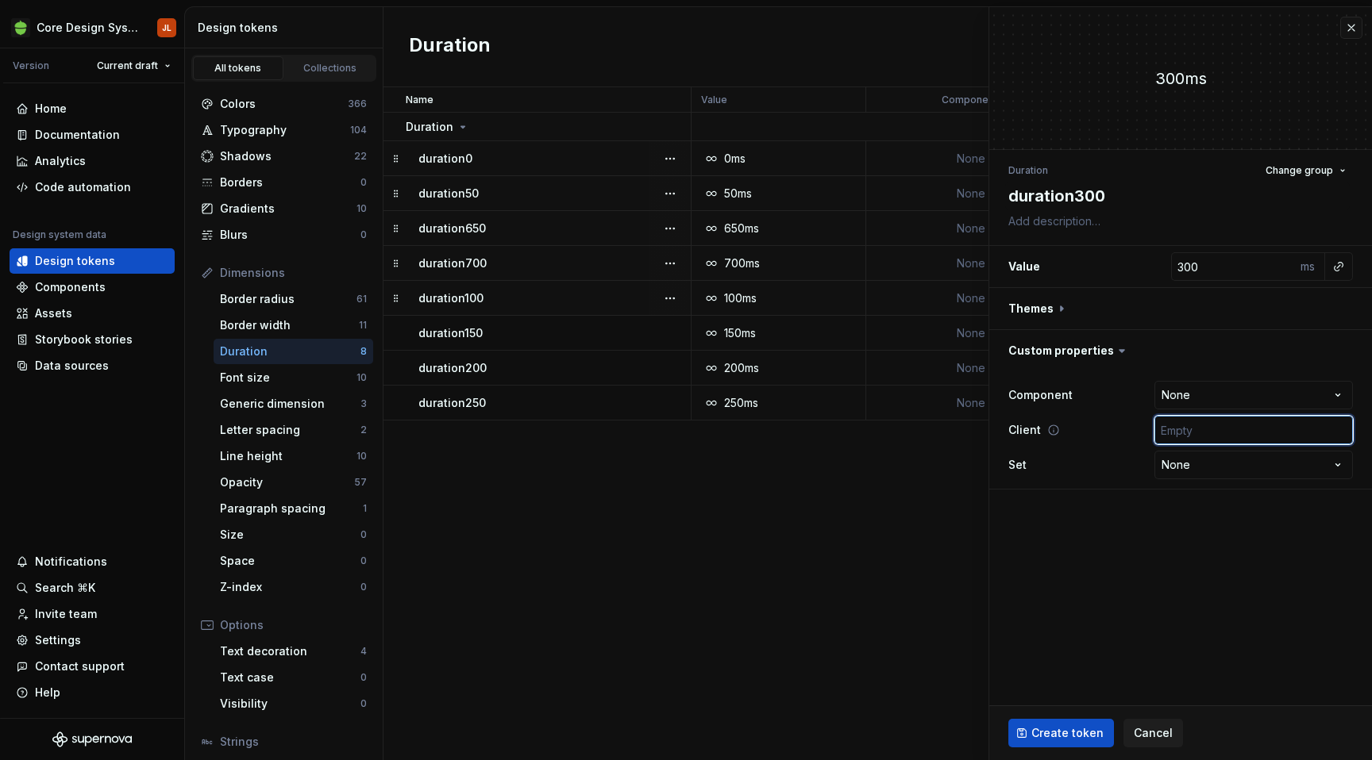
click at [1238, 429] on input "text" at bounding box center [1253, 430] width 198 height 29
type input "['android', 'ios', 'web']"
click at [1081, 723] on button "Create token" at bounding box center [1061, 733] width 106 height 29
type textarea "*"
type input "200"
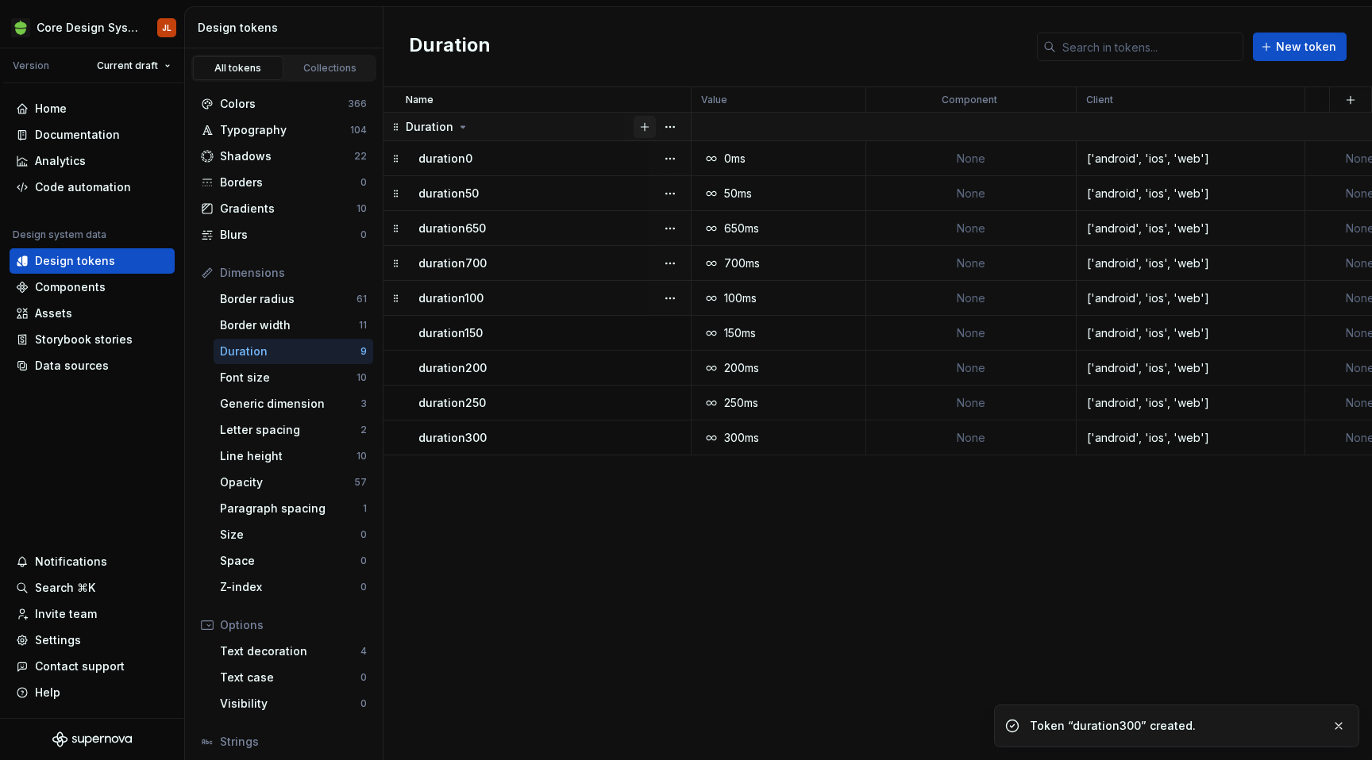
click at [645, 126] on button "button" at bounding box center [644, 127] width 22 height 22
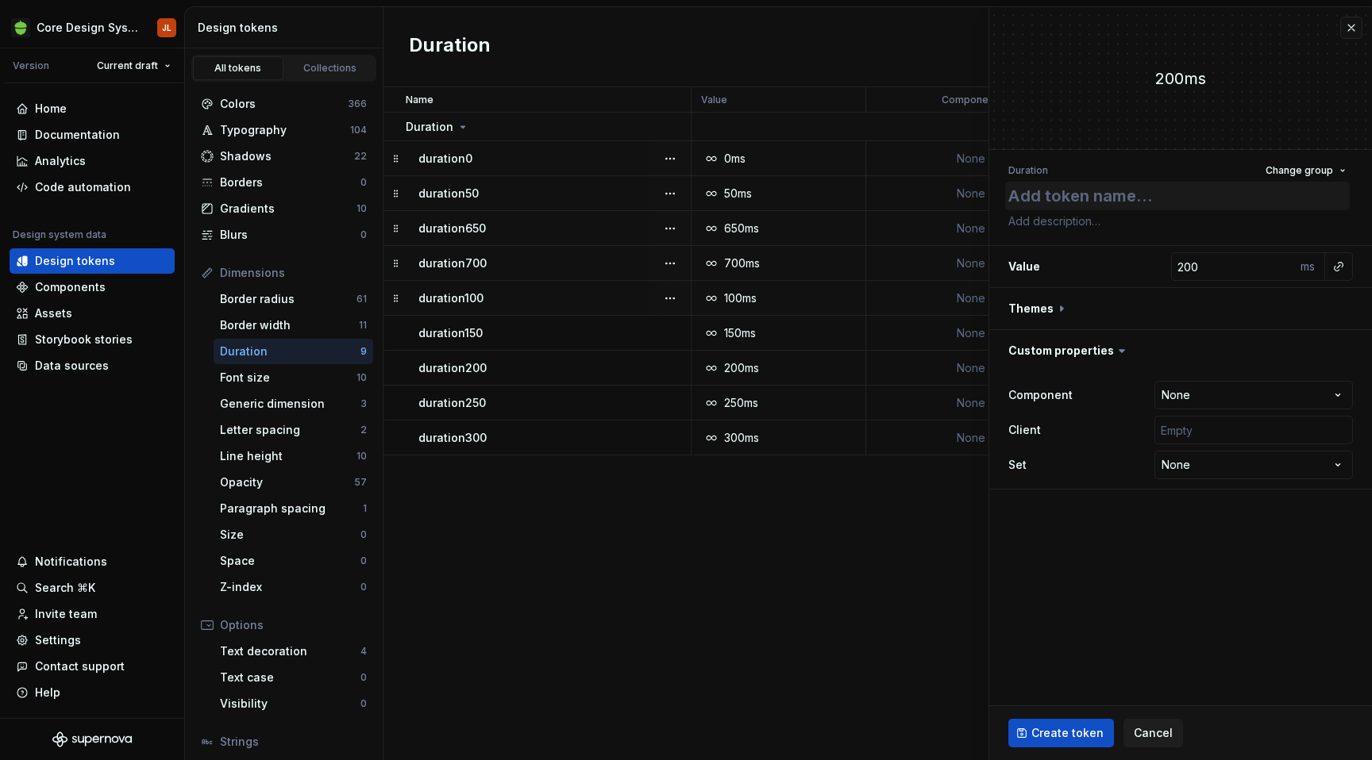
type textarea "*"
type textarea "d"
type textarea "*"
type textarea "du"
type textarea "*"
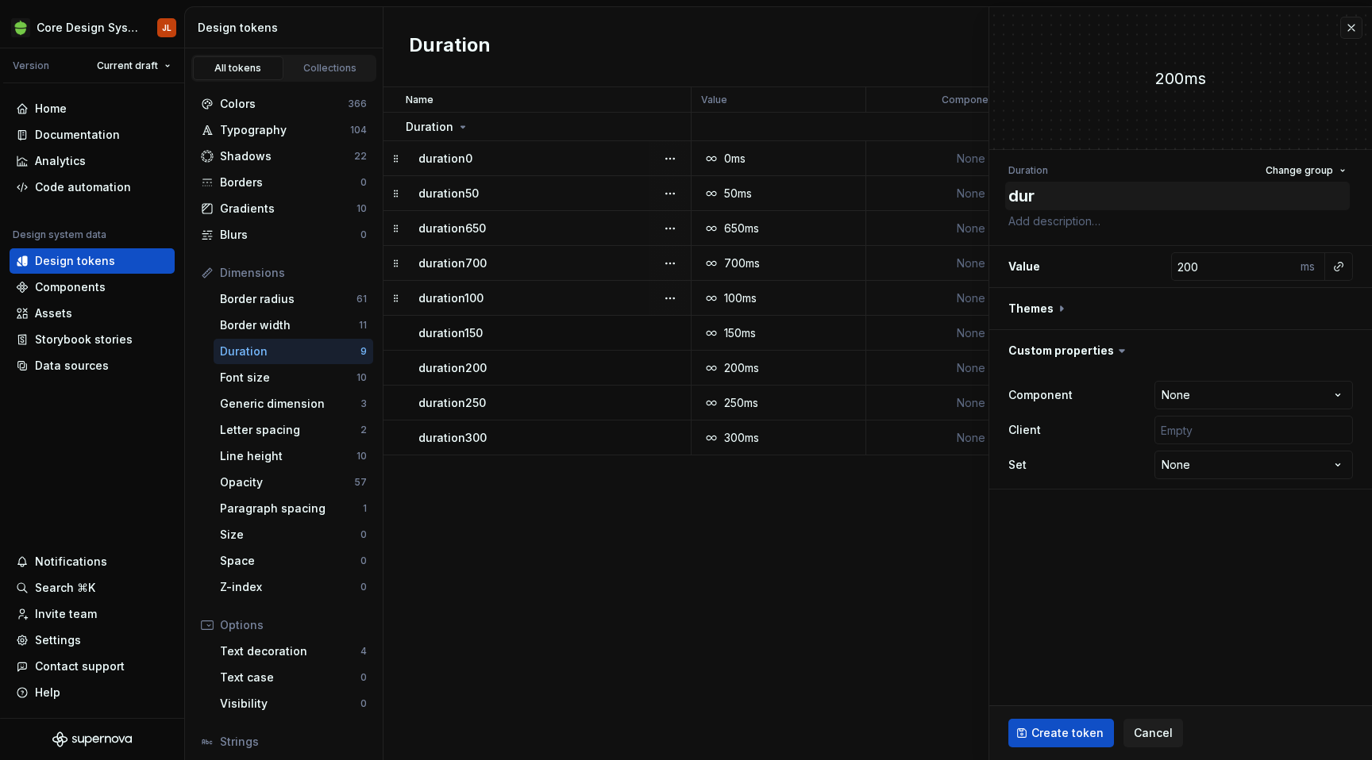
type textarea "dura"
type textarea "*"
type textarea "durat"
type textarea "*"
type textarea "durati"
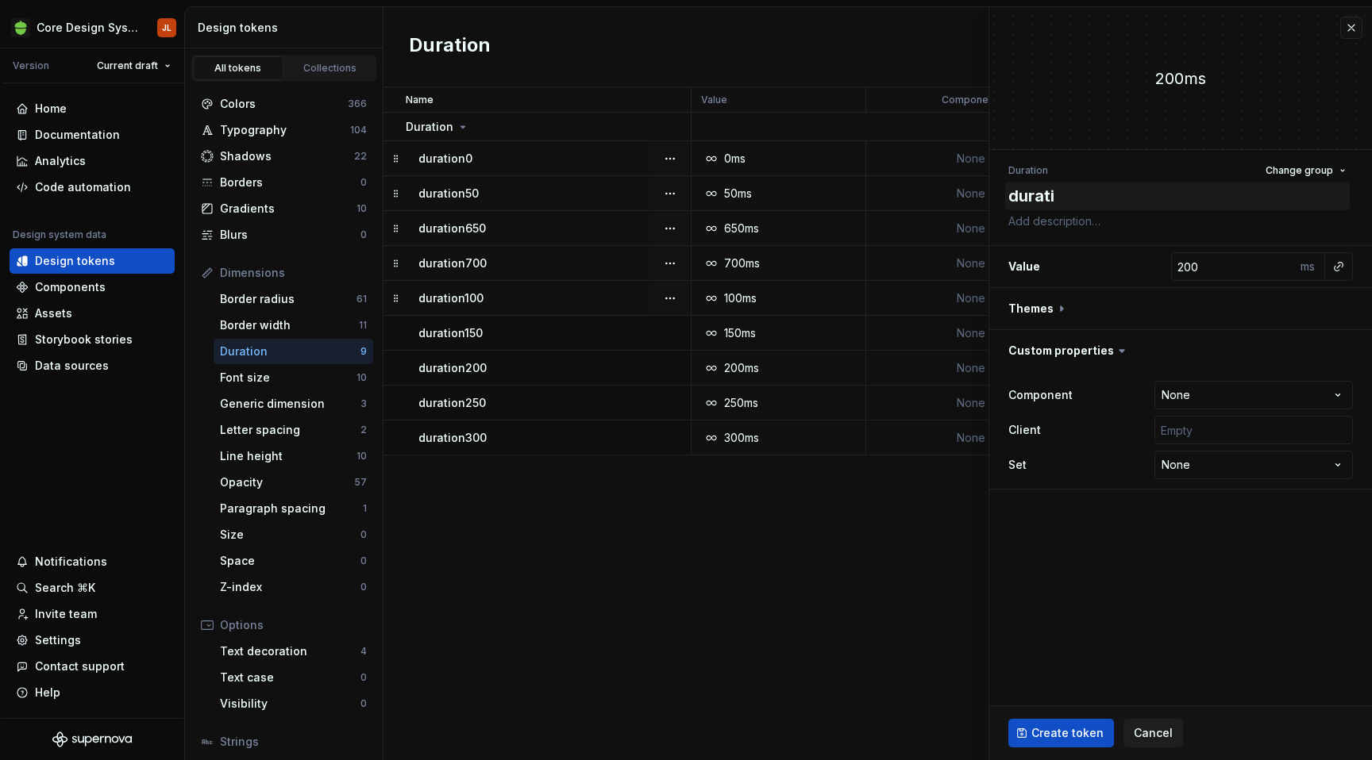
type textarea "*"
type textarea "duration"
type textarea "*"
type textarea "duration3"
type textarea "*"
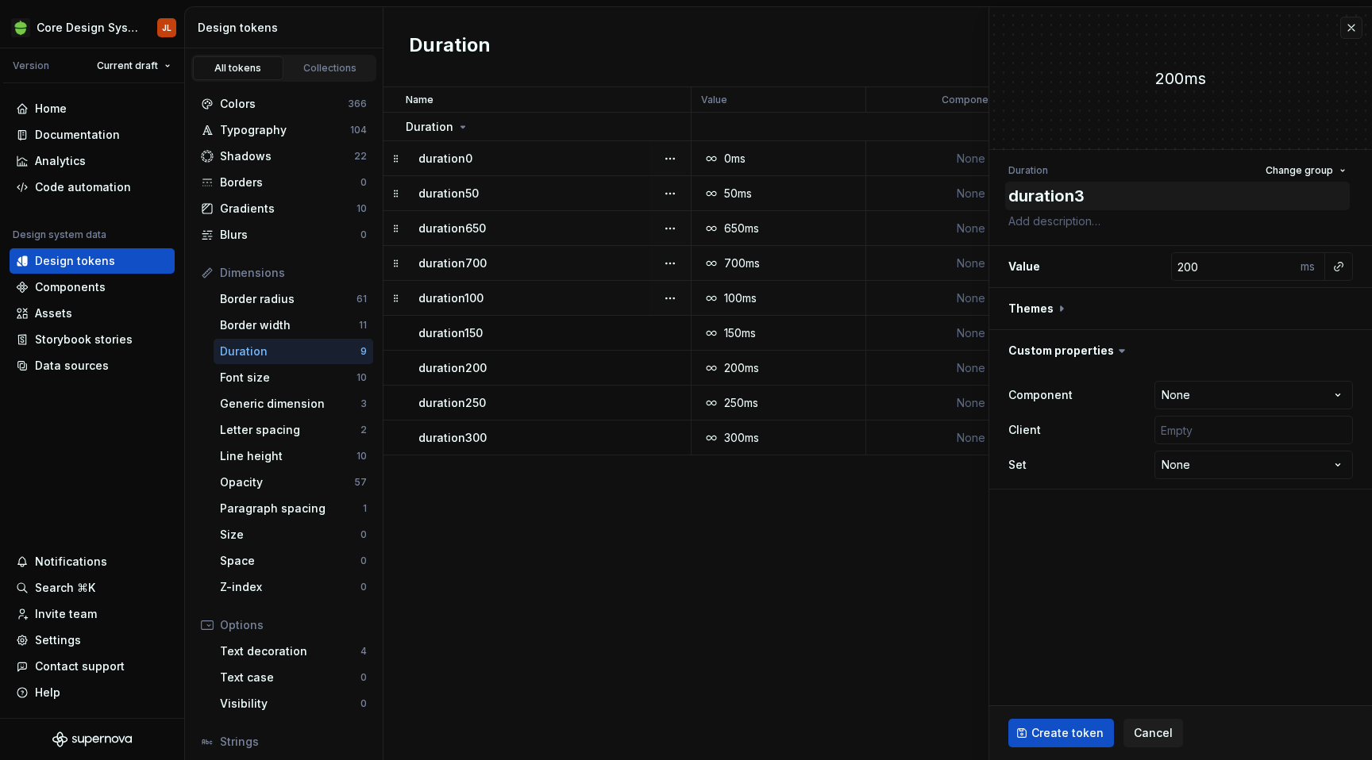
type textarea "duration35"
type textarea "*"
type textarea "duration350"
click at [1184, 263] on input "200" at bounding box center [1233, 266] width 125 height 29
type textarea "*"
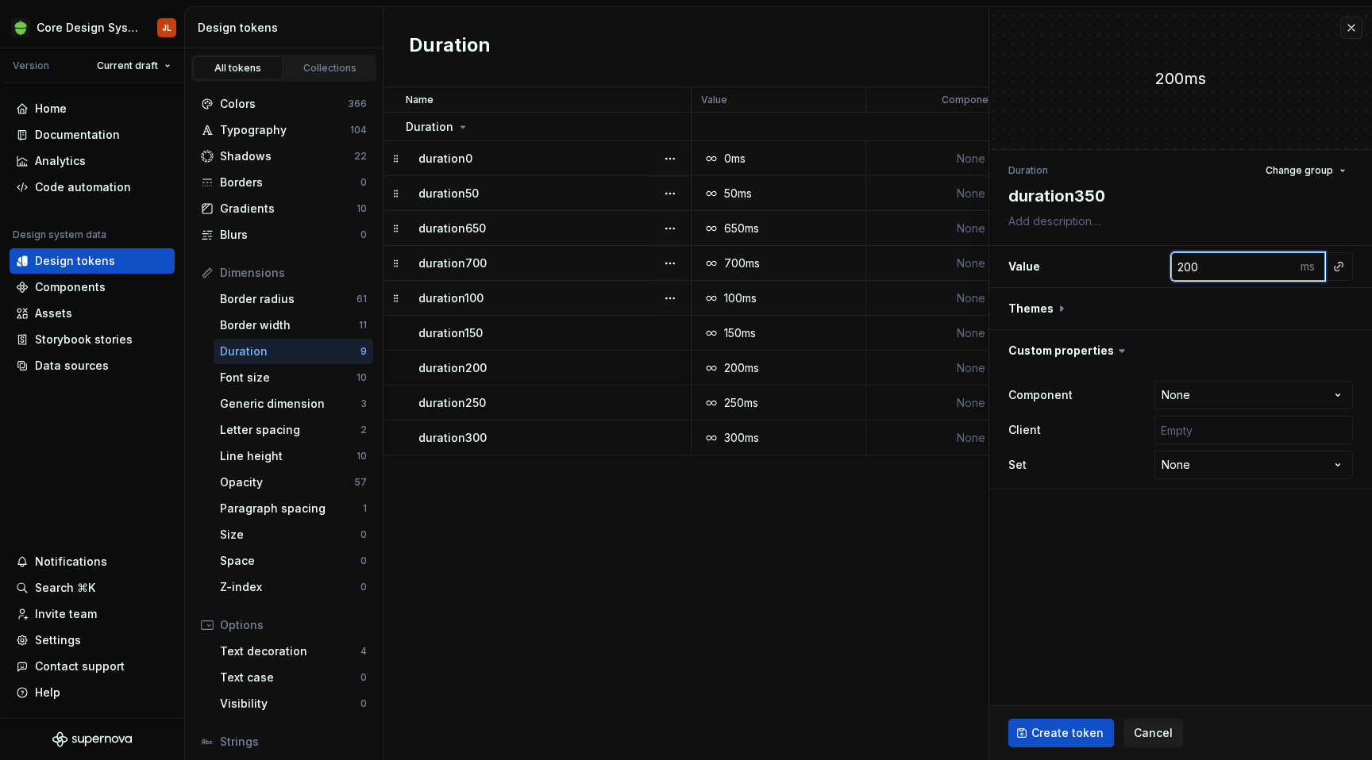
type input "3"
type textarea "*"
type input "35"
type textarea "*"
type input "350"
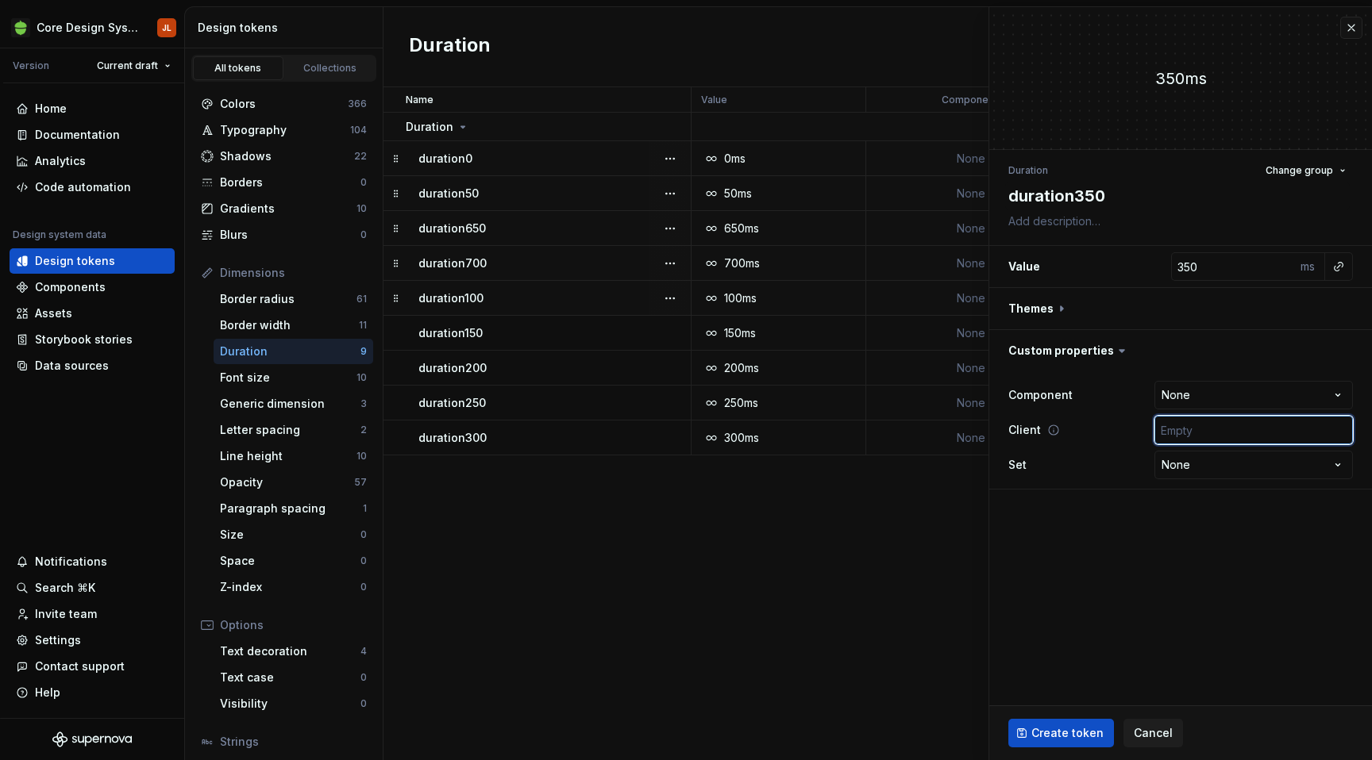
click at [1177, 425] on input "text" at bounding box center [1253, 430] width 198 height 29
type input "['android', 'ios', 'web']"
click at [1064, 729] on span "Create token" at bounding box center [1067, 733] width 72 height 16
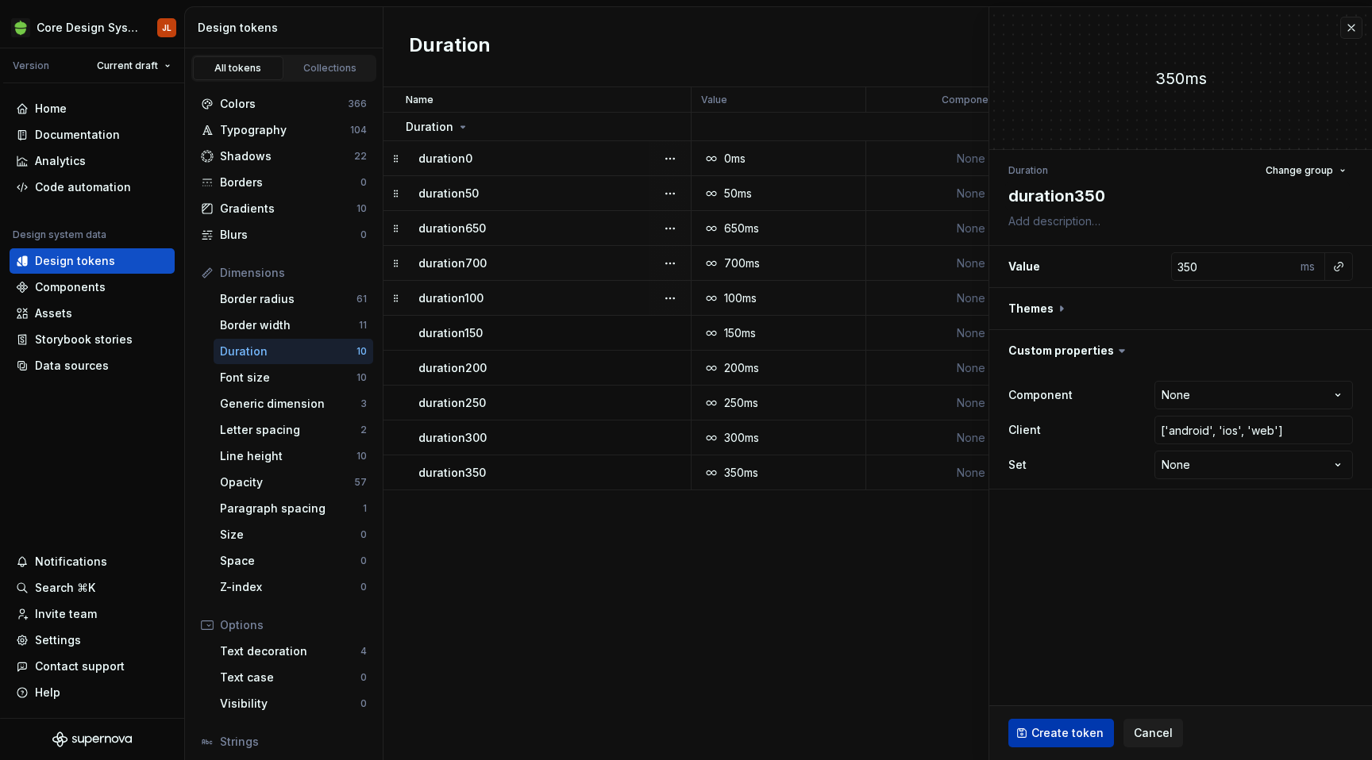
type textarea "*"
type input "200"
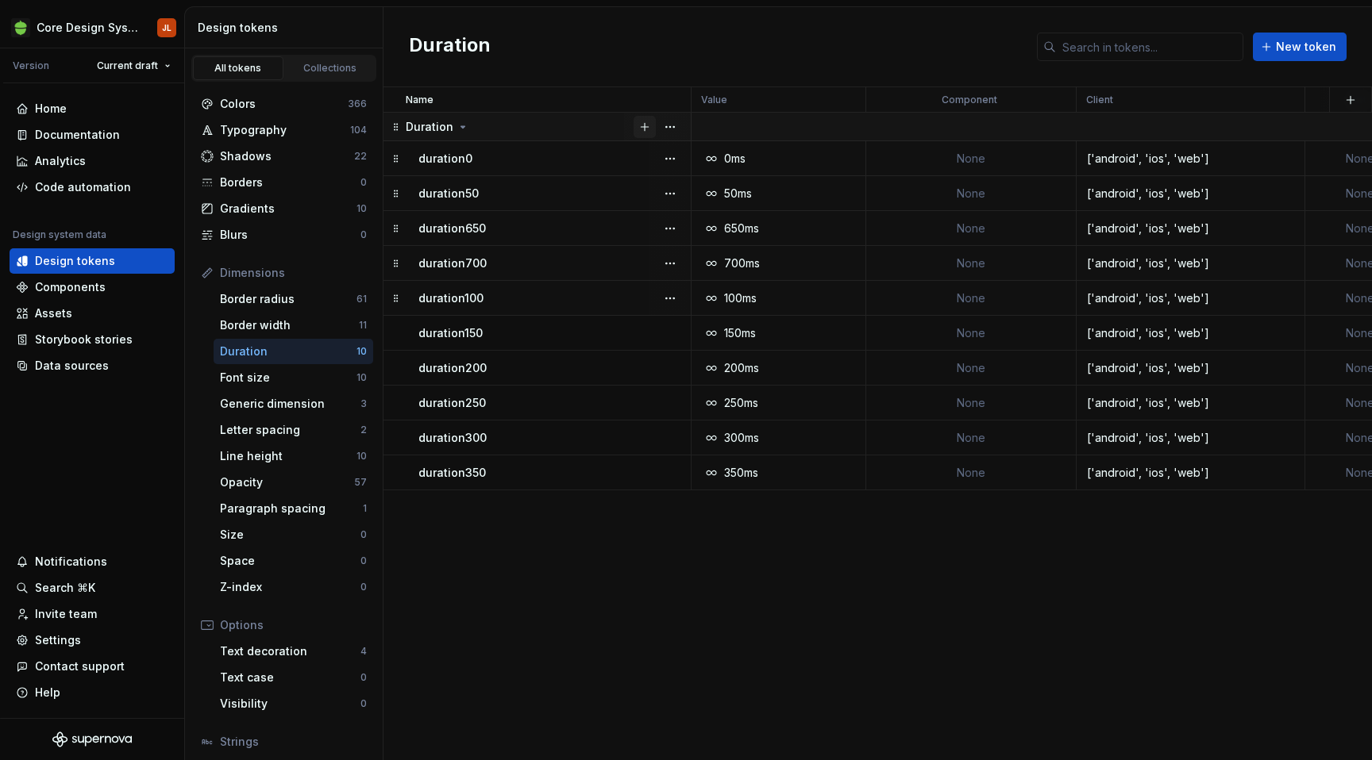
click at [644, 127] on button "button" at bounding box center [644, 127] width 22 height 22
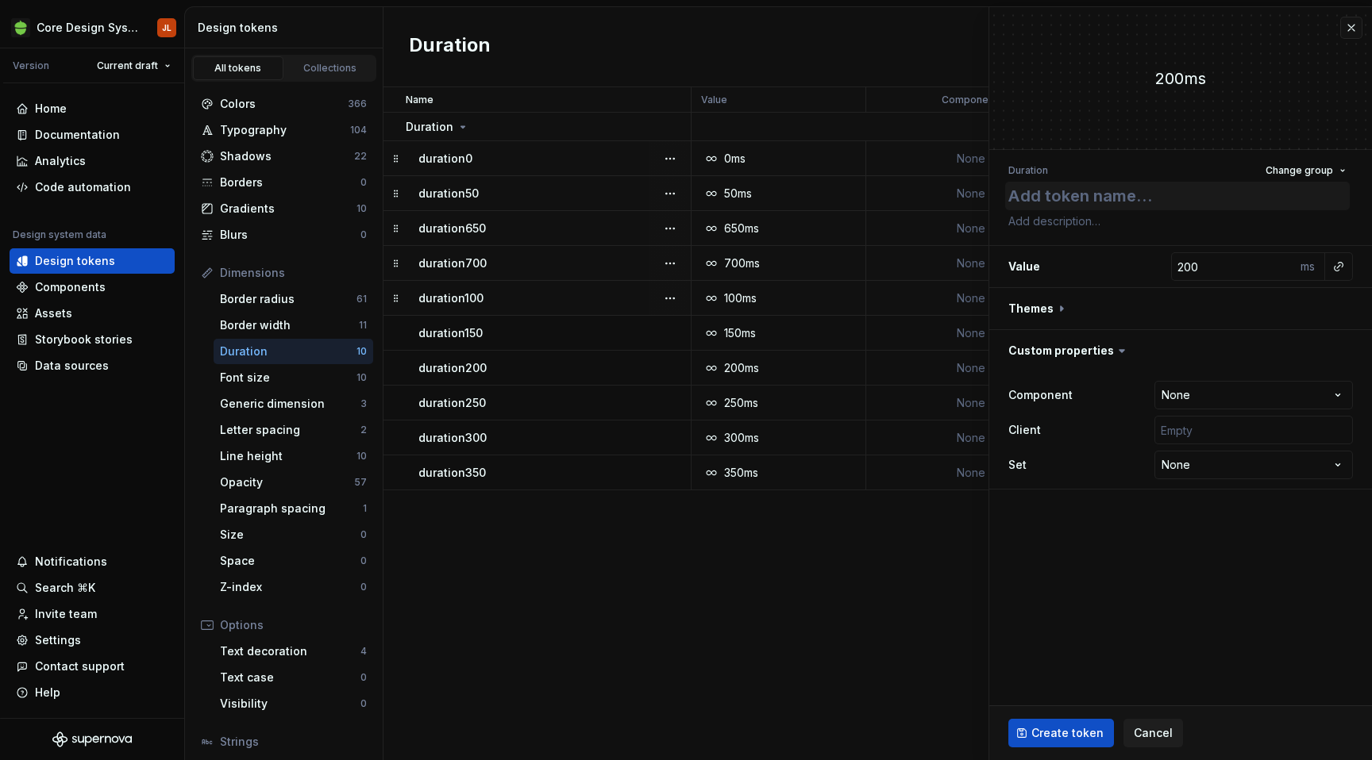
type textarea "*"
type textarea "d"
type textarea "*"
type textarea "du"
type textarea "*"
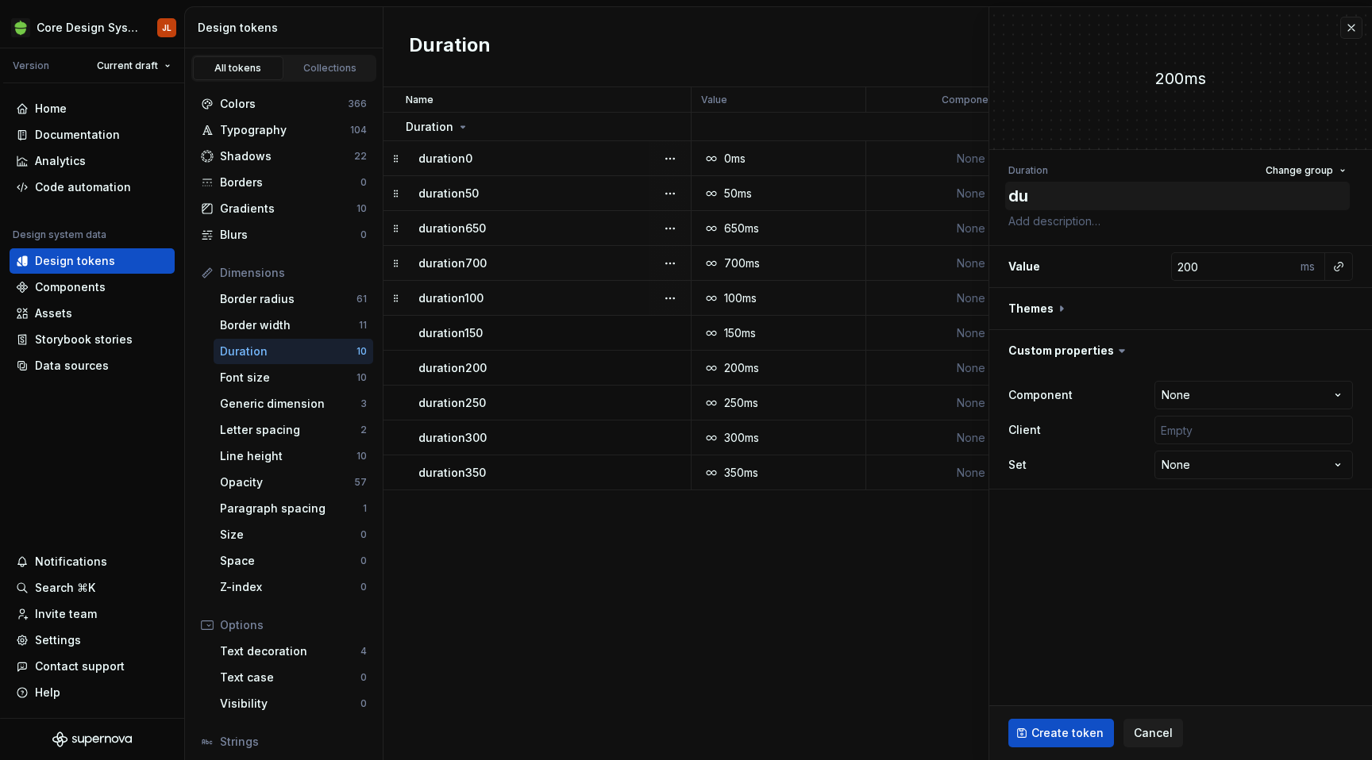
type textarea "dur"
type textarea "*"
type textarea "durat"
type textarea "*"
type textarea "durati"
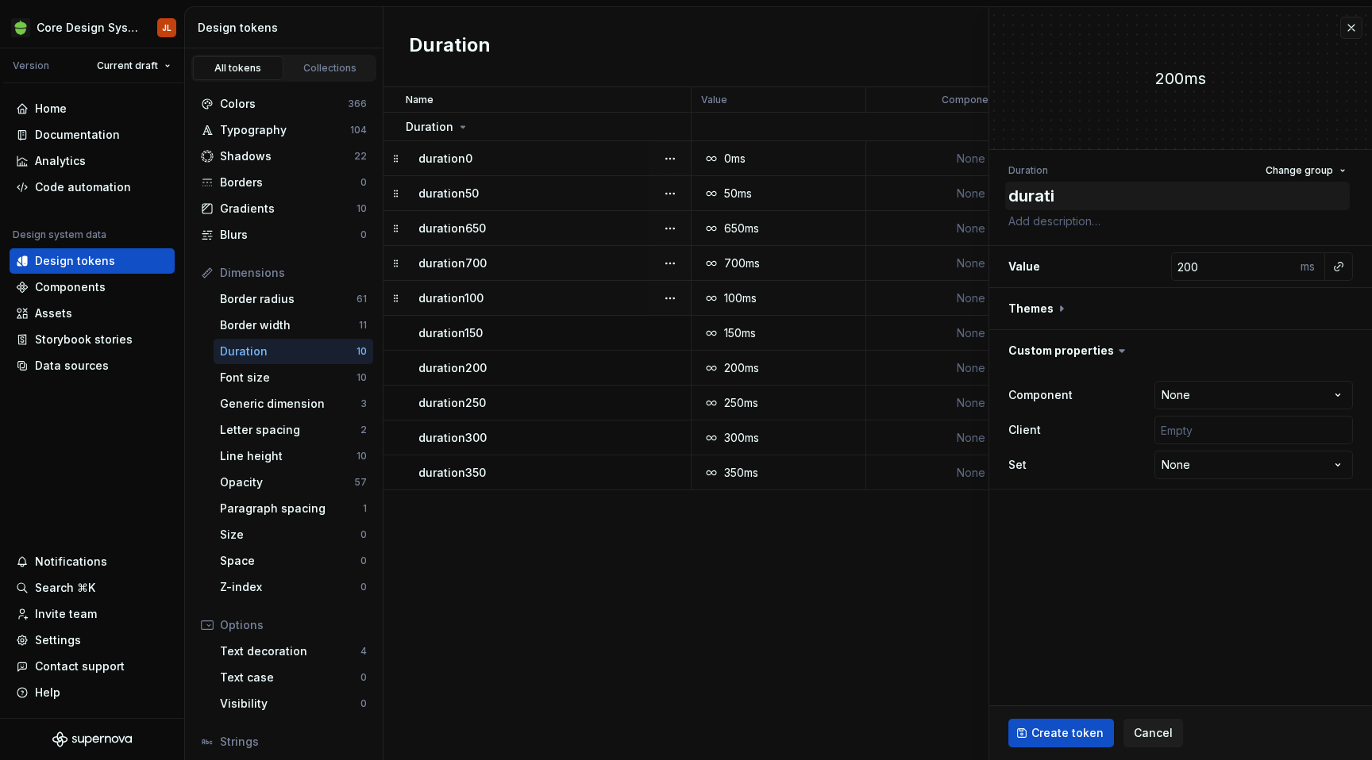
type textarea "*"
type textarea "duratio"
type textarea "*"
type textarea "duration"
type textarea "*"
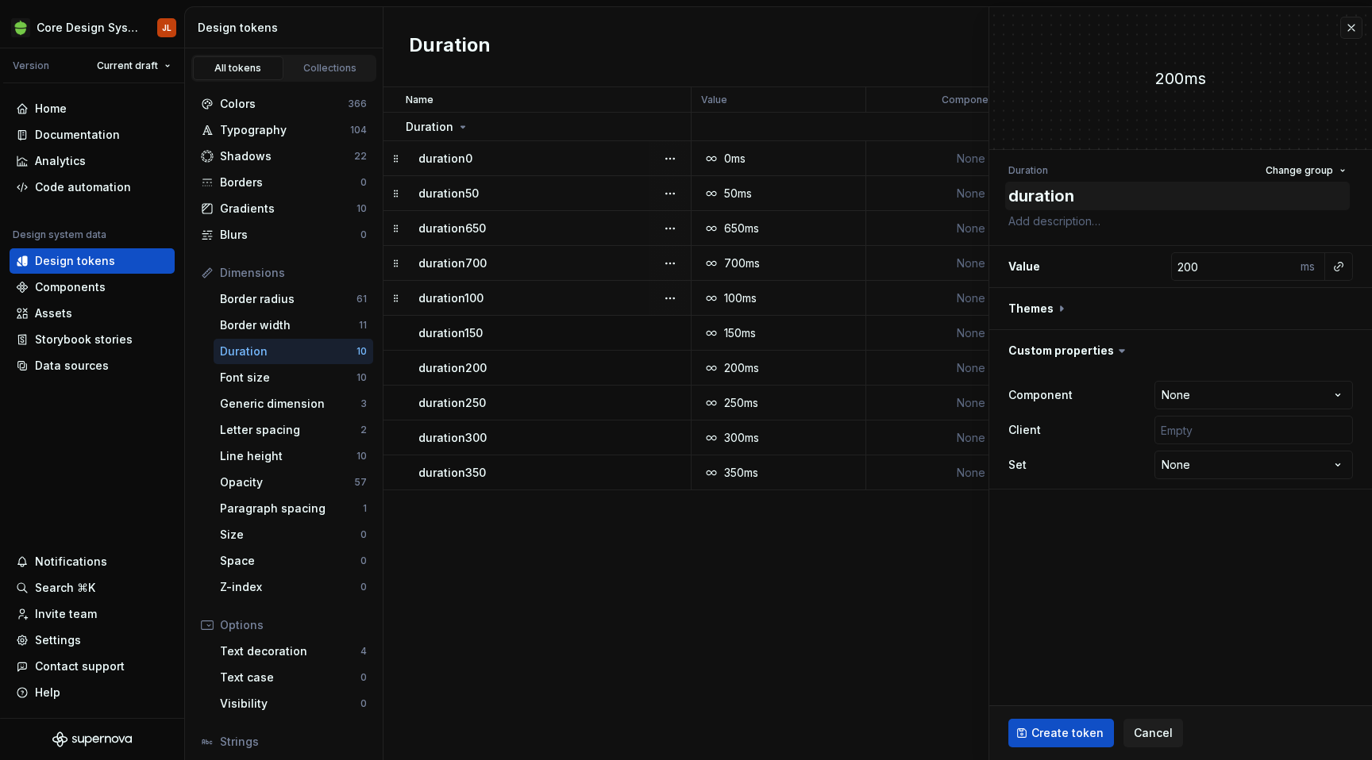
type textarea "duration4"
type textarea "*"
type textarea "duration40"
type textarea "*"
type textarea "duration400"
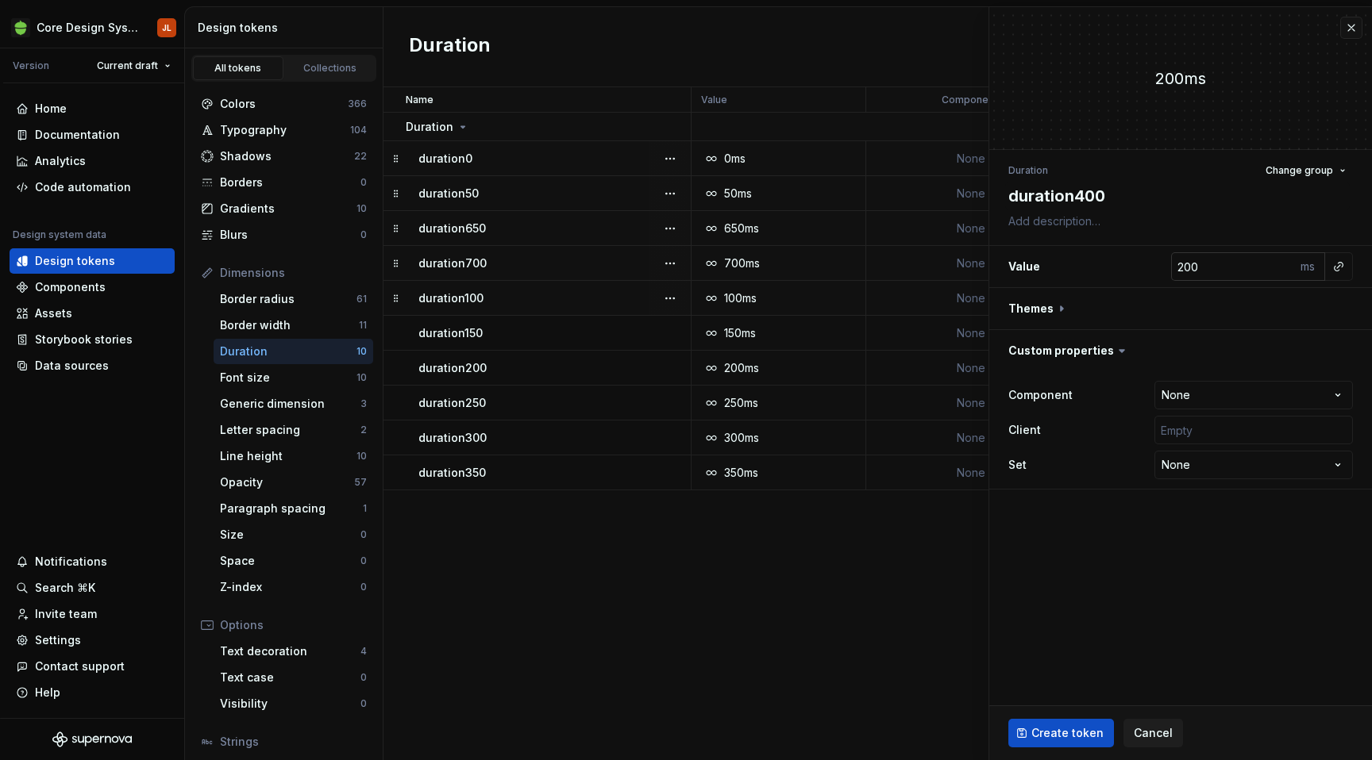
click at [1183, 264] on input "200" at bounding box center [1233, 266] width 125 height 29
type textarea "*"
type input "4"
type textarea "*"
type input "40"
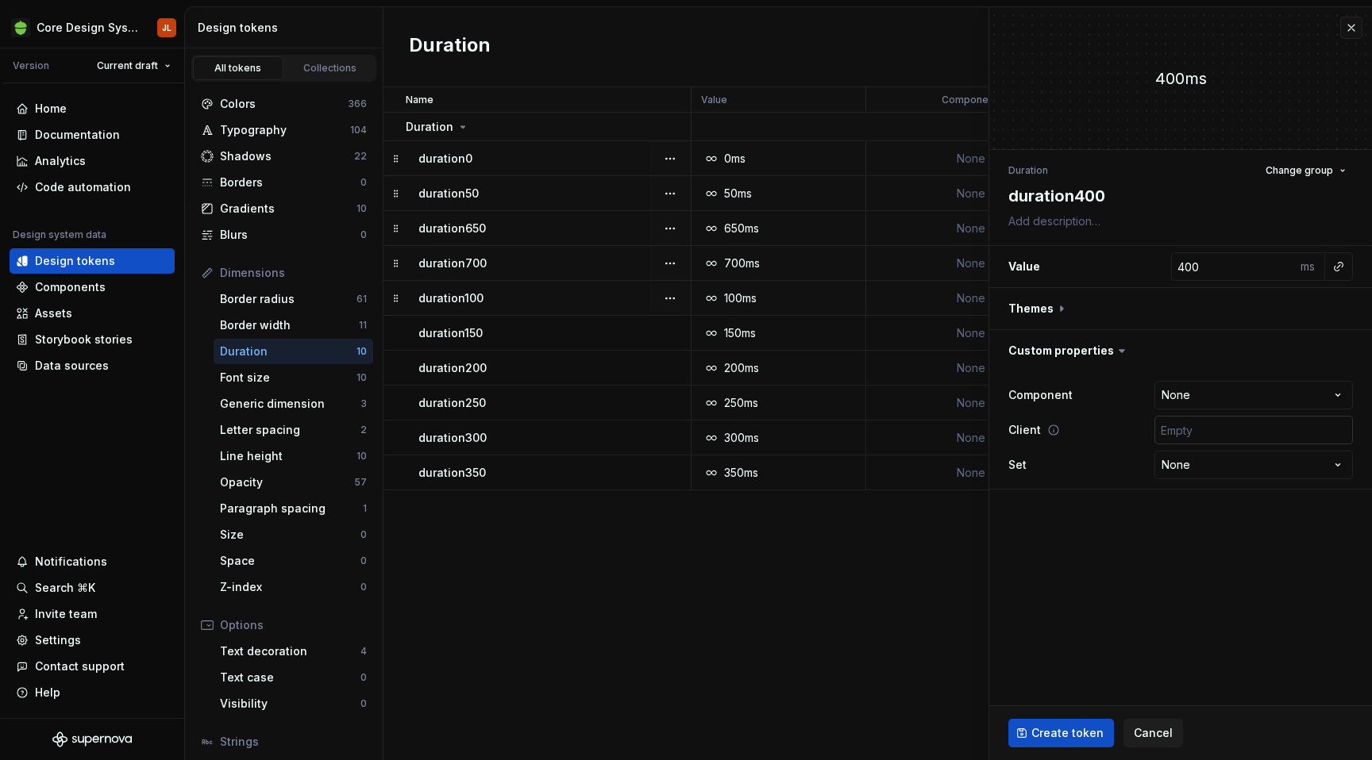
click at [1275, 424] on input "text" at bounding box center [1253, 430] width 198 height 29
click at [1087, 732] on span "Create token" at bounding box center [1067, 733] width 72 height 16
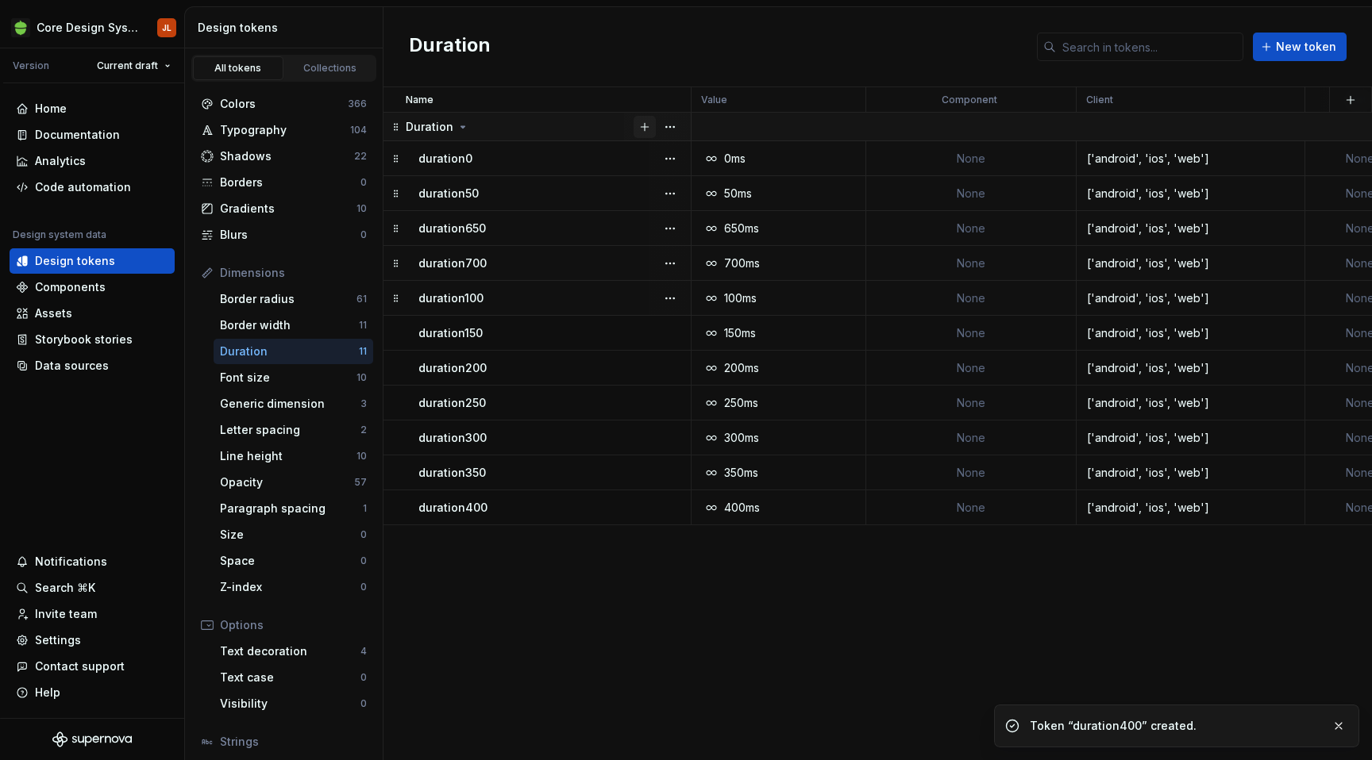
click at [641, 129] on button "button" at bounding box center [644, 127] width 22 height 22
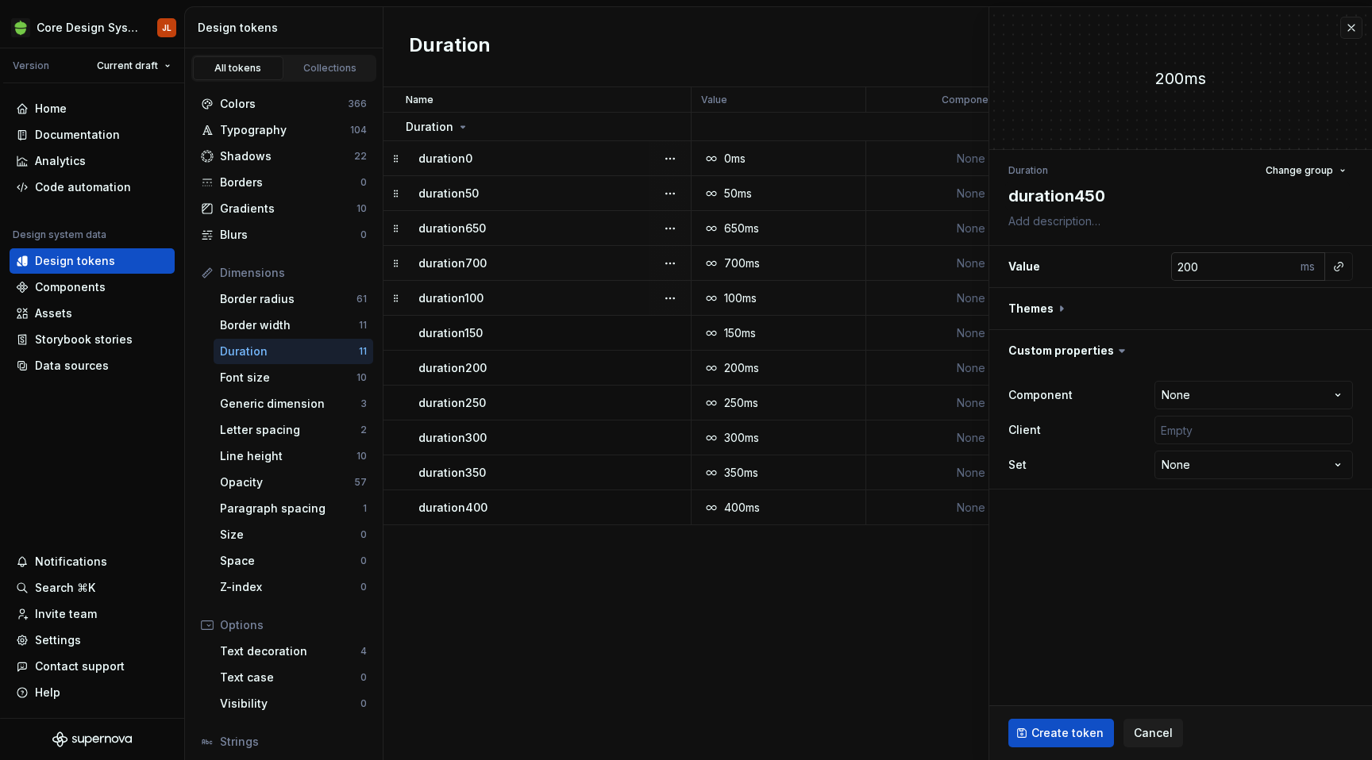
click at [1189, 266] on input "200" at bounding box center [1233, 266] width 125 height 29
click at [1218, 427] on input "text" at bounding box center [1253, 430] width 198 height 29
click at [1072, 725] on span "Create token" at bounding box center [1067, 733] width 72 height 16
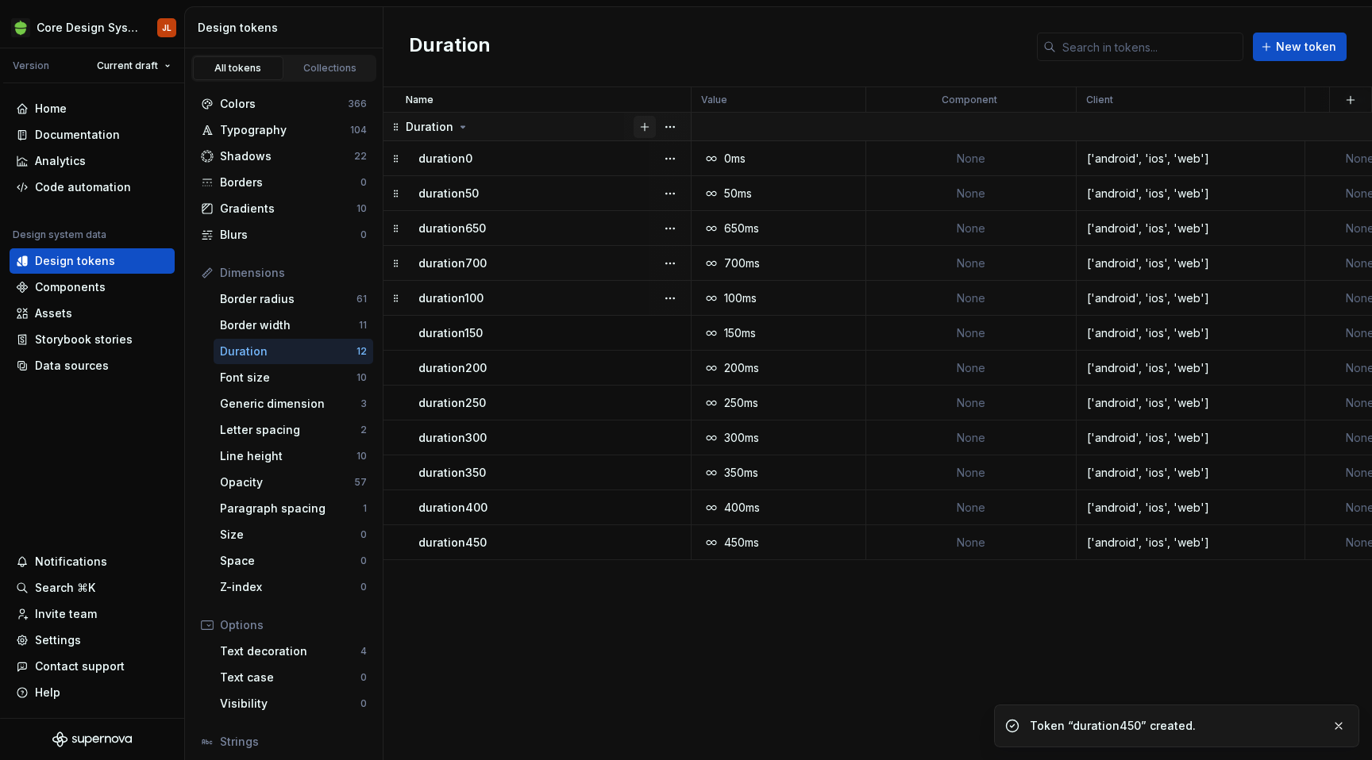
click at [643, 129] on button "button" at bounding box center [644, 127] width 22 height 22
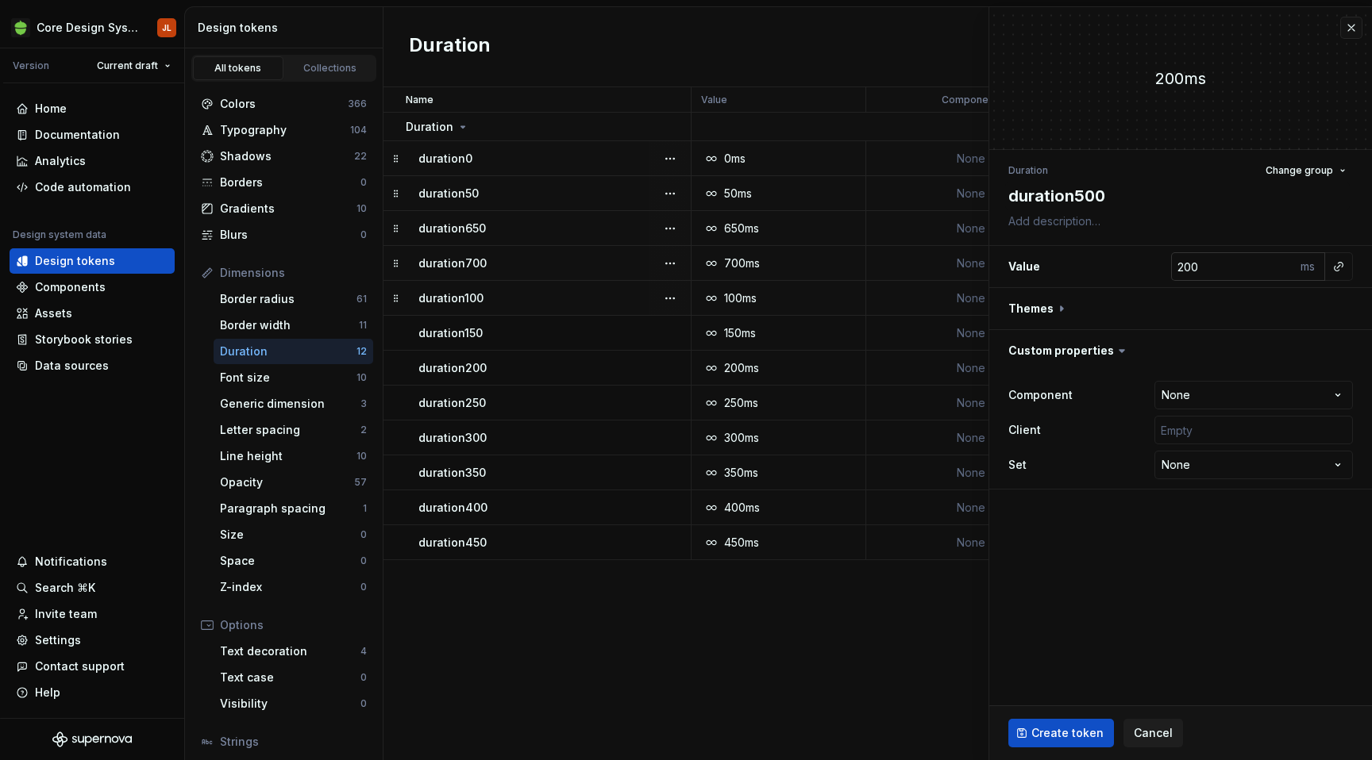
click at [1199, 264] on input "200" at bounding box center [1233, 266] width 125 height 29
click at [1184, 444] on input "text" at bounding box center [1253, 430] width 198 height 29
click at [1068, 729] on span "Create token" at bounding box center [1067, 733] width 72 height 16
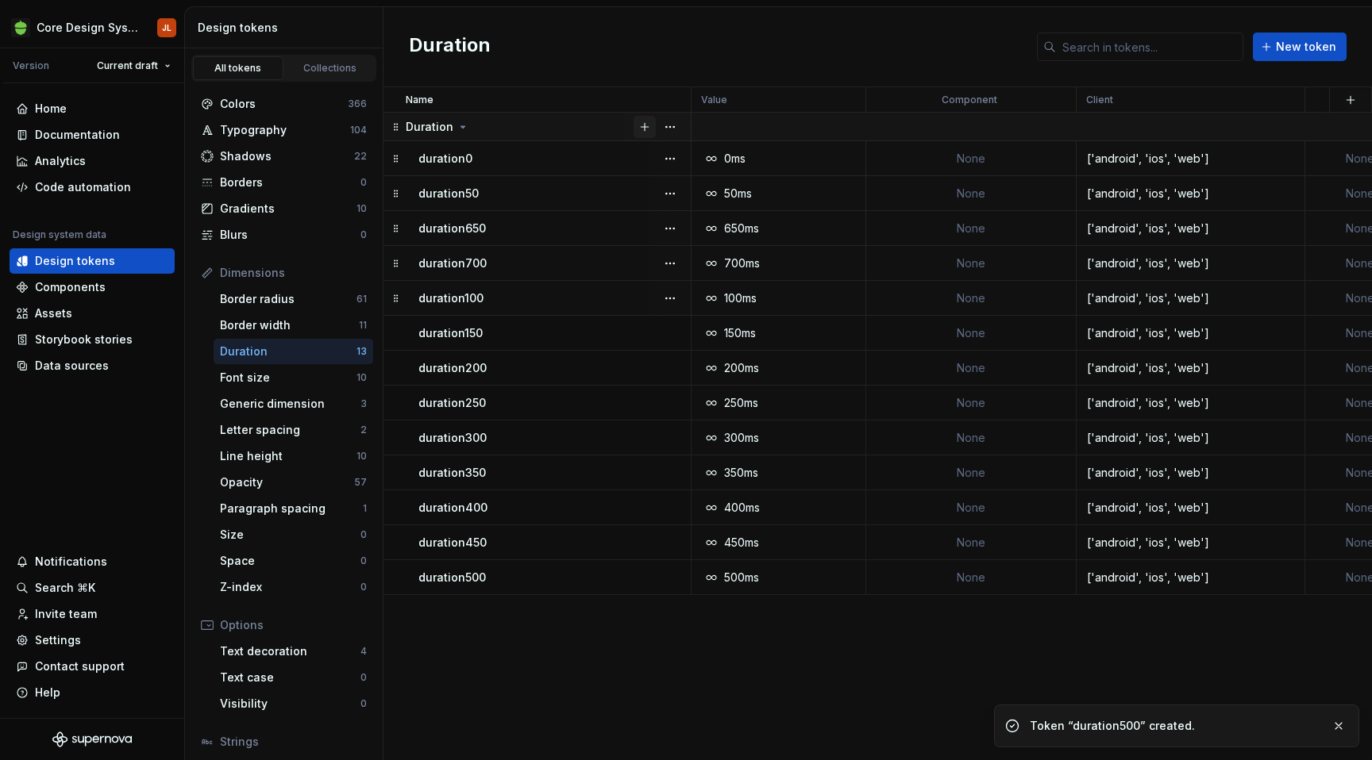
click at [645, 126] on button "button" at bounding box center [644, 127] width 22 height 22
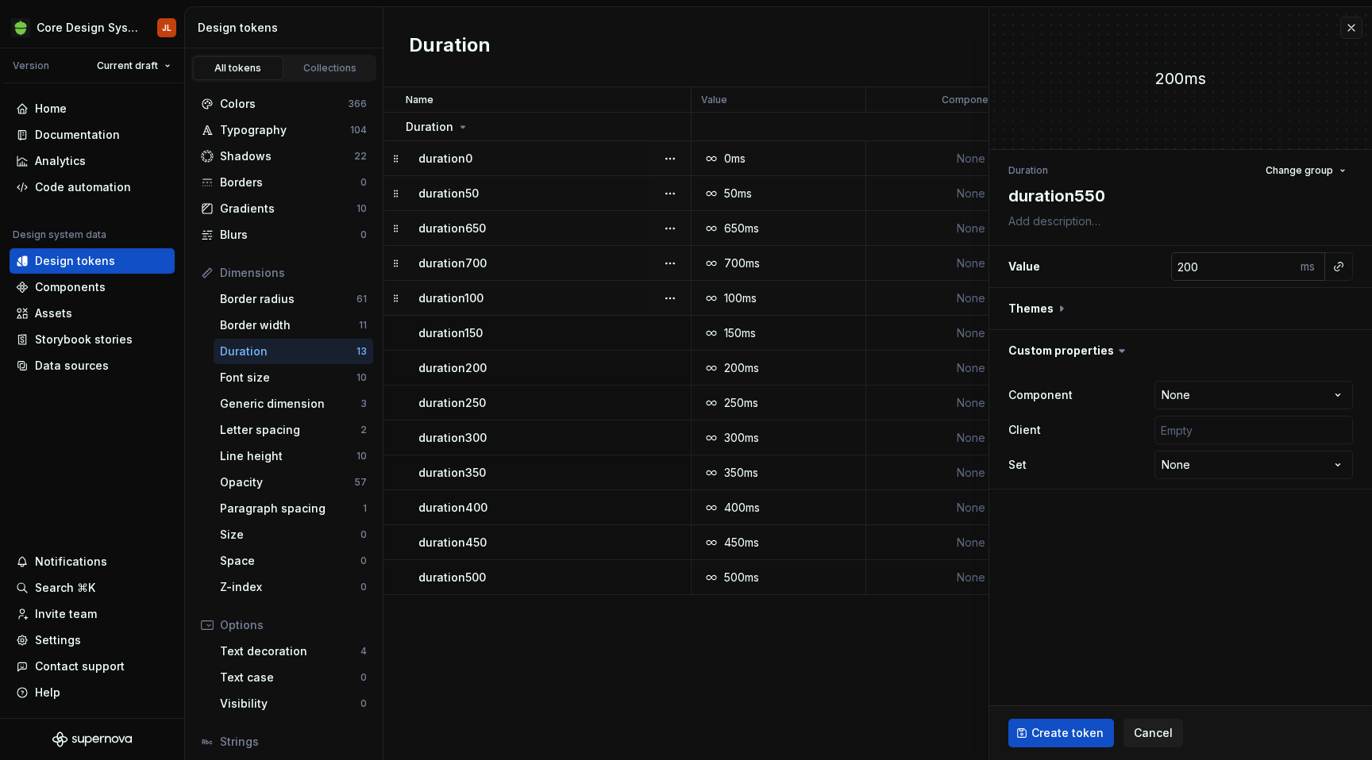
click at [1202, 263] on input "200" at bounding box center [1233, 266] width 125 height 29
click at [1186, 425] on input "text" at bounding box center [1253, 430] width 198 height 29
click at [1056, 735] on span "Create token" at bounding box center [1067, 733] width 72 height 16
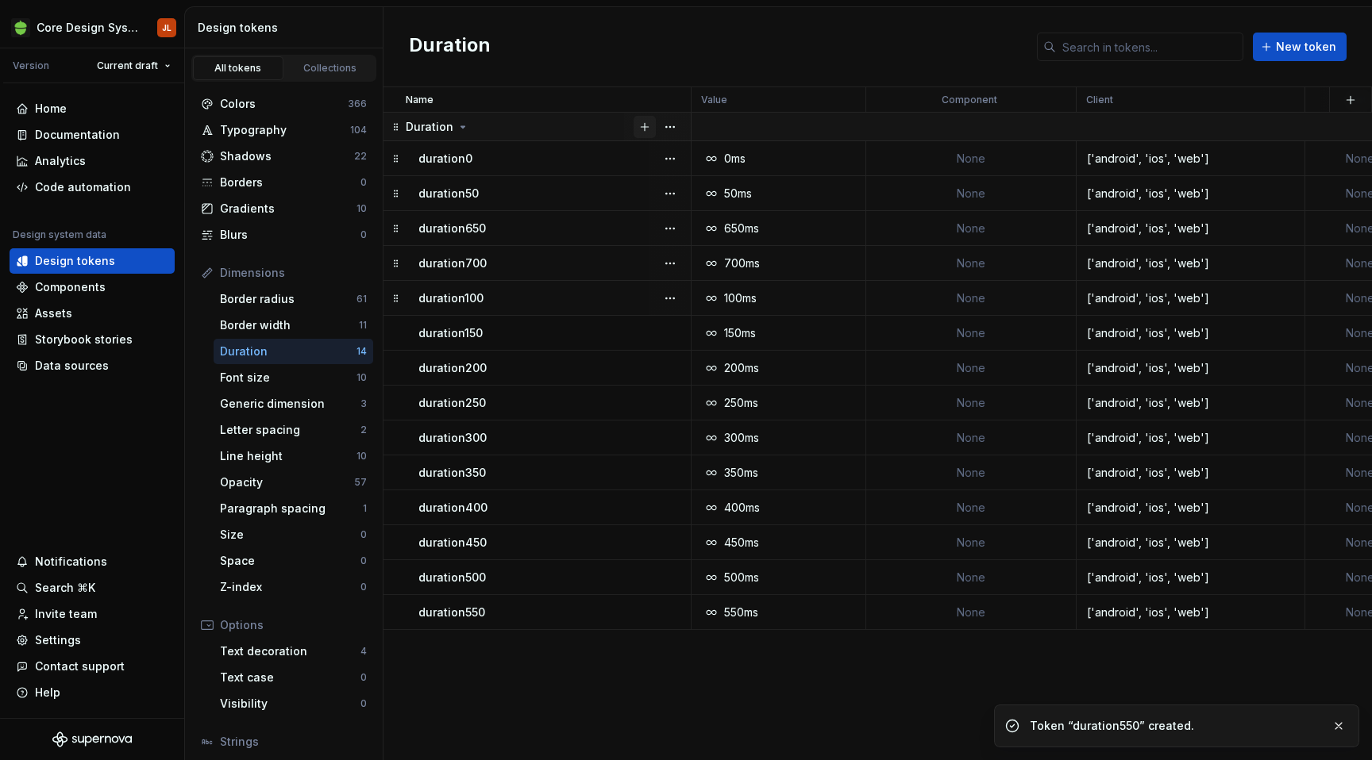
click at [646, 128] on button "button" at bounding box center [644, 127] width 22 height 22
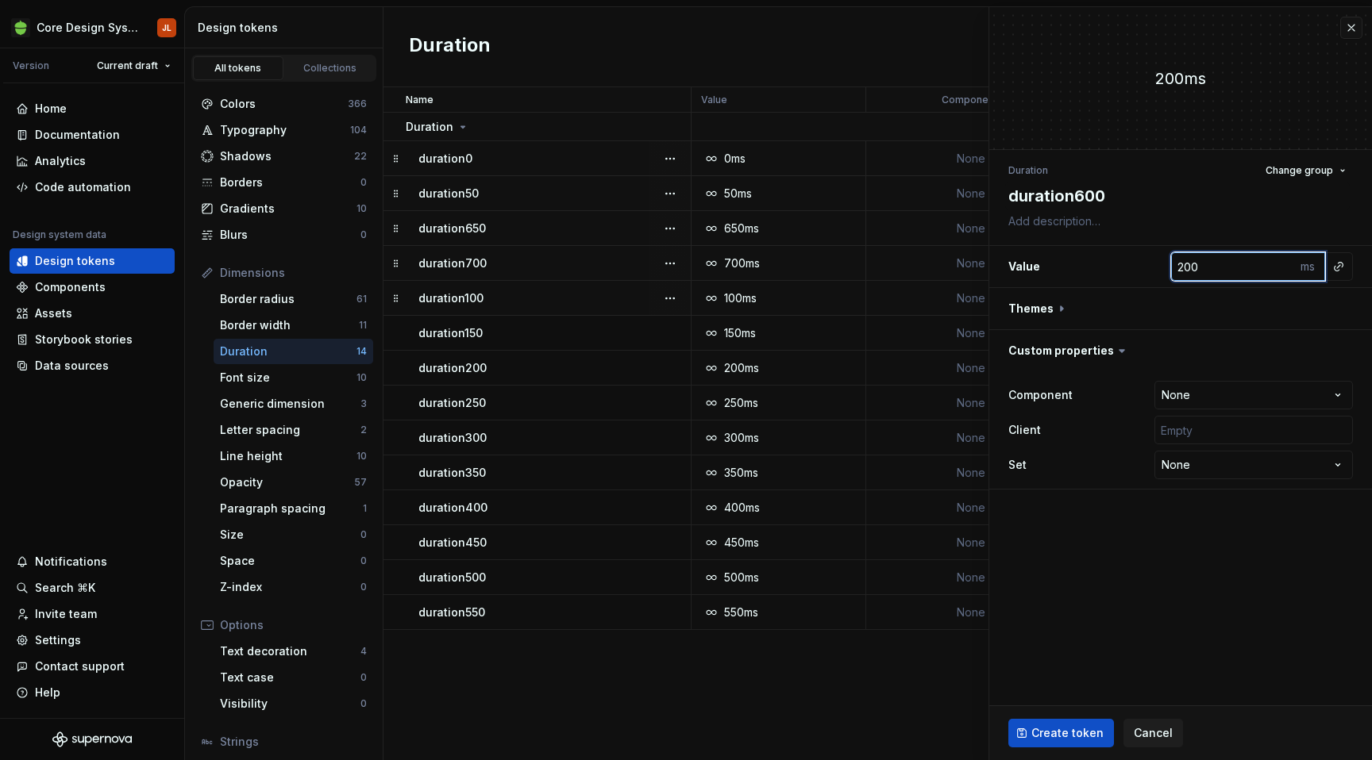
click at [1195, 262] on input "200" at bounding box center [1233, 266] width 125 height 29
click at [1195, 423] on input "text" at bounding box center [1253, 430] width 198 height 29
click at [1050, 733] on span "Create token" at bounding box center [1067, 733] width 72 height 16
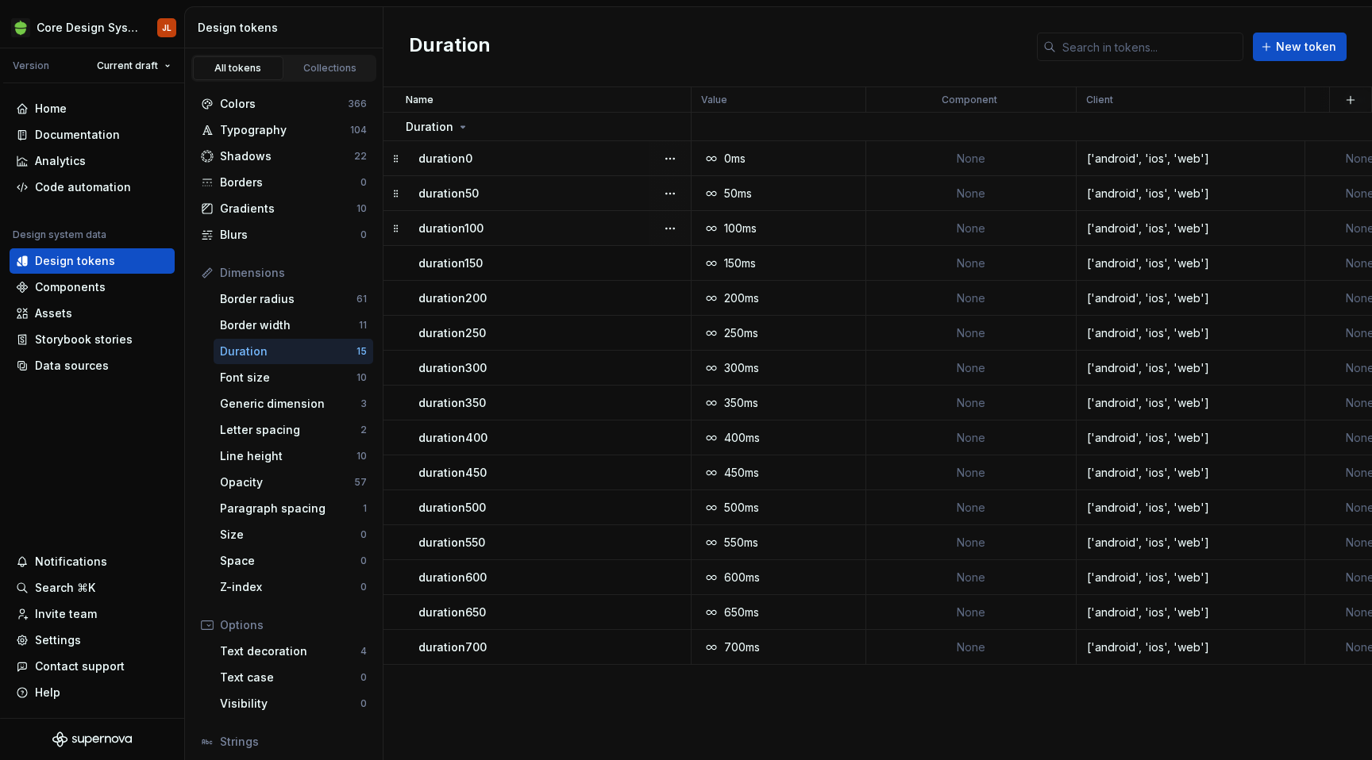
drag, startPoint x: 396, startPoint y: 225, endPoint x: 526, endPoint y: 2, distance: 258.2
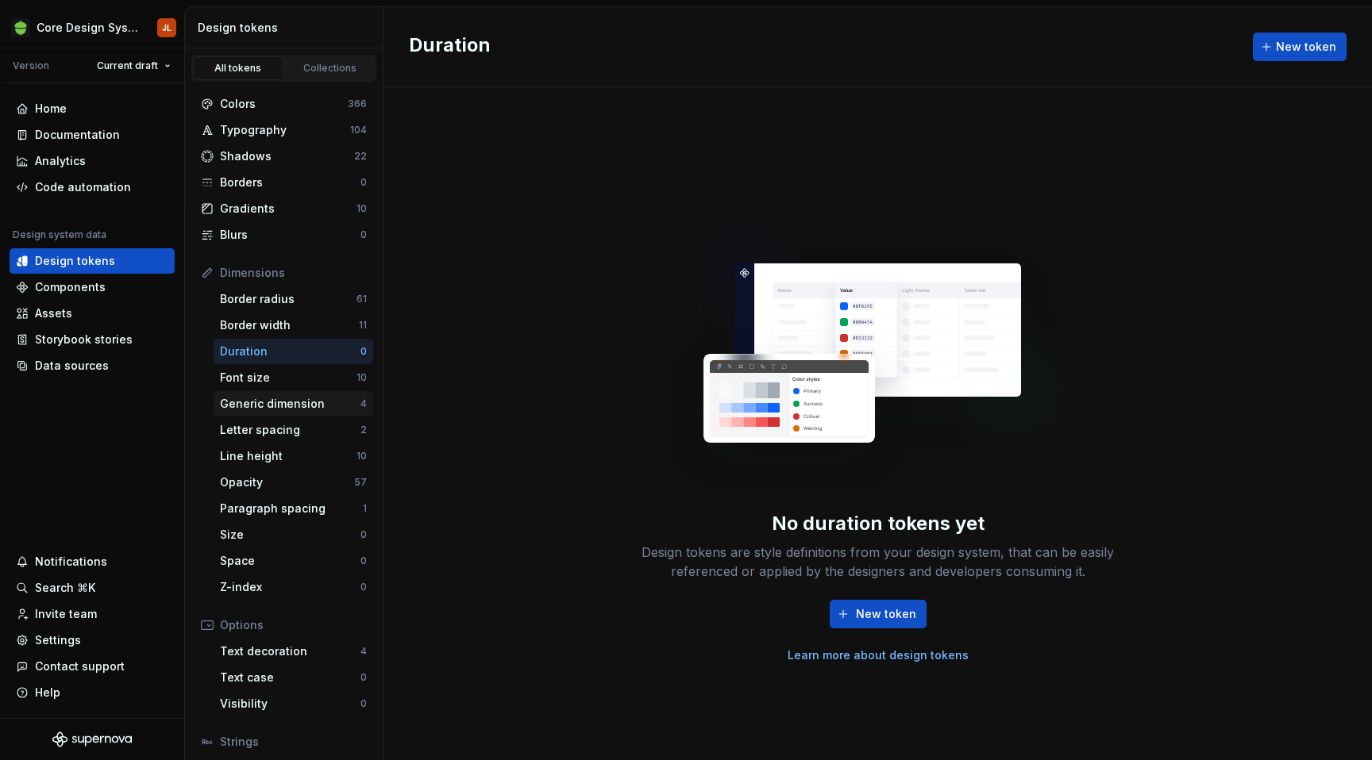
click at [267, 401] on div "Generic dimension" at bounding box center [290, 404] width 140 height 16
